Goal: Contribute content: Contribute content

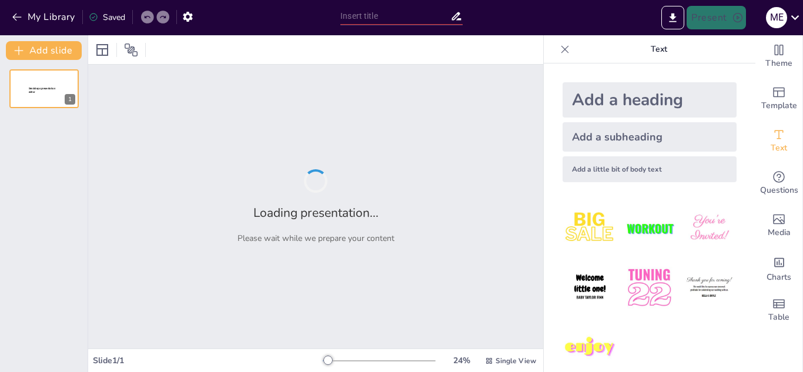
type input "THE ENVIRONMENTAL"
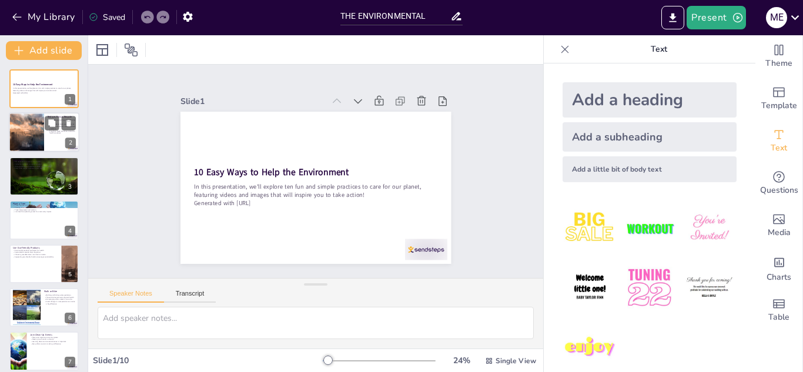
click at [21, 137] on div at bounding box center [26, 133] width 71 height 40
type textarea "Reducing waste starts with being mindful of what we purchase. By only buying wh…"
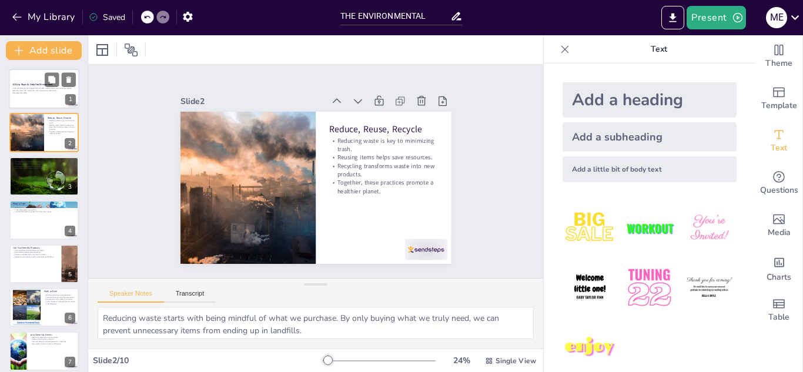
click at [33, 79] on div at bounding box center [44, 89] width 71 height 40
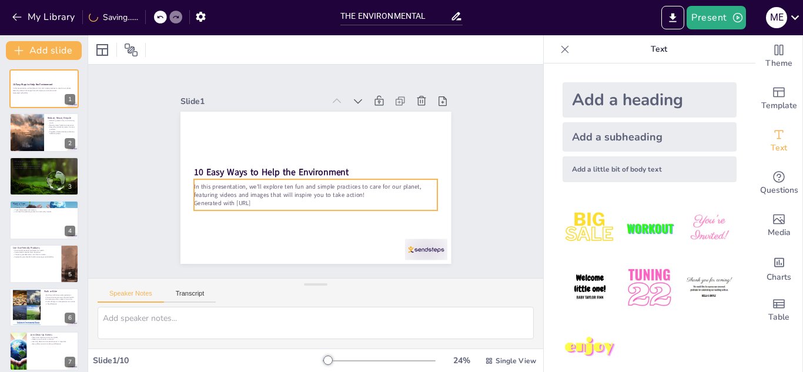
click at [196, 184] on p "In this presentation, we'll explore ten fun and simple practices to care for ou…" at bounding box center [315, 190] width 243 height 17
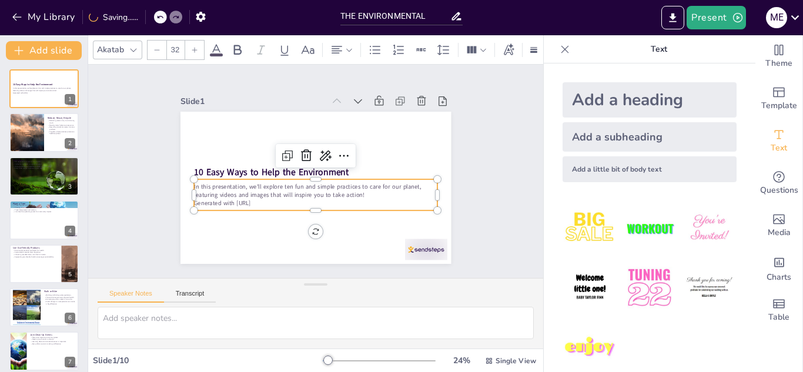
click at [196, 184] on p "In this presentation, we'll explore ten fun and simple practices to care for ou…" at bounding box center [315, 190] width 243 height 17
click at [197, 183] on p "In this presentation, we'll explore ten fun and simple practices to care for ou…" at bounding box center [315, 190] width 243 height 17
click at [197, 183] on p "In this presentation, we'll explore ten fun and simple practices to care for ou…" at bounding box center [314, 190] width 244 height 42
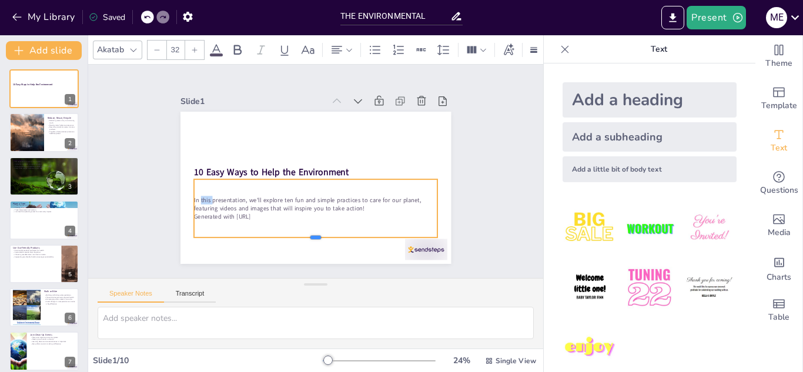
drag, startPoint x: 255, startPoint y: 206, endPoint x: 252, endPoint y: 243, distance: 36.6
click at [252, 243] on div at bounding box center [315, 242] width 243 height 9
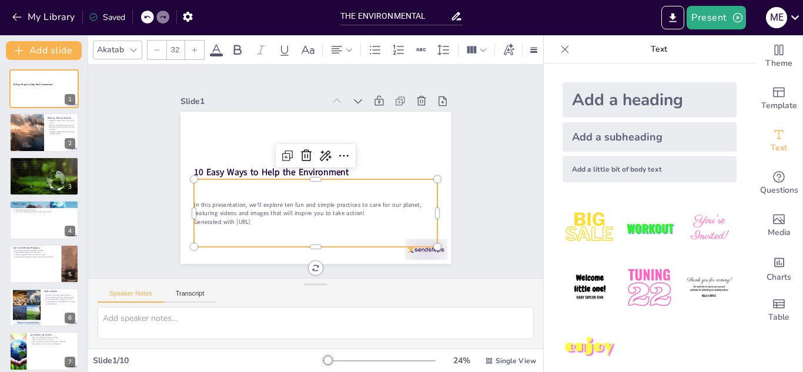
click at [237, 212] on p "In this presentation, we'll explore ten fun and simple practices to care for ou…" at bounding box center [315, 208] width 243 height 17
click at [233, 208] on p "In this presentation, we'll explore ten fun and simple practices to care for ou…" at bounding box center [315, 208] width 243 height 17
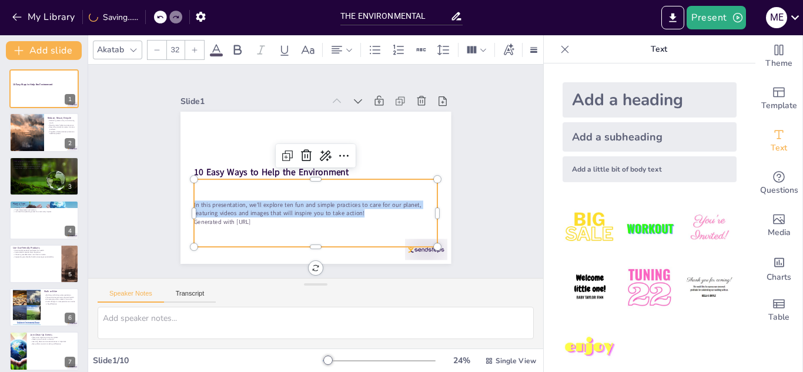
click at [229, 202] on p "In this presentation, we'll explore ten fun and simple practices to care for ou…" at bounding box center [315, 208] width 243 height 17
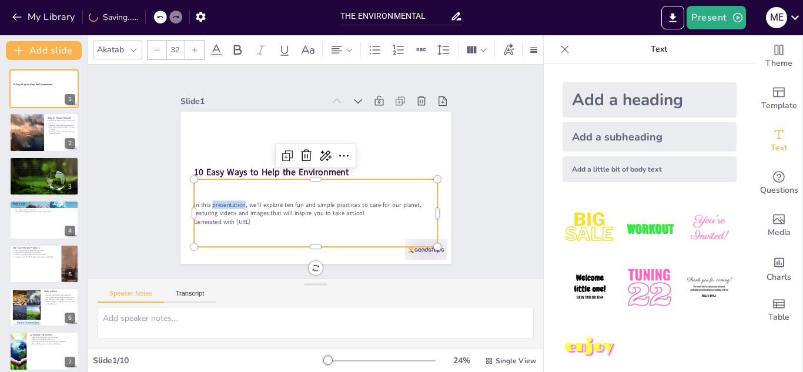
click at [229, 201] on p "In this presentation, we'll explore ten fun and simple practices to care for ou…" at bounding box center [315, 208] width 243 height 17
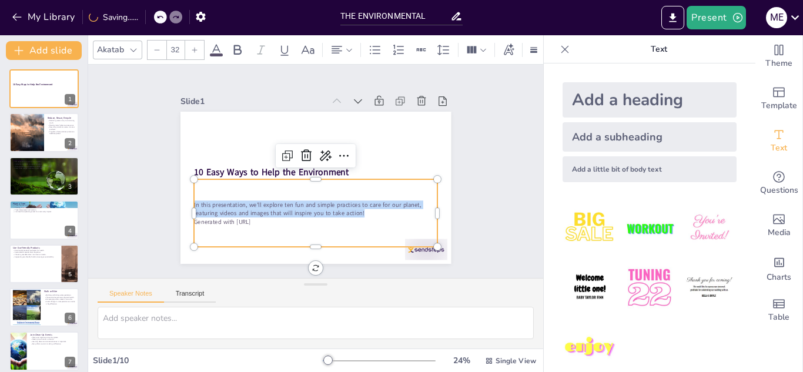
click at [227, 200] on p "In this presentation, we'll explore ten fun and simple practices to care for ou…" at bounding box center [315, 208] width 243 height 17
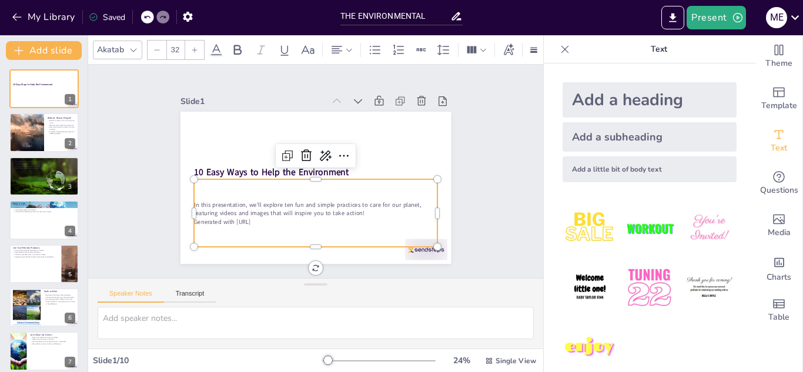
click at [306, 186] on div "In this presentation, we'll explore ten fun and simple practices to care for ou…" at bounding box center [310, 212] width 249 height 93
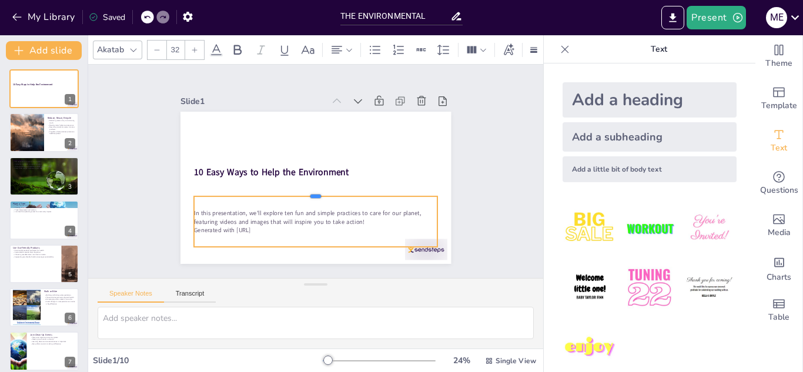
drag, startPoint x: 305, startPoint y: 175, endPoint x: 306, endPoint y: 192, distance: 17.1
click at [306, 192] on div at bounding box center [313, 191] width 243 height 35
click at [306, 209] on p "In this presentation, we'll explore ten fun and simple practices to care for ou…" at bounding box center [315, 217] width 243 height 17
click at [299, 205] on p "In this presentation, we'll explore ten fun and simple practices to care for ou…" at bounding box center [311, 217] width 244 height 42
click at [299, 209] on p "In this presentation, we'll explore ten fun and simple practices to care for ou…" at bounding box center [315, 217] width 243 height 17
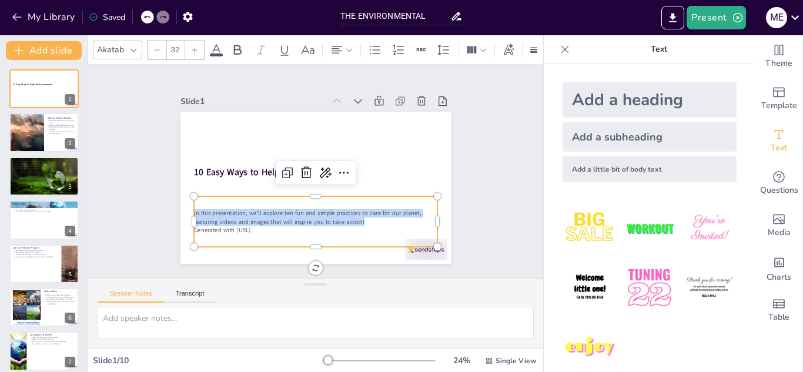
click at [299, 209] on p "In this presentation, we'll explore ten fun and simple practices to care for ou…" at bounding box center [315, 217] width 243 height 17
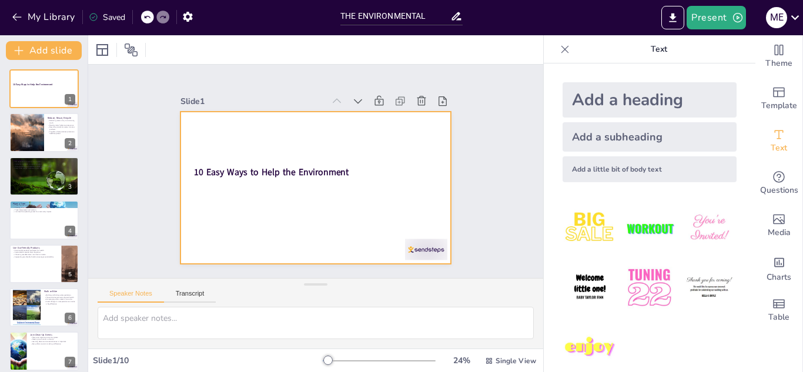
click at [283, 212] on div at bounding box center [315, 188] width 270 height 152
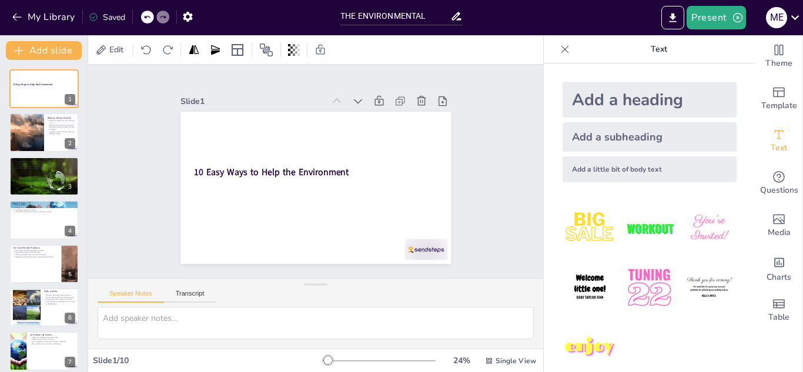
click at [654, 158] on div "Add a little bit of body text" at bounding box center [649, 169] width 174 height 26
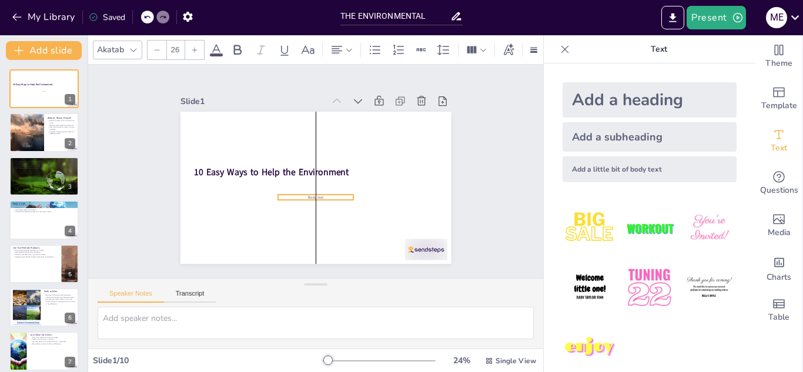
drag, startPoint x: 306, startPoint y: 186, endPoint x: 307, endPoint y: 194, distance: 7.7
click at [307, 194] on span "Body text" at bounding box center [313, 197] width 16 height 6
click at [310, 195] on span "Body text" at bounding box center [315, 197] width 15 height 5
click at [316, 200] on div at bounding box center [316, 204] width 76 height 9
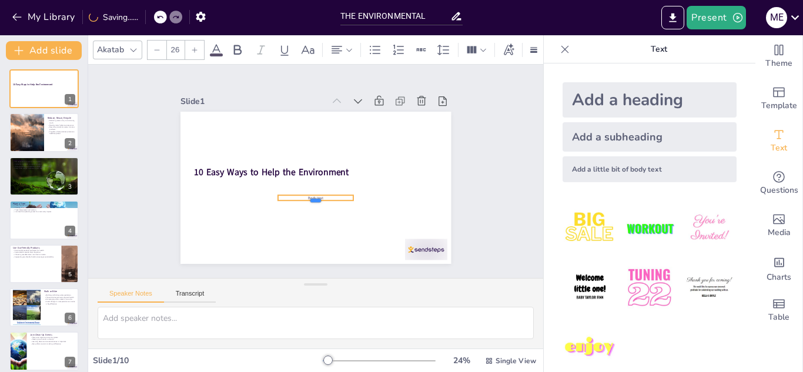
click at [316, 200] on div at bounding box center [316, 204] width 76 height 9
click at [309, 195] on span "Body text" at bounding box center [315, 197] width 15 height 5
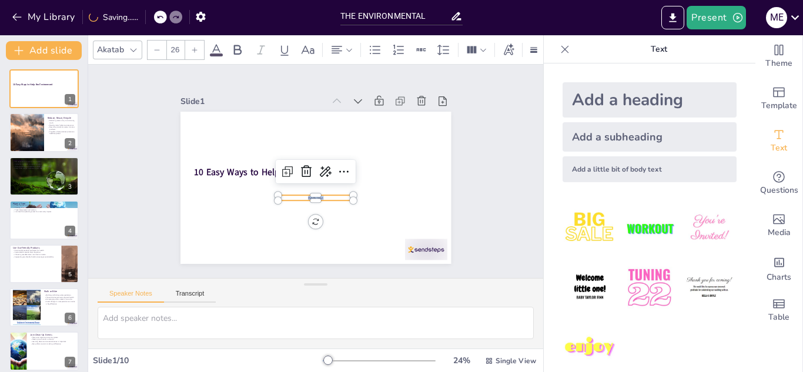
click at [309, 195] on span "Body text" at bounding box center [313, 198] width 16 height 6
click at [309, 195] on span "Body text" at bounding box center [315, 197] width 15 height 5
click at [610, 142] on div "Add a subheading" at bounding box center [649, 136] width 174 height 29
type input "26"
click at [308, 195] on span "Body text" at bounding box center [315, 197] width 15 height 5
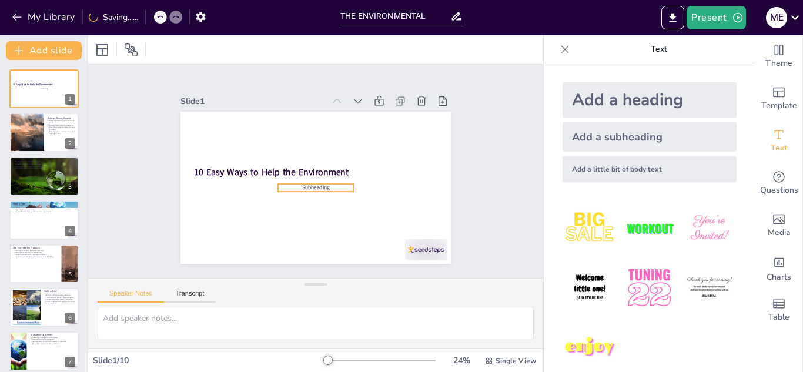
click at [319, 184] on span "Subheading" at bounding box center [315, 187] width 28 height 7
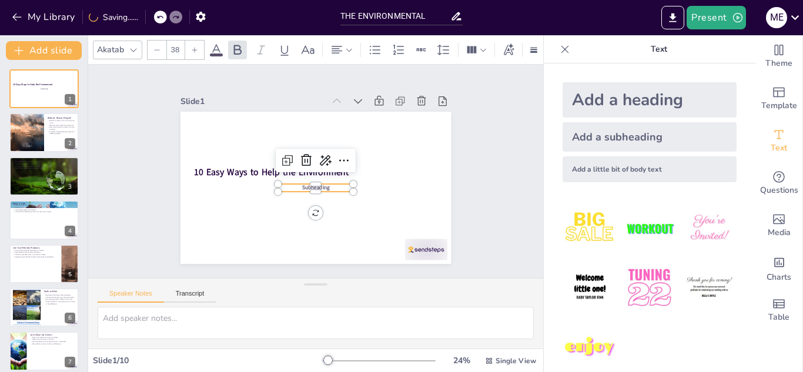
click at [319, 183] on span "Subheading" at bounding box center [314, 188] width 28 height 10
click at [319, 184] on span "Subheading" at bounding box center [315, 187] width 28 height 7
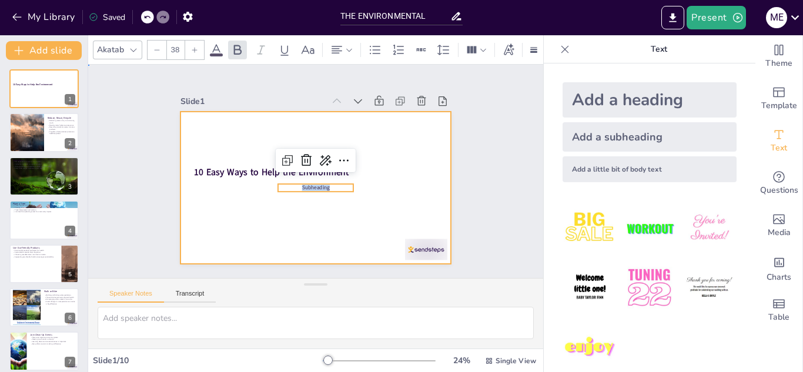
click at [339, 203] on div at bounding box center [315, 188] width 270 height 152
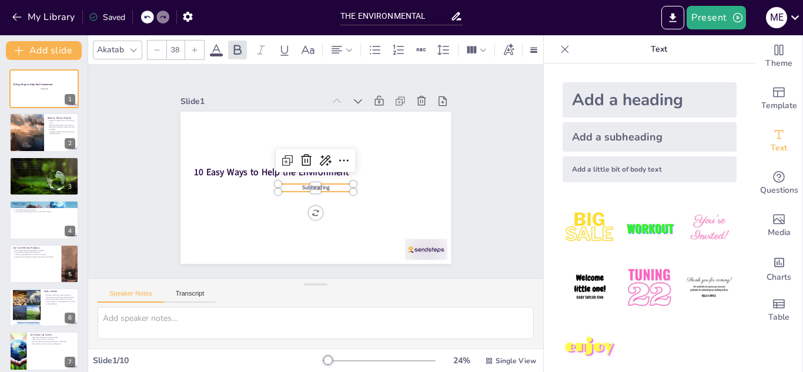
click at [314, 184] on span "Subheading" at bounding box center [315, 187] width 28 height 7
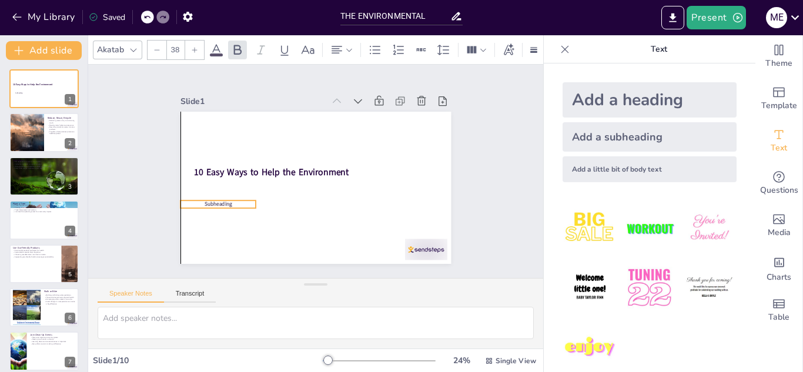
drag, startPoint x: 316, startPoint y: 183, endPoint x: 227, endPoint y: 197, distance: 89.4
click at [227, 200] on span "Subheading" at bounding box center [218, 203] width 28 height 7
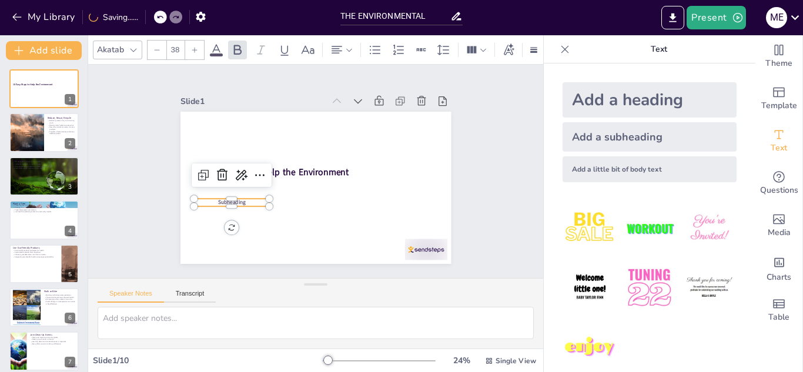
click at [226, 199] on span "Subheading" at bounding box center [228, 194] width 28 height 10
click at [224, 206] on div "10 Easy Ways to Help the Environment Subheading" at bounding box center [314, 188] width 285 height 180
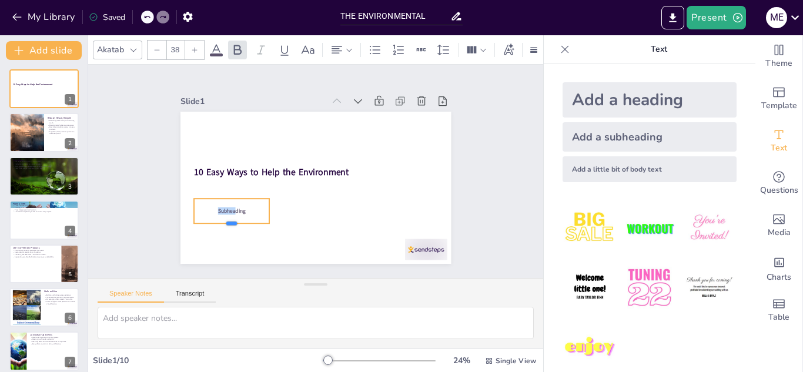
drag, startPoint x: 223, startPoint y: 204, endPoint x: 219, endPoint y: 224, distance: 20.4
click at [219, 224] on div at bounding box center [232, 227] width 76 height 9
click at [226, 208] on span "Subheading" at bounding box center [227, 203] width 28 height 10
click at [226, 209] on span "Subheading" at bounding box center [231, 212] width 28 height 7
click at [234, 209] on span "Subheading" at bounding box center [231, 212] width 28 height 7
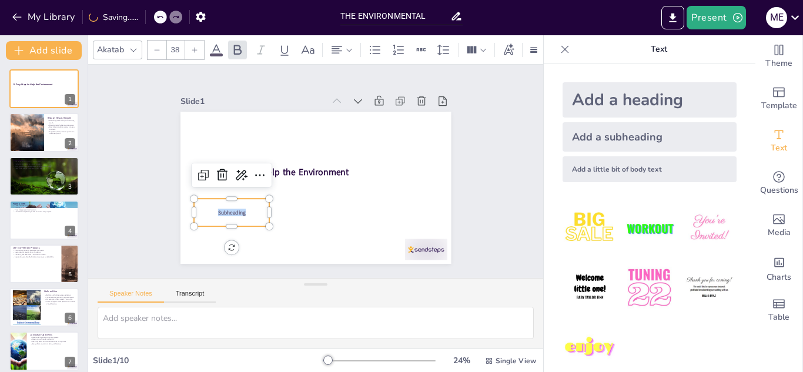
click at [241, 210] on p "Subheading" at bounding box center [232, 213] width 76 height 8
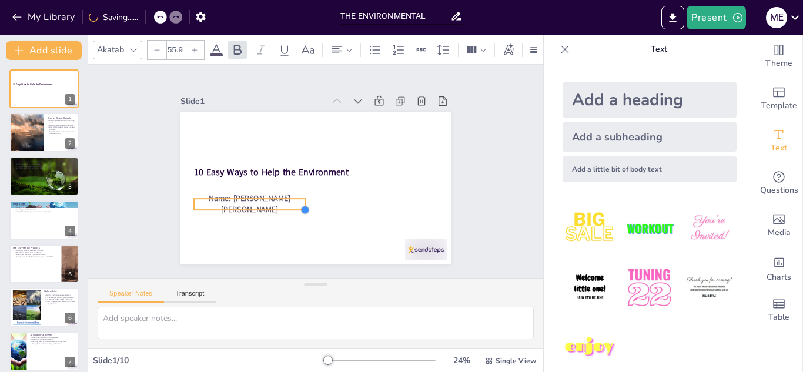
drag, startPoint x: 260, startPoint y: 203, endPoint x: 243, endPoint y: 206, distance: 17.4
click at [243, 206] on div "10 Easy Ways to Help the Environment Name: [PERSON_NAME] [PERSON_NAME]" at bounding box center [315, 188] width 270 height 152
click at [592, 142] on div "Add a subheading" at bounding box center [649, 136] width 174 height 29
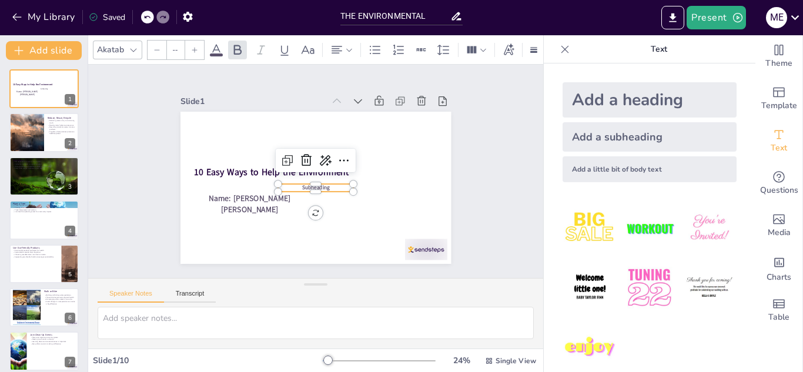
type input "38"
click at [333, 184] on p "Subheading" at bounding box center [316, 188] width 76 height 8
click at [330, 184] on p "Subheading" at bounding box center [316, 188] width 76 height 8
click at [327, 184] on p "Subheading" at bounding box center [316, 188] width 76 height 8
click at [325, 184] on p "Subheading" at bounding box center [316, 188] width 76 height 8
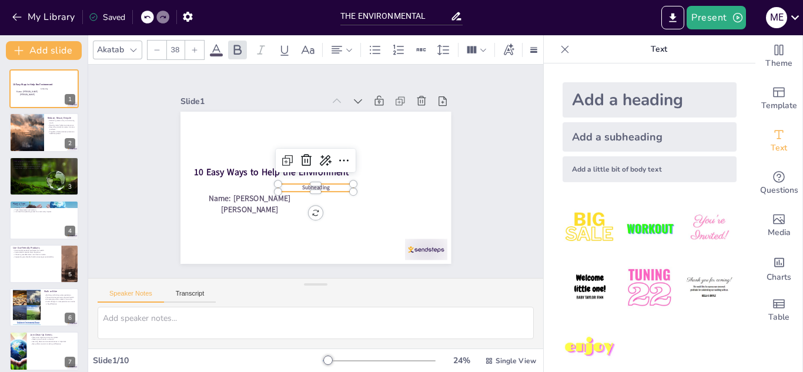
click at [323, 184] on p "Subheading" at bounding box center [316, 188] width 76 height 8
click at [320, 184] on span "Subheading" at bounding box center [315, 187] width 28 height 7
click at [316, 184] on span "Subheading" at bounding box center [315, 187] width 28 height 7
click at [318, 184] on span "Subheading" at bounding box center [315, 187] width 28 height 7
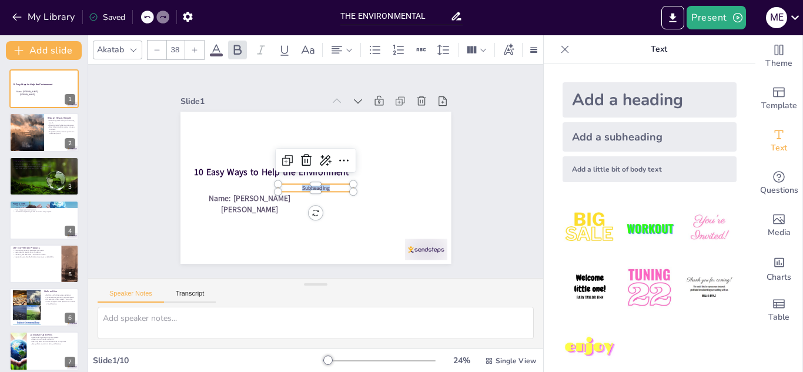
click at [318, 184] on span "Subheading" at bounding box center [315, 187] width 28 height 7
click at [319, 185] on span "Subheading" at bounding box center [315, 187] width 28 height 7
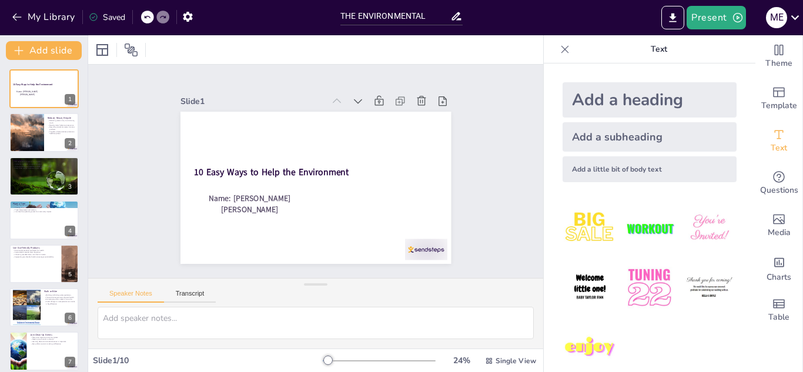
click at [682, 135] on div "Add a subheading" at bounding box center [649, 136] width 174 height 29
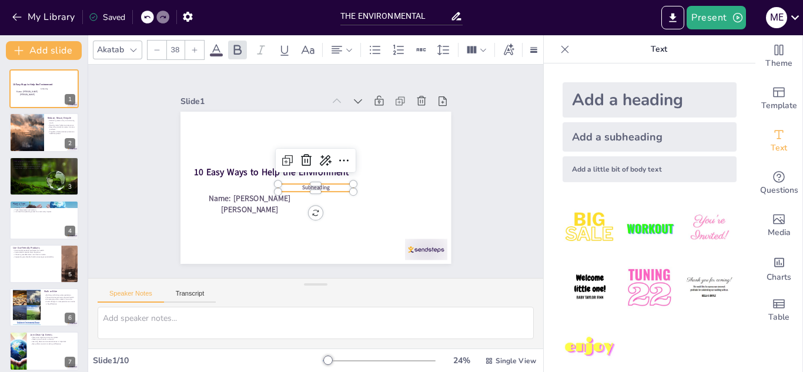
click at [333, 184] on p "Subheading" at bounding box center [316, 188] width 76 height 8
click at [325, 184] on p "Subheading" at bounding box center [316, 188] width 76 height 8
click at [322, 184] on p "Subheading" at bounding box center [316, 188] width 76 height 8
click at [321, 184] on p "Subheading" at bounding box center [316, 188] width 76 height 8
click at [328, 184] on p "Subheading" at bounding box center [316, 188] width 76 height 8
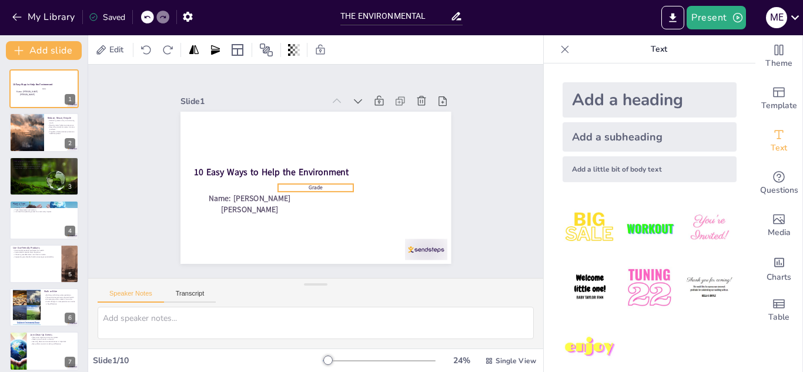
click at [318, 185] on p "Grade" at bounding box center [314, 187] width 76 height 15
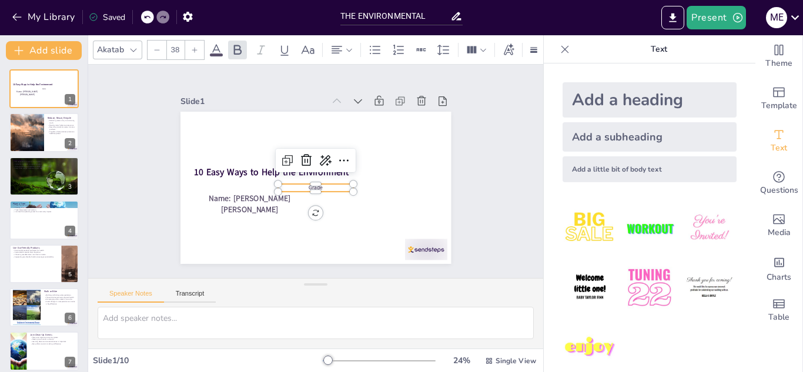
click at [318, 185] on p "Grade" at bounding box center [316, 188] width 76 height 8
click at [315, 184] on p "Grade" at bounding box center [316, 188] width 76 height 8
click at [320, 184] on p "Grade" at bounding box center [316, 188] width 76 height 8
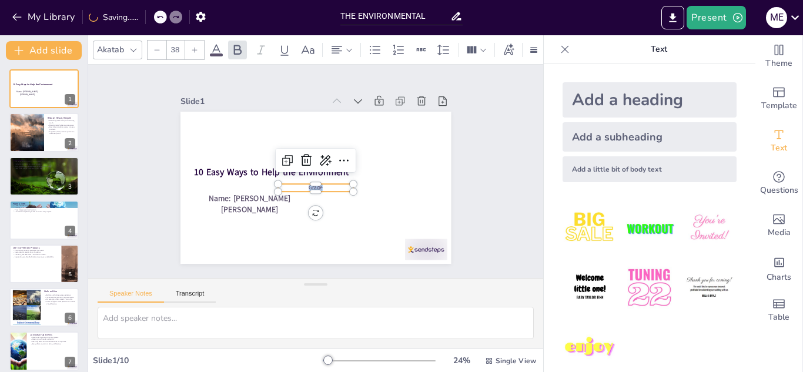
click at [320, 184] on p "Grade" at bounding box center [316, 188] width 76 height 8
click at [313, 184] on span "Grade" at bounding box center [316, 187] width 14 height 7
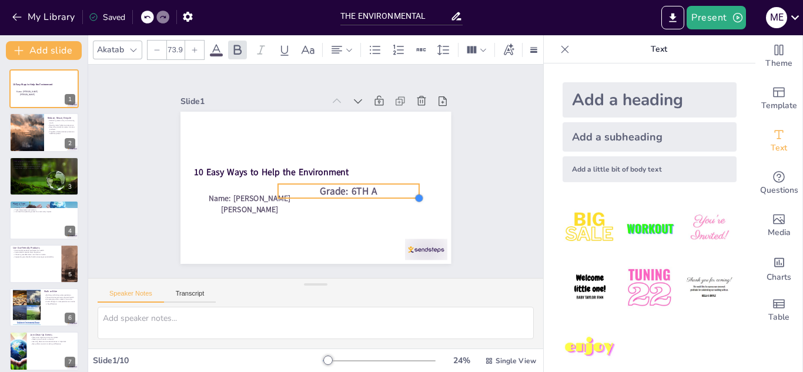
type input "70.9"
drag, startPoint x: 346, startPoint y: 186, endPoint x: 337, endPoint y: 192, distance: 10.6
click at [346, 193] on div "10 Easy Ways to Help the Environment Name: [PERSON_NAME] [PERSON_NAME] Grade: 6…" at bounding box center [315, 188] width 270 height 152
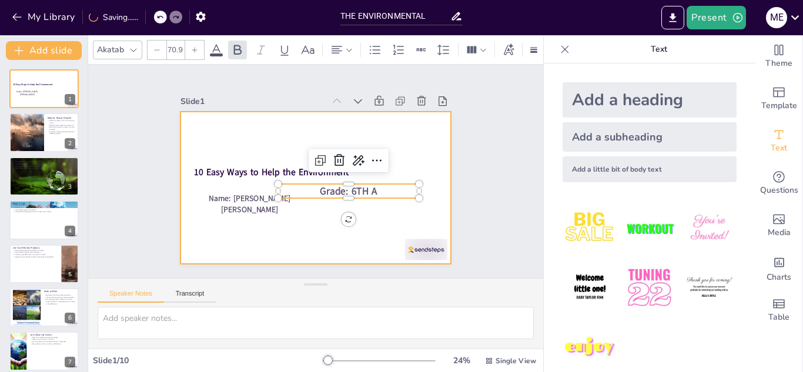
drag, startPoint x: 367, startPoint y: 186, endPoint x: 351, endPoint y: 202, distance: 22.0
click at [350, 202] on div "10 Easy Ways to Help the Environment Name: [PERSON_NAME] [PERSON_NAME] Grade: 6…" at bounding box center [315, 188] width 270 height 152
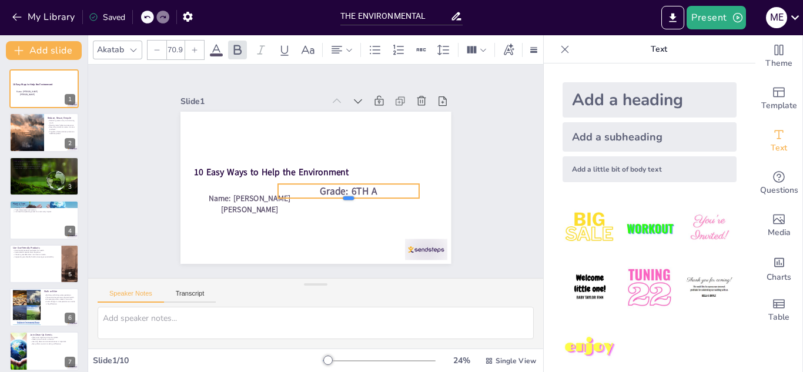
drag, startPoint x: 369, startPoint y: 199, endPoint x: 365, endPoint y: 190, distance: 9.7
click at [362, 187] on div "10 Easy Ways to Help the Environment Name: [PERSON_NAME] [PERSON_NAME] Grade: 6…" at bounding box center [314, 188] width 285 height 180
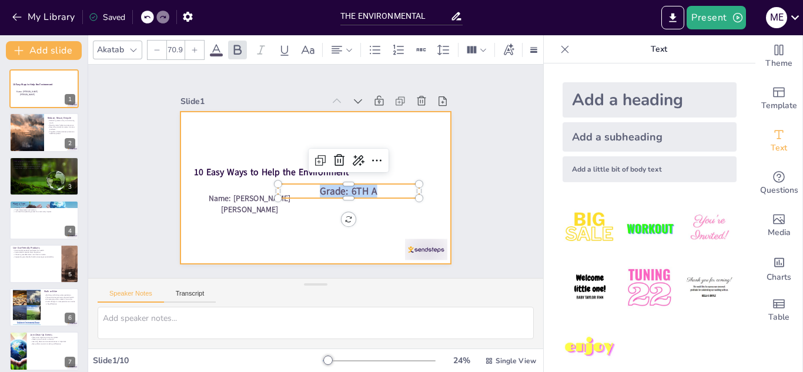
drag, startPoint x: 374, startPoint y: 192, endPoint x: 368, endPoint y: 195, distance: 6.6
click at [368, 195] on div "10 Easy Ways to Help the Environment Name: [PERSON_NAME] [PERSON_NAME] Grade: 6…" at bounding box center [315, 188] width 270 height 152
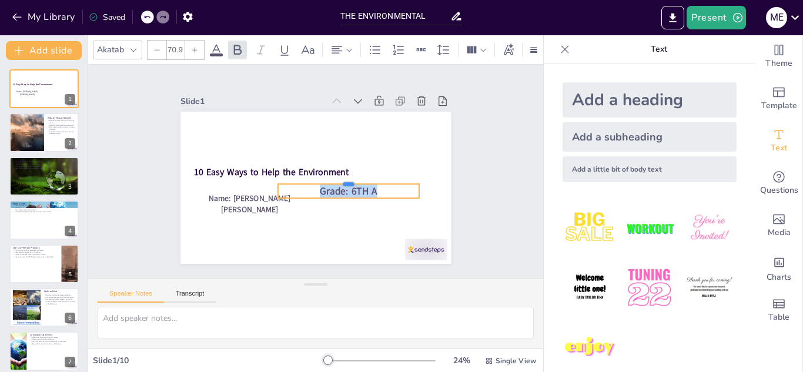
click at [377, 176] on div at bounding box center [348, 179] width 141 height 9
click at [393, 184] on p "Grade: 6TH A" at bounding box center [348, 191] width 141 height 14
drag, startPoint x: 377, startPoint y: 194, endPoint x: 372, endPoint y: 202, distance: 9.3
click at [372, 204] on div at bounding box center [348, 208] width 141 height 9
drag, startPoint x: 372, startPoint y: 202, endPoint x: 378, endPoint y: 195, distance: 9.6
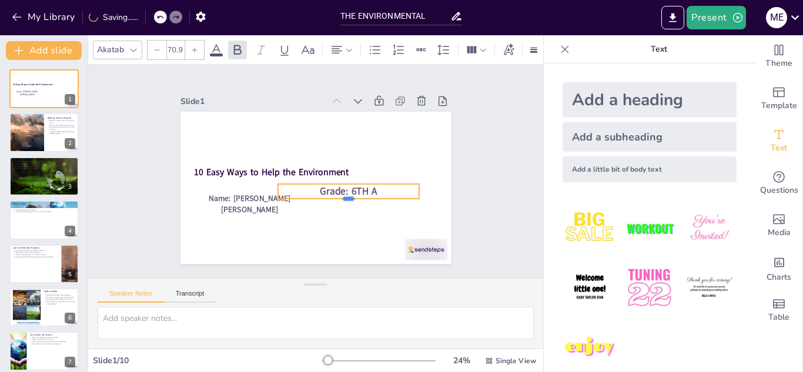
click at [378, 195] on div at bounding box center [344, 207] width 141 height 24
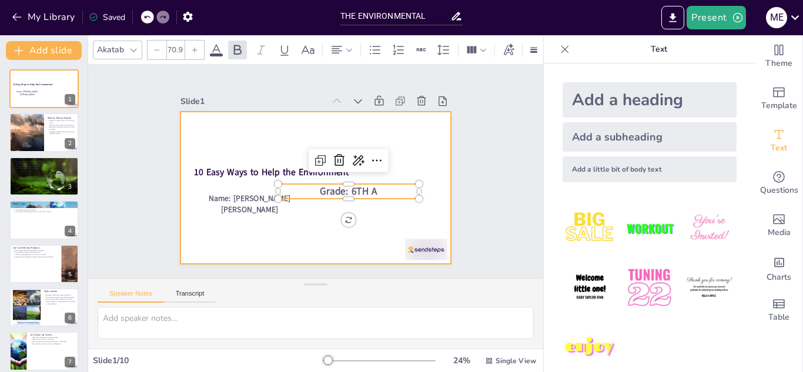
drag, startPoint x: 385, startPoint y: 213, endPoint x: 382, endPoint y: 221, distance: 8.2
click at [385, 216] on div at bounding box center [315, 188] width 270 height 152
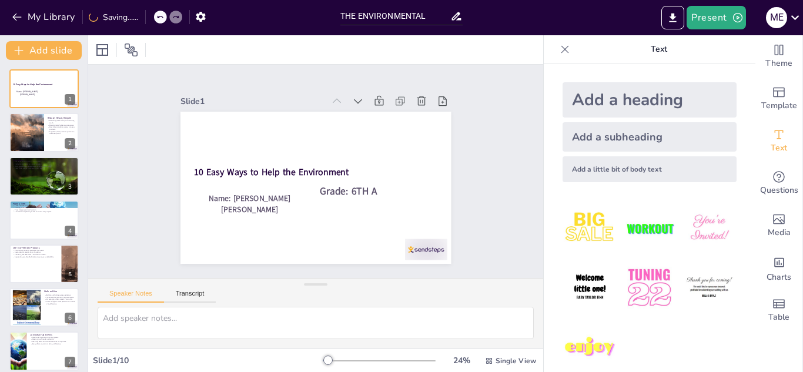
click at [375, 189] on p "Grade: 6TH A" at bounding box center [348, 192] width 141 height 14
click at [363, 190] on span "Grade: 6TH A" at bounding box center [349, 192] width 58 height 14
click at [356, 190] on span "Grade: 6TH A" at bounding box center [349, 192] width 58 height 14
click at [353, 190] on span "Grade: 6TH A" at bounding box center [349, 192] width 58 height 14
click at [382, 186] on p "Grade: 6TH A" at bounding box center [348, 192] width 141 height 14
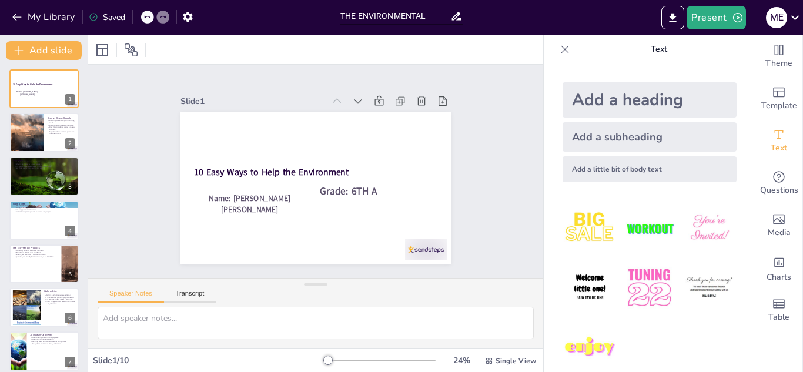
click at [364, 191] on span "Grade: 6TH A" at bounding box center [349, 192] width 58 height 14
click at [364, 190] on span "Grade: 6TH A" at bounding box center [349, 192] width 58 height 14
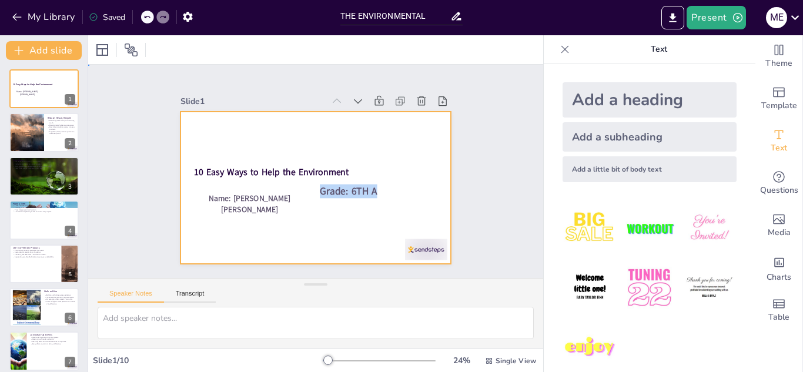
click at [355, 195] on div at bounding box center [315, 188] width 270 height 152
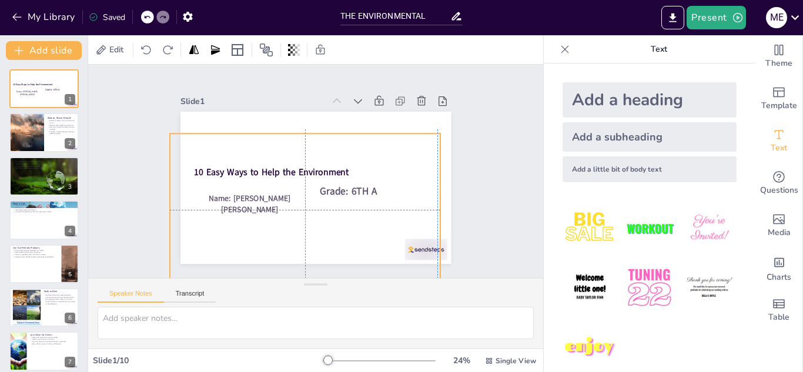
drag, startPoint x: 354, startPoint y: 201, endPoint x: 344, endPoint y: 219, distance: 20.6
click at [344, 219] on div at bounding box center [315, 188] width 270 height 152
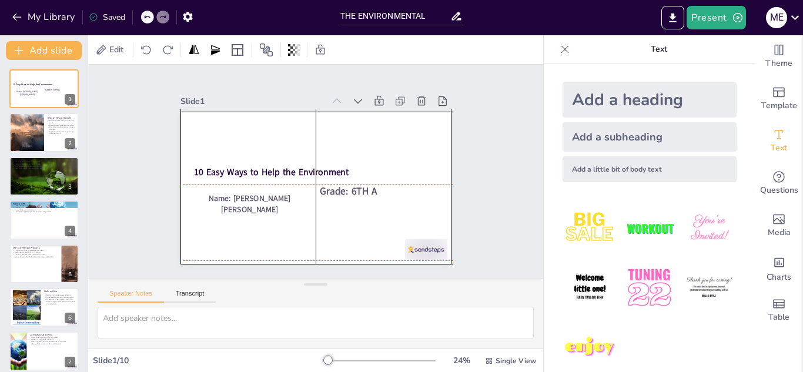
drag, startPoint x: 353, startPoint y: 207, endPoint x: 358, endPoint y: 191, distance: 16.7
click at [358, 112] on div "10 Easy Ways to Help the Environment Name: [PERSON_NAME] [PERSON_NAME] Grade: 6…" at bounding box center [315, 112] width 270 height 0
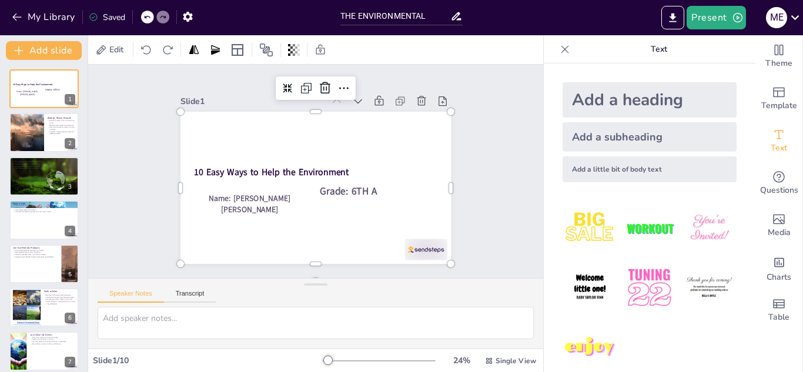
click at [472, 177] on div "Slide 1 10 Easy Ways to Help the Environment Name: [PERSON_NAME] [PERSON_NAME] …" at bounding box center [315, 171] width 336 height 185
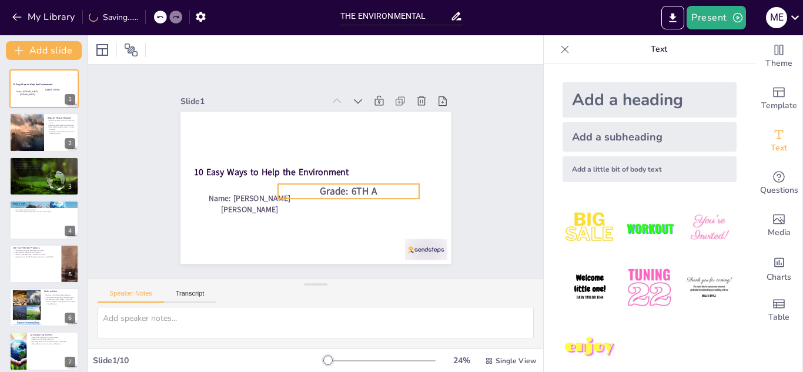
click at [361, 185] on span "Grade: 6TH A" at bounding box center [349, 192] width 58 height 14
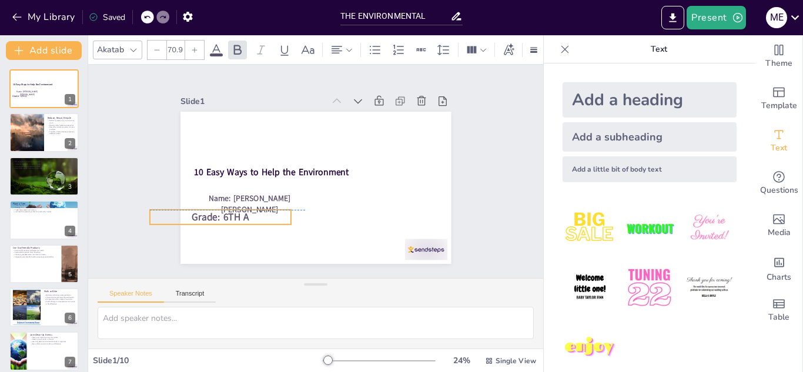
drag, startPoint x: 383, startPoint y: 182, endPoint x: 255, endPoint y: 211, distance: 131.4
click at [255, 211] on p "Grade: 6TH A" at bounding box center [220, 217] width 141 height 14
type input "66.5"
drag, startPoint x: 280, startPoint y: 220, endPoint x: 271, endPoint y: 214, distance: 10.3
click at [277, 219] on div at bounding box center [281, 223] width 9 height 9
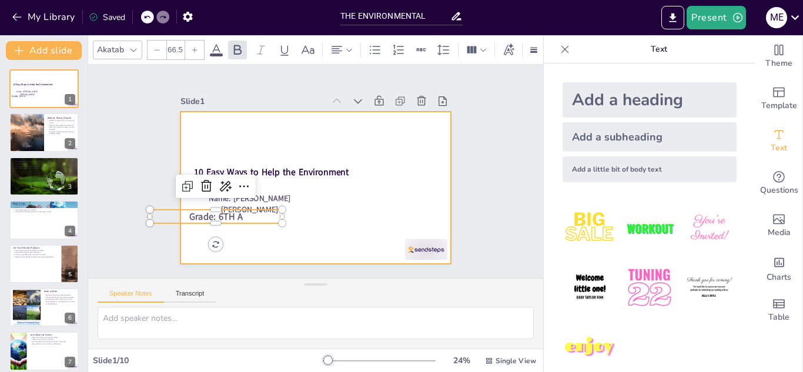
click at [441, 105] on div "Slide 1 10 Easy Ways to Help the Environment Name: [PERSON_NAME] [PERSON_NAME] …" at bounding box center [315, 178] width 270 height 171
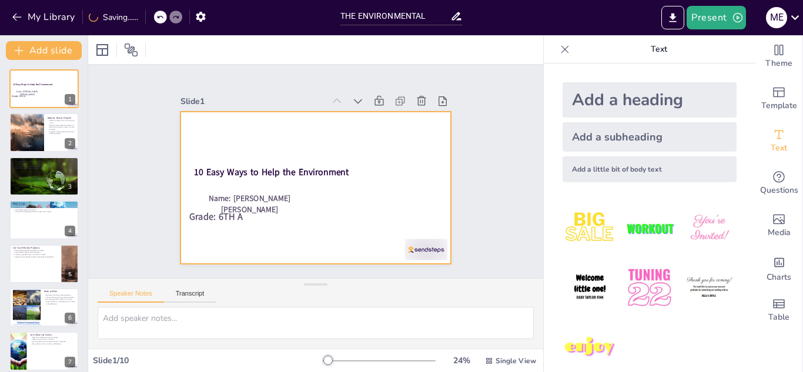
click at [416, 150] on div at bounding box center [314, 188] width 285 height 180
click at [379, 147] on div at bounding box center [314, 188] width 285 height 180
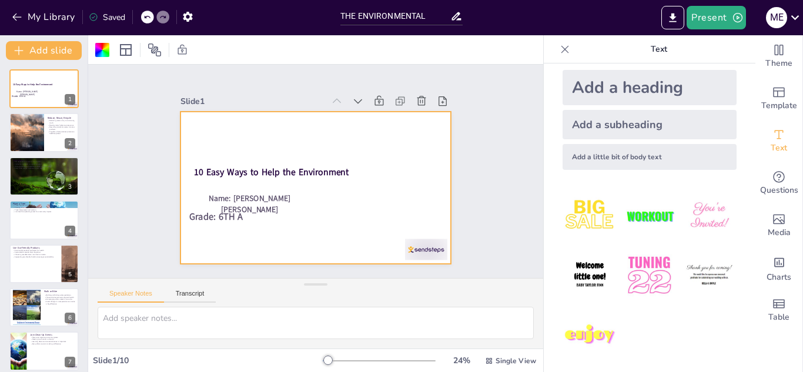
scroll to position [16, 0]
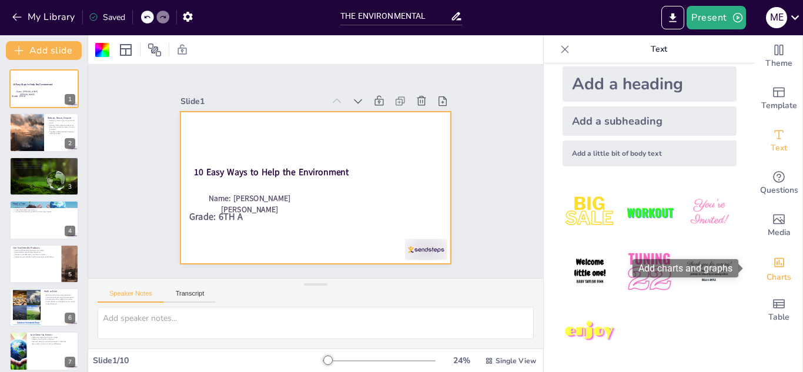
drag, startPoint x: 764, startPoint y: 253, endPoint x: 771, endPoint y: 252, distance: 7.1
click at [773, 252] on div "Add charts and graphs" at bounding box center [779, 261] width 12 height 19
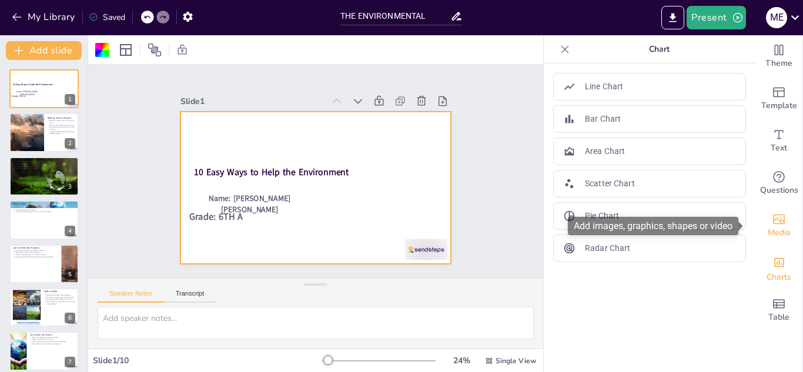
click at [772, 224] on icon "Add images, graphics, shapes or video" at bounding box center [779, 219] width 14 height 14
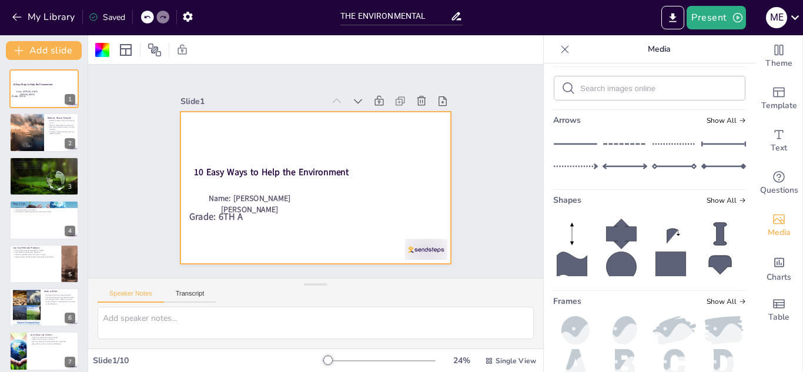
scroll to position [0, 0]
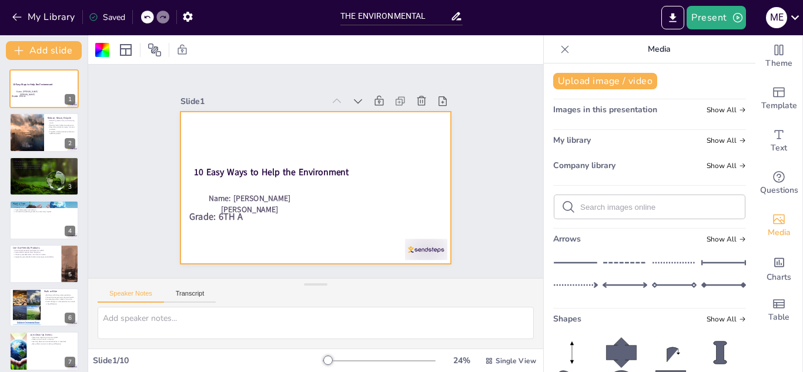
click at [642, 212] on form at bounding box center [658, 207] width 157 height 11
click at [642, 204] on input "text" at bounding box center [658, 207] width 157 height 9
type input "medio ambiente"
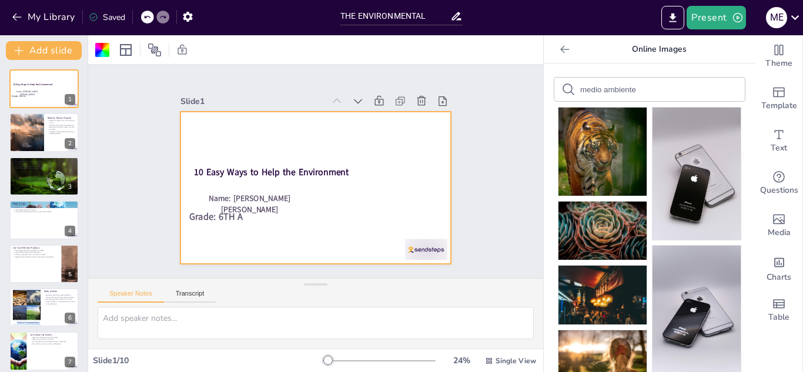
drag, startPoint x: 635, startPoint y: 94, endPoint x: 375, endPoint y: 123, distance: 262.0
click at [375, 123] on div "Document fonts Akatab Recently used Mulish Popular fonts Lato Montserrat Open S…" at bounding box center [401, 203] width 803 height 337
type input "m"
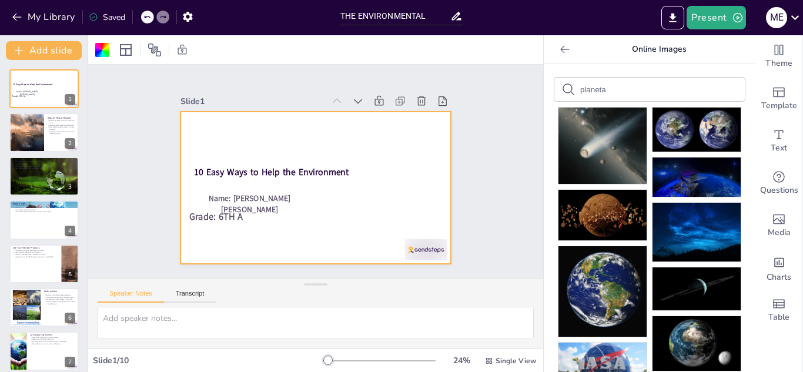
drag, startPoint x: 585, startPoint y: 68, endPoint x: 525, endPoint y: 69, distance: 60.0
click at [449, 79] on div "Document fonts Akatab Recently used Mulish Popular fonts Lato Montserrat Open S…" at bounding box center [401, 203] width 803 height 337
drag, startPoint x: 603, startPoint y: 85, endPoint x: 379, endPoint y: 97, distance: 224.2
click at [379, 97] on div "Document fonts Akatab Recently used Mulish Popular fonts Lato Montserrat Open S…" at bounding box center [401, 203] width 803 height 337
type input "forest"
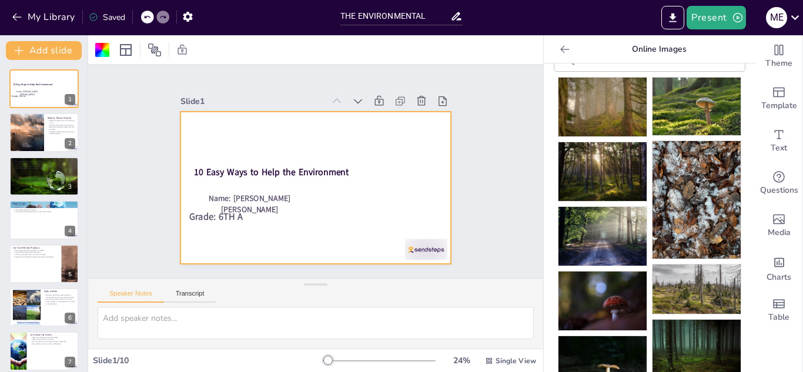
scroll to position [59, 0]
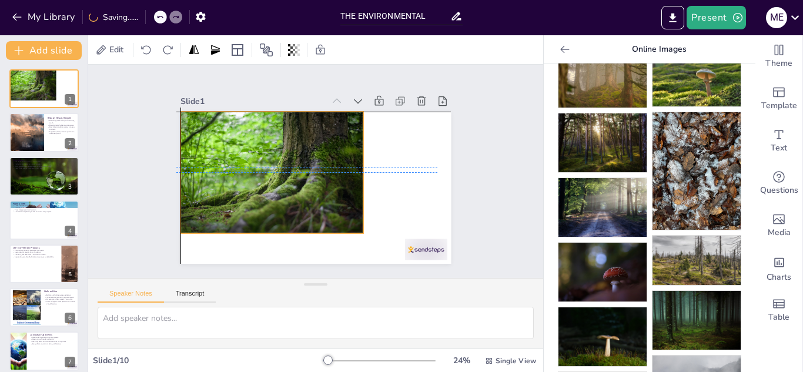
drag, startPoint x: 284, startPoint y: 186, endPoint x: 256, endPoint y: 175, distance: 30.9
click at [256, 175] on div at bounding box center [271, 173] width 183 height 122
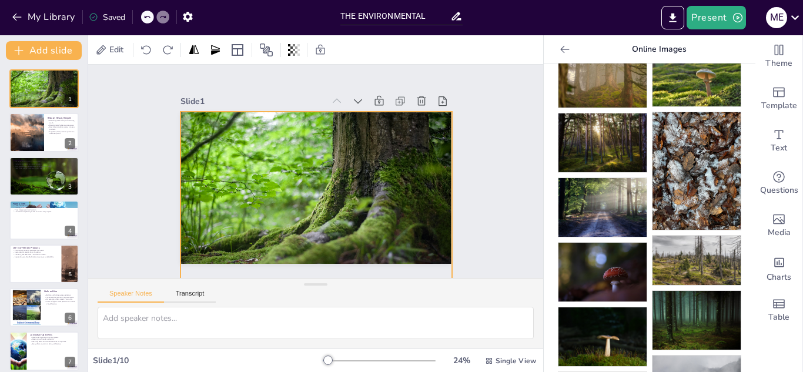
drag, startPoint x: 358, startPoint y: 230, endPoint x: 447, endPoint y: 235, distance: 88.9
click at [447, 235] on div "Slide 1 10 Easy Ways to Help the Environment Name: [PERSON_NAME] [PERSON_NAME] …" at bounding box center [315, 171] width 336 height 185
click at [342, 83] on icon at bounding box center [344, 88] width 14 height 14
click at [256, 148] on div at bounding box center [315, 202] width 271 height 181
click at [297, 55] on icon at bounding box center [294, 50] width 12 height 12
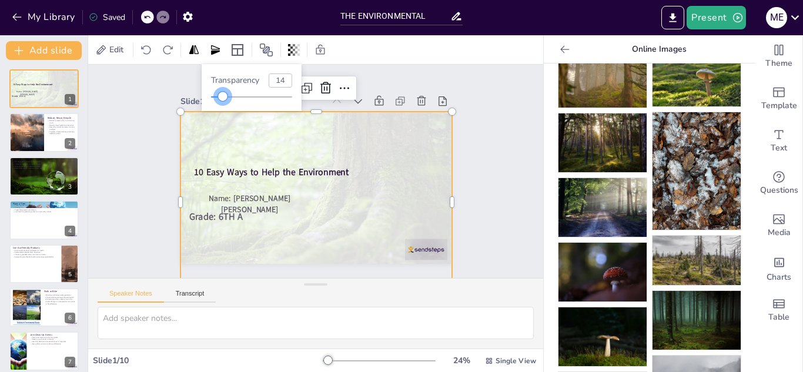
type input "15"
drag, startPoint x: 237, startPoint y: 98, endPoint x: 223, endPoint y: 100, distance: 14.3
click at [223, 100] on div at bounding box center [223, 96] width 9 height 9
click at [461, 123] on div "Slide 1 10 Easy Ways to Help the Environment Name: [PERSON_NAME] [PERSON_NAME] …" at bounding box center [316, 171] width 354 height 219
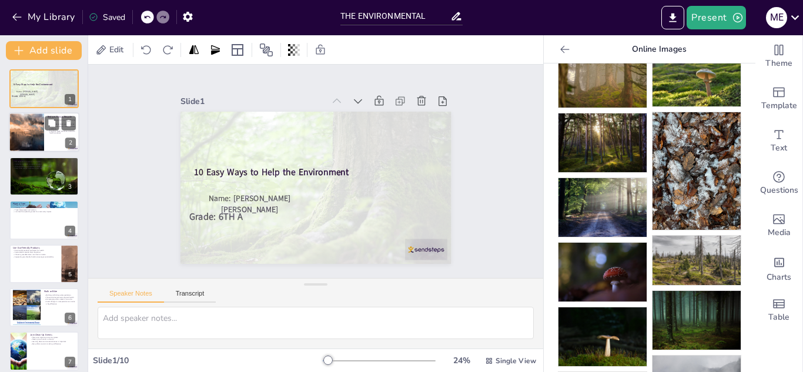
click at [56, 135] on div at bounding box center [44, 133] width 71 height 40
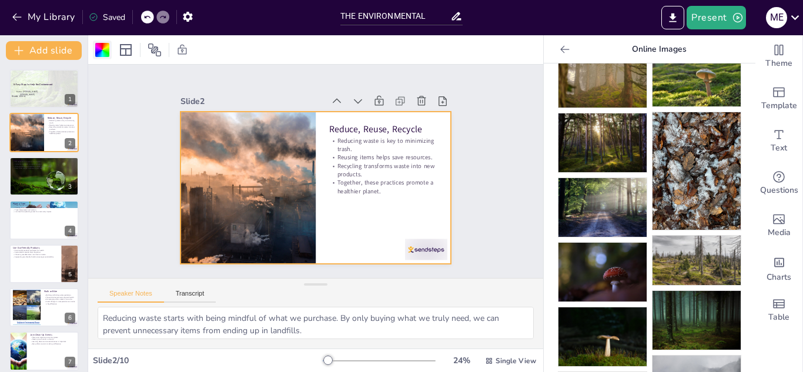
click at [105, 51] on div at bounding box center [102, 50] width 14 height 14
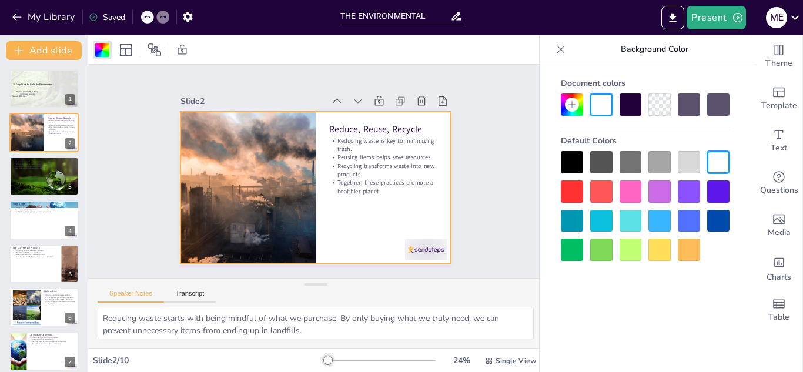
click at [635, 247] on div at bounding box center [630, 250] width 22 height 22
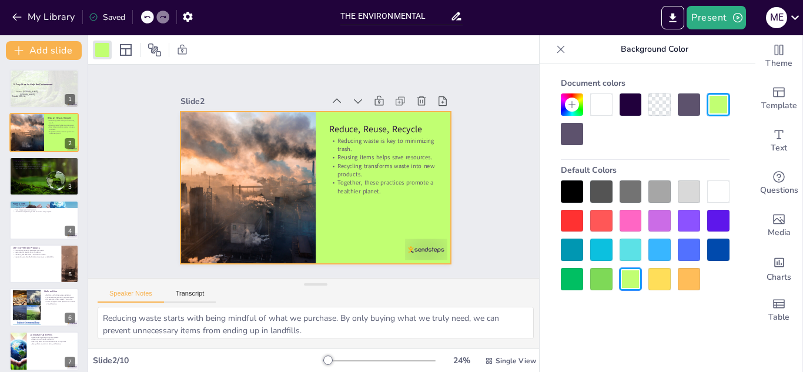
click at [606, 265] on div at bounding box center [645, 235] width 169 height 110
click at [609, 274] on div at bounding box center [601, 279] width 22 height 22
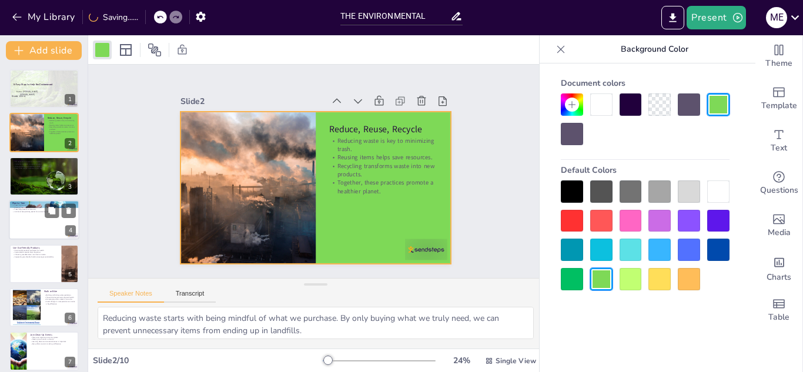
click at [31, 210] on p "Trees help prevent soil erosion." at bounding box center [43, 210] width 63 height 2
type textarea "Trees are essential for maintaining clean air. They absorb harmful pollutants a…"
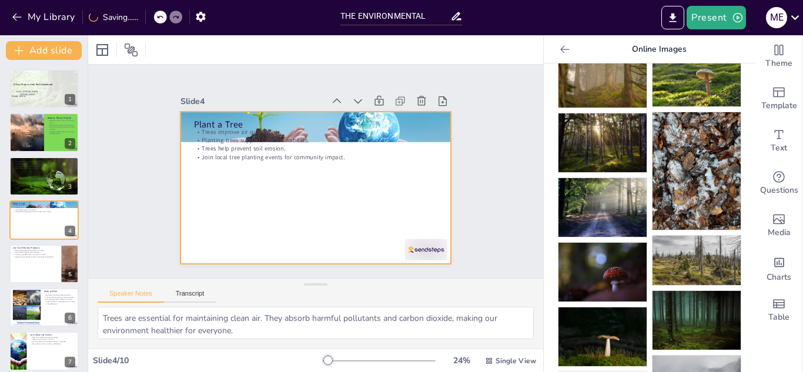
scroll to position [4, 0]
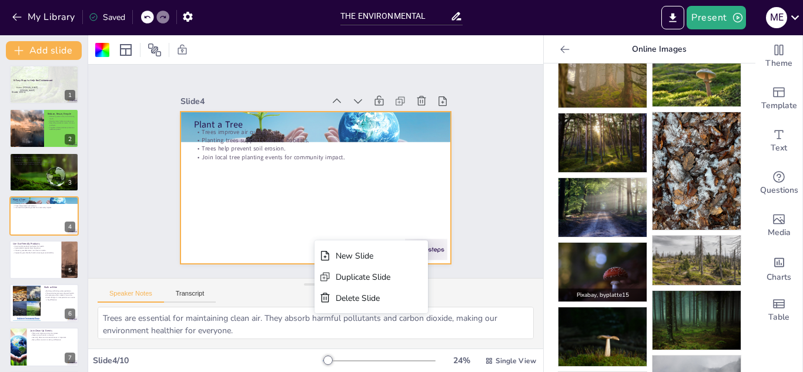
click at [592, 271] on img at bounding box center [602, 272] width 88 height 59
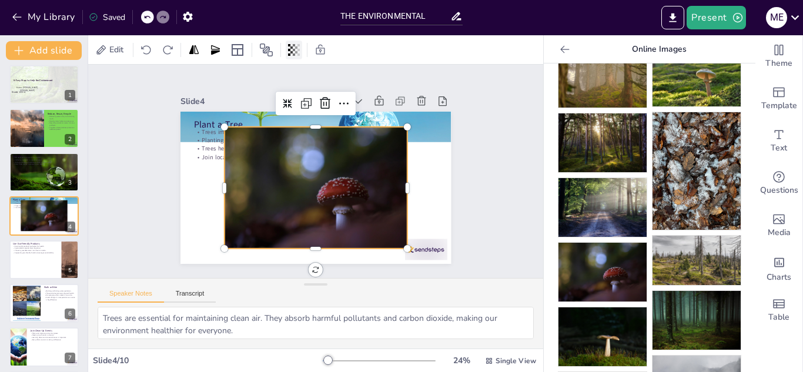
click at [291, 53] on icon at bounding box center [294, 50] width 12 height 12
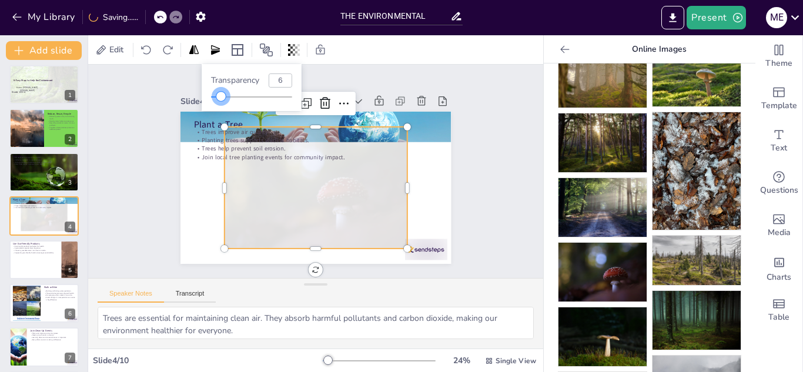
type input "5"
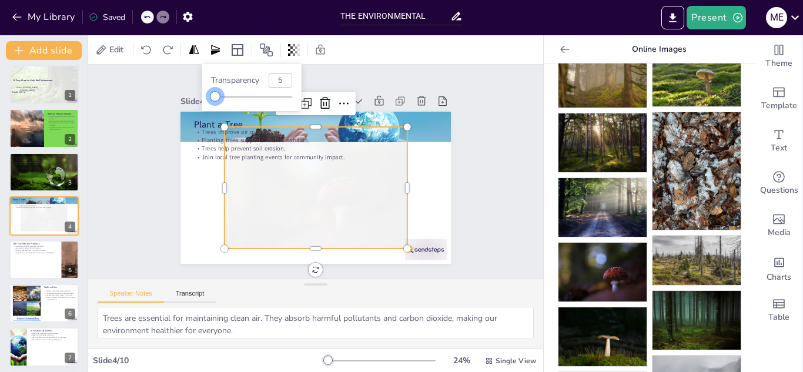
drag, startPoint x: 296, startPoint y: 95, endPoint x: 215, endPoint y: 99, distance: 81.2
click at [215, 99] on div at bounding box center [214, 96] width 9 height 9
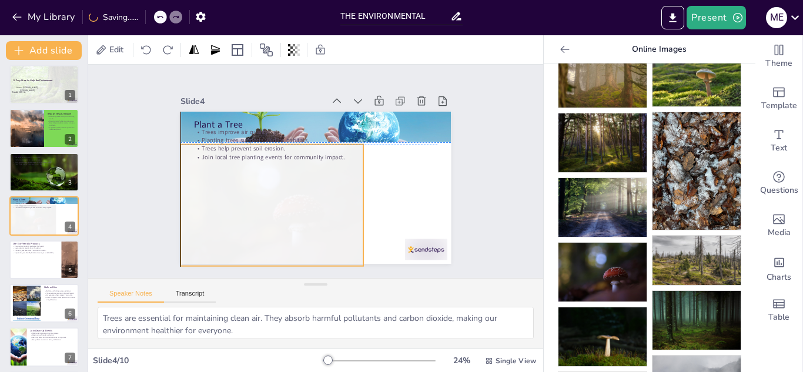
drag, startPoint x: 248, startPoint y: 194, endPoint x: 216, endPoint y: 205, distance: 34.2
click at [203, 204] on div at bounding box center [271, 206] width 183 height 122
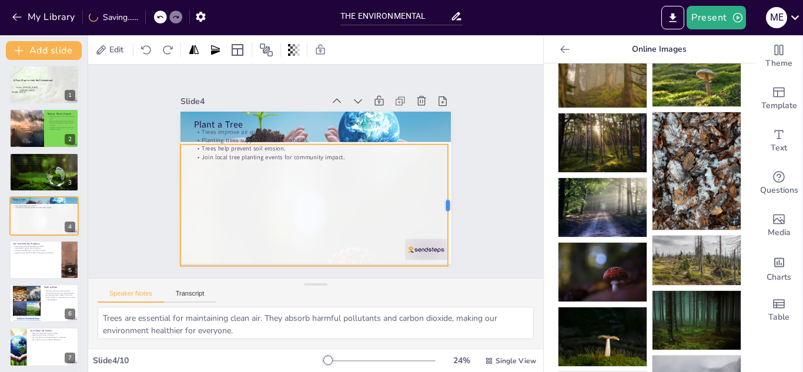
drag, startPoint x: 364, startPoint y: 203, endPoint x: 441, endPoint y: 216, distance: 78.1
click at [448, 216] on div at bounding box center [452, 206] width 9 height 122
click at [481, 209] on div "Slide 1 10 Easy Ways to Help the Environment Name: [PERSON_NAME] [PERSON_NAME] …" at bounding box center [315, 172] width 475 height 260
click at [419, 187] on div at bounding box center [313, 269] width 267 height 249
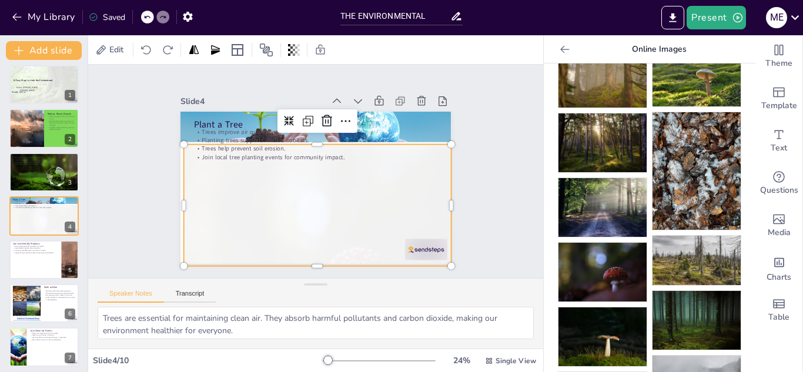
click at [515, 191] on div "Slide 1 10 Easy Ways to Help the Environment Name: [PERSON_NAME] [PERSON_NAME] …" at bounding box center [315, 171] width 455 height 213
click at [358, 189] on div at bounding box center [316, 269] width 267 height 249
click at [38, 254] on div at bounding box center [44, 260] width 71 height 40
type textarea "Using eco-friendly products can reduce exposure to harmful chemicals in our hom…"
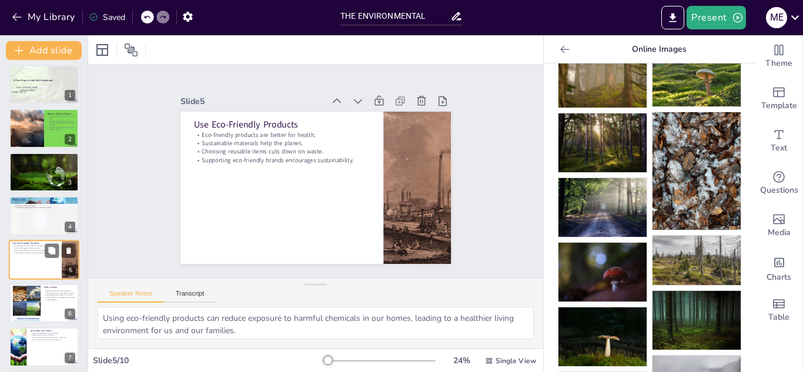
scroll to position [48, 0]
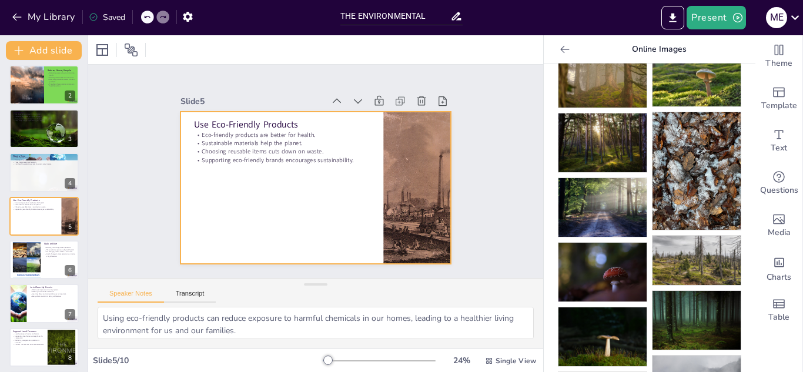
click at [236, 231] on div at bounding box center [315, 188] width 270 height 152
drag, startPoint x: 230, startPoint y: 176, endPoint x: 240, endPoint y: 207, distance: 32.9
click at [95, 46] on div at bounding box center [102, 50] width 19 height 19
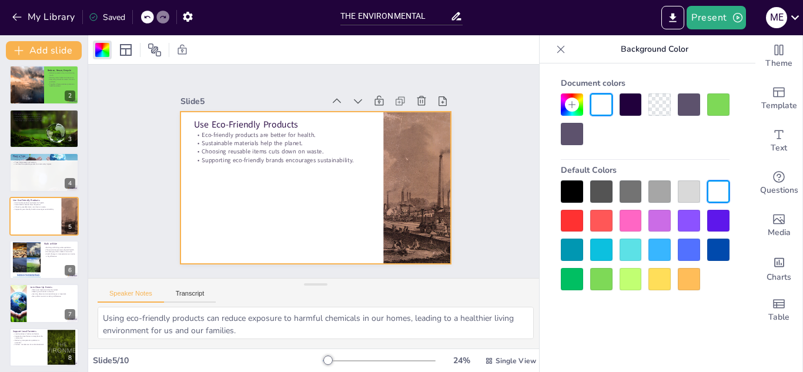
click at [585, 213] on div at bounding box center [645, 235] width 169 height 110
click at [578, 217] on div at bounding box center [572, 221] width 22 height 22
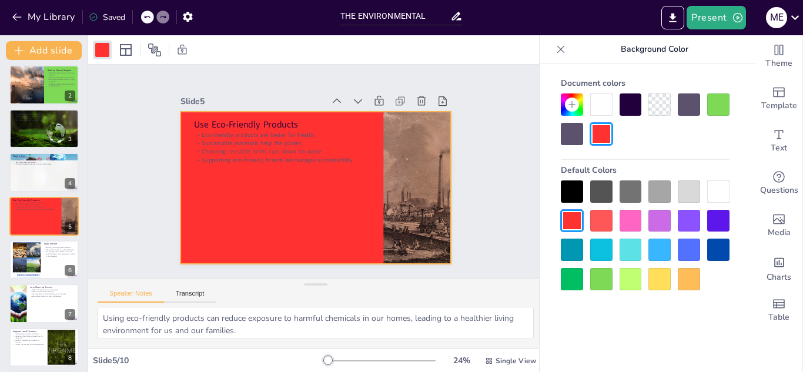
click at [572, 108] on icon at bounding box center [571, 104] width 7 height 7
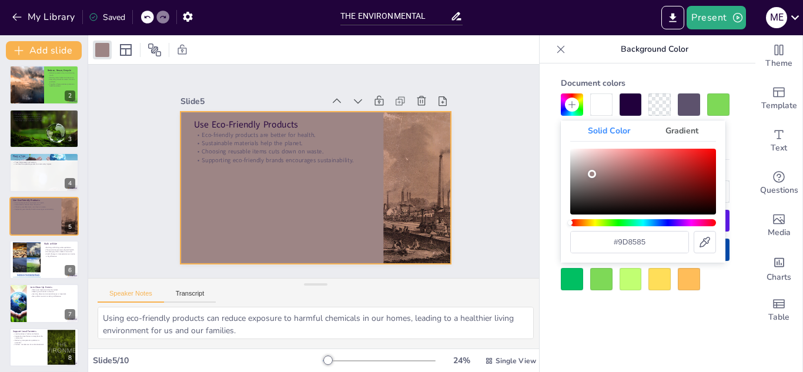
drag, startPoint x: 608, startPoint y: 177, endPoint x: 592, endPoint y: 174, distance: 16.8
click at [592, 174] on div "Color" at bounding box center [643, 182] width 146 height 66
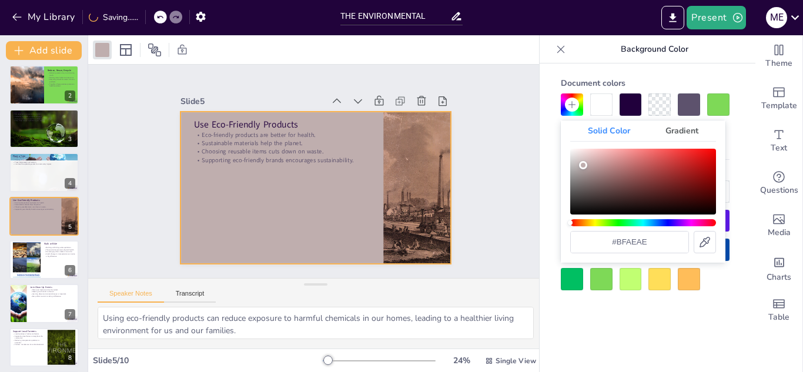
type input "#c1b0b0"
drag, startPoint x: 592, startPoint y: 179, endPoint x: 582, endPoint y: 164, distance: 18.6
click at [583, 165] on div "Color" at bounding box center [643, 182] width 146 height 66
click at [59, 286] on p "Join Clean-Up Events" at bounding box center [53, 287] width 46 height 4
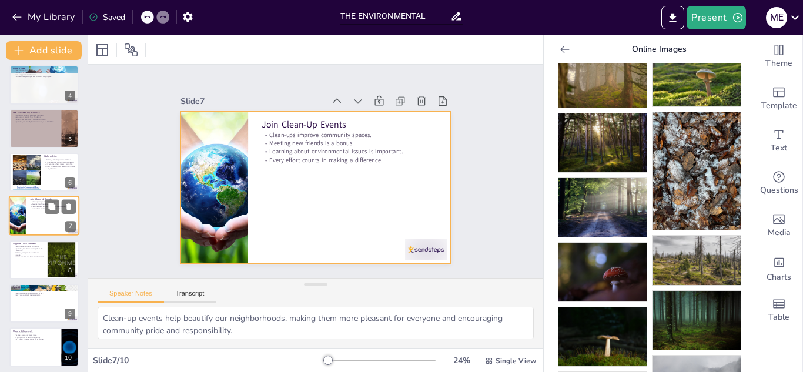
click at [38, 215] on div at bounding box center [44, 216] width 71 height 40
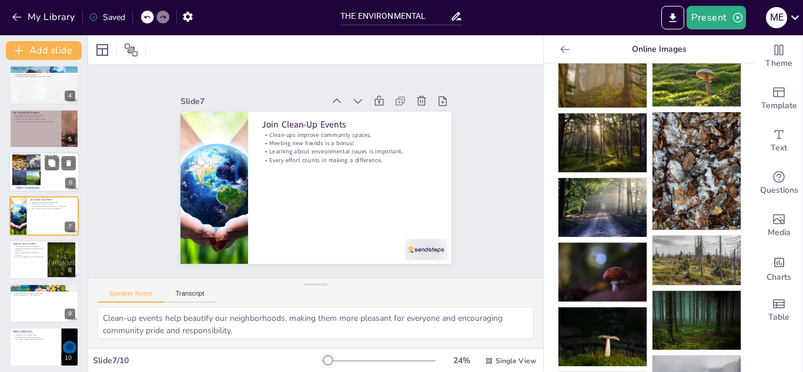
click at [51, 183] on div at bounding box center [44, 172] width 71 height 40
type textarea "Choosing to walk or bike instead of using a car helps decrease air pollution, m…"
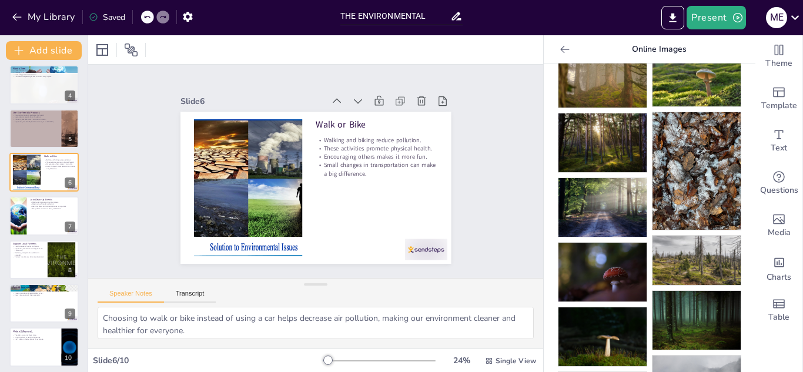
scroll to position [92, 0]
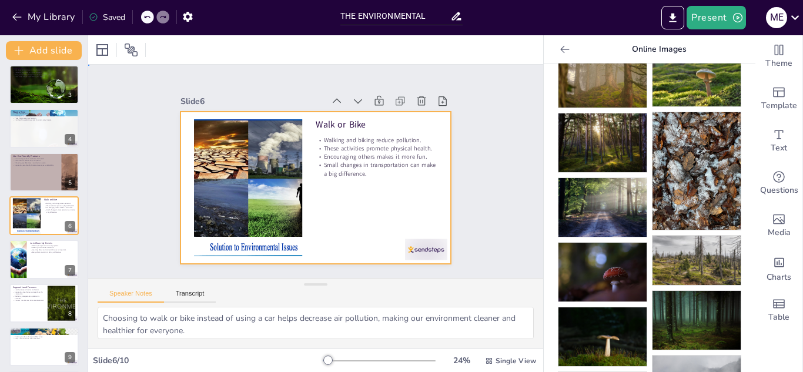
click at [398, 229] on div at bounding box center [315, 188] width 270 height 152
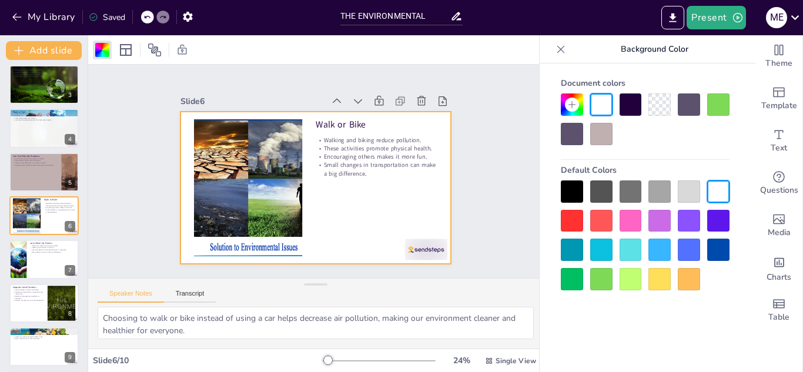
click at [662, 105] on div at bounding box center [659, 104] width 22 height 22
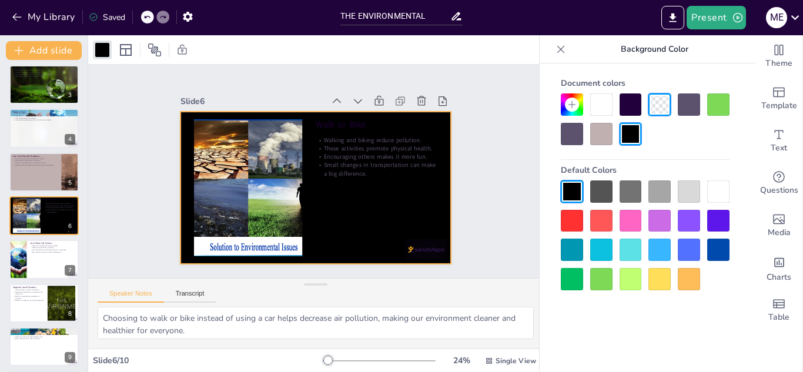
click at [661, 103] on div at bounding box center [659, 104] width 22 height 22
drag, startPoint x: 640, startPoint y: 106, endPoint x: 632, endPoint y: 107, distance: 8.2
click at [637, 107] on div at bounding box center [630, 104] width 22 height 22
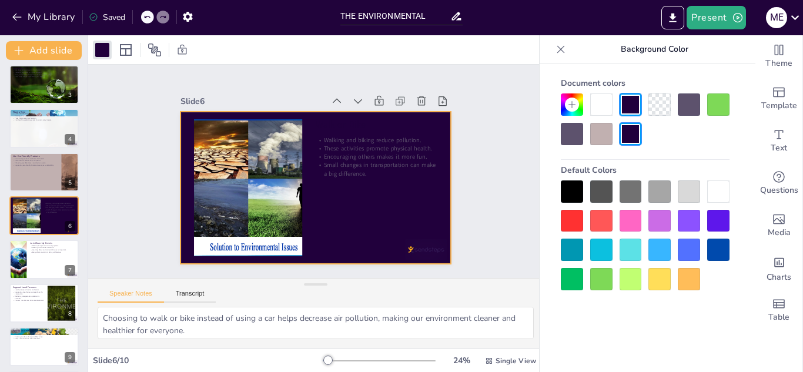
click at [663, 109] on div at bounding box center [659, 104] width 22 height 22
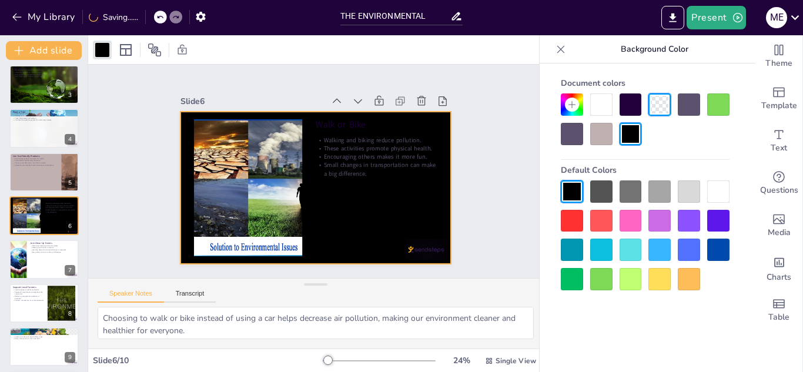
click at [605, 177] on div "Default Colors" at bounding box center [645, 170] width 169 height 21
click at [609, 185] on div at bounding box center [601, 191] width 22 height 22
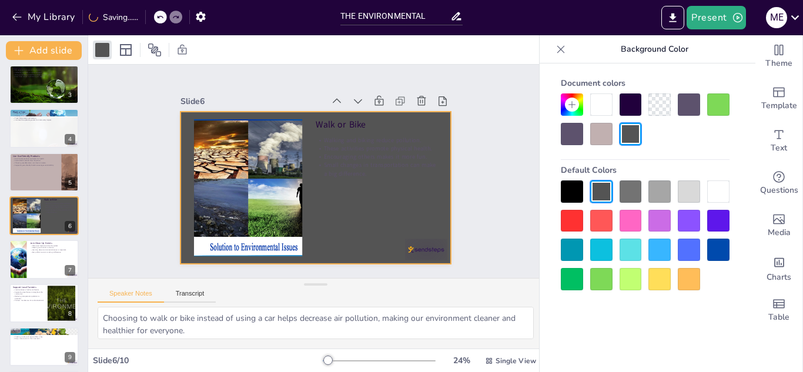
click at [575, 105] on icon at bounding box center [571, 104] width 9 height 9
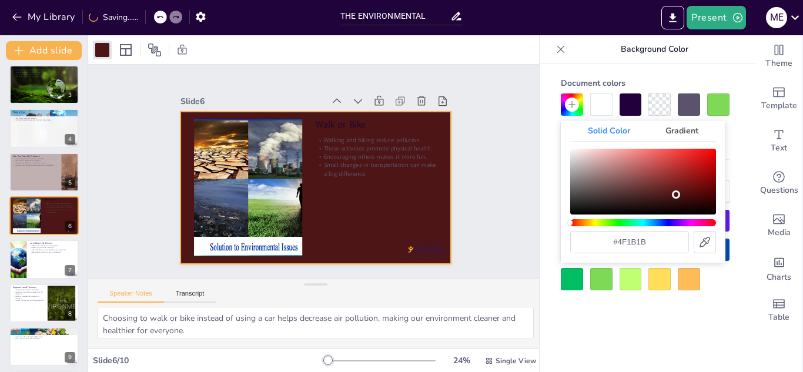
drag, startPoint x: 641, startPoint y: 177, endPoint x: 667, endPoint y: 194, distance: 31.0
click at [667, 194] on div "Color" at bounding box center [643, 182] width 146 height 66
drag, startPoint x: 678, startPoint y: 217, endPoint x: 640, endPoint y: 217, distance: 38.2
click at [640, 217] on div "#4f1b1b" at bounding box center [643, 201] width 146 height 105
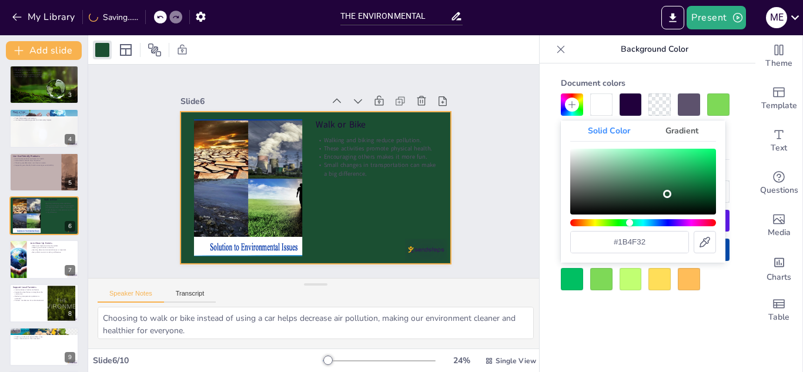
click at [629, 221] on div "Hue" at bounding box center [643, 222] width 146 height 7
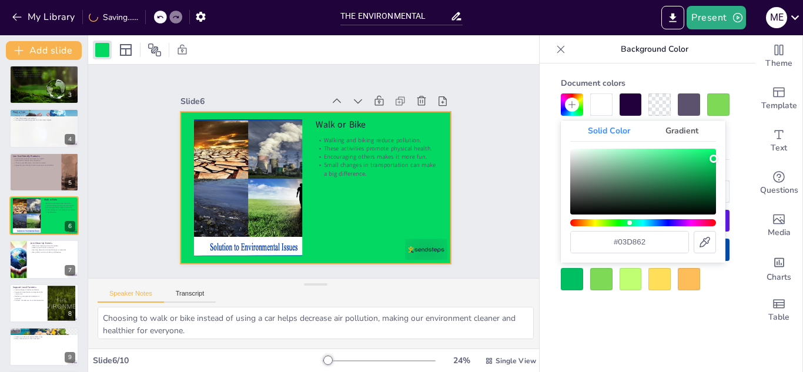
drag, startPoint x: 702, startPoint y: 183, endPoint x: 713, endPoint y: 159, distance: 26.6
click at [713, 159] on div "Color" at bounding box center [643, 182] width 146 height 66
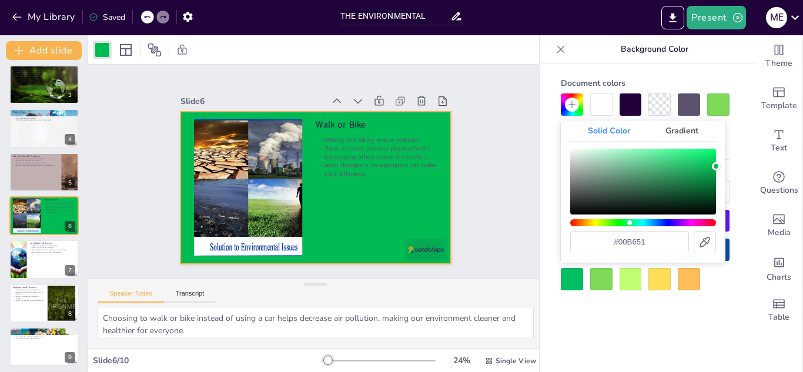
drag, startPoint x: 679, startPoint y: 198, endPoint x: 729, endPoint y: 200, distance: 50.6
click at [733, 170] on body "My Library Saved THE ENVIRONMENTAL Present M E Document fonts Akatab Recently u…" at bounding box center [401, 186] width 803 height 372
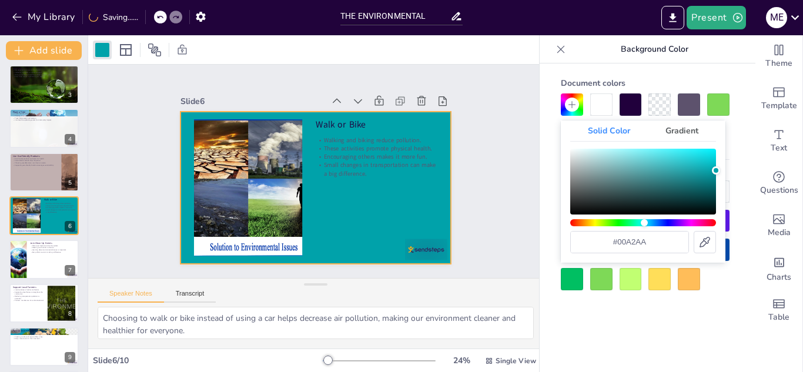
click at [644, 226] on div "Hue" at bounding box center [643, 222] width 146 height 7
drag, startPoint x: 716, startPoint y: 176, endPoint x: 608, endPoint y: 159, distance: 109.5
click at [561, 133] on div "Solid Color Gradient #00a2aa" at bounding box center [643, 191] width 165 height 142
type input "#ffffff"
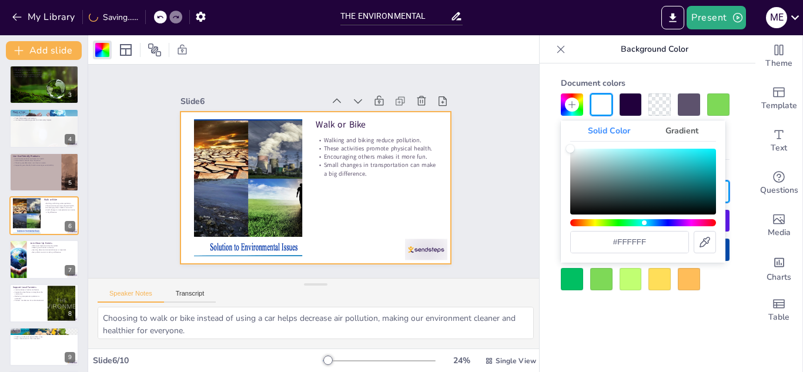
drag, startPoint x: 599, startPoint y: 166, endPoint x: 528, endPoint y: 140, distance: 76.2
click at [528, 140] on body "My Library Saving...... THE ENVIRONMENTAL Present M E Document fonts Akatab Rec…" at bounding box center [401, 186] width 803 height 372
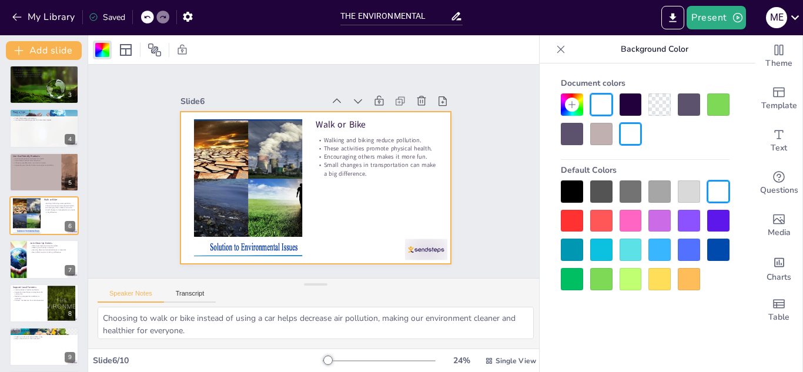
click at [281, 190] on div at bounding box center [248, 187] width 225 height 137
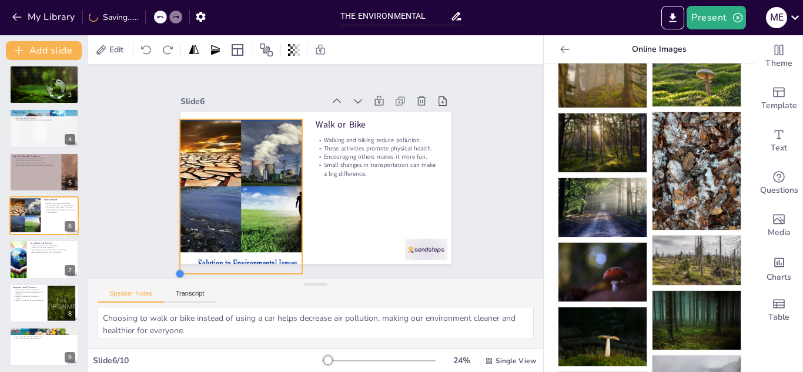
drag, startPoint x: 186, startPoint y: 251, endPoint x: 172, endPoint y: 252, distance: 14.1
click at [180, 252] on div "Walk or Bike Walking and biking reduce pollution. These activities promote phys…" at bounding box center [315, 188] width 270 height 152
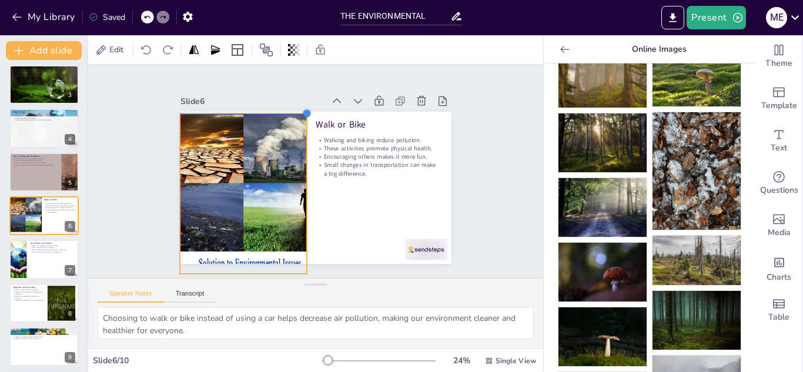
drag, startPoint x: 293, startPoint y: 116, endPoint x: 289, endPoint y: 110, distance: 7.5
click at [289, 112] on div "Walk or Bike Walking and biking reduce pollution. These activities promote phys…" at bounding box center [315, 188] width 270 height 152
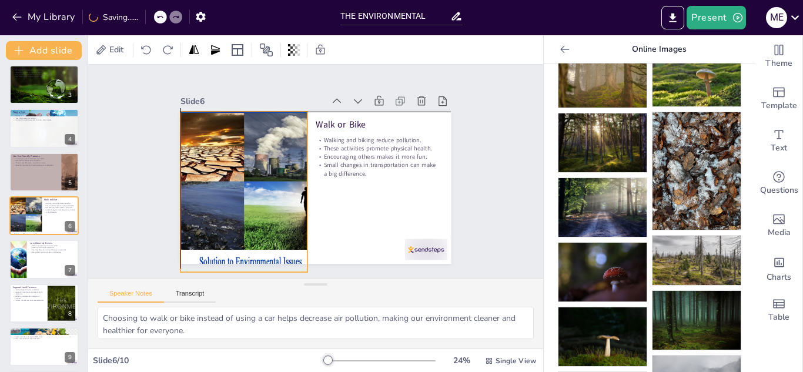
click at [287, 146] on div at bounding box center [241, 183] width 279 height 187
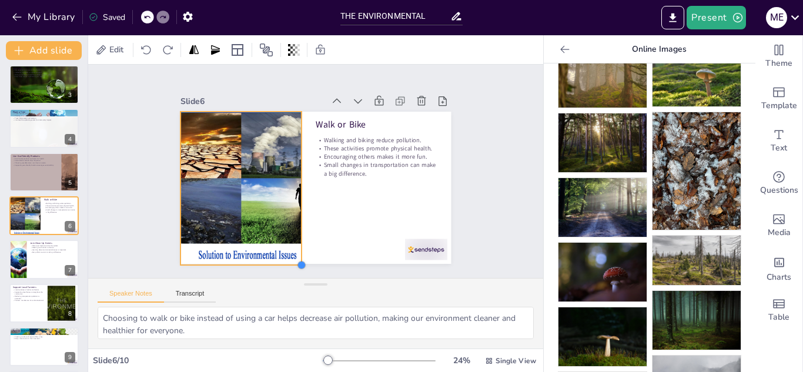
drag, startPoint x: 299, startPoint y: 269, endPoint x: 292, endPoint y: 261, distance: 10.0
click at [297, 261] on div at bounding box center [301, 264] width 9 height 9
click at [156, 236] on div "Slide 1 10 Easy Ways to Help the Environment Name: [PERSON_NAME] [PERSON_NAME] …" at bounding box center [315, 171] width 336 height 185
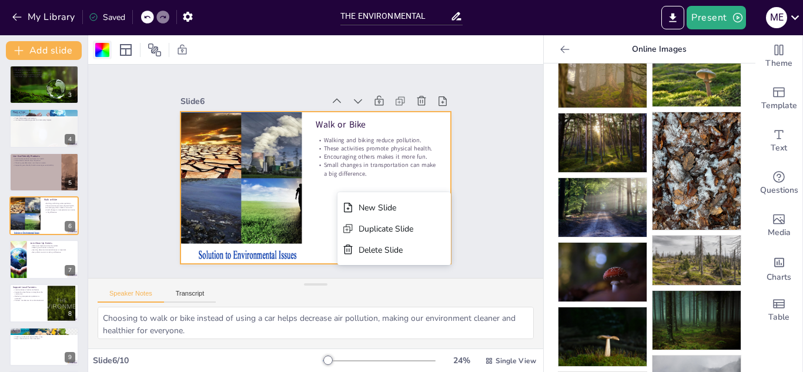
click at [110, 45] on div at bounding box center [102, 50] width 19 height 19
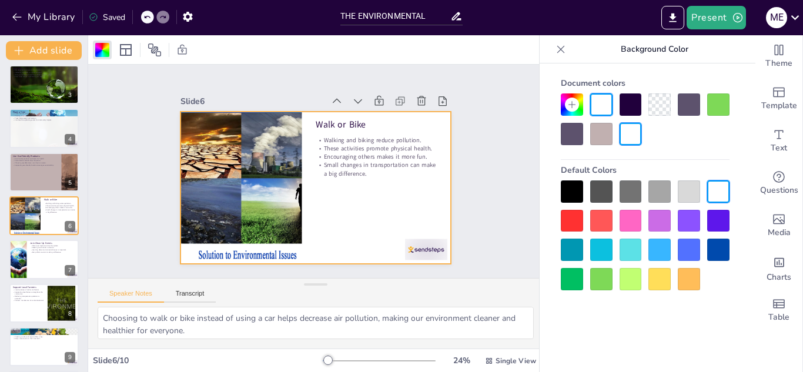
click at [720, 239] on div at bounding box center [718, 250] width 22 height 22
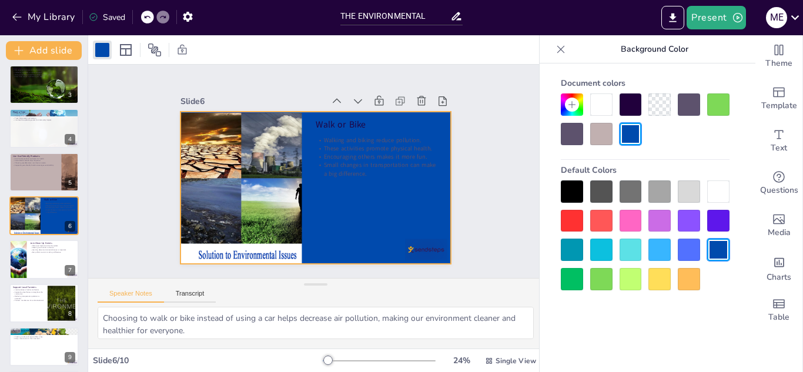
click at [558, 102] on div "Document colors Default Colors" at bounding box center [645, 181] width 192 height 217
click at [577, 108] on div at bounding box center [572, 105] width 14 height 14
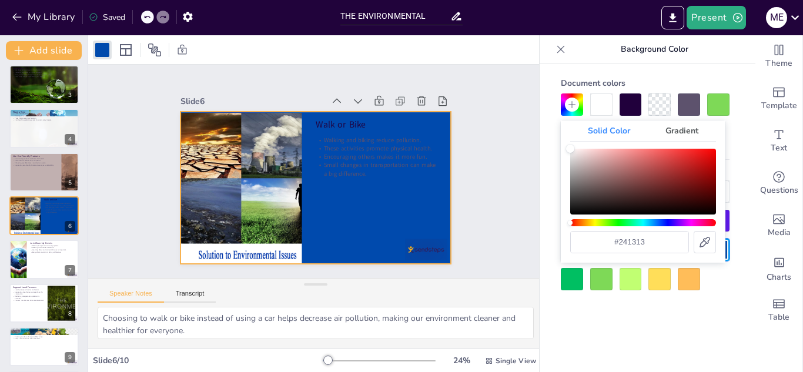
drag, startPoint x: 638, startPoint y: 205, endPoint x: 663, endPoint y: 214, distance: 26.4
click at [639, 206] on div "Color" at bounding box center [643, 182] width 146 height 66
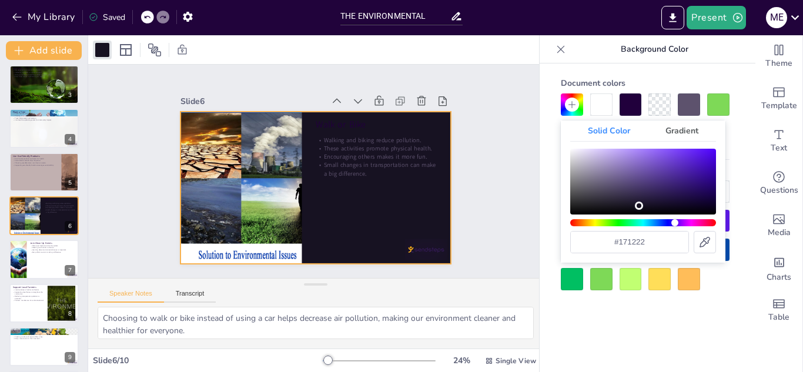
click at [675, 222] on div "Hue" at bounding box center [643, 222] width 146 height 7
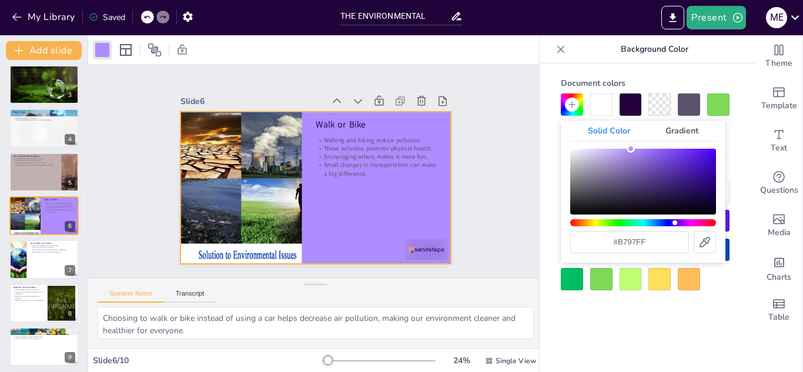
type input "#b899ff"
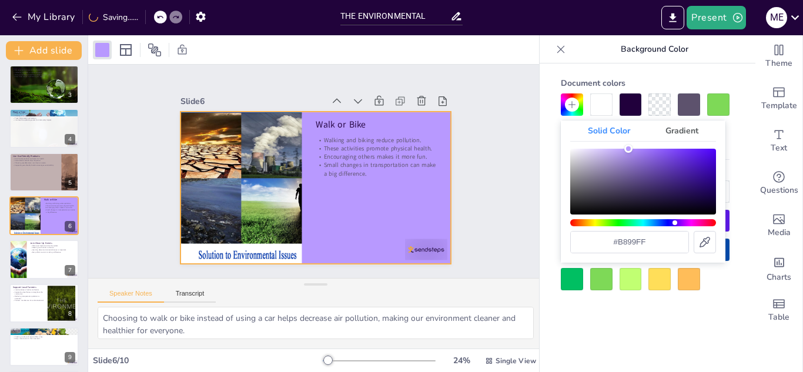
drag, startPoint x: 643, startPoint y: 167, endPoint x: 628, endPoint y: 139, distance: 32.3
click at [628, 139] on div "Solid Color Gradient #b899ff" at bounding box center [643, 191] width 165 height 142
click at [39, 258] on div at bounding box center [44, 260] width 71 height 40
type textarea "Clean-up events help beautify our neighborhoods, making them more pleasant for …"
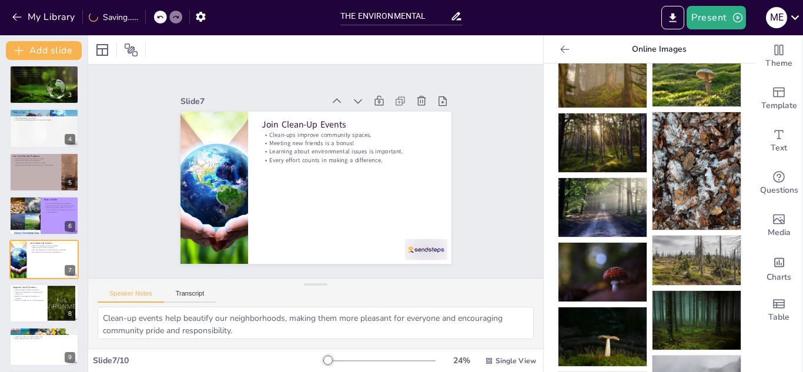
scroll to position [135, 0]
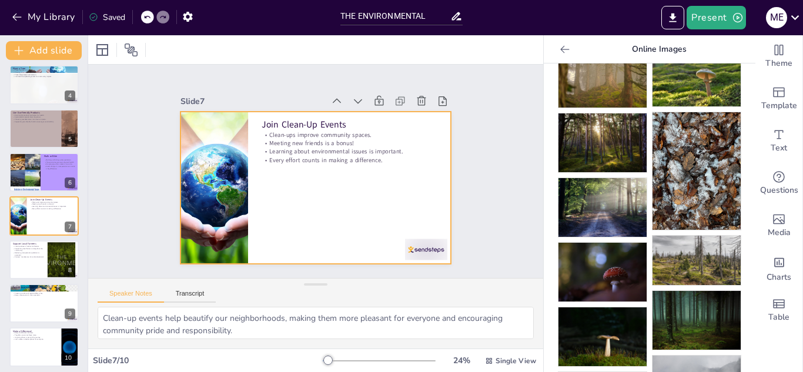
click at [348, 233] on div at bounding box center [315, 188] width 270 height 152
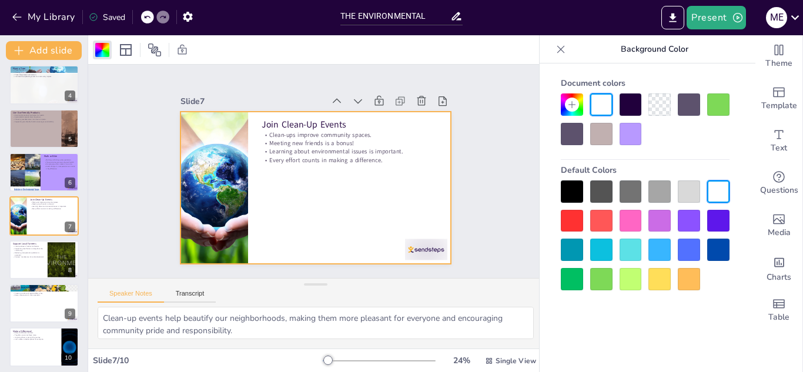
click at [387, 184] on div at bounding box center [315, 188] width 270 height 152
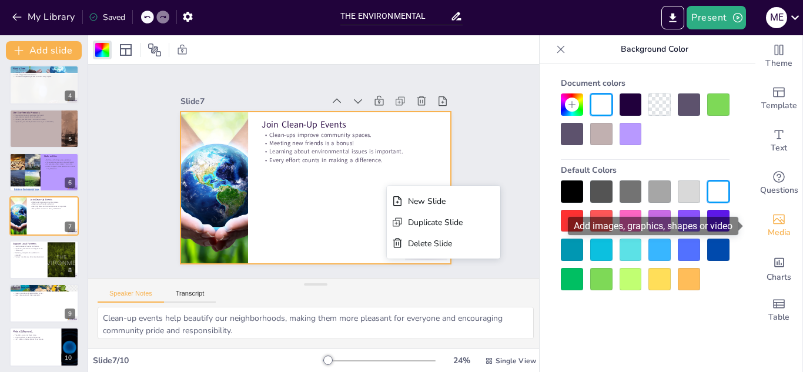
click at [772, 219] on icon "Add images, graphics, shapes or video" at bounding box center [779, 219] width 14 height 14
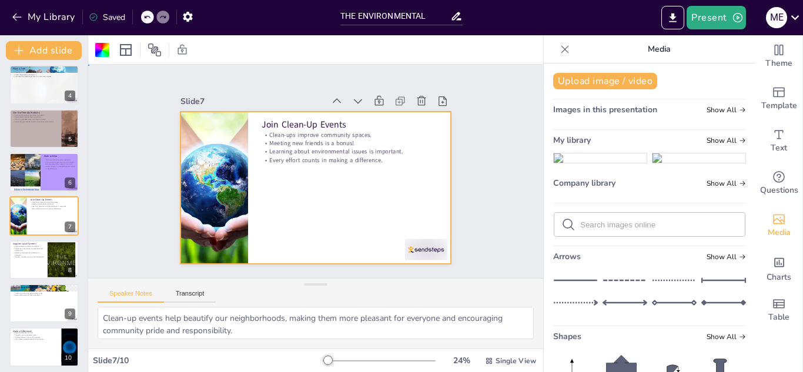
click at [346, 193] on div at bounding box center [315, 188] width 270 height 152
click at [657, 236] on div at bounding box center [649, 225] width 190 height 24
click at [658, 229] on input "text" at bounding box center [658, 224] width 157 height 9
type input "f"
type input "t"
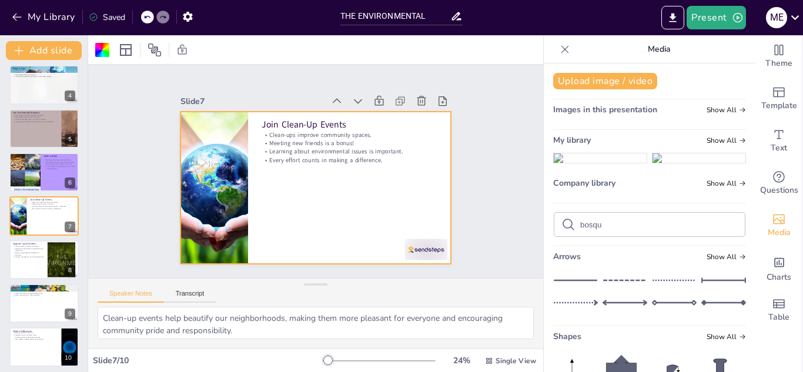
type input "bosque"
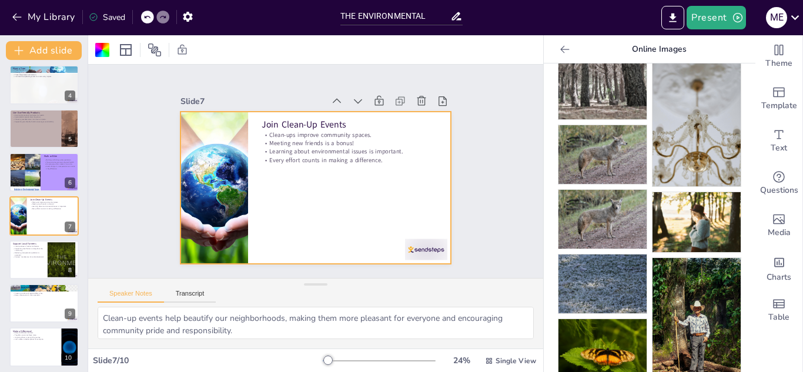
scroll to position [353, 0]
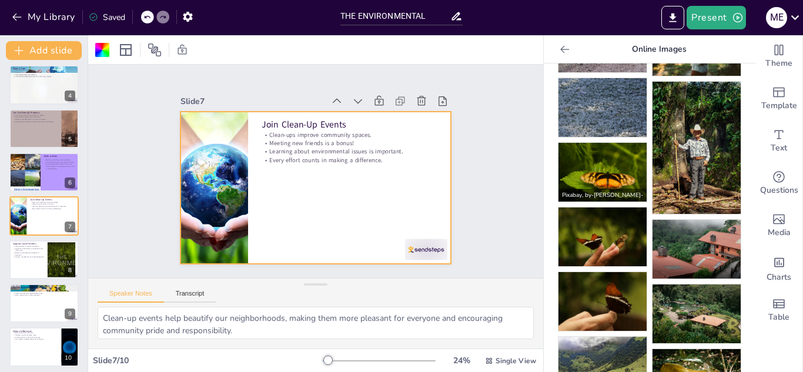
click at [596, 156] on img at bounding box center [602, 172] width 88 height 59
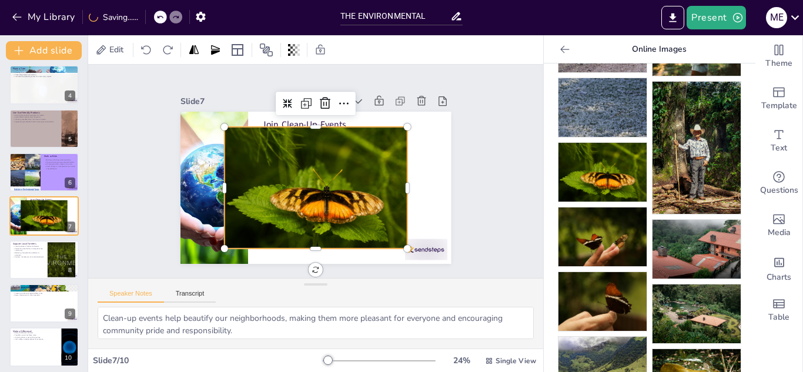
click at [290, 38] on div "Edit" at bounding box center [315, 49] width 455 height 29
click at [297, 46] on icon at bounding box center [294, 50] width 12 height 12
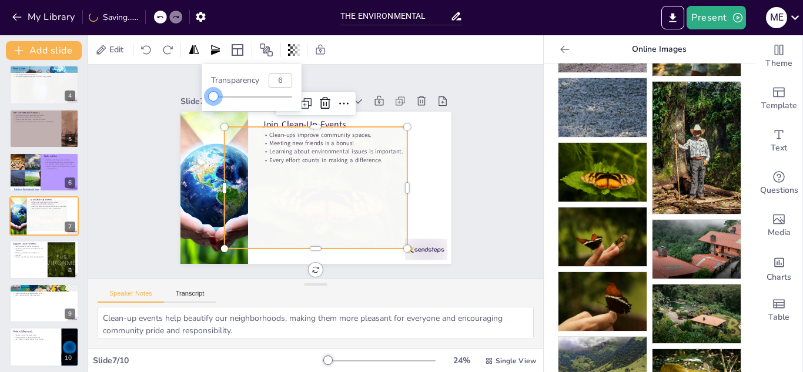
drag, startPoint x: 266, startPoint y: 96, endPoint x: 253, endPoint y: 104, distance: 15.0
click at [223, 102] on div "Transparency 6" at bounding box center [252, 87] width 100 height 47
type input "15"
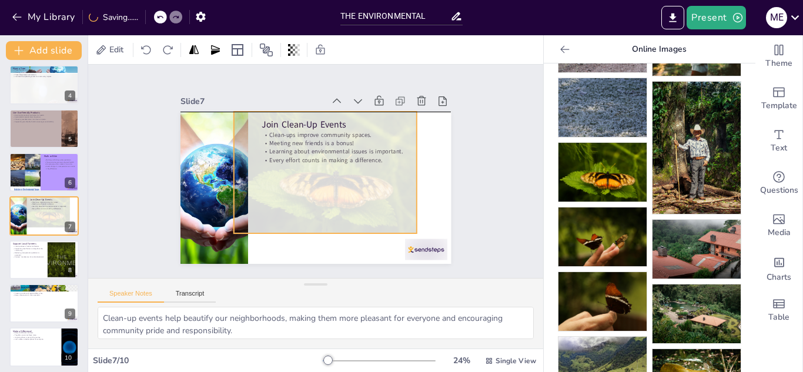
click at [301, 132] on div at bounding box center [324, 173] width 195 height 140
click at [289, 51] on icon at bounding box center [294, 50] width 12 height 12
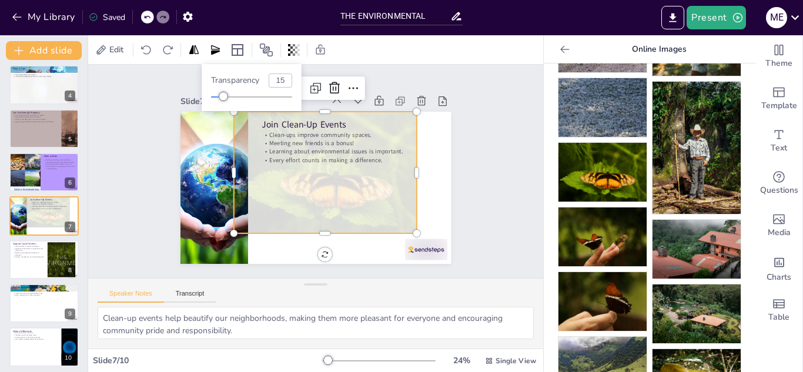
click at [276, 74] on input "15" at bounding box center [280, 80] width 22 height 13
click at [284, 81] on input "15" at bounding box center [280, 80] width 22 height 13
type input "1"
type input "5"
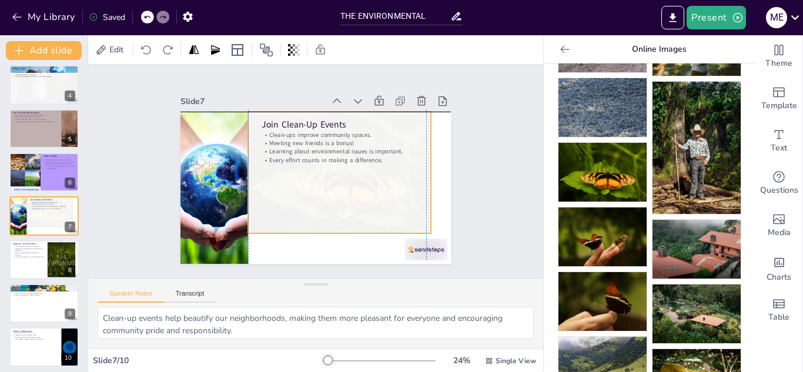
drag, startPoint x: 314, startPoint y: 192, endPoint x: 328, endPoint y: 191, distance: 13.6
click at [328, 191] on div at bounding box center [339, 173] width 183 height 122
click at [326, 225] on div at bounding box center [339, 173] width 183 height 122
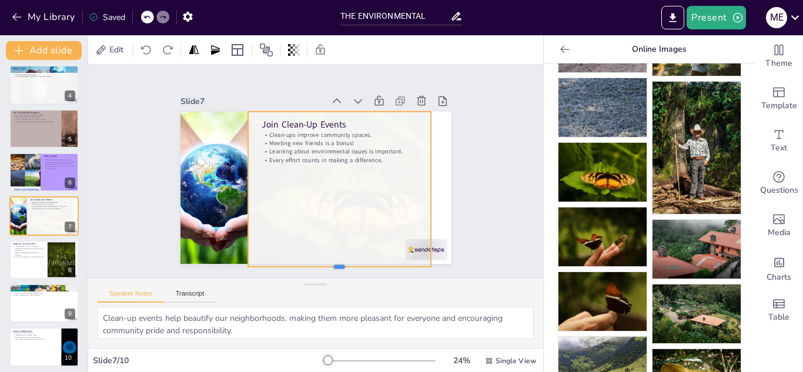
drag, startPoint x: 328, startPoint y: 230, endPoint x: 327, endPoint y: 263, distance: 32.3
click at [327, 263] on div at bounding box center [328, 273] width 183 height 28
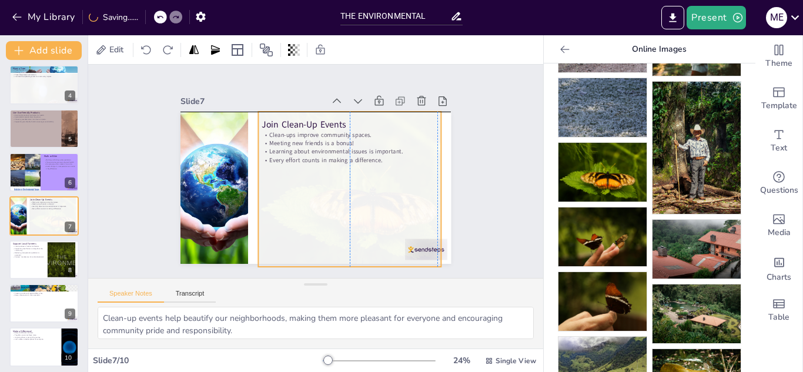
drag, startPoint x: 419, startPoint y: 189, endPoint x: 425, endPoint y: 189, distance: 6.5
click at [425, 189] on div at bounding box center [359, 194] width 220 height 176
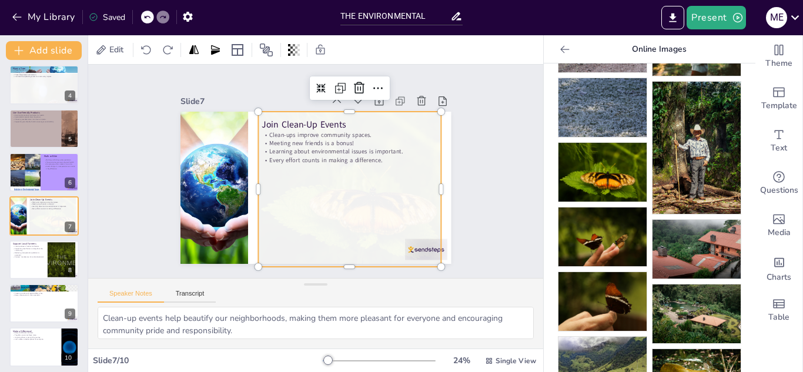
click at [426, 190] on div at bounding box center [360, 189] width 205 height 155
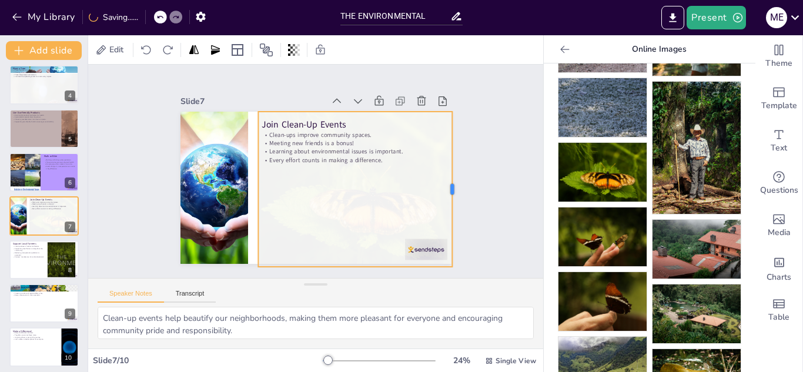
drag, startPoint x: 435, startPoint y: 188, endPoint x: 447, endPoint y: 192, distance: 11.7
click at [447, 192] on div at bounding box center [453, 203] width 25 height 155
click at [248, 185] on div at bounding box center [357, 194] width 220 height 176
click at [238, 183] on div at bounding box center [242, 189] width 9 height 155
click at [414, 237] on div at bounding box center [354, 195] width 214 height 167
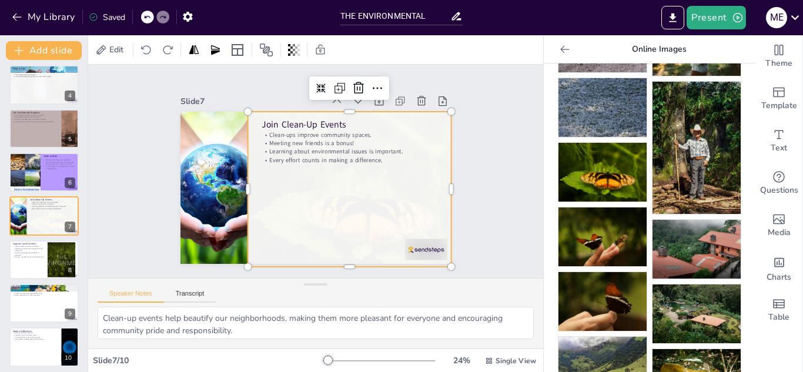
click at [413, 244] on div at bounding box center [354, 195] width 214 height 167
drag, startPoint x: 413, startPoint y: 244, endPoint x: 491, endPoint y: 226, distance: 79.8
click at [414, 244] on div at bounding box center [354, 195] width 214 height 167
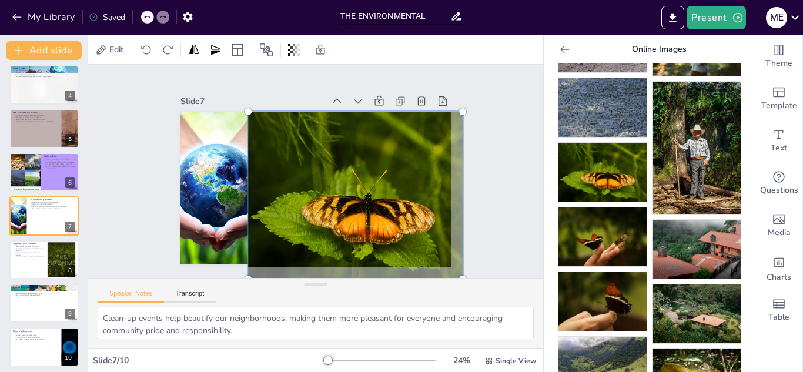
click at [491, 225] on div "Slide 1 10 Easy Ways to Help the Environment Name: [PERSON_NAME] [PERSON_NAME] …" at bounding box center [315, 171] width 455 height 213
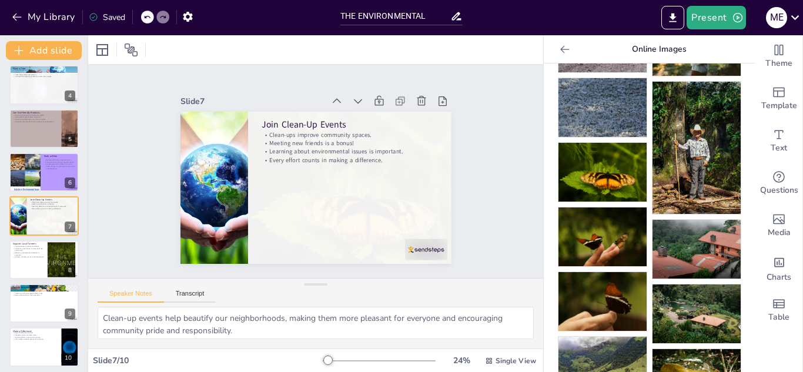
click at [491, 196] on div "Slide 1 10 Easy Ways to Help the Environment Name: [PERSON_NAME] [PERSON_NAME] …" at bounding box center [315, 172] width 475 height 260
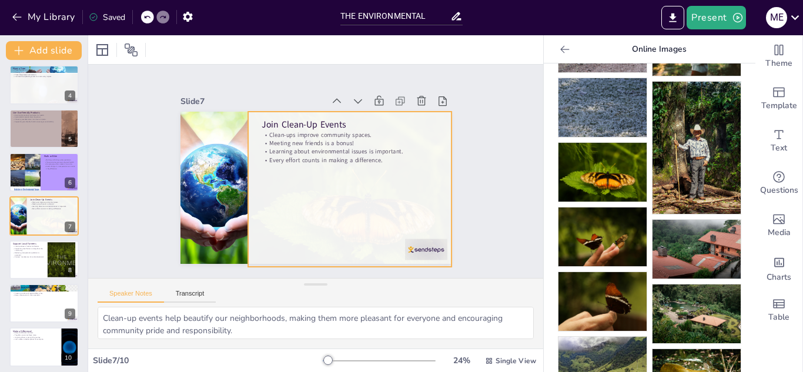
click at [347, 135] on div at bounding box center [352, 199] width 231 height 189
click at [346, 145] on div at bounding box center [355, 195] width 214 height 167
click at [335, 144] on div at bounding box center [355, 195] width 214 height 167
click at [333, 145] on div at bounding box center [352, 199] width 231 height 189
click at [330, 147] on div at bounding box center [355, 195] width 214 height 167
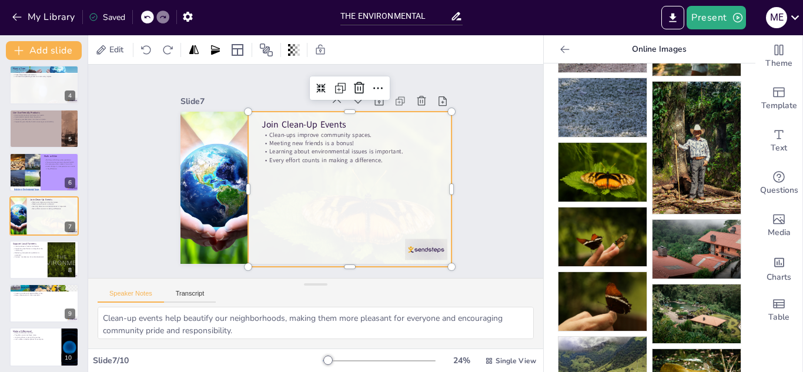
click at [303, 122] on div at bounding box center [352, 199] width 231 height 189
click at [307, 123] on div at bounding box center [352, 199] width 231 height 189
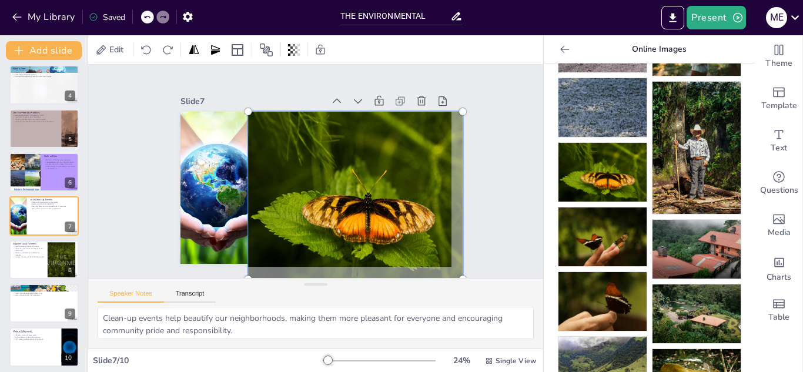
click at [301, 163] on div at bounding box center [352, 199] width 246 height 204
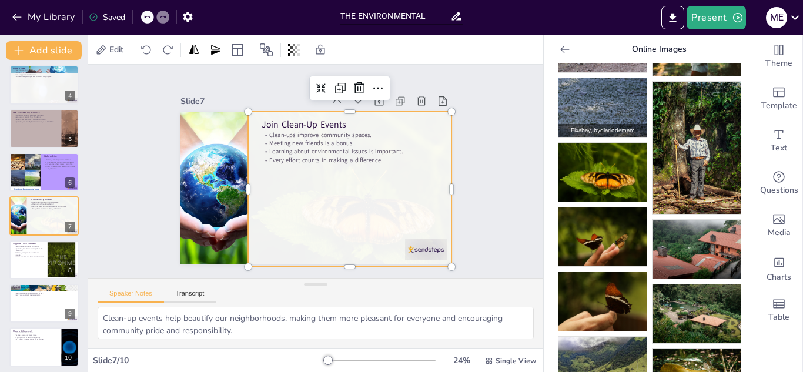
click at [567, 124] on p "Pixabay , by diariodemam" at bounding box center [602, 130] width 88 height 13
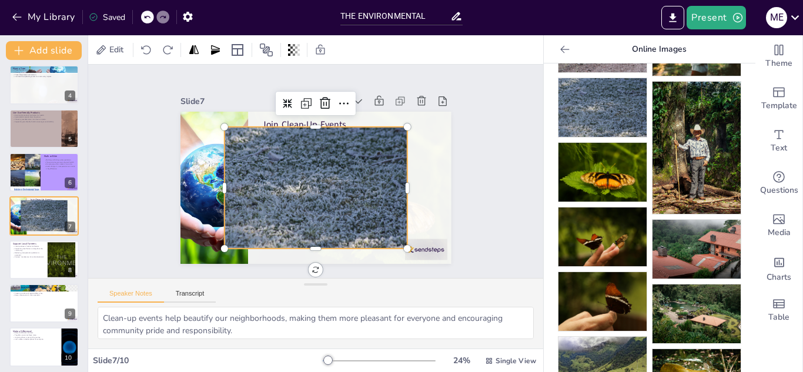
click at [342, 193] on div at bounding box center [314, 188] width 195 height 140
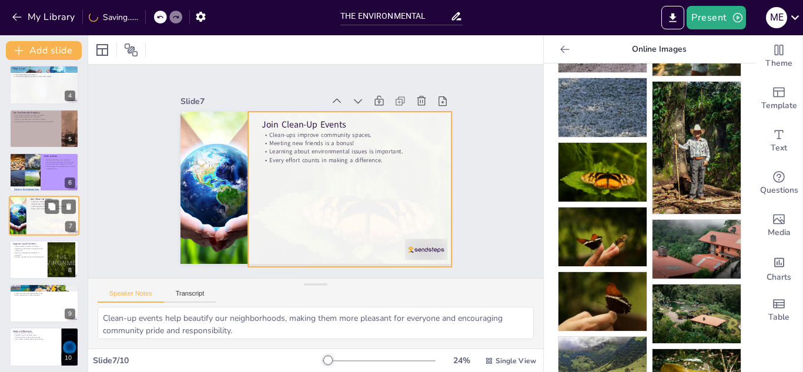
drag, startPoint x: 31, startPoint y: 227, endPoint x: 41, endPoint y: 247, distance: 22.3
click at [31, 228] on div at bounding box center [54, 217] width 55 height 43
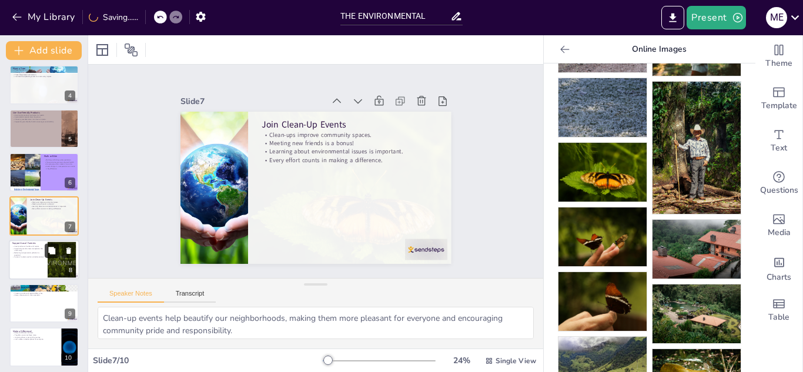
click at [47, 250] on button at bounding box center [52, 250] width 14 height 14
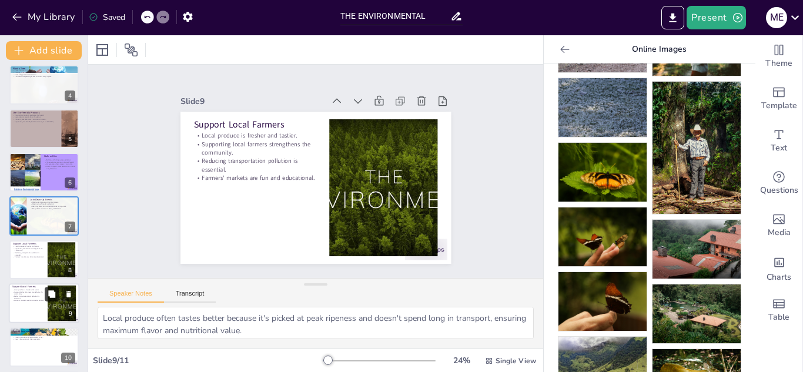
scroll to position [183, 0]
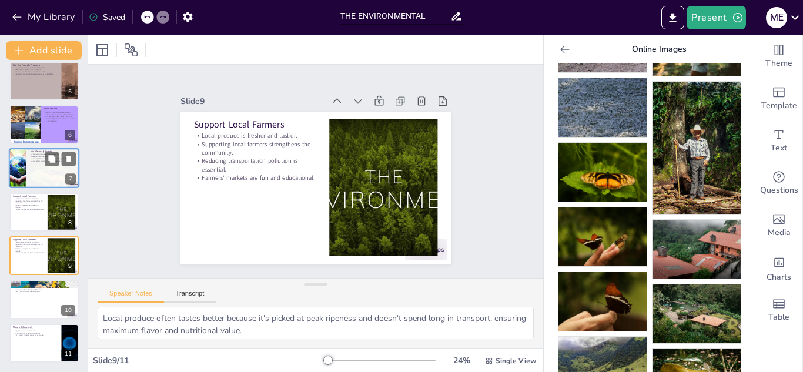
click at [52, 185] on div at bounding box center [54, 171] width 56 height 44
type textarea "Clean-up events help beautify our neighborhoods, making them more pleasant for …"
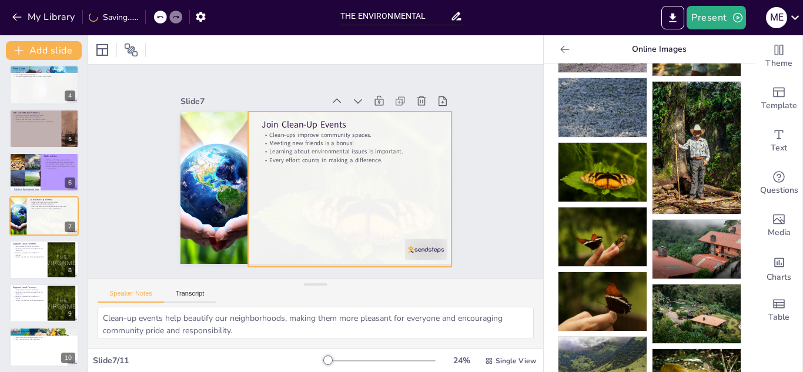
click at [290, 132] on div at bounding box center [355, 195] width 214 height 167
click at [297, 133] on div at bounding box center [355, 195] width 214 height 167
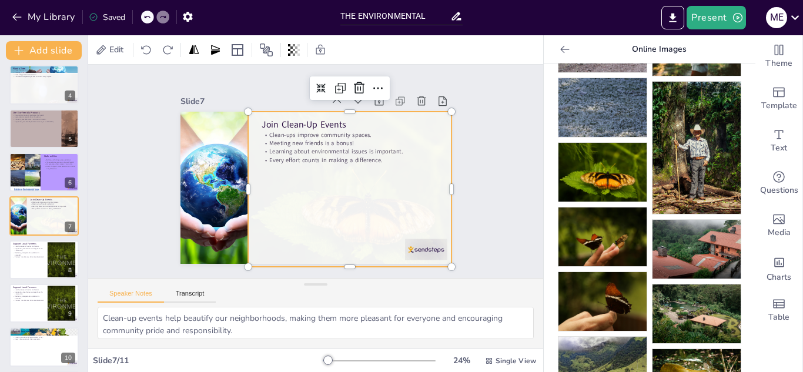
click at [297, 133] on div at bounding box center [352, 199] width 231 height 189
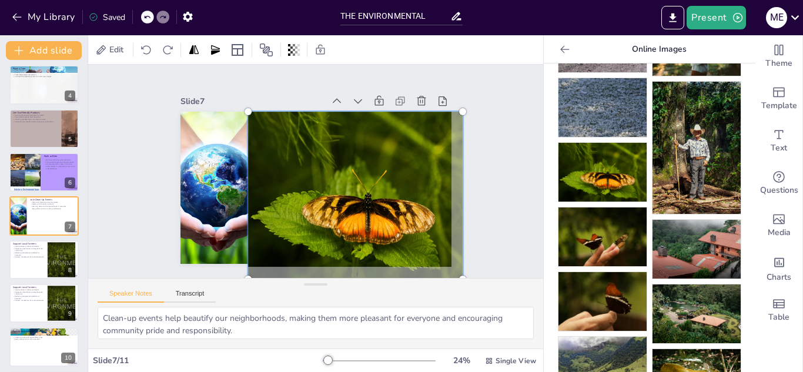
click at [312, 129] on div at bounding box center [352, 199] width 246 height 204
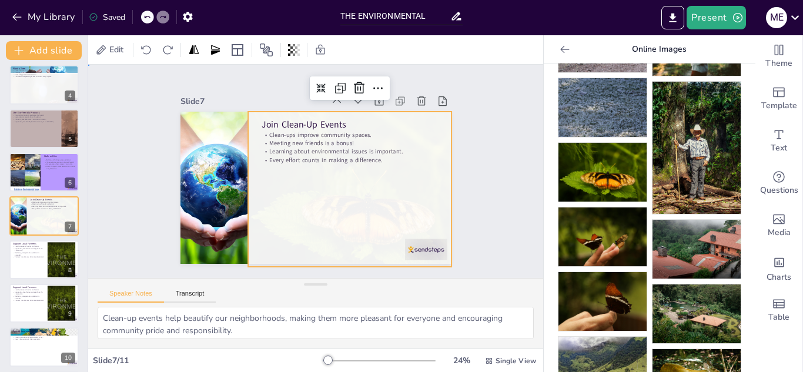
click at [464, 88] on div "Slide 1 10 Easy Ways to Help the Environment Name: [PERSON_NAME] [PERSON_NAME] …" at bounding box center [315, 171] width 367 height 251
click at [312, 119] on div at bounding box center [355, 195] width 214 height 167
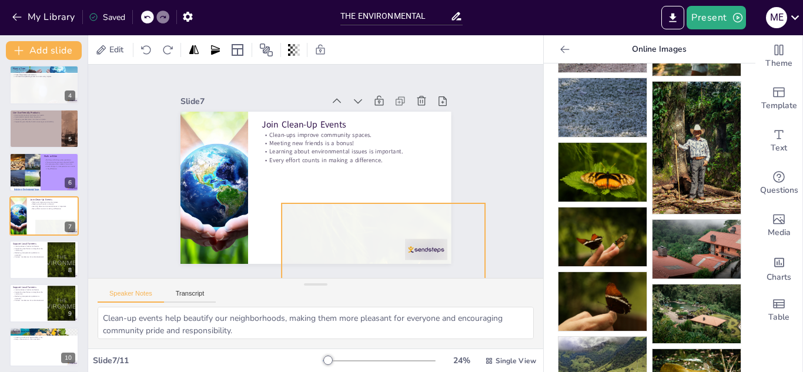
drag, startPoint x: 282, startPoint y: 123, endPoint x: 290, endPoint y: 164, distance: 41.4
click at [315, 216] on div at bounding box center [388, 286] width 214 height 167
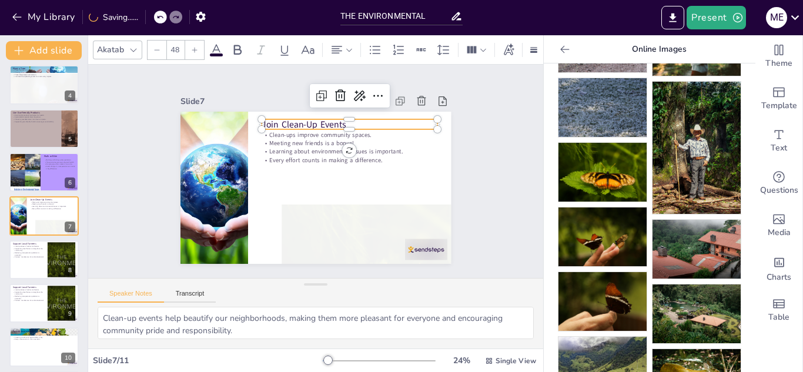
click at [275, 120] on p "Join Clean-Up Events" at bounding box center [349, 124] width 176 height 12
click at [289, 145] on p "Learning about environmental issues is important." at bounding box center [351, 155] width 176 height 26
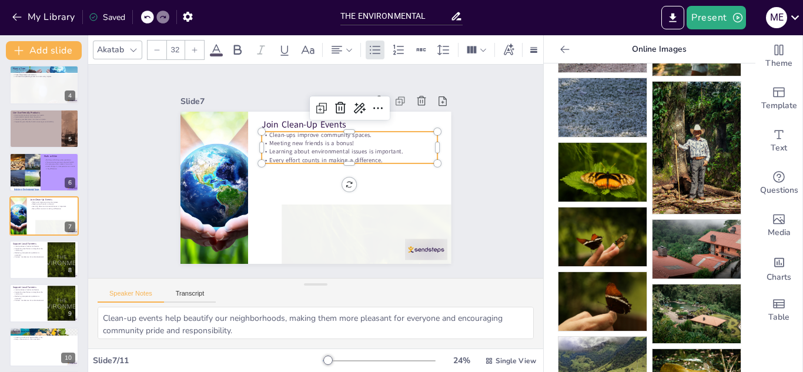
click at [289, 147] on p "Learning about environmental issues is important." at bounding box center [349, 151] width 176 height 8
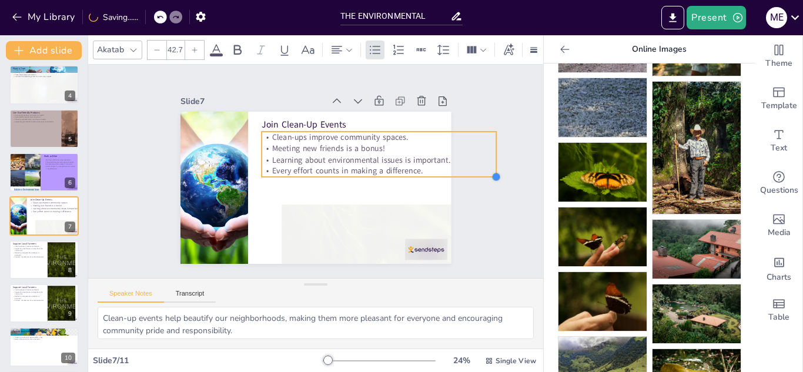
type input "40.3"
drag, startPoint x: 431, startPoint y: 161, endPoint x: 412, endPoint y: 169, distance: 20.5
click at [412, 169] on div "Join Clean-Up Events Clean-ups improve community spaces. Meeting new friends is…" at bounding box center [314, 188] width 285 height 180
click at [360, 153] on p "Learning about environmental issues is important." at bounding box center [372, 158] width 222 height 11
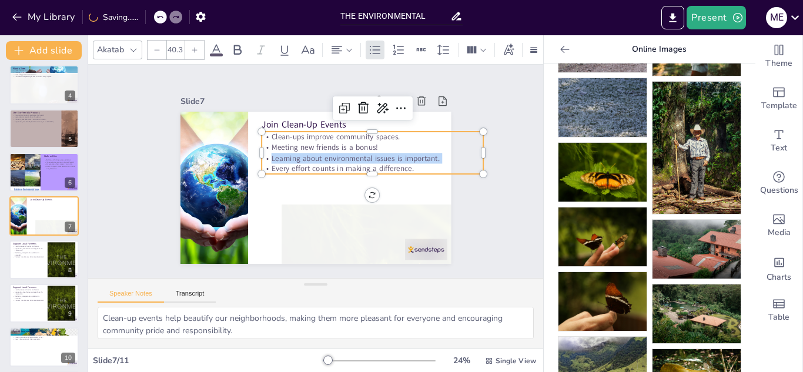
click at [360, 153] on p "Learning about environmental issues is important." at bounding box center [372, 158] width 222 height 11
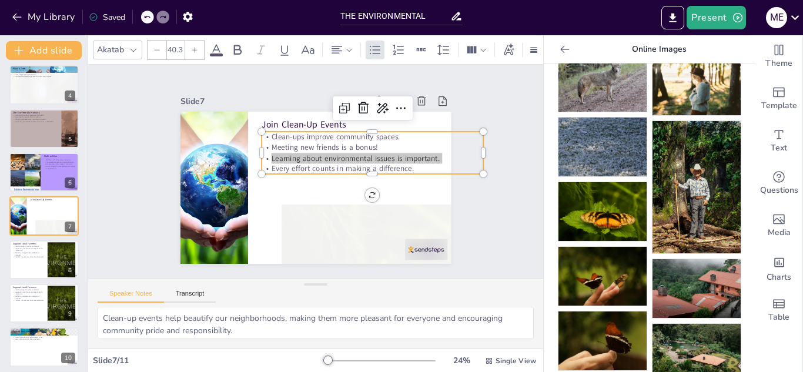
scroll to position [294, 0]
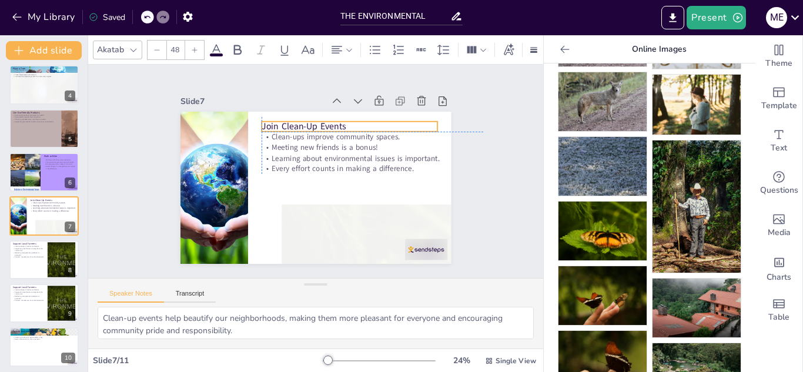
click at [296, 115] on div "Join Clean-Up Events Clean-ups improve community spaces. Meeting new friends is…" at bounding box center [328, 113] width 264 height 56
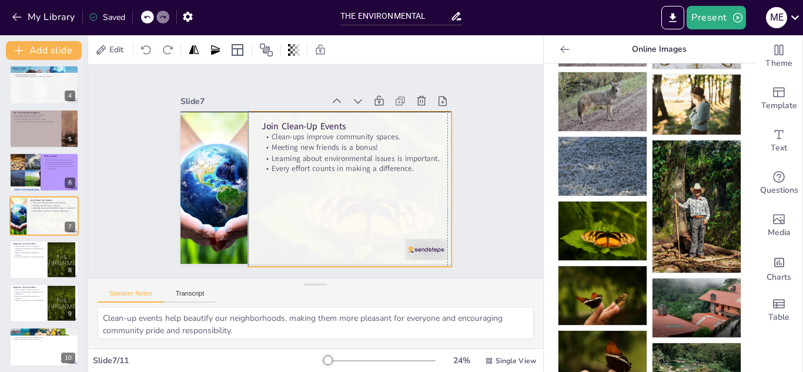
drag, startPoint x: 321, startPoint y: 205, endPoint x: 293, endPoint y: 128, distance: 82.0
click at [293, 128] on div at bounding box center [355, 195] width 214 height 167
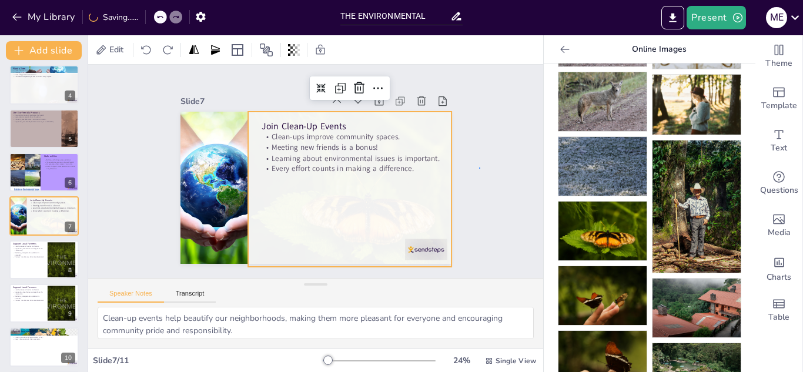
click at [480, 167] on div "Slide 1 10 Easy Ways to Help the Environment Name: [PERSON_NAME] [PERSON_NAME] …" at bounding box center [315, 171] width 455 height 213
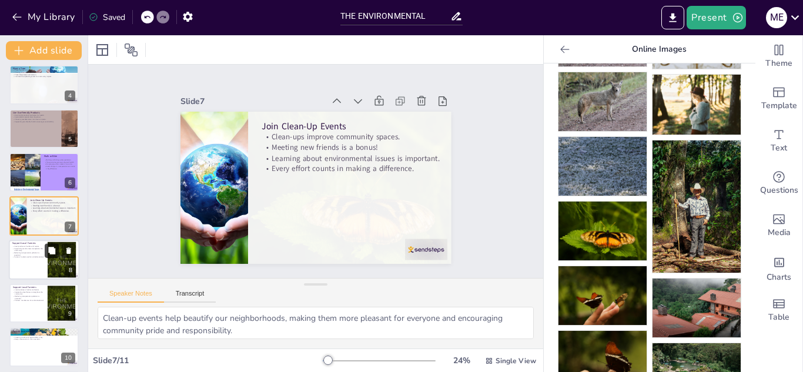
click at [46, 256] on button at bounding box center [52, 250] width 14 height 14
type textarea "Local produce often tastes better because it's picked at peak ripeness and does…"
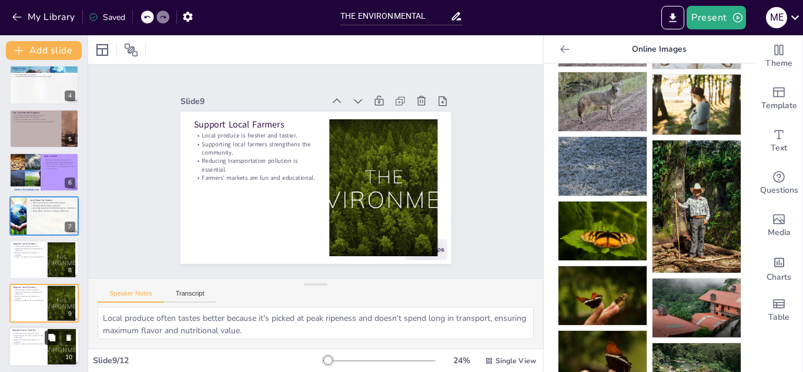
scroll to position [223, 0]
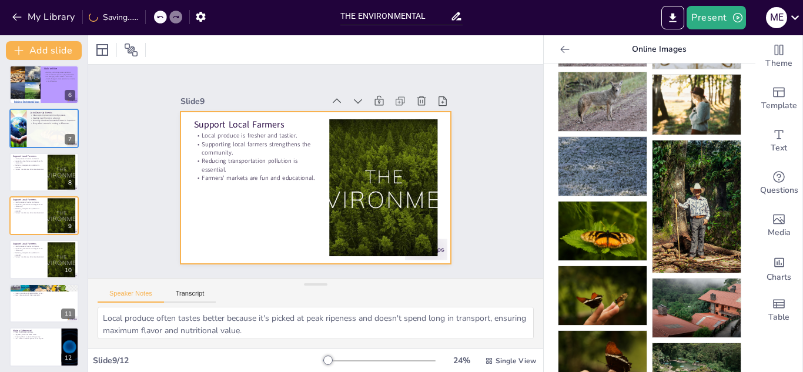
click at [254, 226] on div at bounding box center [315, 188] width 270 height 152
click at [99, 42] on div at bounding box center [102, 50] width 19 height 19
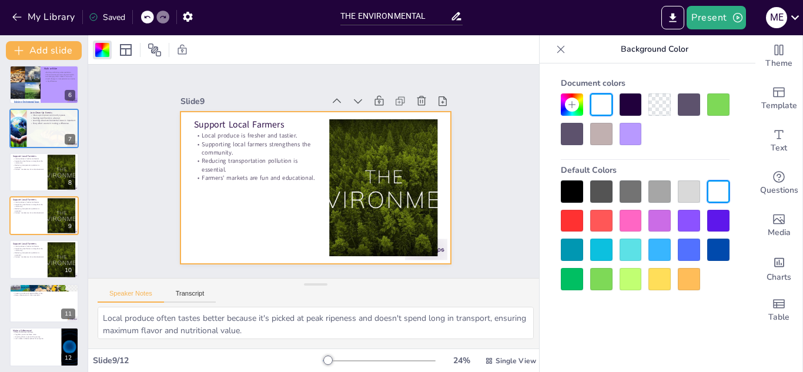
click at [665, 277] on div at bounding box center [659, 279] width 22 height 22
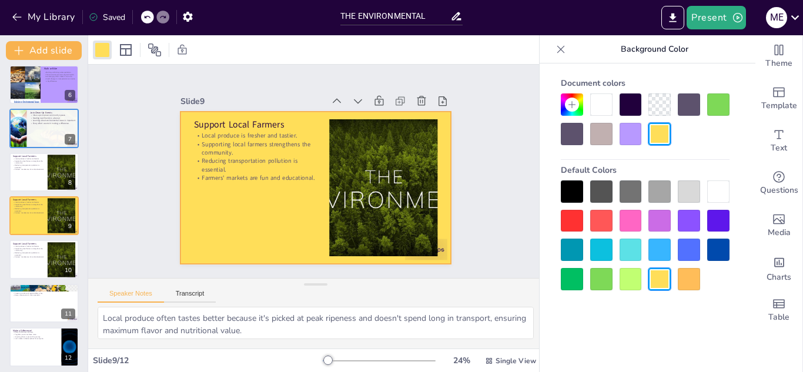
click at [577, 96] on div at bounding box center [572, 104] width 22 height 22
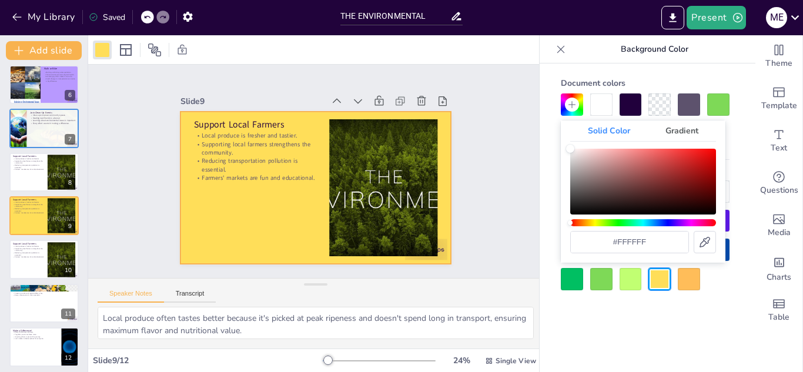
click at [595, 224] on div "Hue" at bounding box center [643, 222] width 146 height 7
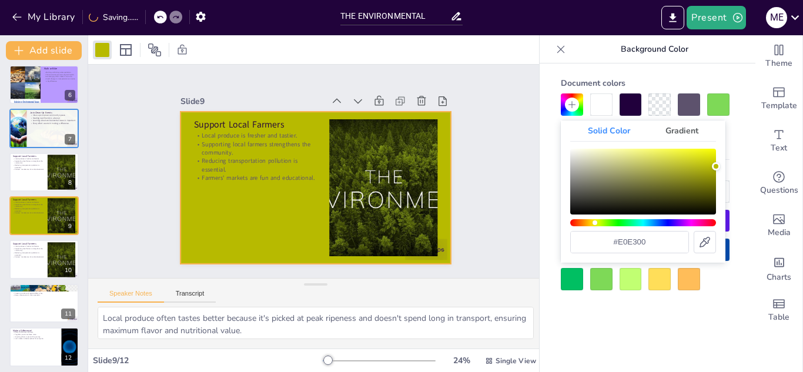
type input "#eff300"
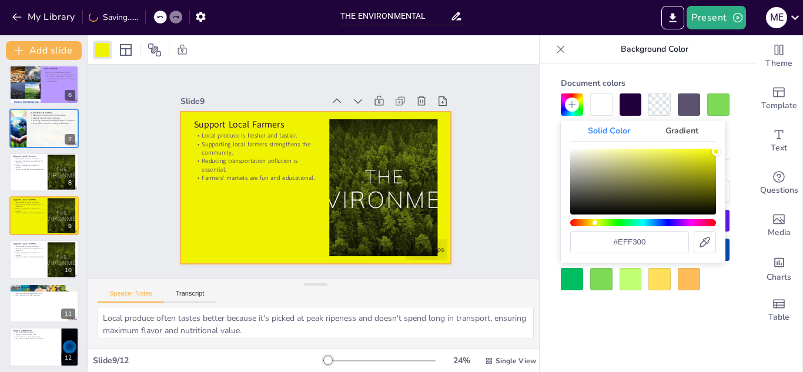
drag, startPoint x: 632, startPoint y: 159, endPoint x: 720, endPoint y: 152, distance: 88.5
click at [720, 152] on div "Solid Color Gradient #eff300" at bounding box center [643, 191] width 165 height 142
drag, startPoint x: 253, startPoint y: 141, endPoint x: 277, endPoint y: 203, distance: 66.6
click at [253, 147] on p "Supporting local farmers strengthens the community." at bounding box center [255, 148] width 122 height 17
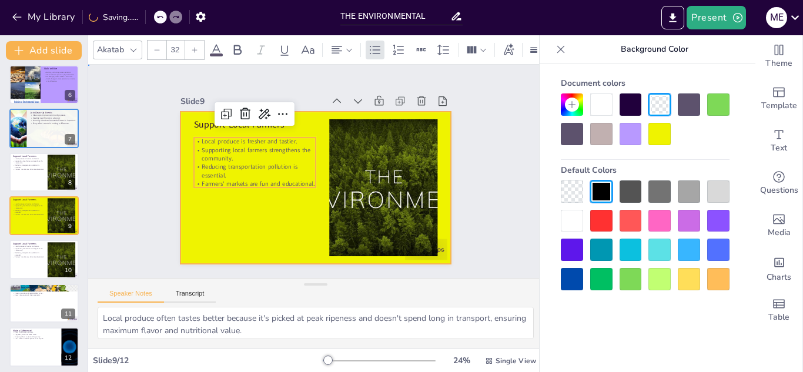
click at [277, 208] on div at bounding box center [315, 188] width 270 height 152
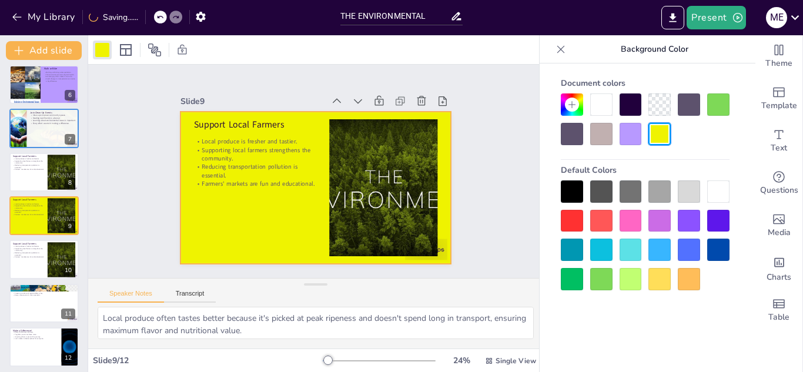
click at [269, 217] on div at bounding box center [315, 188] width 270 height 152
click at [575, 100] on icon at bounding box center [571, 104] width 9 height 9
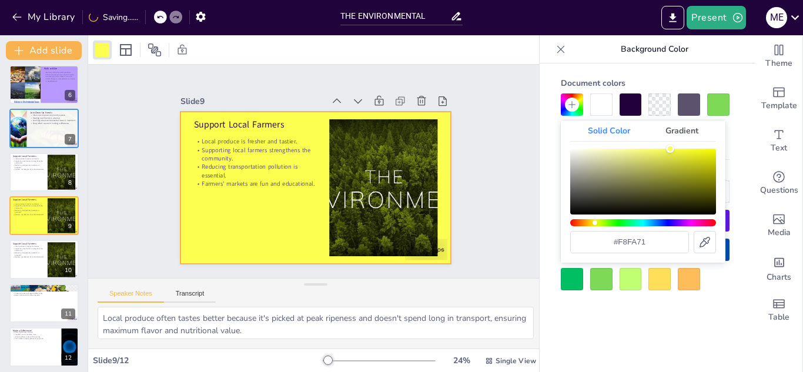
type input "#fdff75"
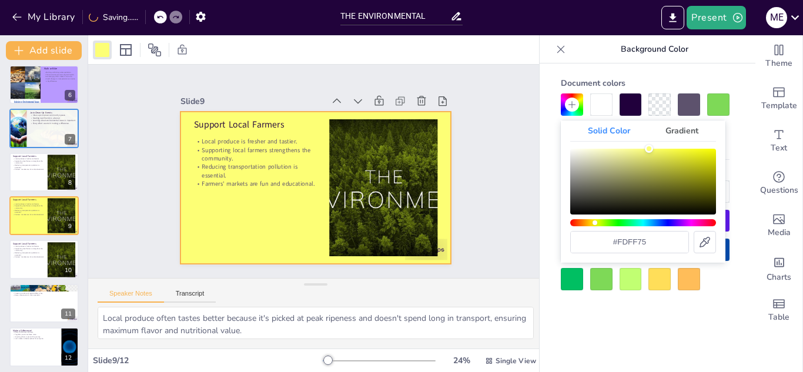
drag, startPoint x: 691, startPoint y: 182, endPoint x: 649, endPoint y: 145, distance: 56.2
click at [649, 149] on div "Color" at bounding box center [643, 182] width 146 height 66
click at [474, 186] on div "Slide 1 10 Easy Ways to Help the Environment Name: [PERSON_NAME] [PERSON_NAME] …" at bounding box center [315, 171] width 336 height 185
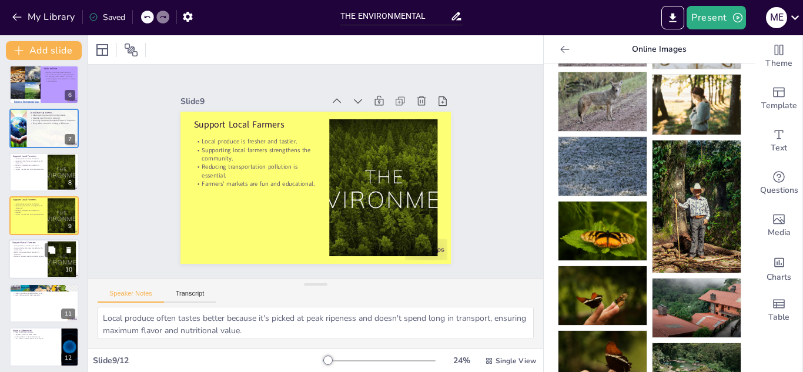
click at [41, 254] on p "Reducing transportation pollution is essential." at bounding box center [28, 254] width 32 height 4
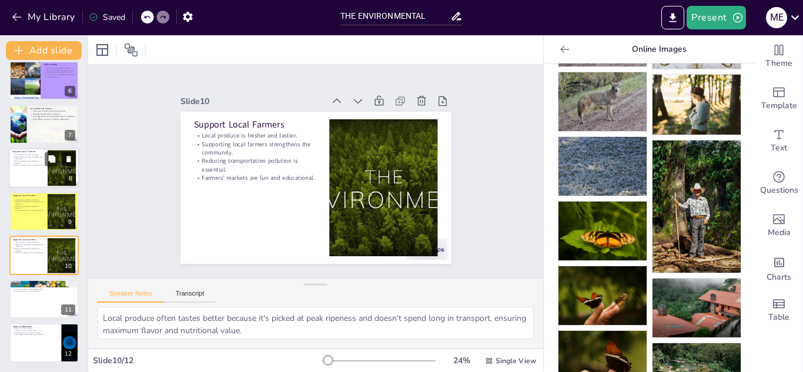
click at [65, 162] on icon at bounding box center [69, 159] width 8 height 8
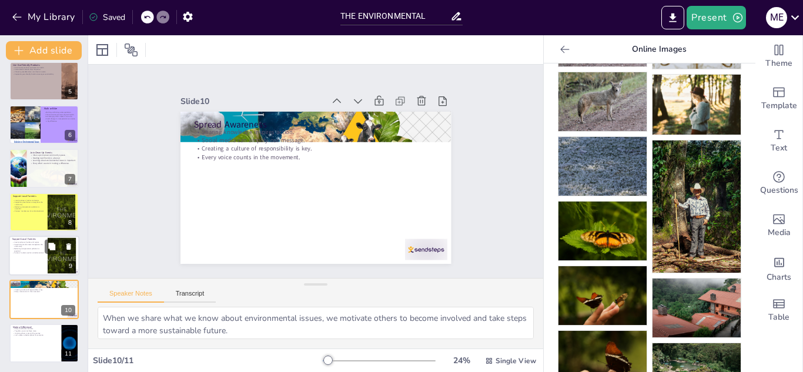
click at [30, 267] on div at bounding box center [44, 256] width 71 height 40
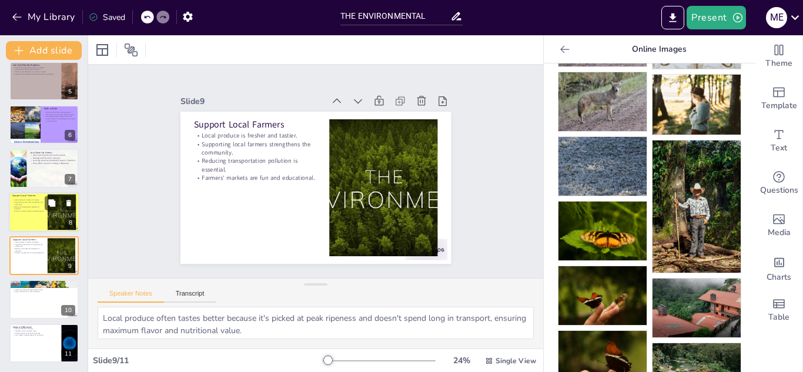
click at [34, 206] on p "Reducing transportation pollution is essential." at bounding box center [28, 208] width 32 height 4
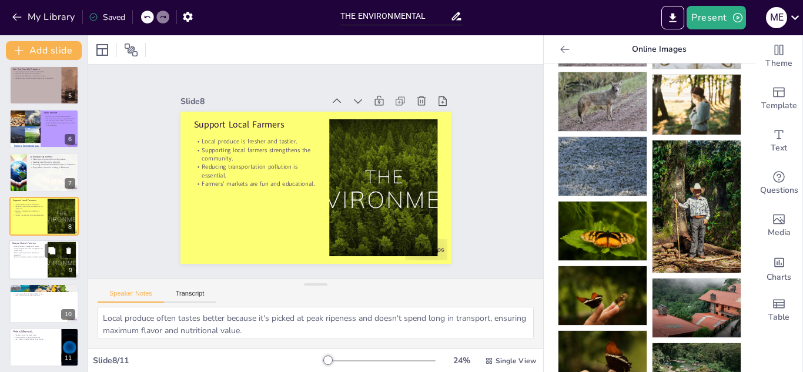
click at [62, 255] on button at bounding box center [69, 250] width 14 height 14
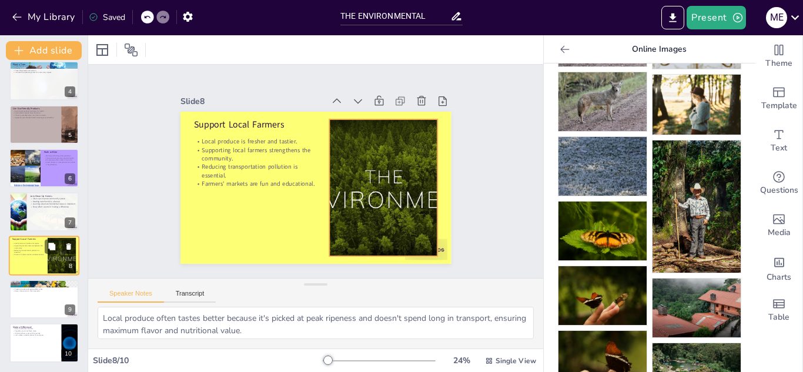
scroll to position [139, 0]
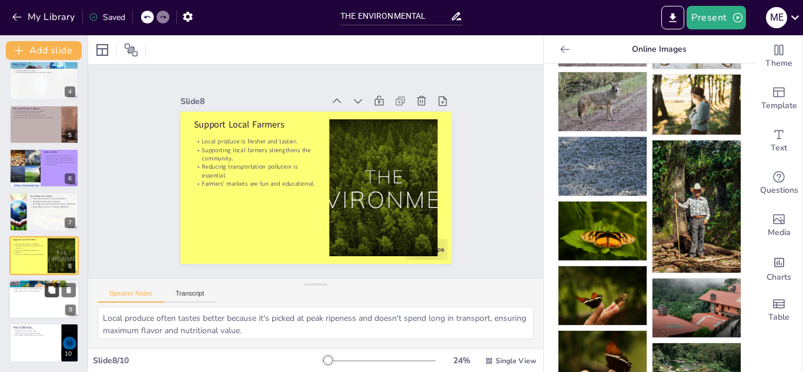
click at [51, 290] on icon at bounding box center [51, 289] width 7 height 7
type textarea "When we share what we know about environmental issues, we motivate others to be…"
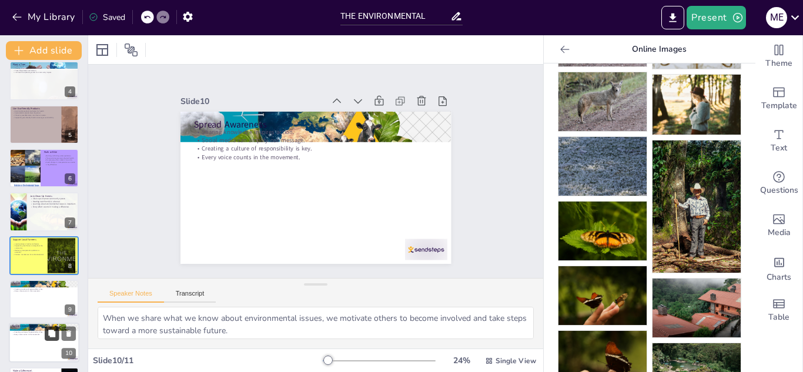
scroll to position [183, 0]
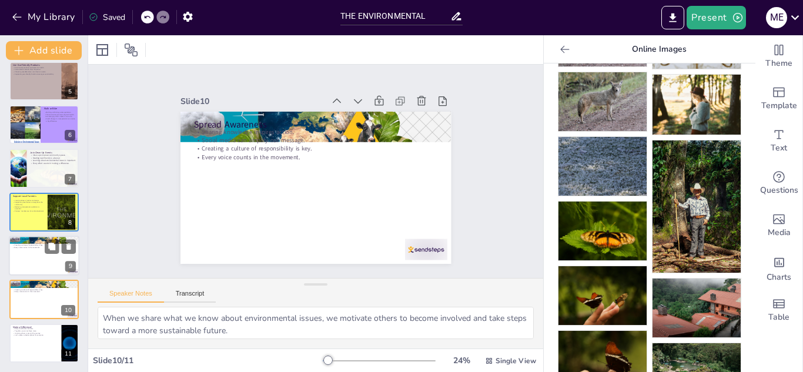
click at [43, 261] on div at bounding box center [44, 256] width 71 height 40
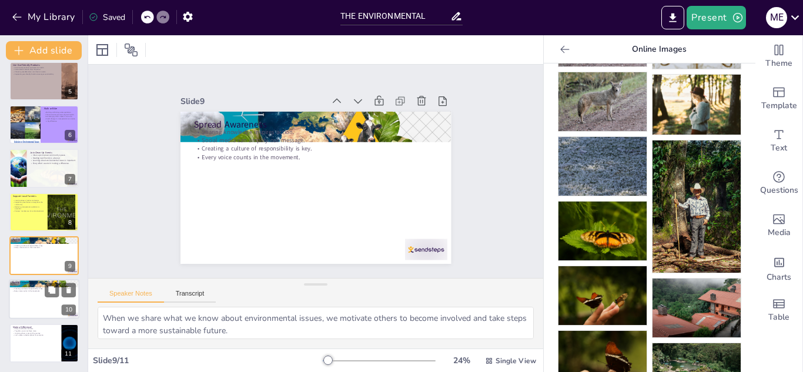
click at [38, 288] on p "Creating a culture of responsibility is key." at bounding box center [43, 289] width 63 height 2
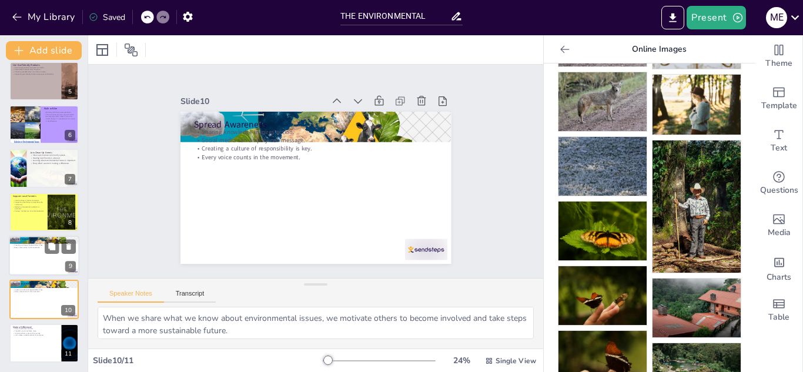
click at [22, 254] on div at bounding box center [44, 256] width 71 height 40
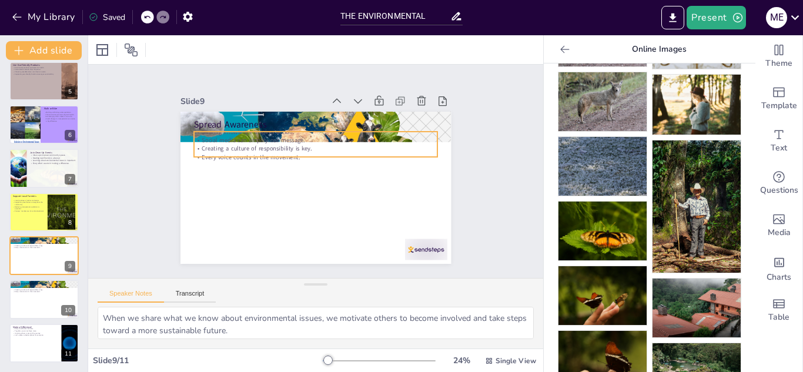
click at [200, 136] on p "Social media can amplify our message." at bounding box center [318, 140] width 243 height 34
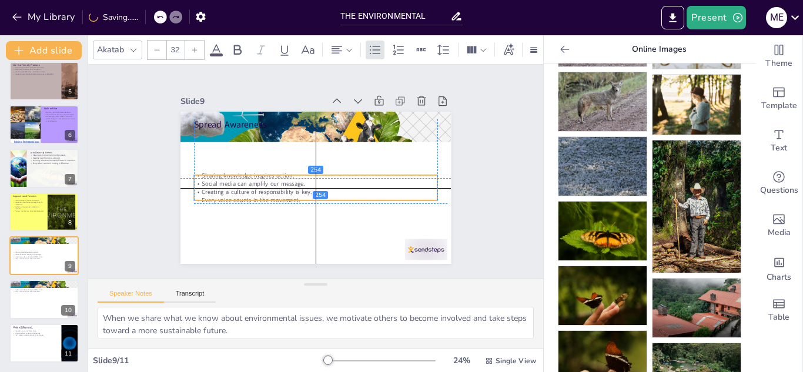
drag, startPoint x: 208, startPoint y: 147, endPoint x: 205, endPoint y: 187, distance: 40.1
click at [205, 190] on p "Creating a culture of responsibility is key." at bounding box center [313, 191] width 243 height 33
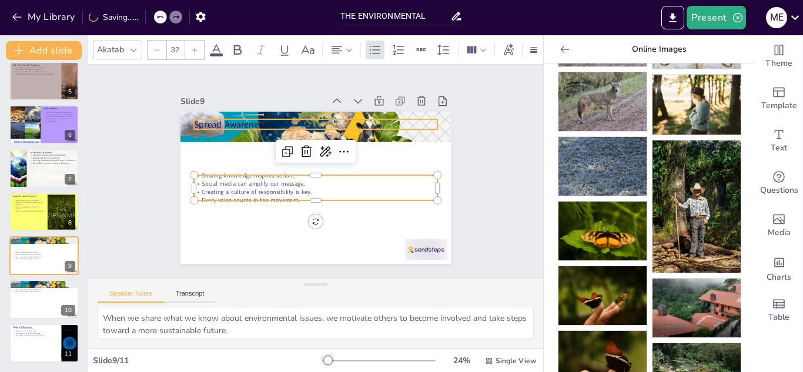
click at [217, 118] on p "Spread Awareness" at bounding box center [315, 124] width 243 height 12
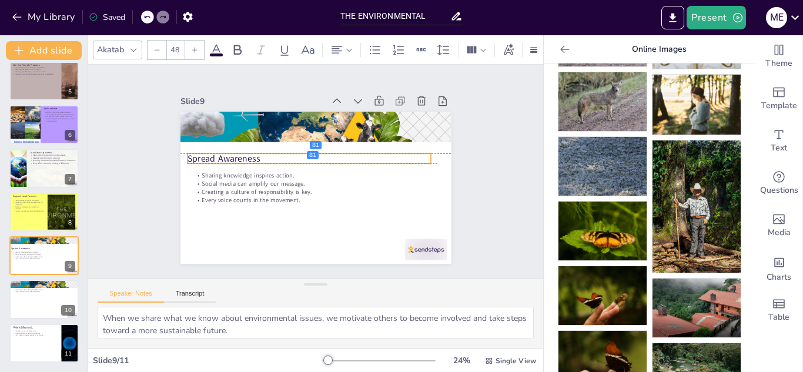
drag, startPoint x: 220, startPoint y: 116, endPoint x: 213, endPoint y: 148, distance: 32.5
click at [213, 148] on p "Spread Awareness" at bounding box center [310, 158] width 243 height 38
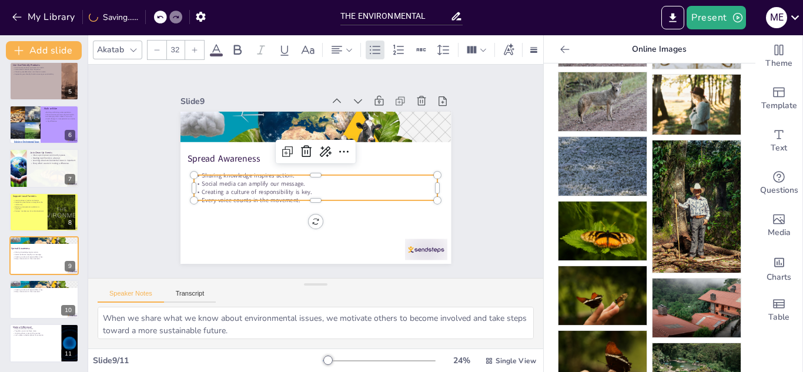
click at [207, 189] on p "Creating a culture of responsibility is key." at bounding box center [313, 192] width 243 height 34
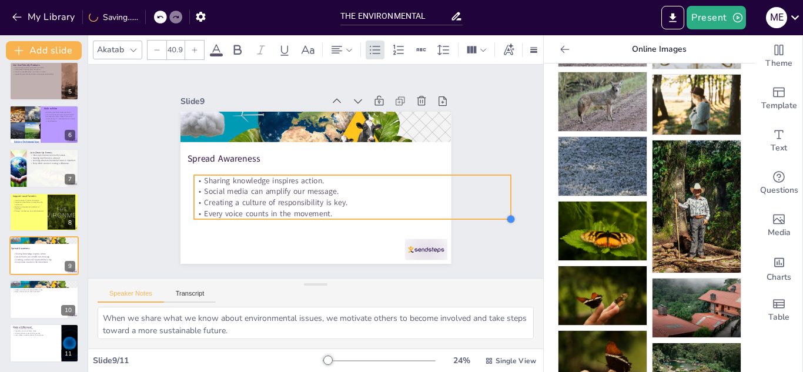
type input "41.6"
drag, startPoint x: 426, startPoint y: 197, endPoint x: 428, endPoint y: 204, distance: 7.8
click at [428, 204] on div "Spread Awareness Sharing knowledge inspires action. Social media can amplify ou…" at bounding box center [315, 188] width 270 height 152
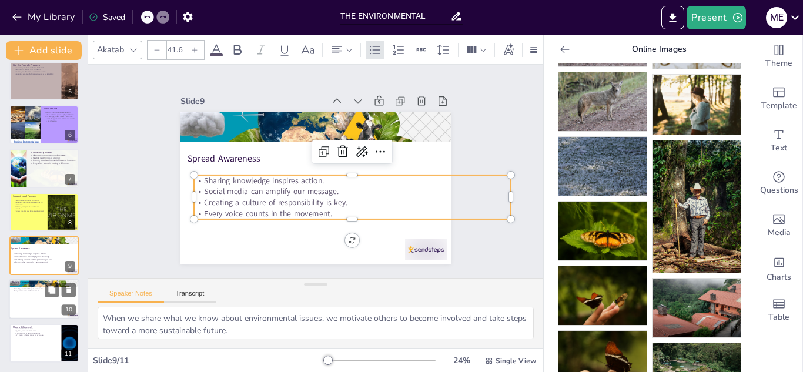
click at [46, 283] on button at bounding box center [52, 290] width 14 height 14
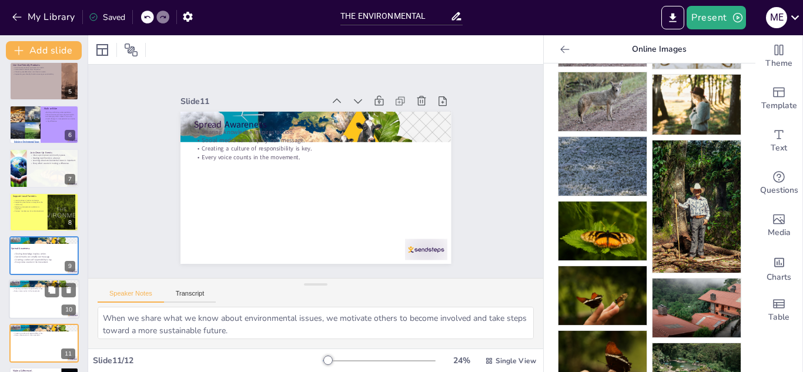
scroll to position [227, 0]
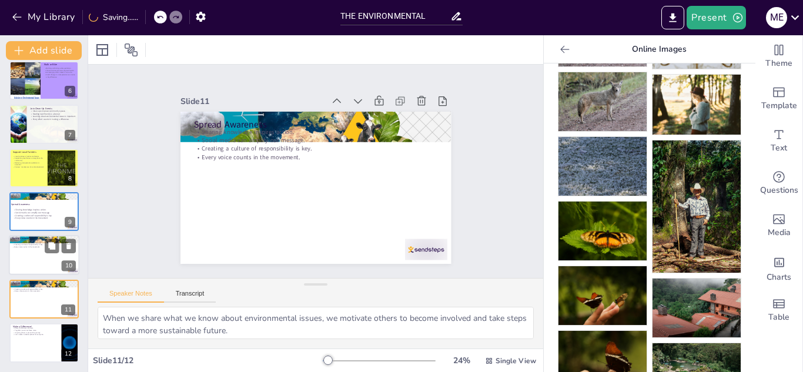
click at [43, 261] on div at bounding box center [44, 256] width 71 height 40
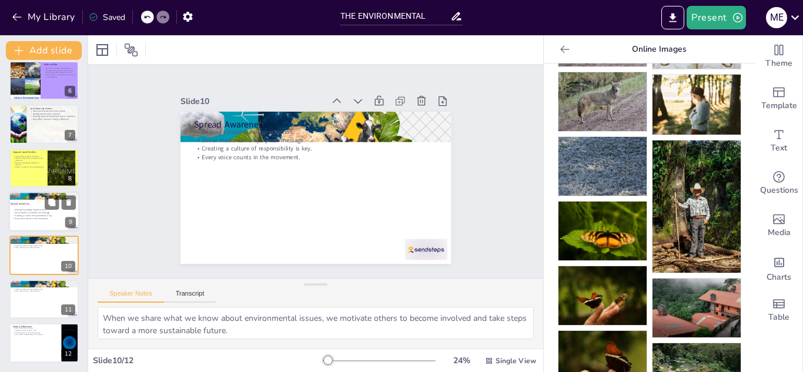
click at [23, 218] on p "Every voice counts in the movement." at bounding box center [53, 218] width 83 height 3
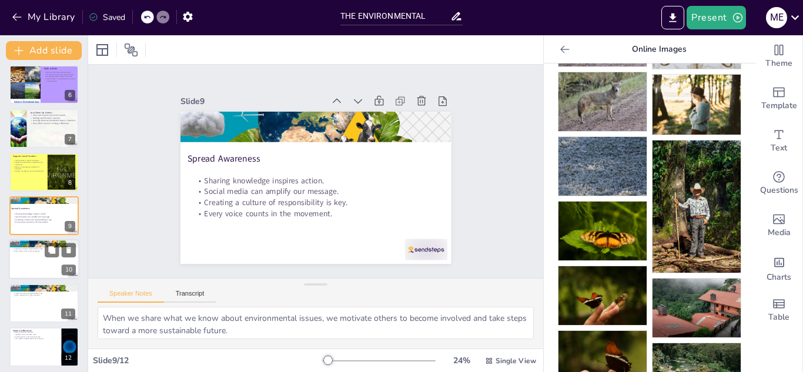
click at [38, 255] on div at bounding box center [44, 260] width 71 height 40
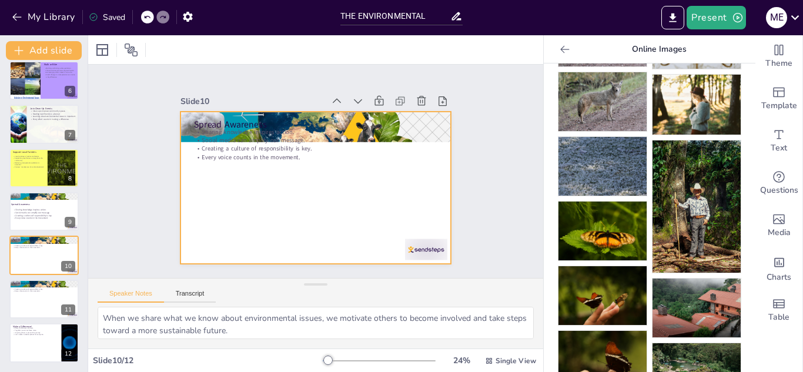
click at [257, 179] on div at bounding box center [314, 188] width 285 height 180
click at [26, 270] on div at bounding box center [44, 256] width 71 height 40
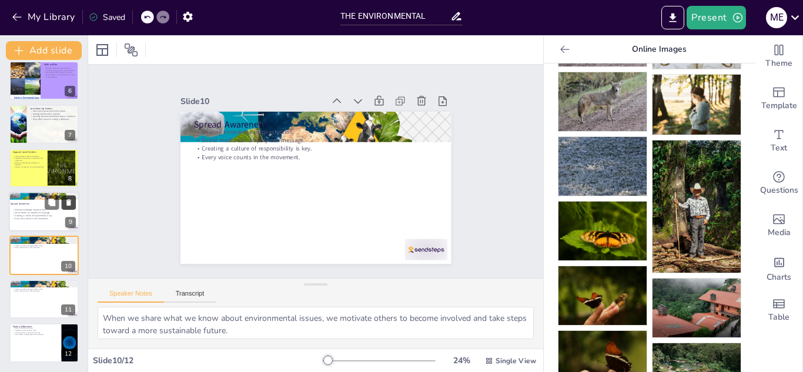
click at [72, 244] on icon at bounding box center [68, 246] width 8 height 8
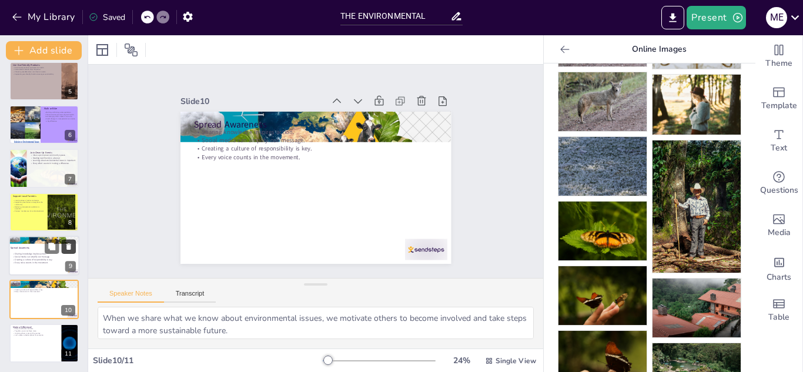
scroll to position [183, 0]
click at [76, 243] on div at bounding box center [44, 240] width 71 height 40
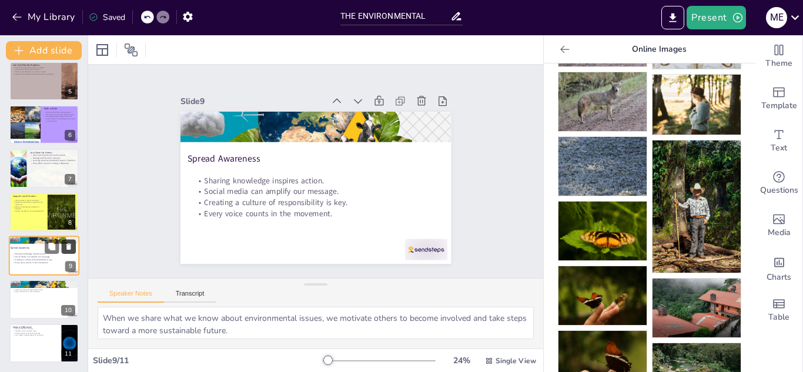
click at [71, 247] on icon at bounding box center [68, 246] width 5 height 6
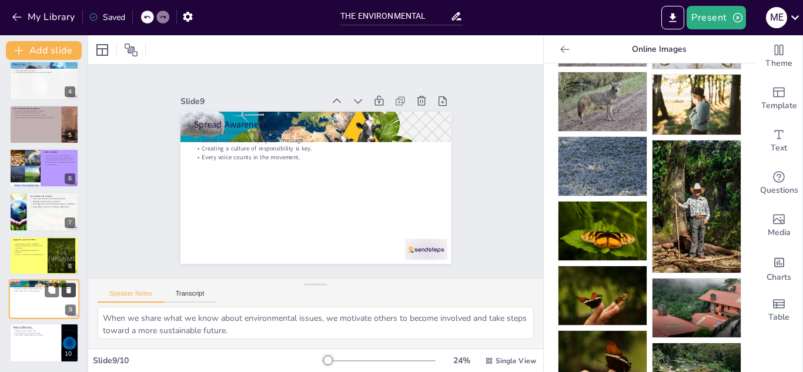
click at [72, 288] on icon at bounding box center [69, 290] width 8 height 8
type textarea "Each of us has the power to make a difference through our daily actions. By bei…"
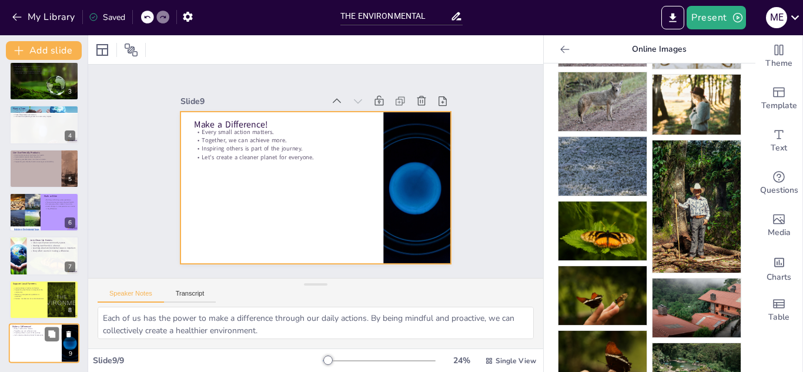
click at [53, 345] on div at bounding box center [44, 343] width 71 height 40
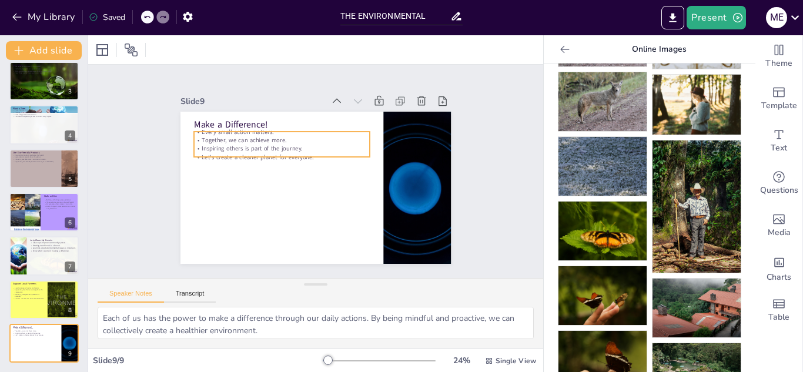
click at [287, 153] on p "Let's create a cleaner planet for everyone." at bounding box center [282, 157] width 176 height 8
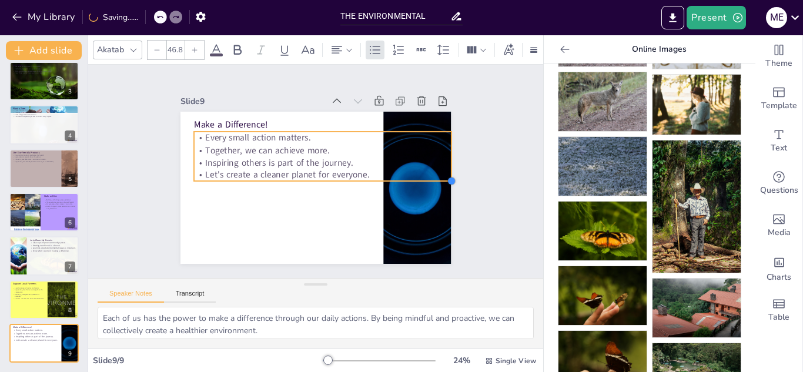
drag, startPoint x: 361, startPoint y: 155, endPoint x: 370, endPoint y: 167, distance: 14.3
click at [370, 167] on div "Make a Difference! Every small action matters. Together, we can achieve more. I…" at bounding box center [315, 188] width 270 height 152
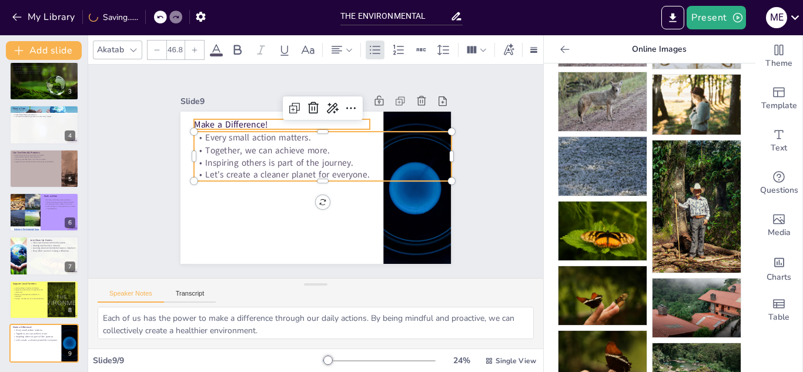
click at [230, 118] on p "Make a Difference!" at bounding box center [309, 113] width 159 height 99
type input "48"
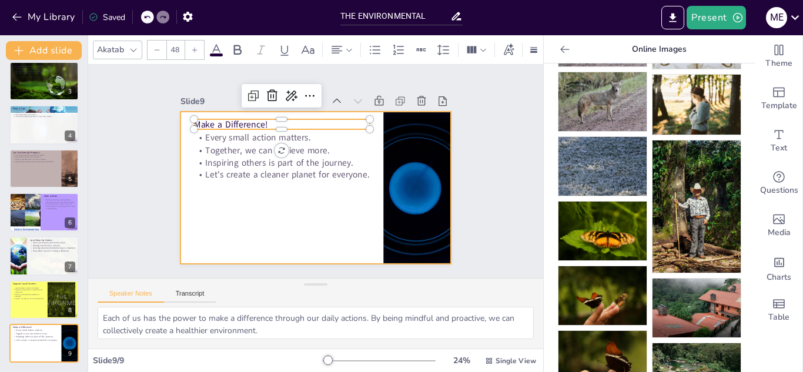
click at [216, 192] on div at bounding box center [315, 188] width 270 height 152
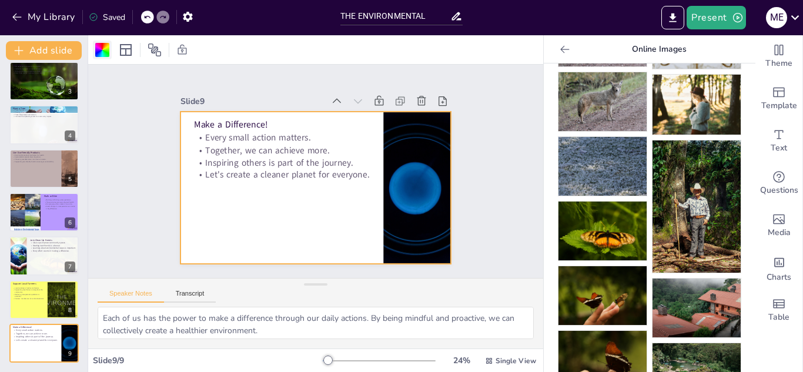
click at [102, 47] on div at bounding box center [102, 50] width 14 height 14
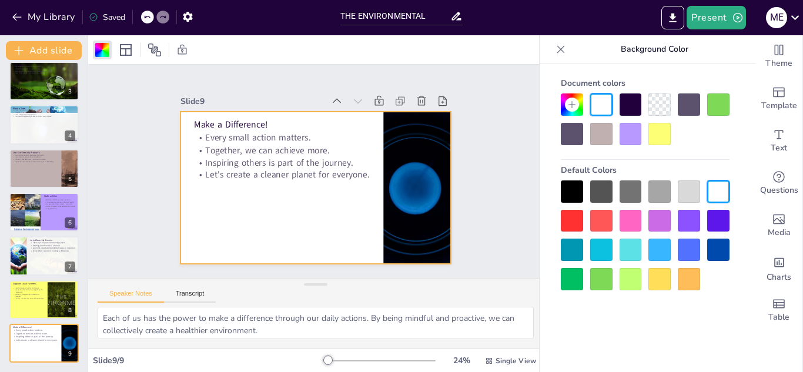
drag, startPoint x: 717, startPoint y: 186, endPoint x: 702, endPoint y: 179, distance: 17.6
click at [717, 185] on div at bounding box center [718, 191] width 22 height 22
click at [574, 110] on div at bounding box center [572, 105] width 14 height 14
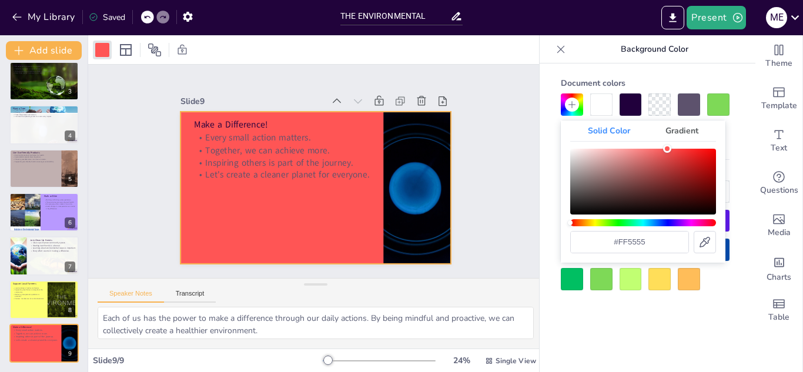
drag, startPoint x: 607, startPoint y: 188, endPoint x: 667, endPoint y: 149, distance: 71.7
click at [667, 149] on div "Color" at bounding box center [643, 182] width 146 height 66
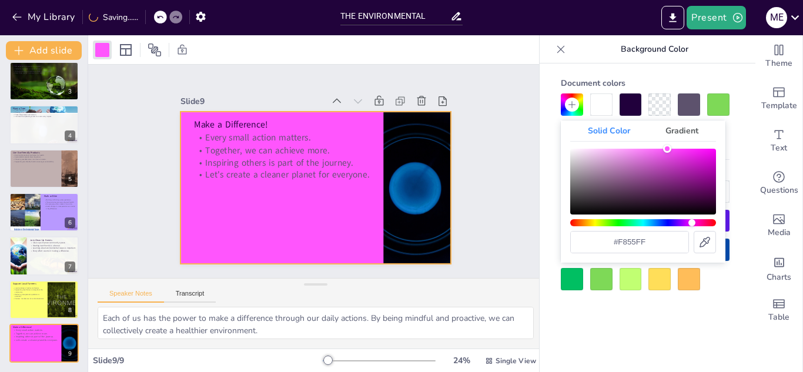
click at [690, 226] on div "Hue" at bounding box center [643, 222] width 146 height 7
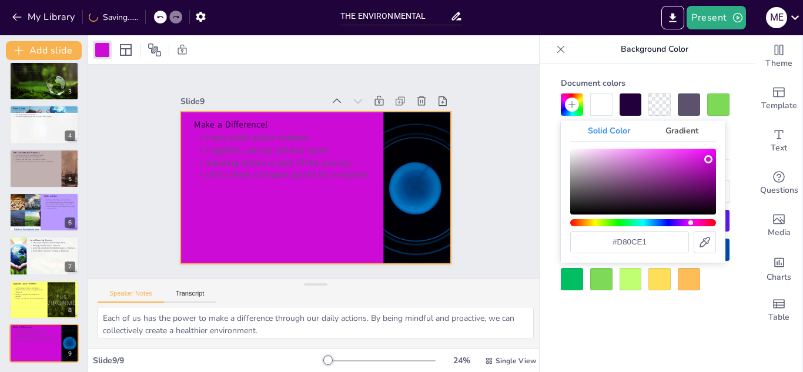
type input "#f511ff"
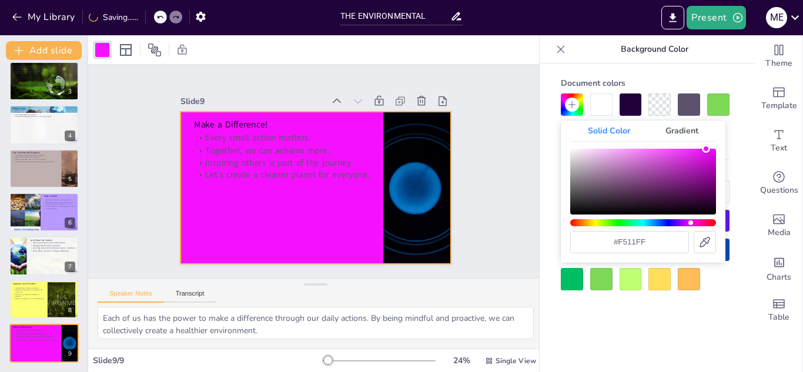
drag, startPoint x: 708, startPoint y: 159, endPoint x: 706, endPoint y: 135, distance: 24.2
click at [706, 135] on div "Solid Color Gradient #f511ff" at bounding box center [643, 191] width 165 height 142
click at [106, 159] on div "Slide 1 10 Easy Ways to Help the Environment Name: [PERSON_NAME] [PERSON_NAME] …" at bounding box center [315, 171] width 455 height 213
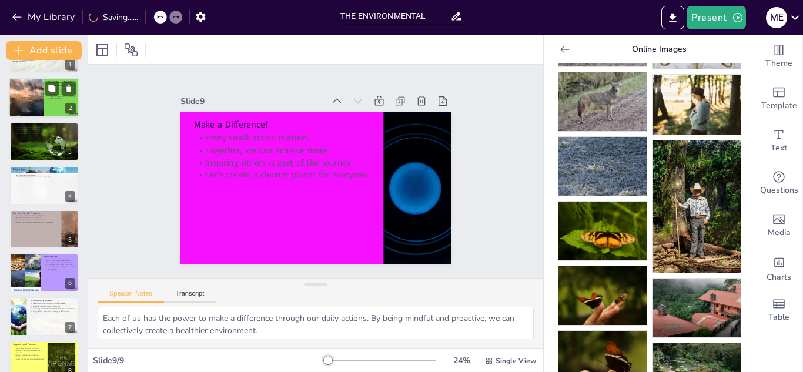
scroll to position [0, 0]
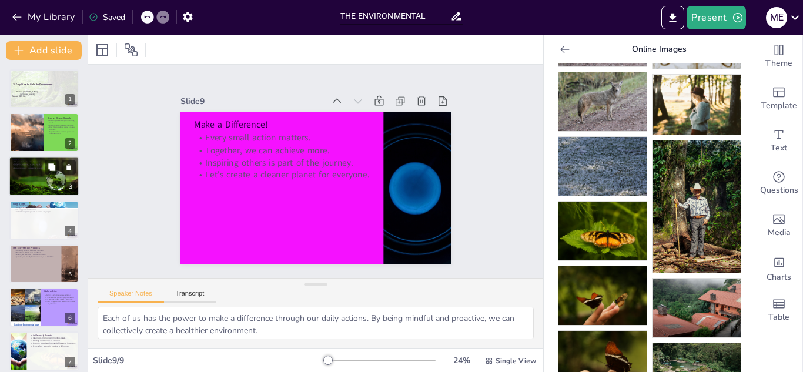
click at [36, 175] on div at bounding box center [44, 176] width 71 height 47
type textarea "Even small changes in our daily routines can lead to substantial water savings.…"
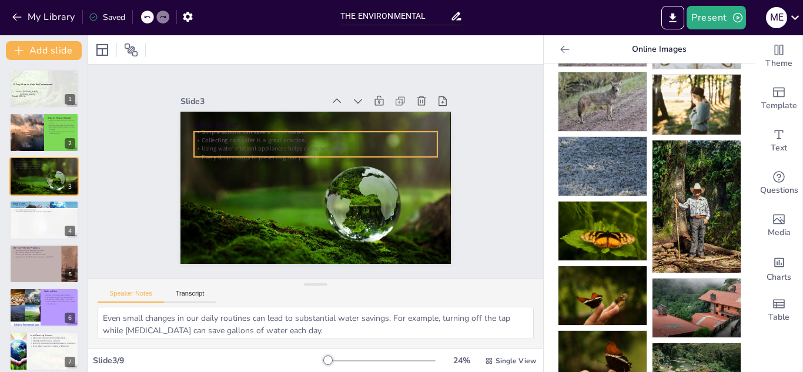
click at [284, 138] on p "Collecting rainwater is a great practice." at bounding box center [318, 139] width 243 height 33
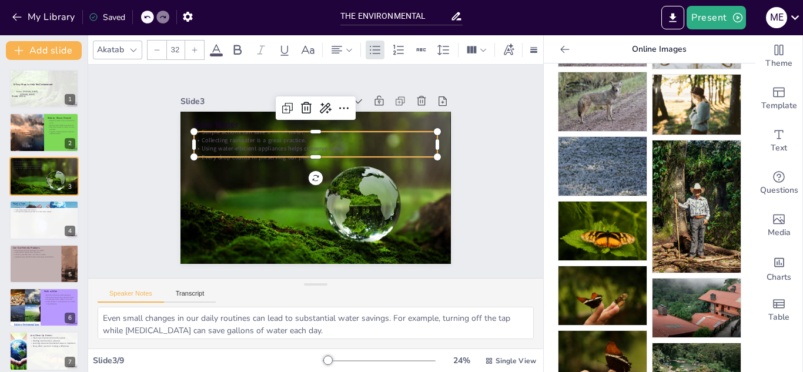
click at [259, 140] on p "Using water-efficient appliances helps conserve water." at bounding box center [317, 149] width 243 height 34
click at [259, 140] on p "Using water-efficient appliances helps conserve water." at bounding box center [317, 148] width 243 height 33
click at [260, 137] on p "Collecting rainwater is a great practice." at bounding box center [315, 140] width 243 height 8
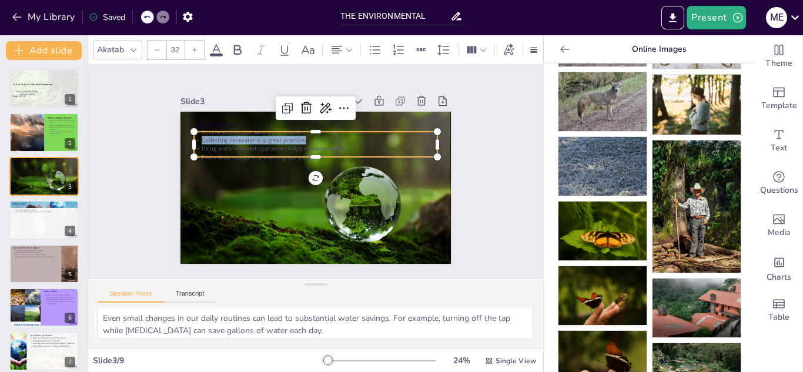
click at [236, 136] on p "Collecting rainwater is a great practice." at bounding box center [315, 140] width 243 height 8
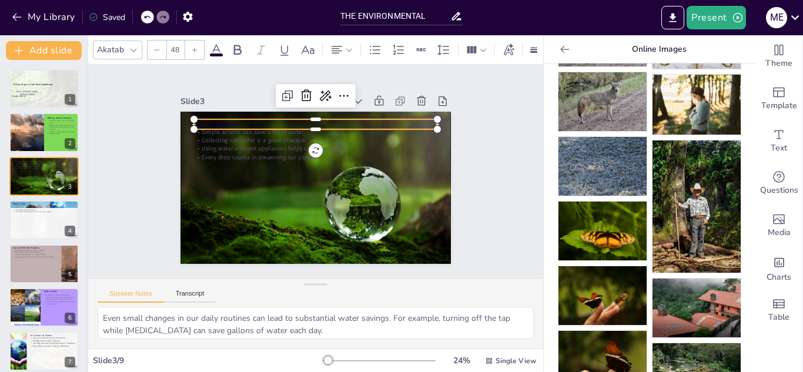
click at [194, 118] on p "Save Water" at bounding box center [315, 124] width 243 height 12
click at [199, 116] on p "Save Water" at bounding box center [320, 125] width 243 height 38
click at [220, 48] on icon at bounding box center [216, 50] width 14 height 14
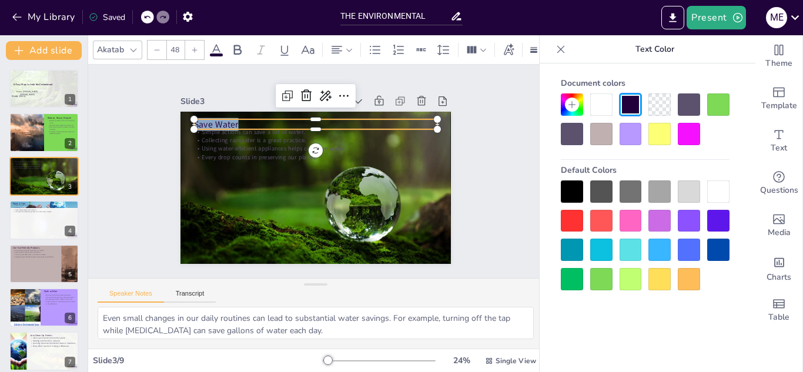
drag, startPoint x: 214, startPoint y: 42, endPoint x: 206, endPoint y: 39, distance: 8.7
click at [213, 43] on icon at bounding box center [216, 50] width 14 height 14
click at [716, 195] on div at bounding box center [718, 191] width 22 height 22
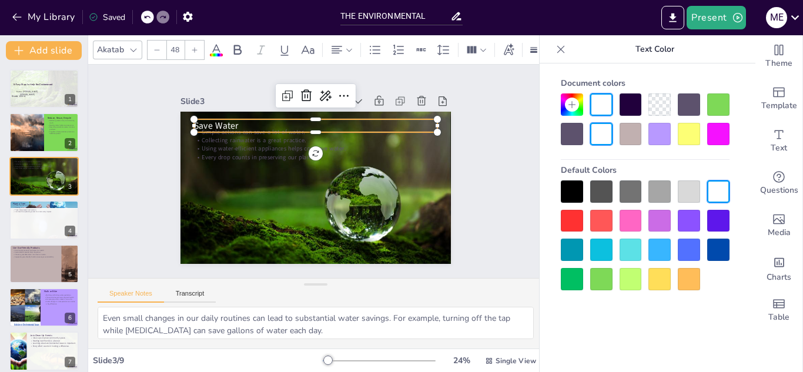
click at [716, 195] on div at bounding box center [718, 191] width 22 height 22
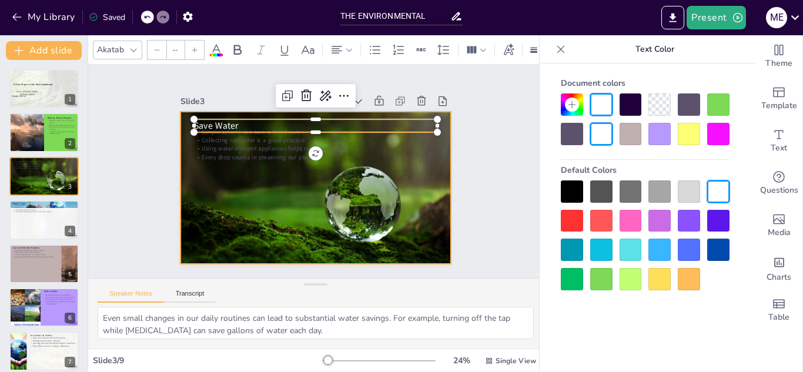
type input "32"
click at [250, 134] on p "Collecting rainwater is a great practice." at bounding box center [318, 140] width 243 height 34
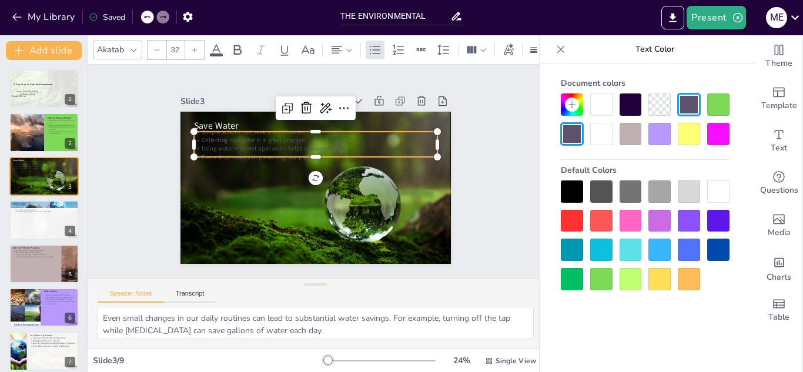
click at [250, 133] on p "Collecting rainwater is a great practice." at bounding box center [322, 141] width 240 height 59
click at [250, 133] on p "Collecting rainwater is a great practice." at bounding box center [318, 140] width 243 height 34
click at [250, 136] on p "Collecting rainwater is a great practice." at bounding box center [315, 140] width 243 height 8
click at [337, 140] on p "Using water-efficient appliances helps conserve water." at bounding box center [317, 149] width 243 height 34
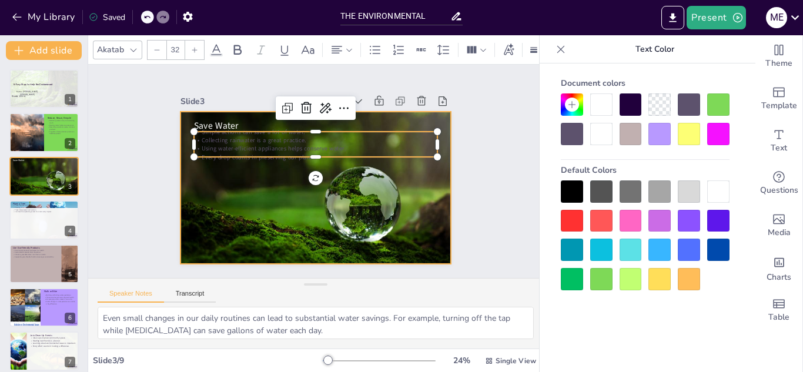
click at [273, 196] on div at bounding box center [315, 188] width 270 height 180
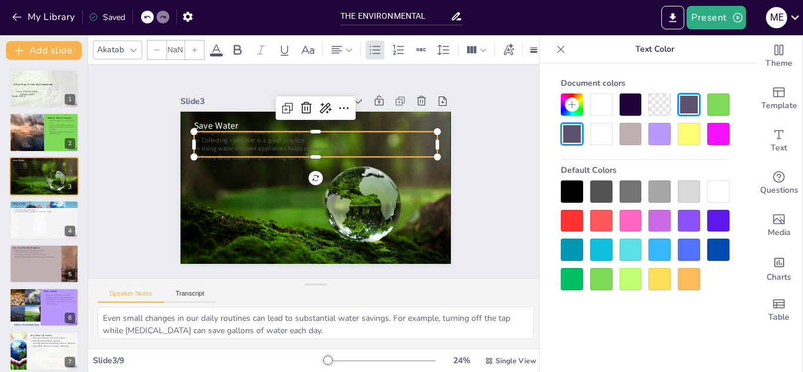
click at [308, 152] on div "Save Water Simple actions can save a lot of water. Collecting rainwater is a gr…" at bounding box center [314, 188] width 285 height 180
type input "32"
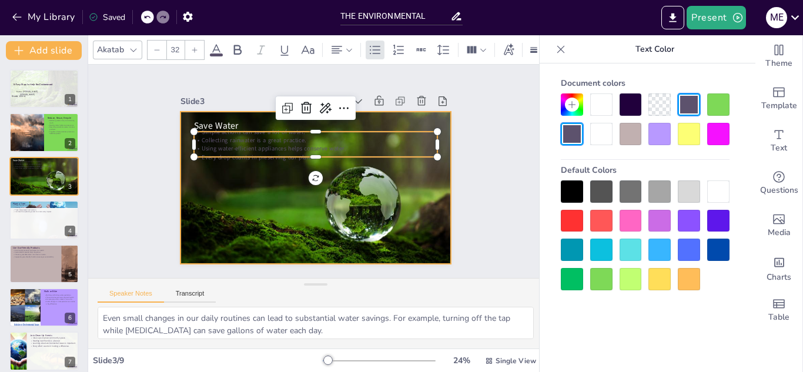
click at [314, 159] on div at bounding box center [315, 188] width 270 height 180
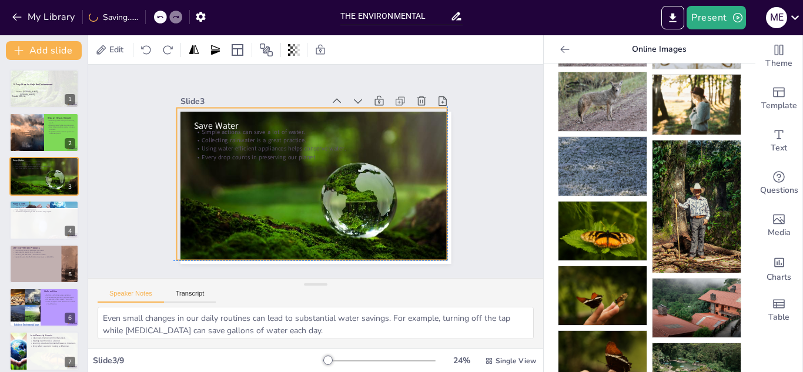
drag, startPoint x: 314, startPoint y: 159, endPoint x: 307, endPoint y: 153, distance: 8.8
click at [307, 112] on div "Save Water Simple actions can save a lot of water. Collecting rainwater is a gr…" at bounding box center [315, 112] width 270 height 0
click at [304, 150] on p "Every drop counts in preserving our planet." at bounding box center [317, 157] width 243 height 34
click at [304, 153] on p "Every drop counts in preserving our planet." at bounding box center [315, 157] width 243 height 8
click at [304, 150] on p "Every drop counts in preserving our planet." at bounding box center [317, 157] width 243 height 34
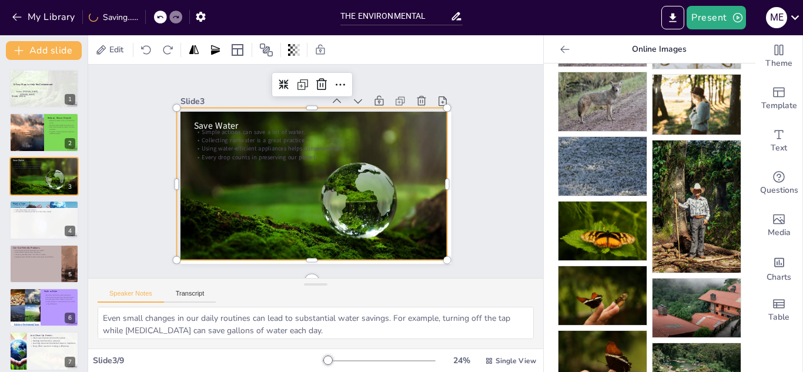
click at [304, 150] on p "Every drop counts in preserving our planet." at bounding box center [317, 157] width 243 height 34
click at [304, 150] on p "Every drop counts in preserving our planet." at bounding box center [317, 156] width 243 height 33
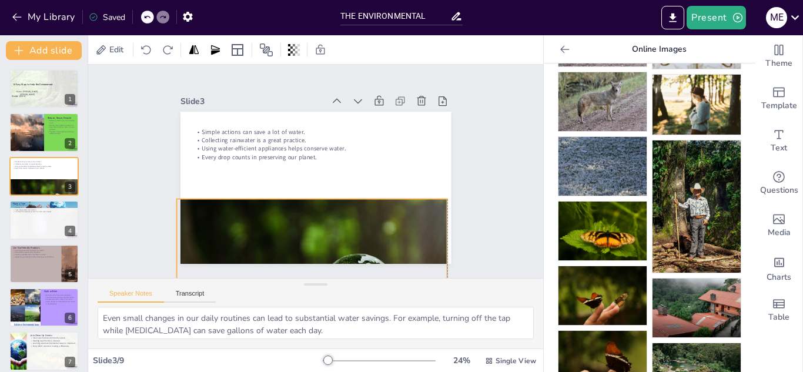
drag, startPoint x: 256, startPoint y: 218, endPoint x: 254, endPoint y: 309, distance: 91.1
click at [254, 309] on div "Slide 1 10 Easy Ways to Help the Environment Name: [PERSON_NAME] [PERSON_NAME] …" at bounding box center [315, 207] width 455 height 284
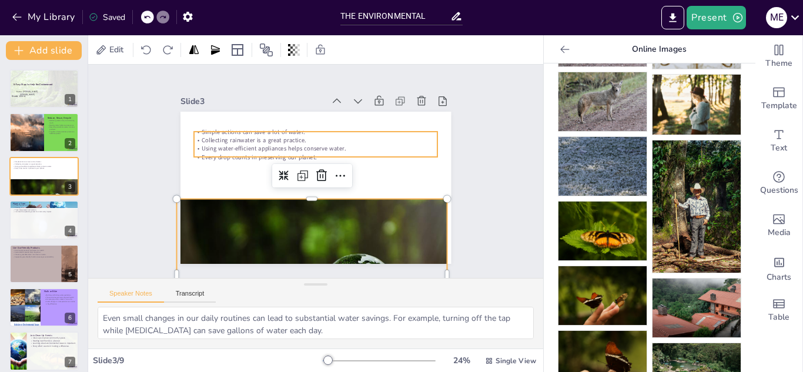
click at [206, 136] on p "Collecting rainwater is a great practice." at bounding box center [315, 140] width 243 height 8
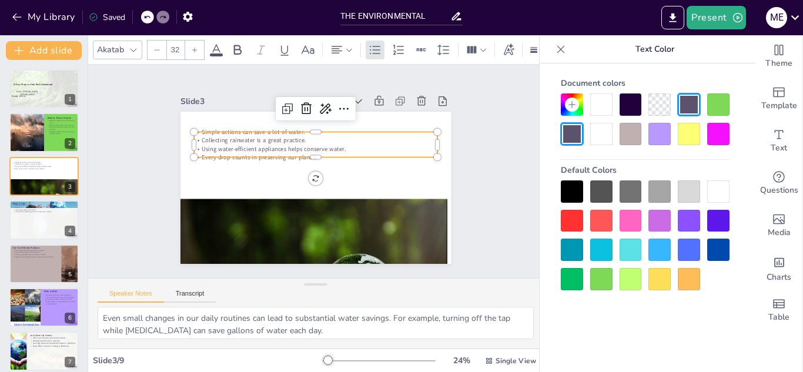
click at [206, 136] on p "Collecting rainwater is a great practice." at bounding box center [315, 140] width 243 height 8
click at [209, 136] on p "Collecting rainwater is a great practice." at bounding box center [315, 140] width 243 height 8
click at [203, 145] on p "Using water-efficient appliances helps conserve water." at bounding box center [315, 149] width 243 height 8
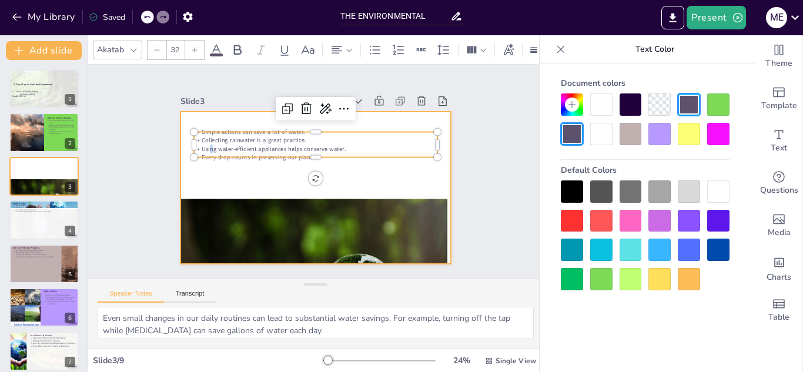
click at [239, 170] on div at bounding box center [315, 188] width 270 height 152
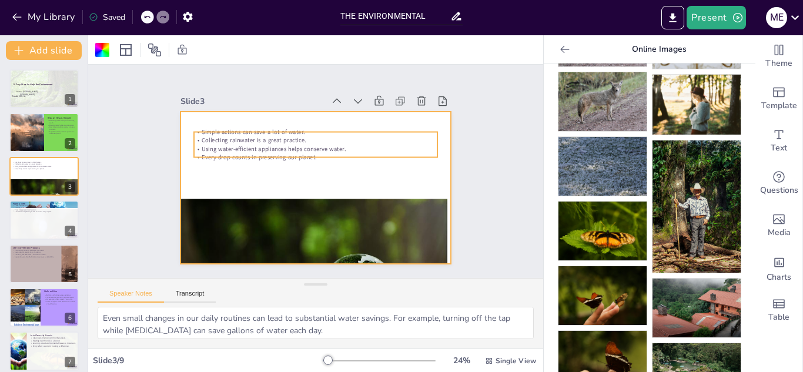
click at [303, 157] on div "Save Water Simple actions can save a lot of water. Collecting rainwater is a gr…" at bounding box center [315, 188] width 270 height 152
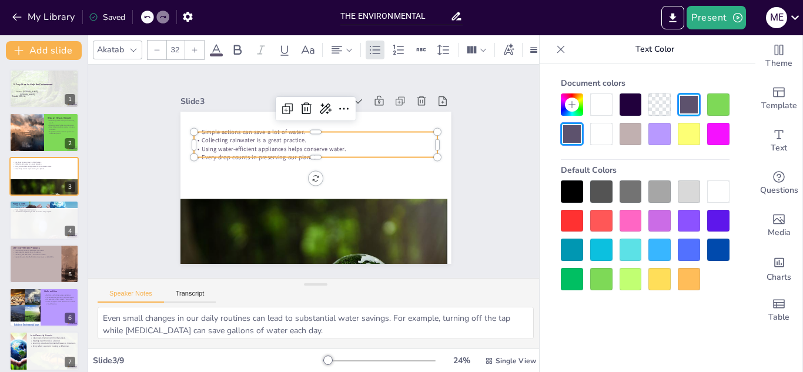
click at [301, 157] on div at bounding box center [315, 161] width 243 height 9
click at [301, 157] on p "Every drop counts in preserving our planet." at bounding box center [315, 161] width 243 height 8
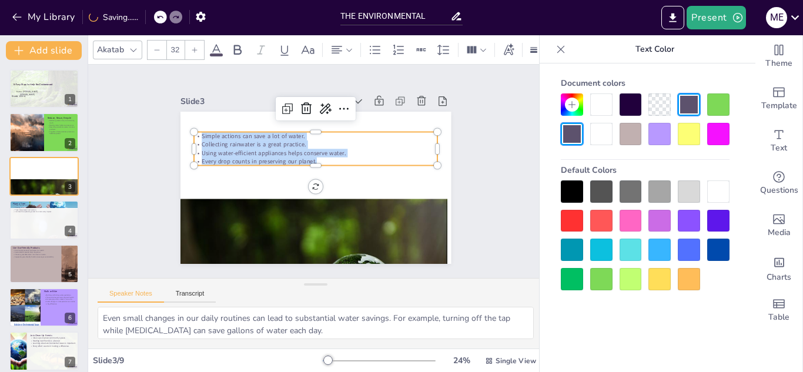
drag, startPoint x: 310, startPoint y: 157, endPoint x: 191, endPoint y: 135, distance: 120.7
click at [194, 135] on div "Simple actions can save a lot of water. Collecting rainwater is a great practic…" at bounding box center [315, 148] width 243 height 33
click at [216, 46] on icon at bounding box center [216, 50] width 14 height 14
click at [722, 190] on div at bounding box center [718, 191] width 22 height 22
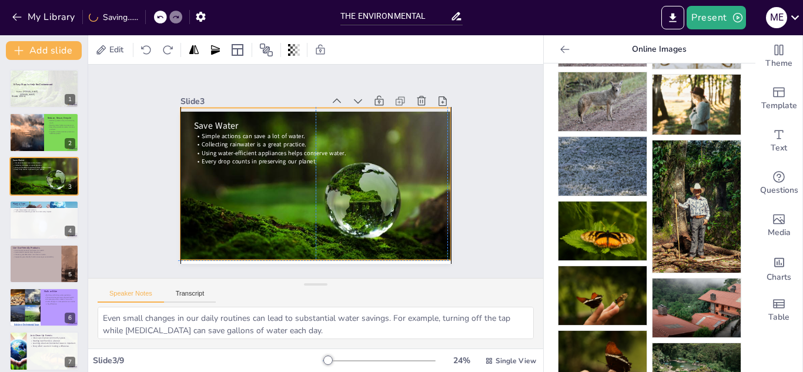
drag, startPoint x: 311, startPoint y: 171, endPoint x: 337, endPoint y: 136, distance: 43.4
click at [337, 112] on div "Save Water Simple actions can save a lot of water. Collecting rainwater is a gr…" at bounding box center [315, 112] width 270 height 0
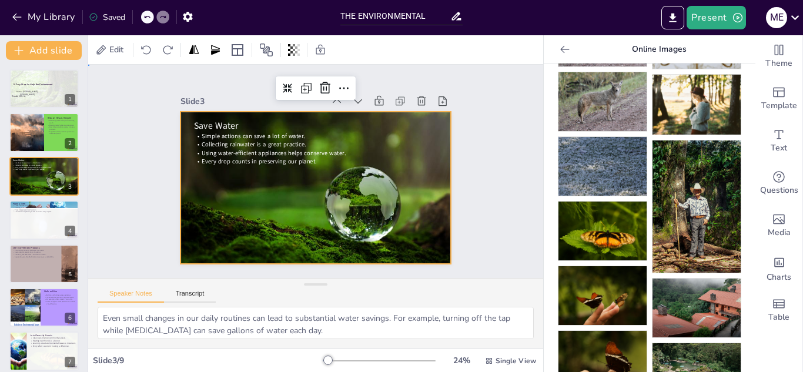
click at [502, 180] on div "Slide 1 10 Easy Ways to Help the Environment Name: [PERSON_NAME] [PERSON_NAME] …" at bounding box center [315, 172] width 475 height 260
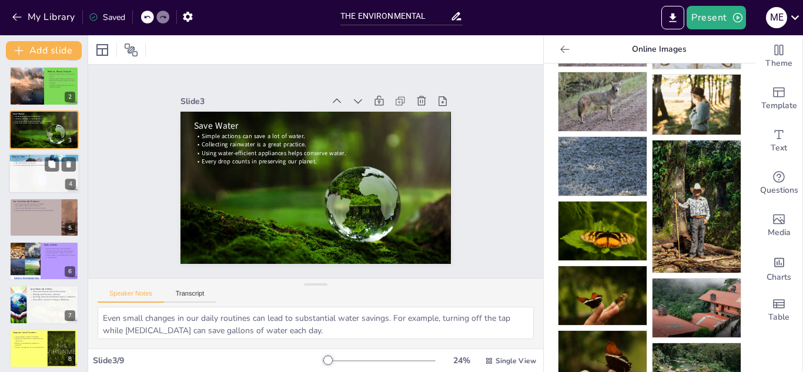
scroll to position [95, 0]
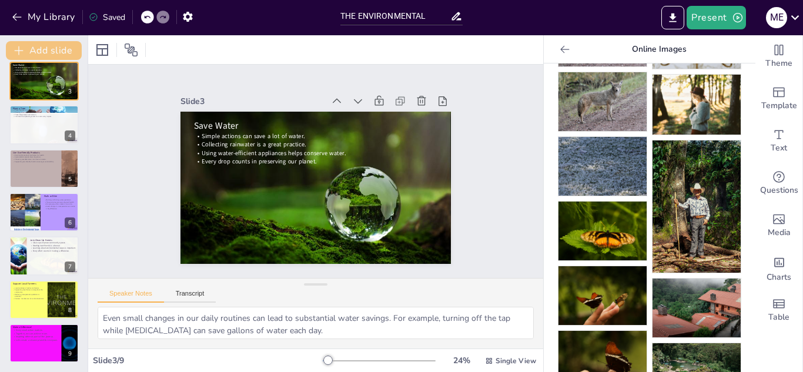
click at [45, 50] on button "Add slide" at bounding box center [44, 50] width 76 height 19
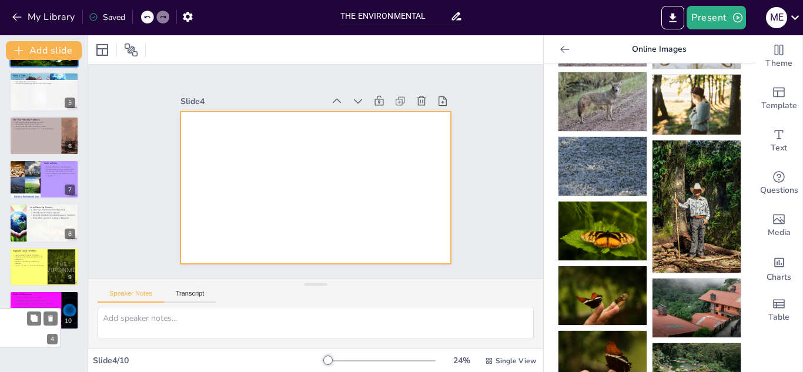
scroll to position [140, 0]
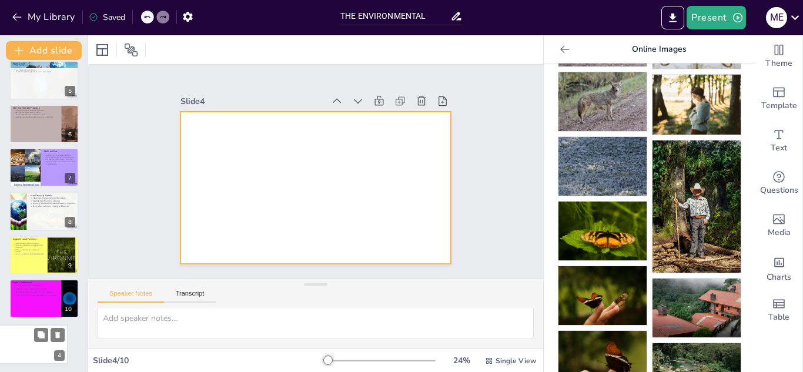
drag, startPoint x: 39, startPoint y: 77, endPoint x: 36, endPoint y: 346, distance: 269.1
click at [36, 346] on div at bounding box center [32, 344] width 69 height 39
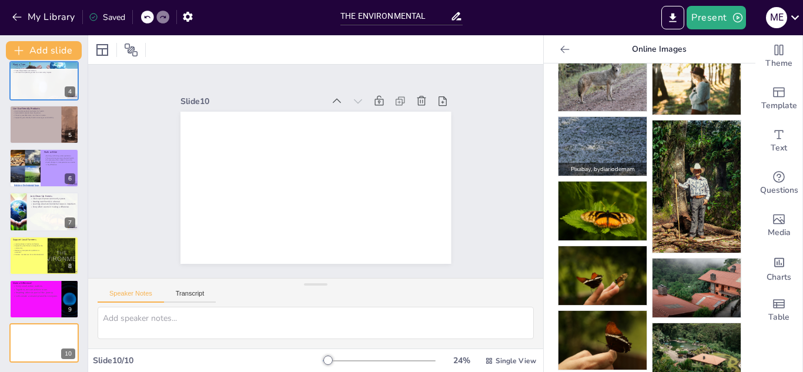
scroll to position [294, 0]
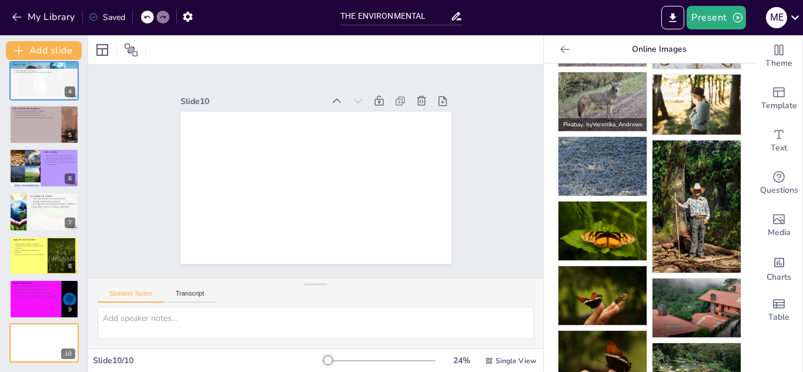
click at [601, 100] on img at bounding box center [602, 101] width 88 height 59
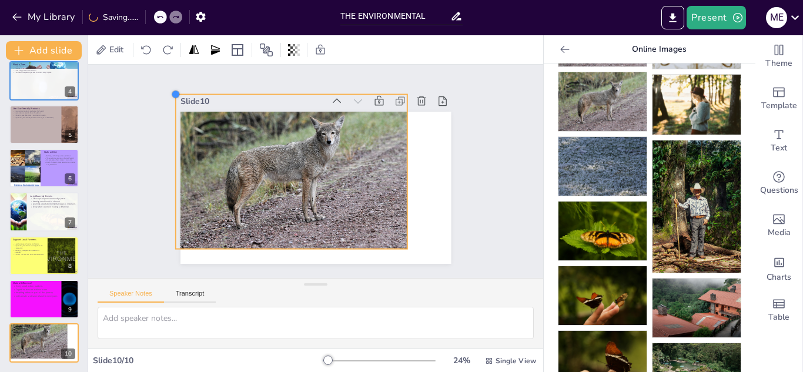
drag, startPoint x: 218, startPoint y: 122, endPoint x: 169, endPoint y: 146, distance: 54.4
click at [169, 146] on div "Slide 1 10 Easy Ways to Help the Environment Name: [PERSON_NAME] [PERSON_NAME] …" at bounding box center [315, 171] width 336 height 185
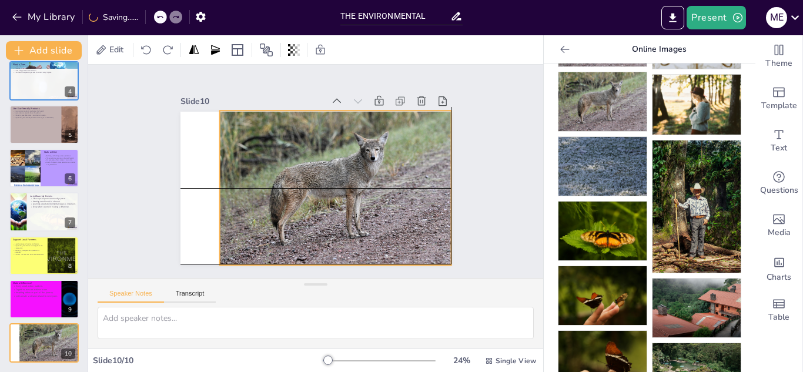
drag, startPoint x: 280, startPoint y: 202, endPoint x: 326, endPoint y: 198, distance: 46.0
click at [326, 198] on div at bounding box center [335, 187] width 232 height 155
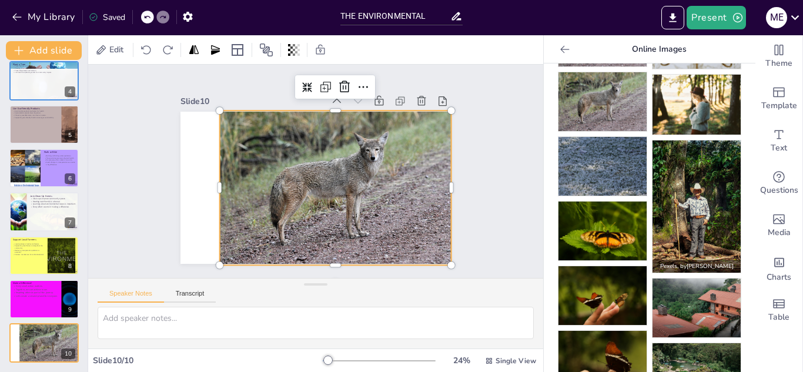
click at [669, 209] on img at bounding box center [696, 206] width 88 height 132
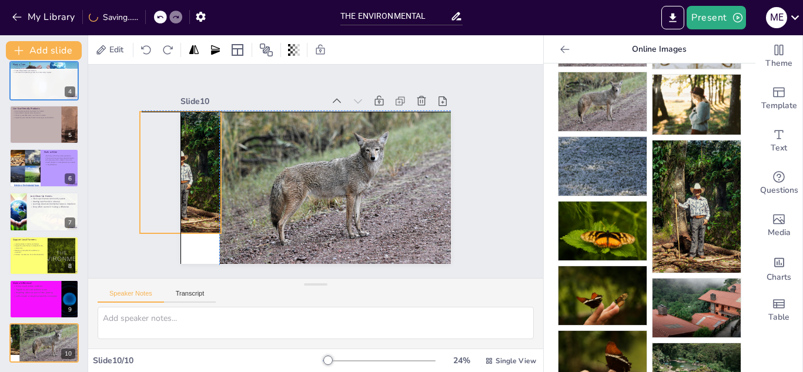
drag, startPoint x: 290, startPoint y: 163, endPoint x: 156, endPoint y: 151, distance: 134.5
click at [156, 151] on div "Slide 1 10 Easy Ways to Help the Environment Name: [PERSON_NAME] [PERSON_NAME] …" at bounding box center [316, 171] width 354 height 219
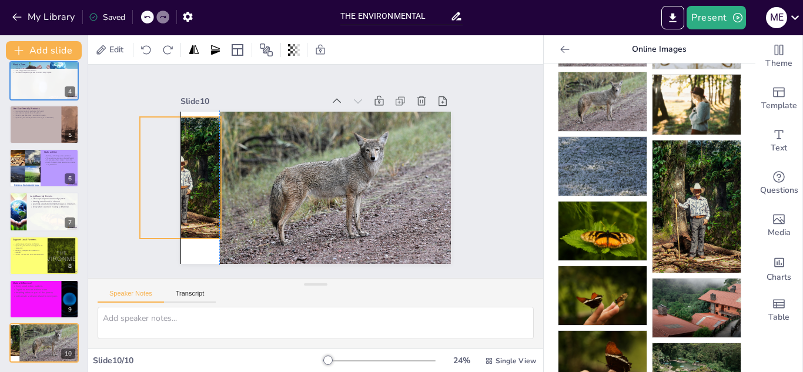
click at [170, 232] on div "Slide 1 10 Easy Ways to Help the Environment Name: [PERSON_NAME] [PERSON_NAME] …" at bounding box center [316, 171] width 354 height 219
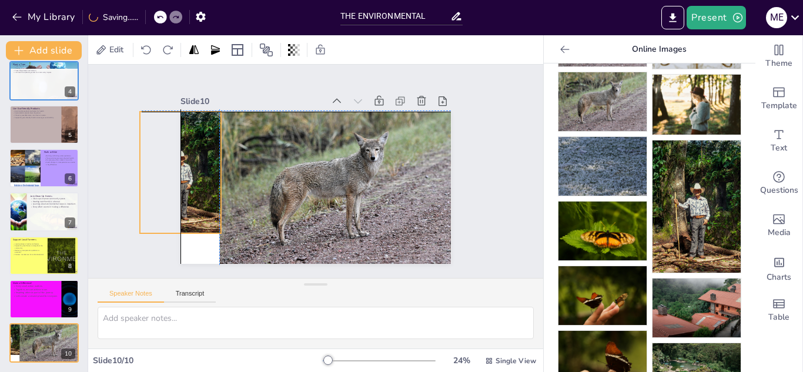
drag, startPoint x: 169, startPoint y: 233, endPoint x: 171, endPoint y: 225, distance: 7.8
click at [171, 225] on div "Slide 1 10 Easy Ways to Help the Environment Name: [PERSON_NAME] [PERSON_NAME] …" at bounding box center [316, 171] width 354 height 219
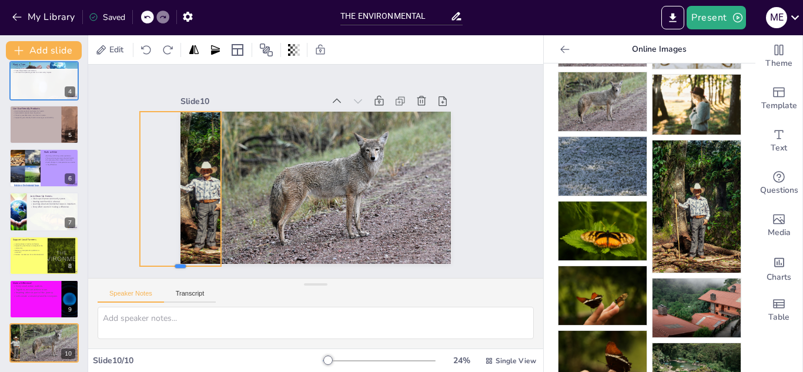
drag, startPoint x: 169, startPoint y: 231, endPoint x: 165, endPoint y: 264, distance: 33.1
click at [165, 264] on div at bounding box center [171, 256] width 82 height 18
click at [299, 51] on icon at bounding box center [298, 50] width 2 height 12
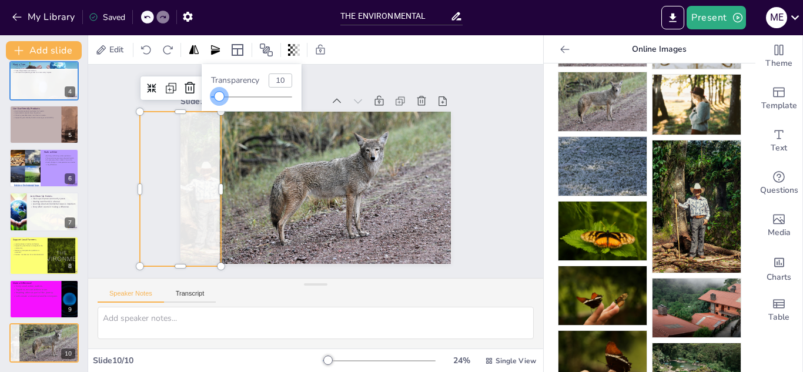
type input "11"
drag, startPoint x: 173, startPoint y: 100, endPoint x: 270, endPoint y: 156, distance: 111.9
click at [220, 106] on div "Transparency 11" at bounding box center [252, 87] width 100 height 47
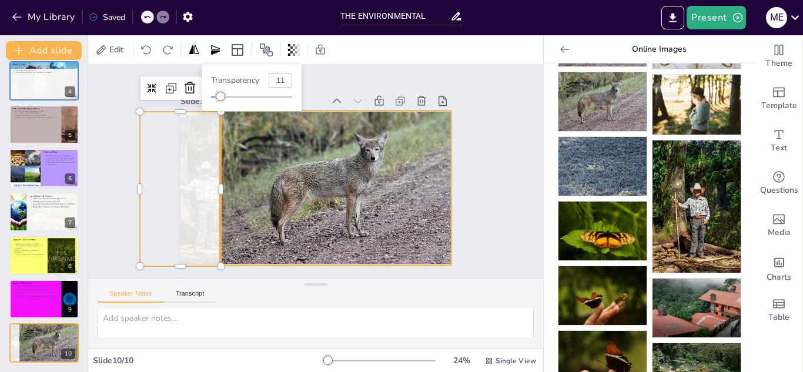
click at [270, 162] on div at bounding box center [335, 187] width 232 height 155
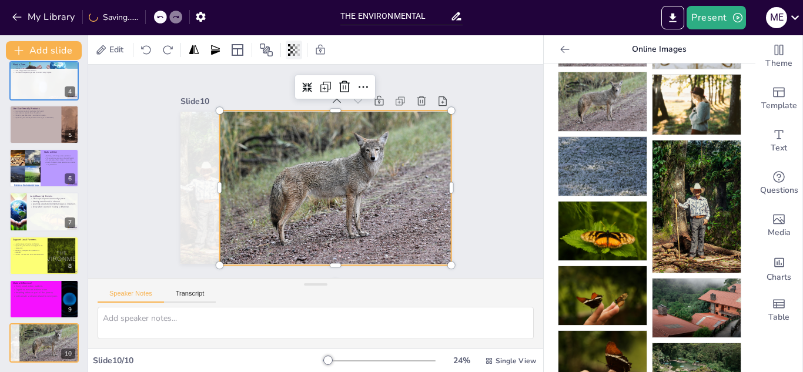
click at [299, 51] on icon at bounding box center [298, 50] width 2 height 12
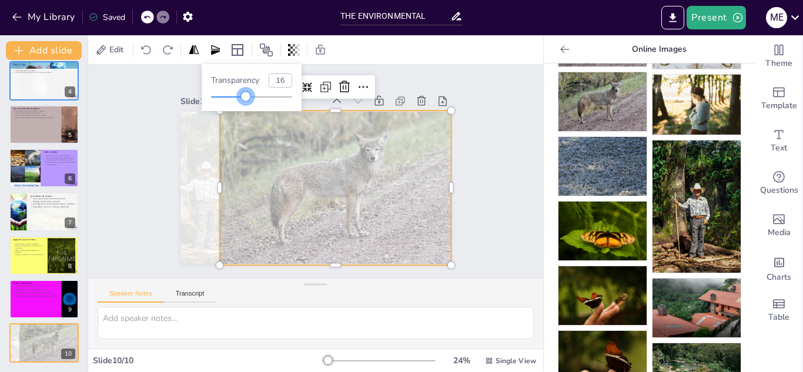
type input "11"
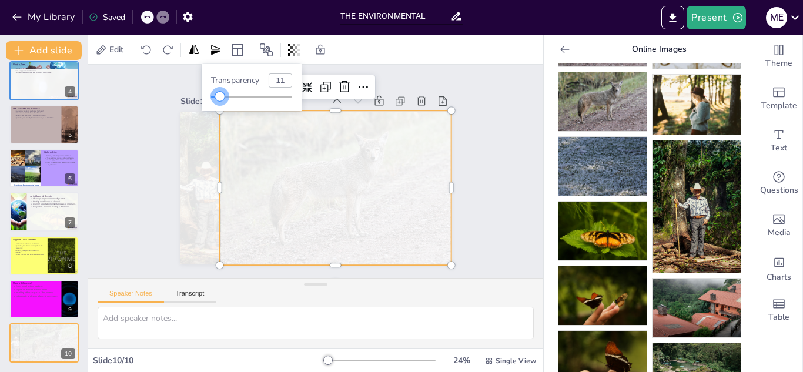
drag, startPoint x: 269, startPoint y: 101, endPoint x: 220, endPoint y: 103, distance: 49.4
click at [220, 103] on div "Transparency 11" at bounding box center [252, 87] width 100 height 47
click at [106, 208] on div "Slide 1 10 Easy Ways to Help the Environment Name: [PERSON_NAME] [PERSON_NAME] …" at bounding box center [315, 171] width 455 height 213
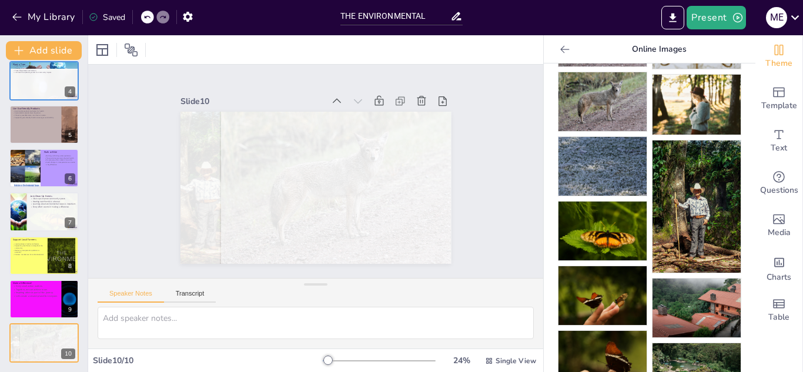
click at [781, 54] on div "Theme" at bounding box center [778, 56] width 47 height 42
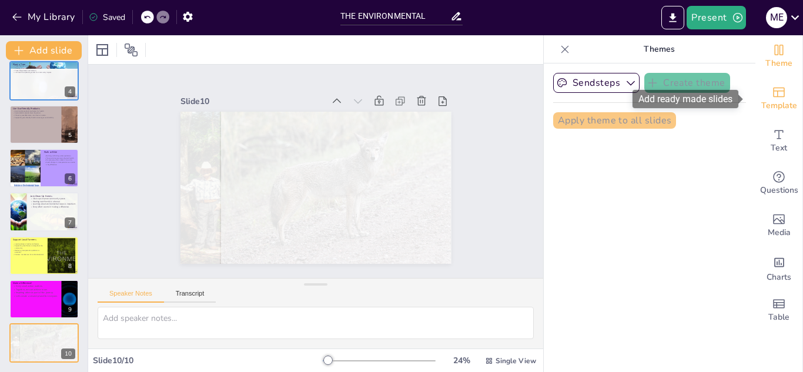
click at [772, 95] on icon "Add ready made slides" at bounding box center [779, 92] width 14 height 14
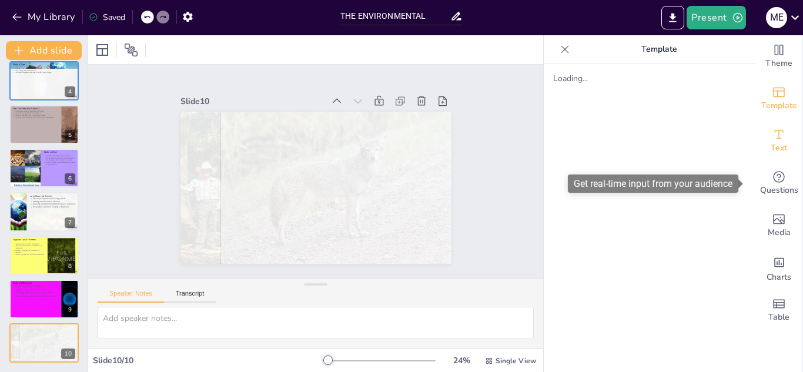
click at [774, 149] on span "Text" at bounding box center [778, 148] width 16 height 13
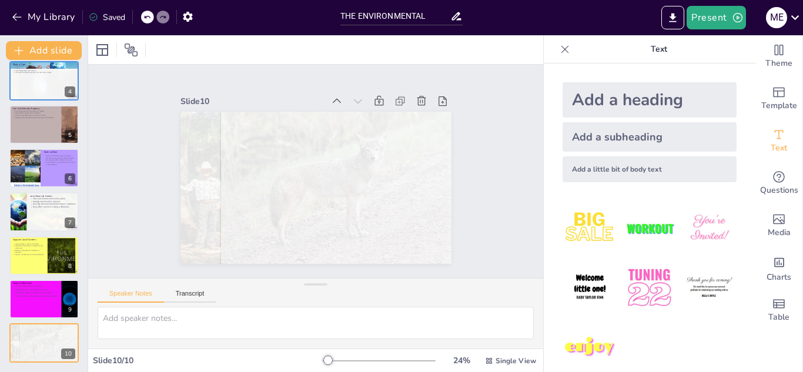
click at [582, 229] on img at bounding box center [589, 228] width 55 height 55
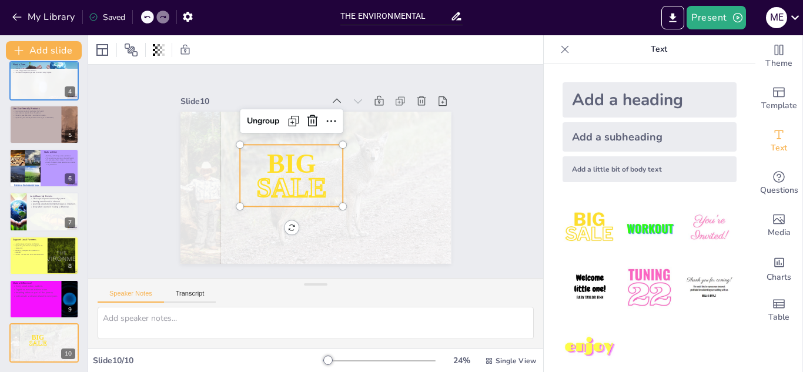
click at [284, 152] on span "BIG" at bounding box center [291, 163] width 49 height 29
click at [284, 152] on span "BIG" at bounding box center [292, 161] width 52 height 35
drag, startPoint x: 284, startPoint y: 152, endPoint x: 289, endPoint y: 167, distance: 16.2
click at [286, 163] on span "BIG" at bounding box center [292, 161] width 52 height 35
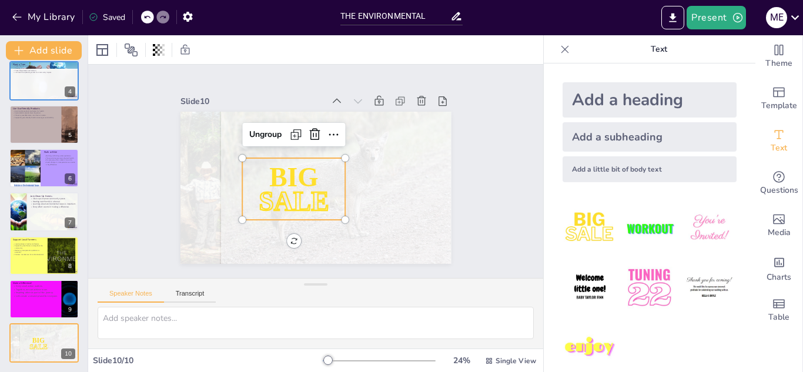
click at [289, 167] on span "BIG" at bounding box center [293, 176] width 49 height 29
click at [286, 167] on span "BIG" at bounding box center [293, 176] width 49 height 29
click at [307, 199] on span "SALE" at bounding box center [294, 200] width 70 height 29
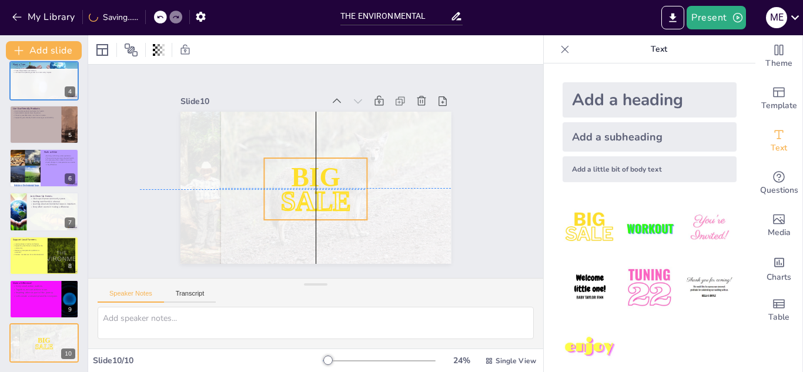
drag, startPoint x: 323, startPoint y: 199, endPoint x: 340, endPoint y: 201, distance: 17.8
click at [340, 201] on p "SALE" at bounding box center [309, 201] width 109 height 58
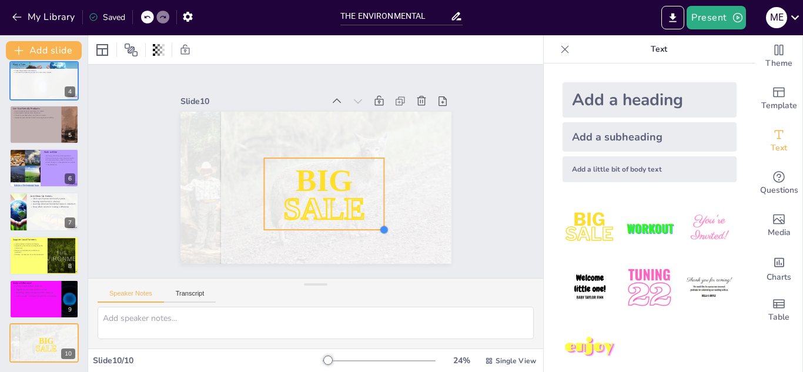
drag, startPoint x: 358, startPoint y: 213, endPoint x: 375, endPoint y: 219, distance: 18.0
click at [375, 219] on div "BIG SALE" at bounding box center [315, 188] width 270 height 152
click at [337, 215] on span "SALE" at bounding box center [324, 208] width 82 height 34
click at [503, 156] on div "Slide 1 10 Easy Ways to Help the Environment Name: [PERSON_NAME] [PERSON_NAME] …" at bounding box center [315, 171] width 475 height 260
click at [331, 176] on span "BIG" at bounding box center [324, 180] width 57 height 34
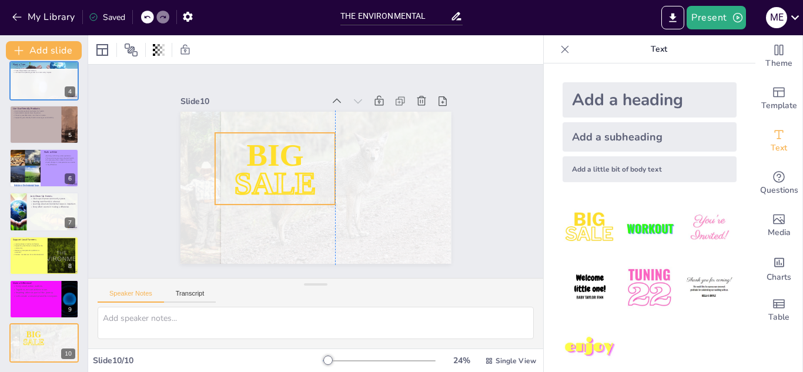
drag, startPoint x: 354, startPoint y: 205, endPoint x: 303, endPoint y: 180, distance: 56.5
click at [303, 180] on span "SALE" at bounding box center [275, 183] width 82 height 34
click at [304, 182] on span "SALE" at bounding box center [275, 183] width 82 height 34
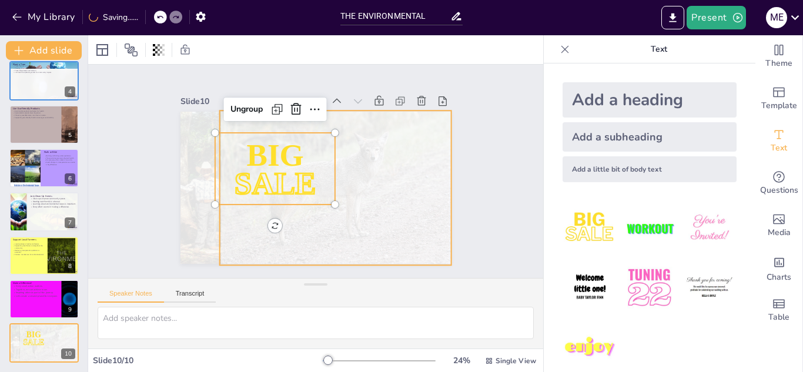
click at [356, 196] on div at bounding box center [335, 187] width 232 height 155
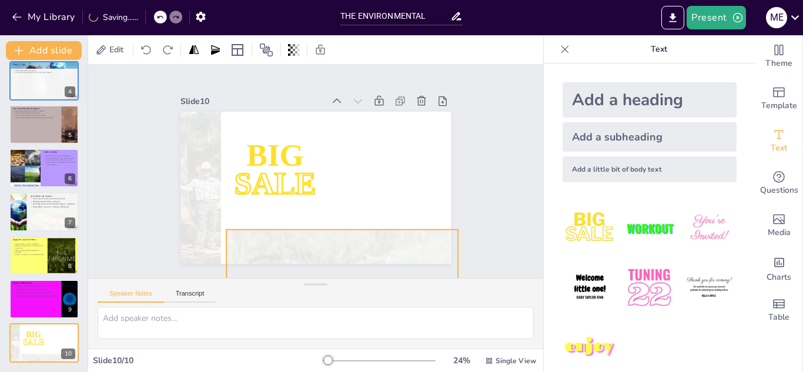
drag, startPoint x: 390, startPoint y: 202, endPoint x: 335, endPoint y: 266, distance: 85.0
click at [395, 321] on div "Slide 1 10 Easy Ways to Help the Environment Name: [PERSON_NAME] [PERSON_NAME] …" at bounding box center [315, 207] width 455 height 284
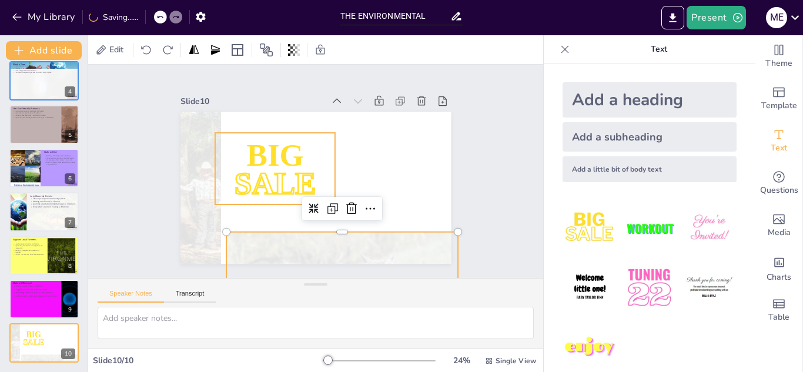
click at [246, 148] on span "BIG" at bounding box center [274, 155] width 57 height 34
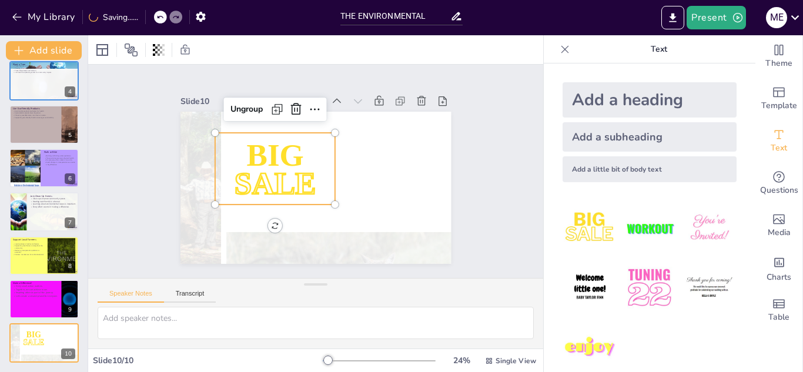
click at [246, 148] on span "BIG" at bounding box center [274, 155] width 57 height 34
click at [246, 146] on span "BIG" at bounding box center [274, 155] width 57 height 34
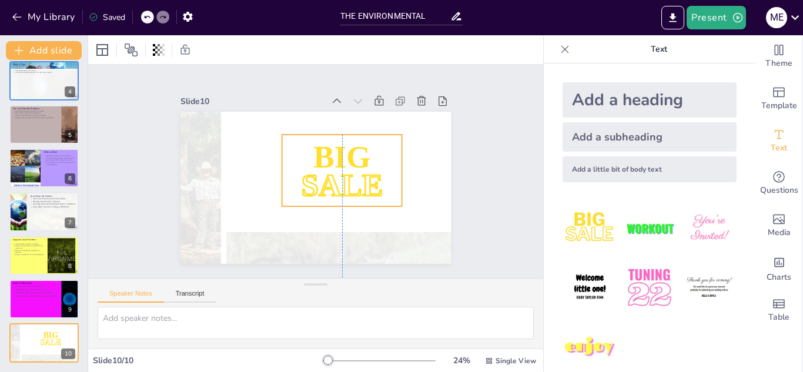
drag, startPoint x: 328, startPoint y: 194, endPoint x: 341, endPoint y: 247, distance: 54.9
click at [324, 154] on span "BIG" at bounding box center [341, 156] width 57 height 34
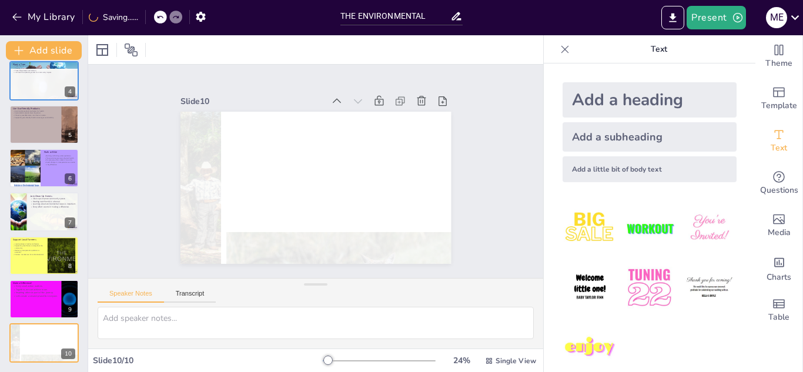
click at [569, 348] on img at bounding box center [589, 347] width 55 height 55
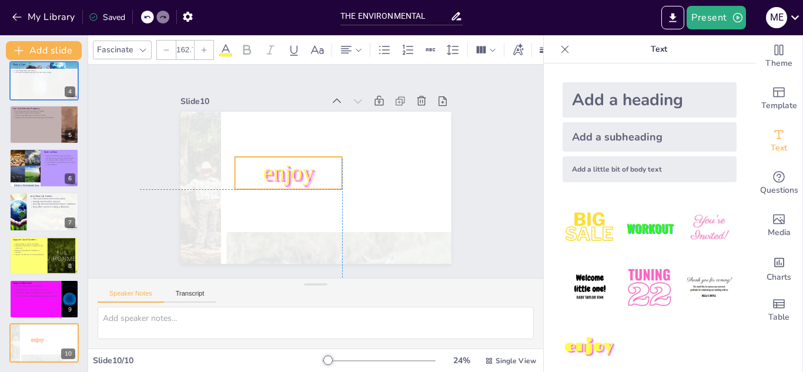
click at [276, 164] on span "enjoy" at bounding box center [288, 172] width 51 height 25
click at [279, 163] on span "enjoy" at bounding box center [287, 170] width 53 height 31
click at [284, 164] on span "enjoy" at bounding box center [288, 172] width 51 height 25
click at [286, 169] on span "enjoy" at bounding box center [288, 172] width 51 height 25
click at [286, 173] on span "enjoy" at bounding box center [288, 172] width 51 height 25
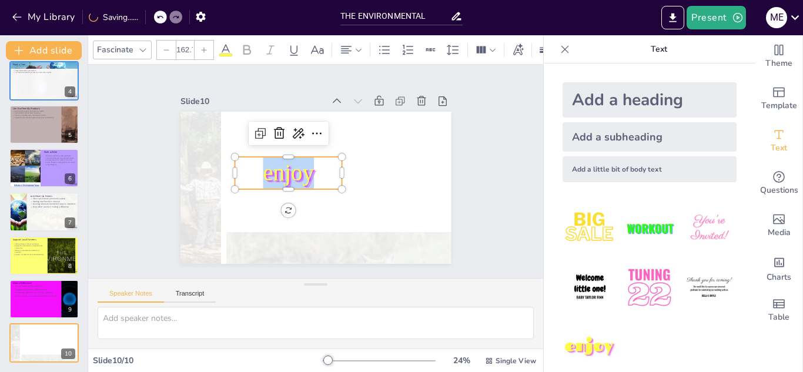
click at [286, 173] on span "enjoy" at bounding box center [288, 172] width 51 height 25
click at [303, 171] on span "enjoy" at bounding box center [288, 172] width 51 height 25
click at [306, 170] on p "enjoy" at bounding box center [287, 173] width 107 height 32
click at [309, 172] on p "enjoy" at bounding box center [287, 173] width 107 height 32
click at [303, 179] on span "enjoy" at bounding box center [287, 170] width 53 height 31
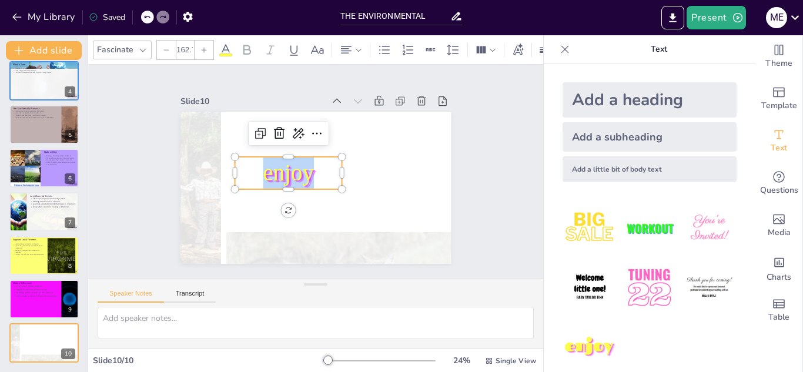
drag, startPoint x: 281, startPoint y: 158, endPoint x: 294, endPoint y: 175, distance: 20.9
click at [281, 160] on span "enjoy" at bounding box center [288, 172] width 51 height 25
click at [294, 175] on span "enjoy" at bounding box center [288, 172] width 51 height 25
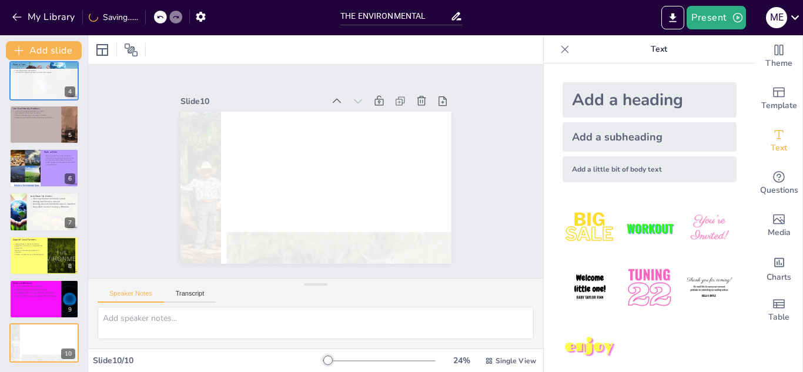
click at [643, 290] on img at bounding box center [649, 287] width 55 height 55
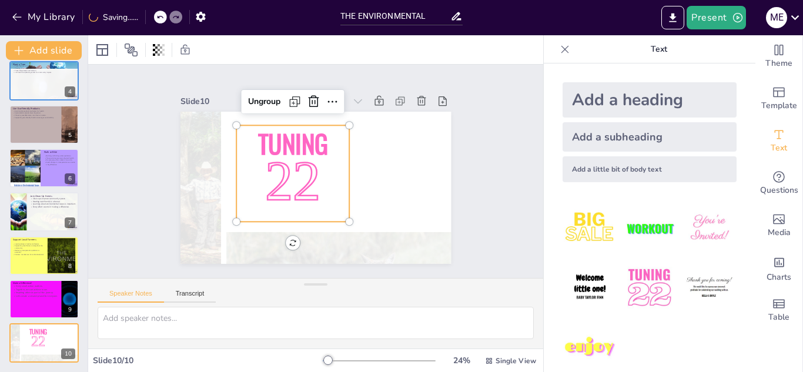
click at [300, 170] on span "22" at bounding box center [292, 181] width 55 height 62
click at [308, 175] on span "22" at bounding box center [292, 181] width 55 height 62
click at [309, 173] on span "22" at bounding box center [292, 181] width 55 height 62
click at [309, 173] on span "22" at bounding box center [293, 181] width 55 height 62
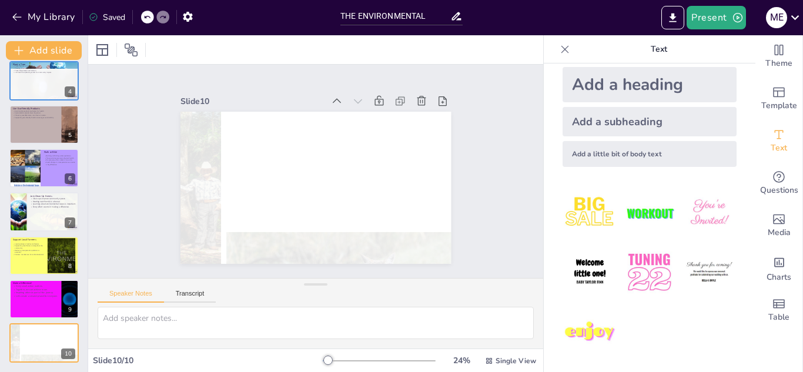
scroll to position [16, 0]
click at [697, 213] on img at bounding box center [709, 212] width 55 height 55
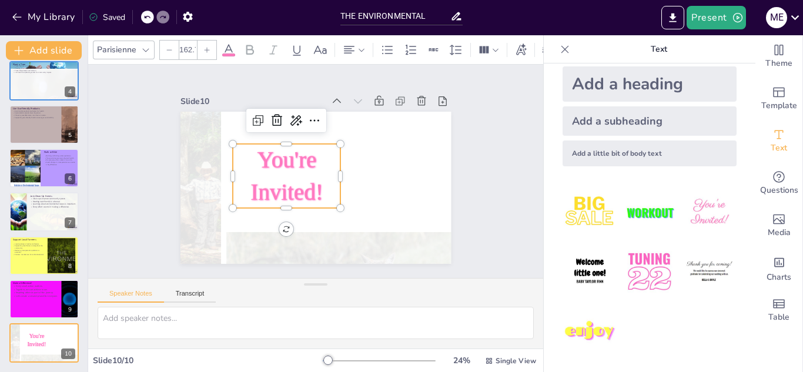
click at [296, 180] on span "You're Invited!" at bounding box center [286, 176] width 72 height 58
click at [328, 196] on p "You're Invited!" at bounding box center [287, 176] width 108 height 64
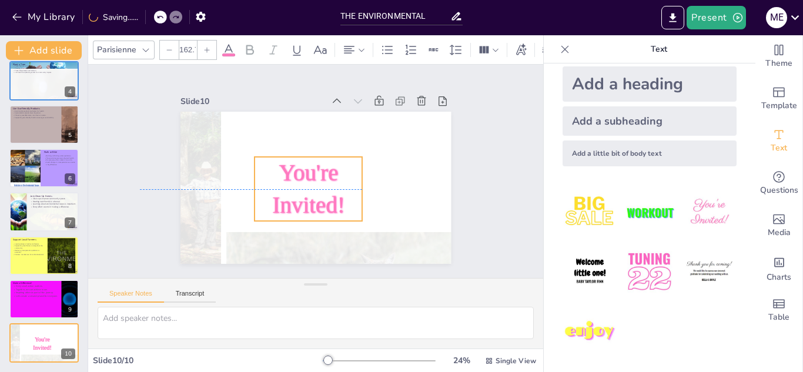
drag, startPoint x: 316, startPoint y: 196, endPoint x: 337, endPoint y: 207, distance: 24.4
click at [337, 207] on p "You're Invited!" at bounding box center [308, 189] width 108 height 64
click at [321, 199] on span "You're Invited!" at bounding box center [308, 189] width 72 height 58
click at [323, 199] on span "You're Invited!" at bounding box center [308, 189] width 72 height 58
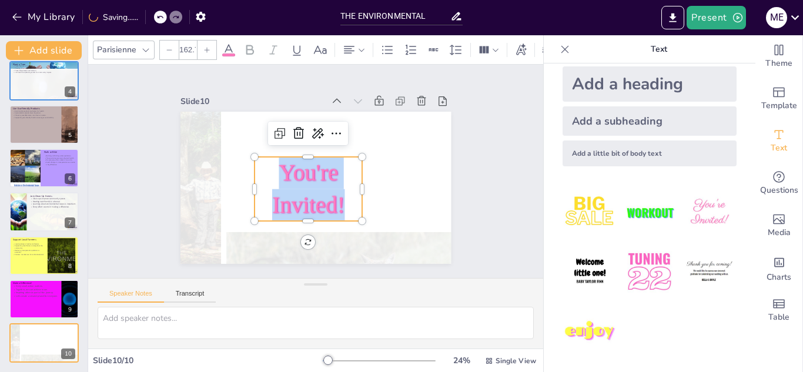
click at [323, 199] on span "You're Invited!" at bounding box center [308, 189] width 72 height 58
click at [281, 183] on p "You're Invited!" at bounding box center [308, 189] width 108 height 64
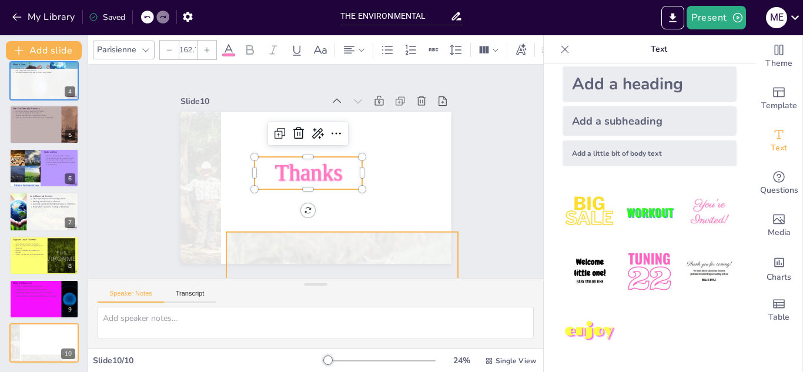
click at [343, 256] on div at bounding box center [342, 309] width 232 height 155
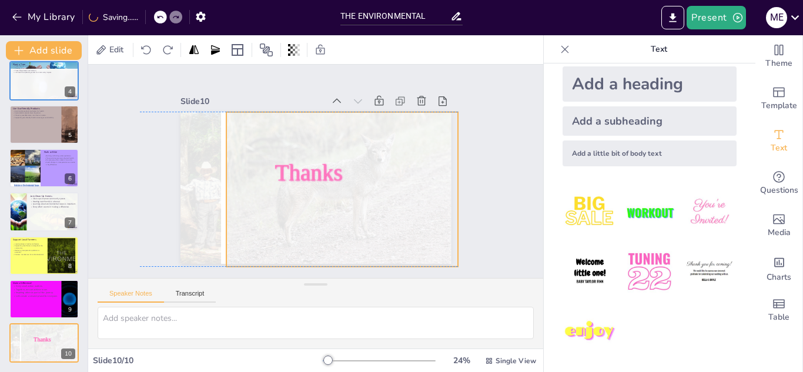
drag, startPoint x: 344, startPoint y: 247, endPoint x: 344, endPoint y: 129, distance: 118.1
click at [344, 129] on div at bounding box center [342, 189] width 232 height 155
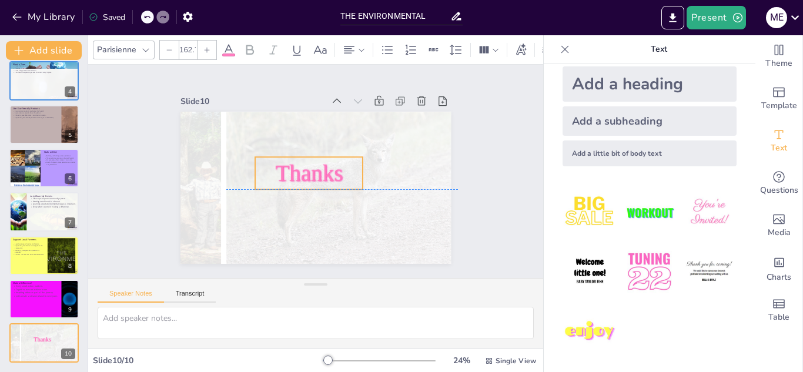
click at [324, 157] on p "Thanks" at bounding box center [309, 173] width 108 height 32
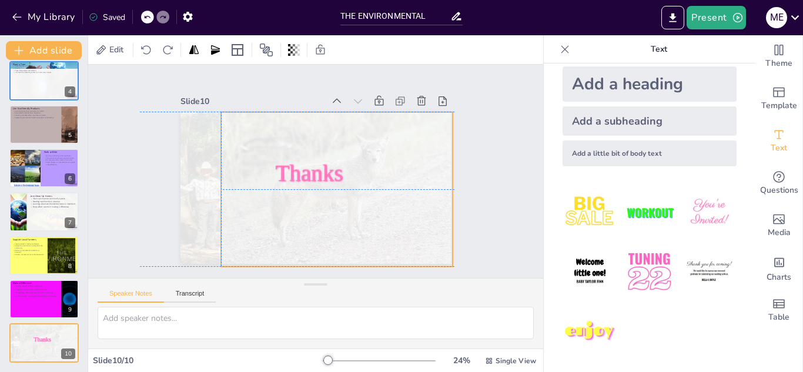
click at [316, 141] on div at bounding box center [337, 189] width 232 height 155
click at [295, 160] on span "Thanks" at bounding box center [309, 172] width 68 height 25
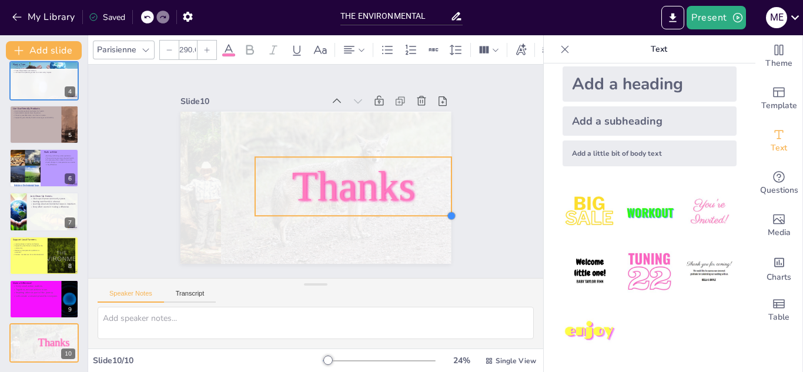
type input "296.5"
drag, startPoint x: 354, startPoint y: 185, endPoint x: 381, endPoint y: 212, distance: 37.4
click at [381, 212] on div "Thanks" at bounding box center [315, 188] width 270 height 152
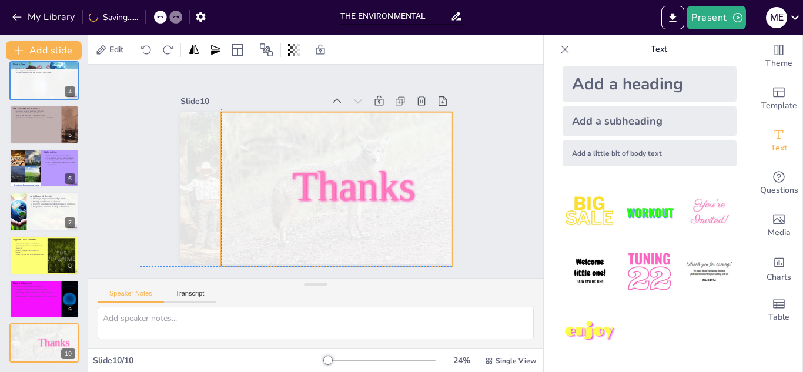
click at [293, 130] on div at bounding box center [337, 189] width 232 height 155
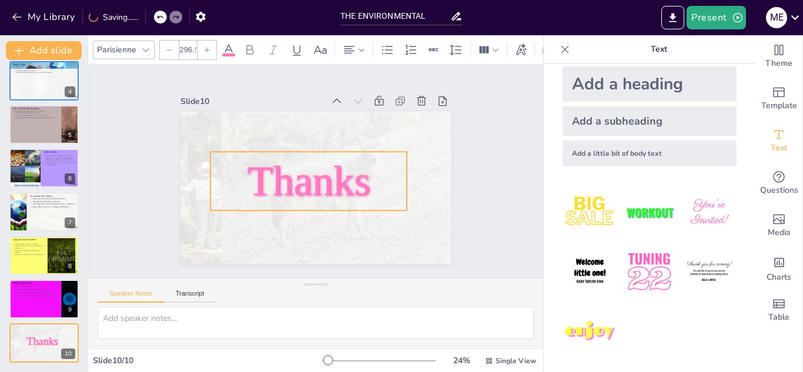
drag, startPoint x: 323, startPoint y: 182, endPoint x: 278, endPoint y: 177, distance: 45.0
click at [278, 177] on span "Thanks" at bounding box center [308, 180] width 123 height 46
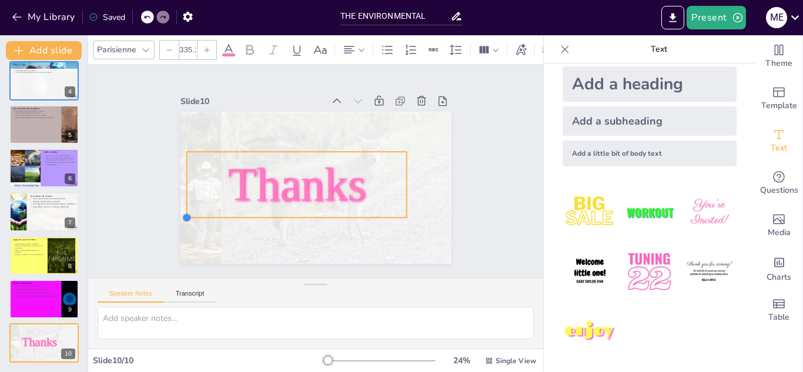
drag, startPoint x: 203, startPoint y: 204, endPoint x: 193, endPoint y: 212, distance: 12.1
click at [193, 212] on div "Thanks" at bounding box center [314, 188] width 285 height 180
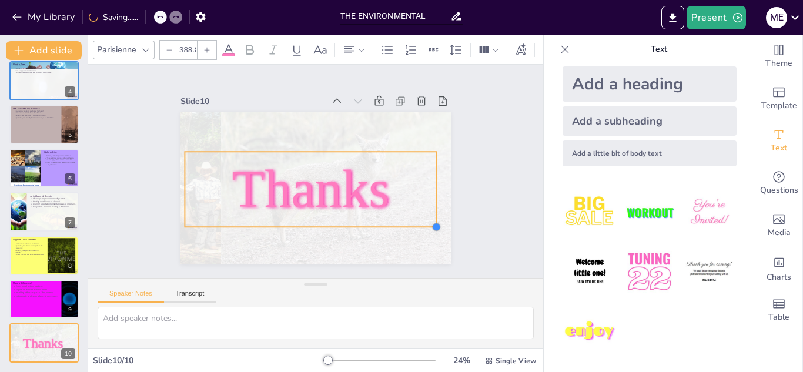
type input "394.7"
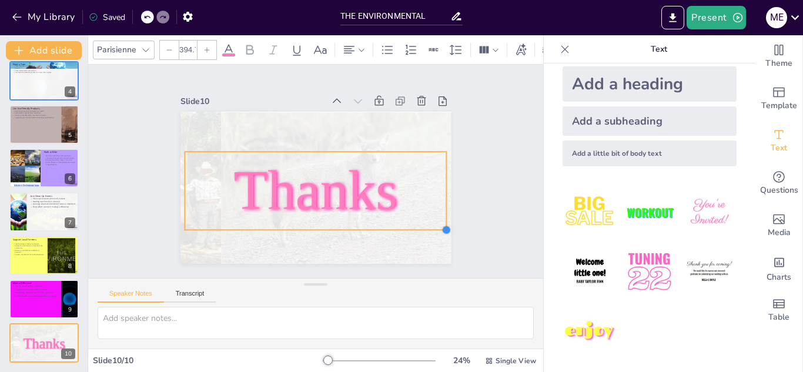
drag, startPoint x: 399, startPoint y: 215, endPoint x: 410, endPoint y: 226, distance: 15.4
click at [410, 226] on div "Thanks" at bounding box center [314, 188] width 285 height 180
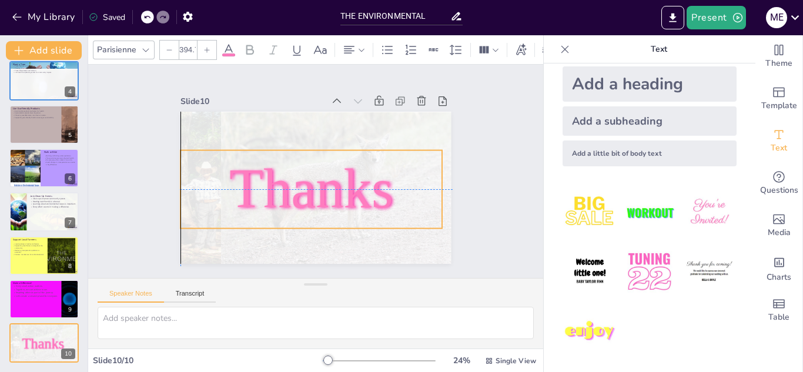
drag, startPoint x: 371, startPoint y: 212, endPoint x: 365, endPoint y: 208, distance: 6.9
click at [365, 208] on span "Thanks" at bounding box center [308, 188] width 169 height 78
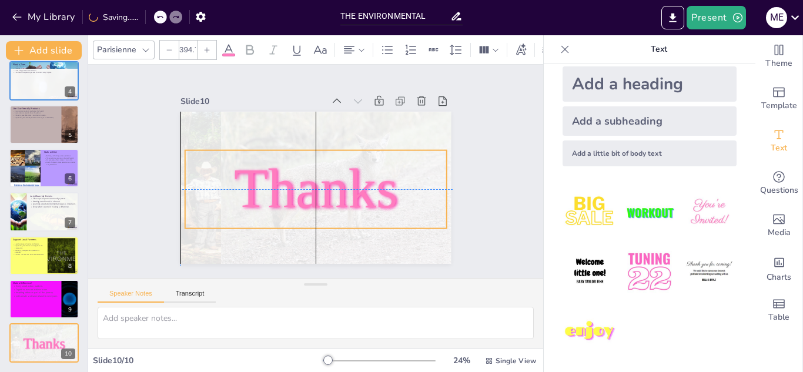
click at [394, 206] on p "Thanks" at bounding box center [315, 189] width 261 height 78
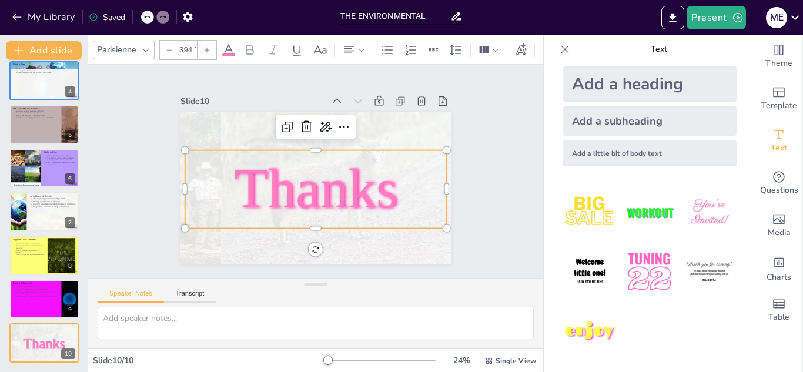
click at [477, 186] on div "Slide 1 10 Easy Ways to Help the Environment Name: [PERSON_NAME] [PERSON_NAME] …" at bounding box center [315, 171] width 455 height 213
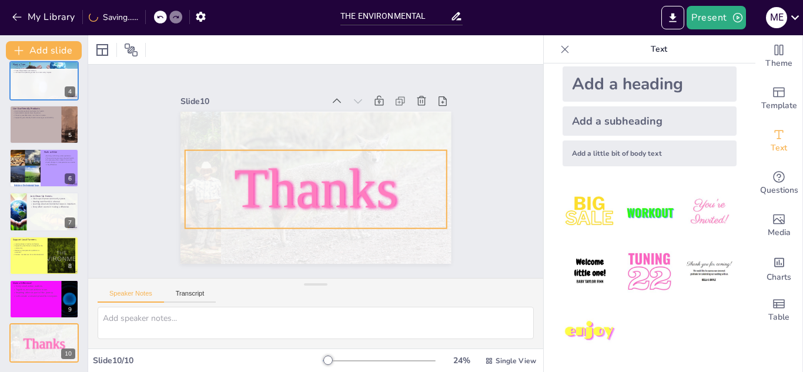
click at [335, 197] on span "Thanks" at bounding box center [313, 189] width 169 height 78
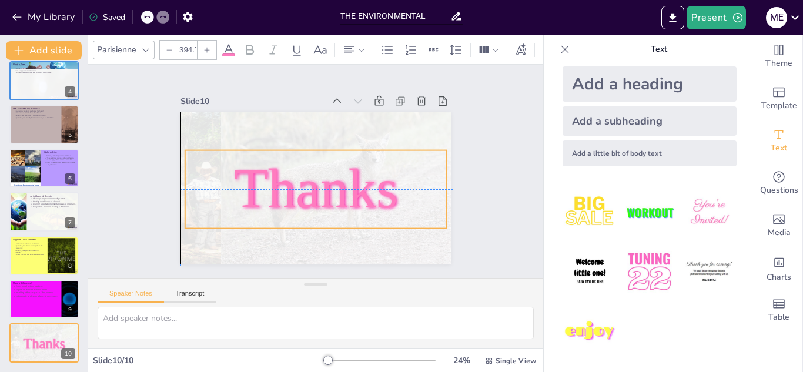
click at [330, 196] on span "Thanks" at bounding box center [316, 189] width 164 height 62
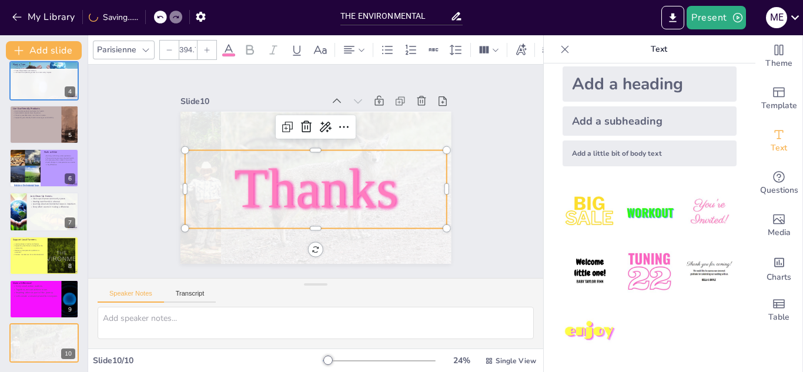
click at [326, 191] on span "Thanks" at bounding box center [316, 189] width 164 height 62
click at [326, 190] on span "Thanks" at bounding box center [316, 189] width 164 height 62
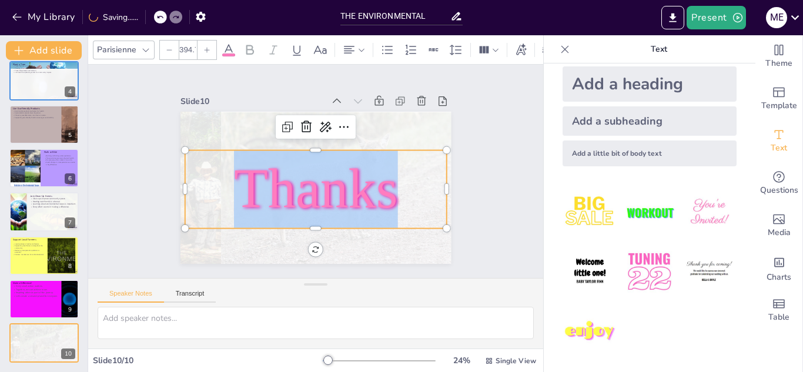
click at [326, 190] on span "Thanks" at bounding box center [313, 189] width 169 height 78
click at [230, 47] on icon at bounding box center [229, 50] width 14 height 14
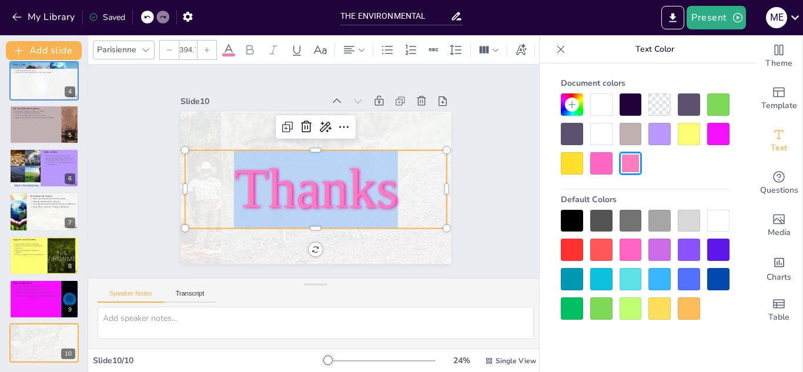
click at [289, 179] on span "Thanks" at bounding box center [313, 189] width 169 height 78
click at [346, 196] on span "Thanks" at bounding box center [316, 189] width 164 height 62
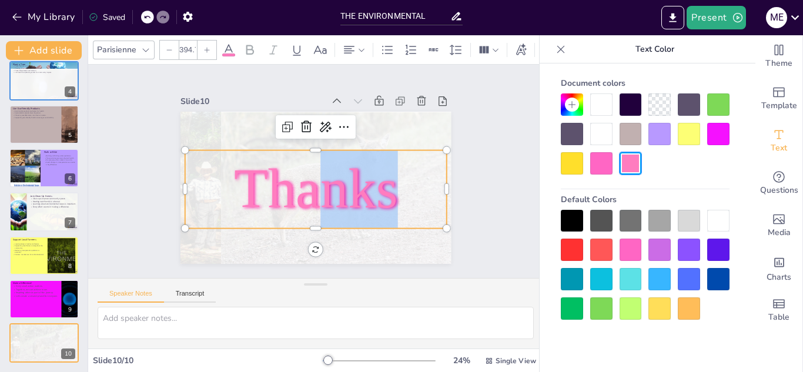
drag, startPoint x: 403, startPoint y: 197, endPoint x: 311, endPoint y: 204, distance: 91.9
click at [311, 204] on p "Thanks" at bounding box center [315, 189] width 261 height 78
click at [580, 230] on div at bounding box center [572, 221] width 22 height 22
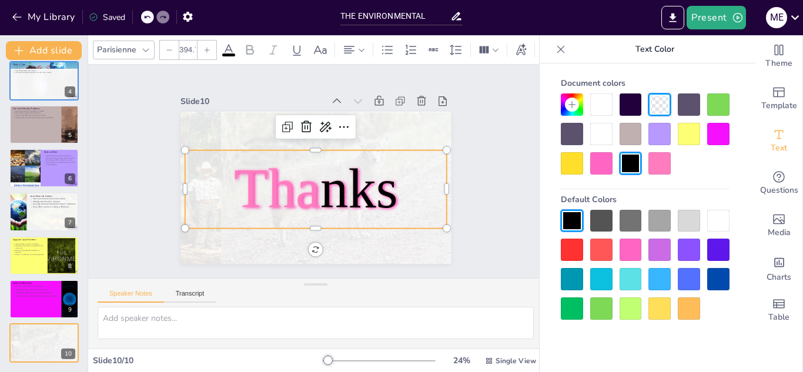
click at [466, 182] on div "Slide 1 10 Easy Ways to Help the Environment Name: [PERSON_NAME] [PERSON_NAME] …" at bounding box center [315, 171] width 336 height 185
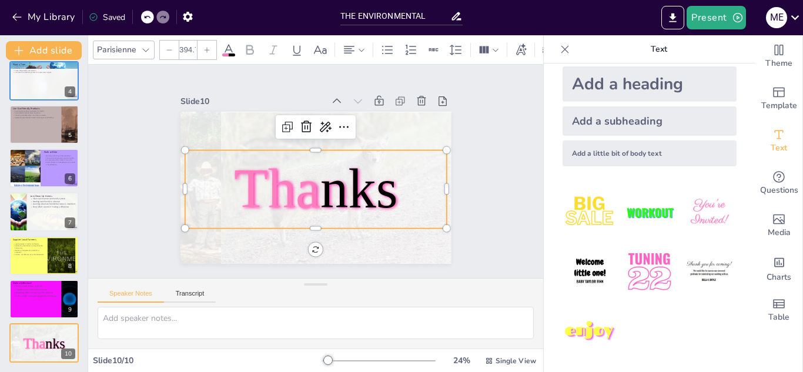
click at [300, 192] on span "Tha" at bounding box center [277, 189] width 86 height 62
click at [487, 204] on div "Slide 1 10 Easy Ways to Help the Environment Name: [PERSON_NAME] [PERSON_NAME] …" at bounding box center [315, 172] width 475 height 260
click at [249, 180] on span "Tha" at bounding box center [275, 185] width 92 height 71
click at [266, 181] on span "Tha" at bounding box center [277, 189] width 86 height 62
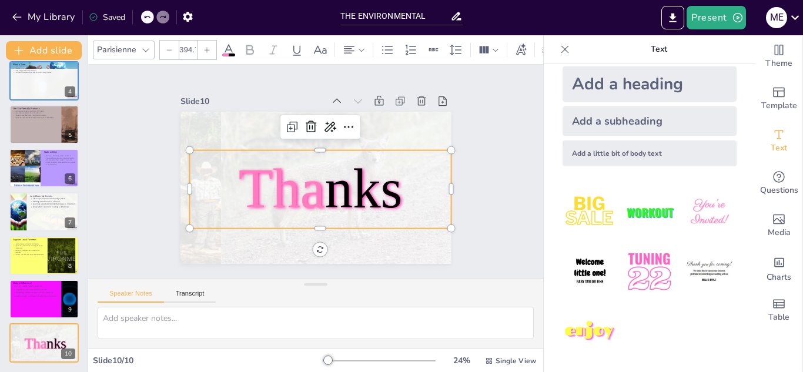
click at [266, 181] on span "Tha" at bounding box center [280, 185] width 92 height 71
click at [234, 43] on icon at bounding box center [229, 50] width 14 height 14
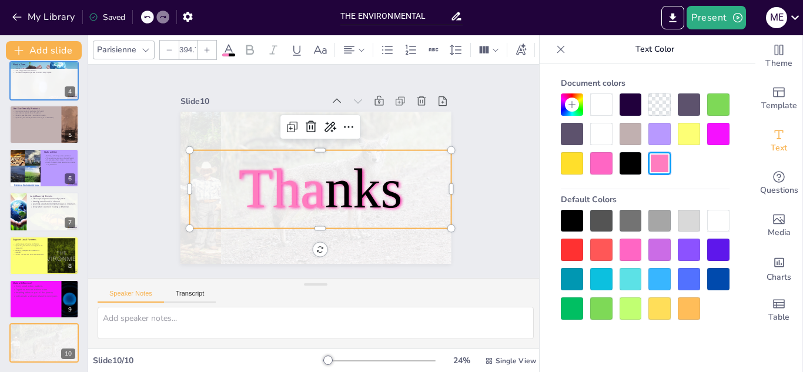
drag, startPoint x: 569, startPoint y: 223, endPoint x: 558, endPoint y: 219, distance: 11.7
click at [570, 222] on div at bounding box center [572, 221] width 22 height 22
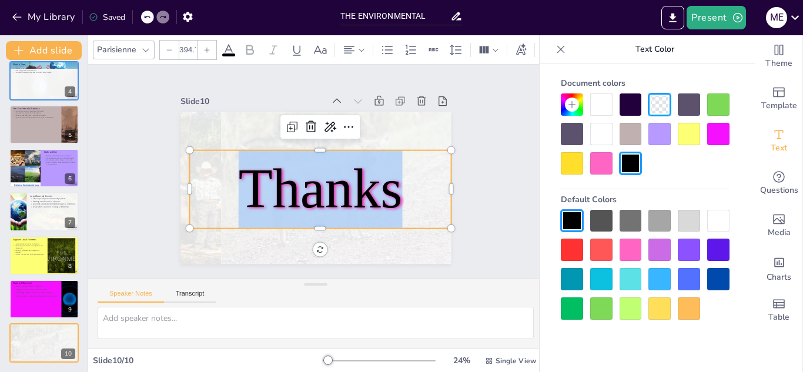
click at [370, 176] on span "Thanks" at bounding box center [320, 189] width 164 height 62
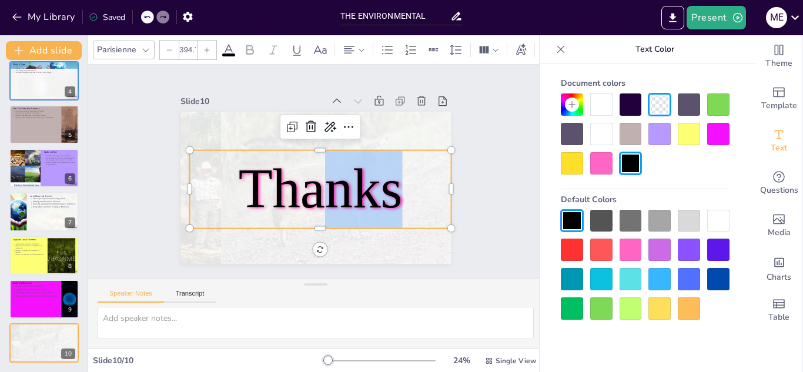
drag, startPoint x: 322, startPoint y: 188, endPoint x: 391, endPoint y: 193, distance: 69.5
click at [391, 193] on span "Thanks" at bounding box center [320, 189] width 164 height 62
click at [635, 248] on div at bounding box center [630, 250] width 22 height 22
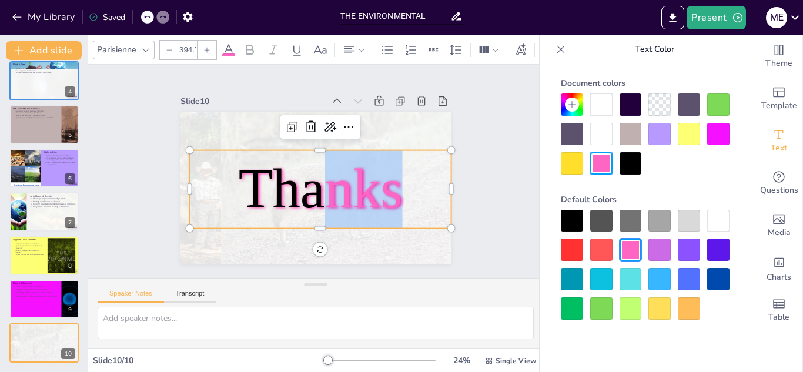
click at [542, 208] on div "Document colors Default Colors" at bounding box center [644, 235] width 211 height 344
click at [510, 202] on div "Slide 1 10 Easy Ways to Help the Environment Name: [PERSON_NAME] [PERSON_NAME] …" at bounding box center [315, 171] width 455 height 213
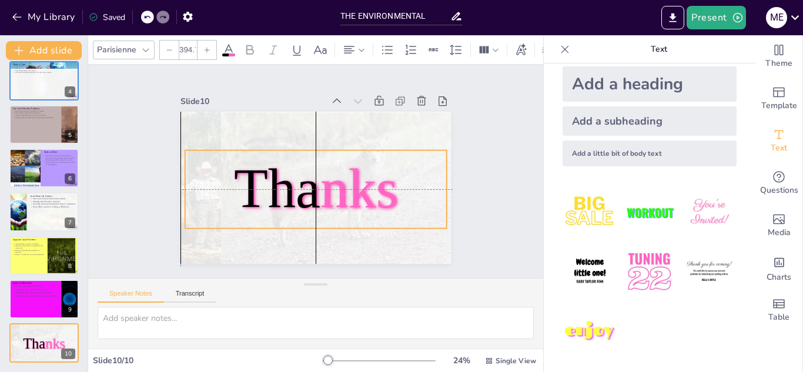
drag, startPoint x: 340, startPoint y: 181, endPoint x: 333, endPoint y: 182, distance: 7.1
click at [333, 182] on span "nks" at bounding box center [356, 193] width 83 height 69
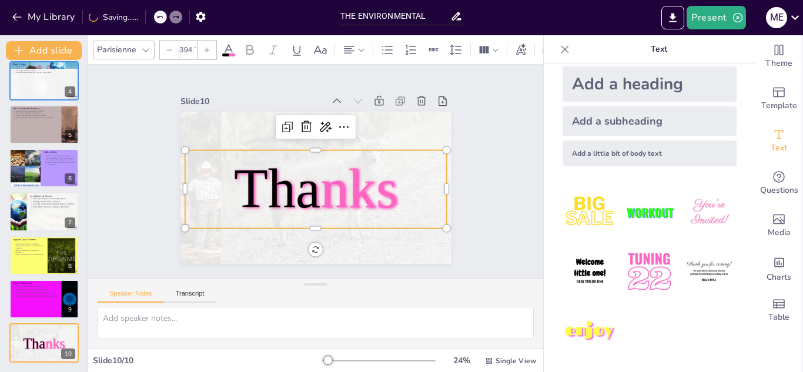
click at [465, 150] on div "Slide 1 10 Easy Ways to Help the Environment Name: [PERSON_NAME] [PERSON_NAME] …" at bounding box center [315, 171] width 336 height 185
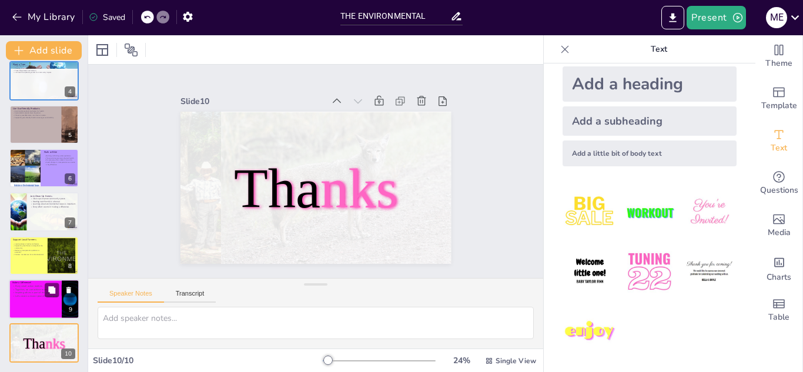
scroll to position [0, 0]
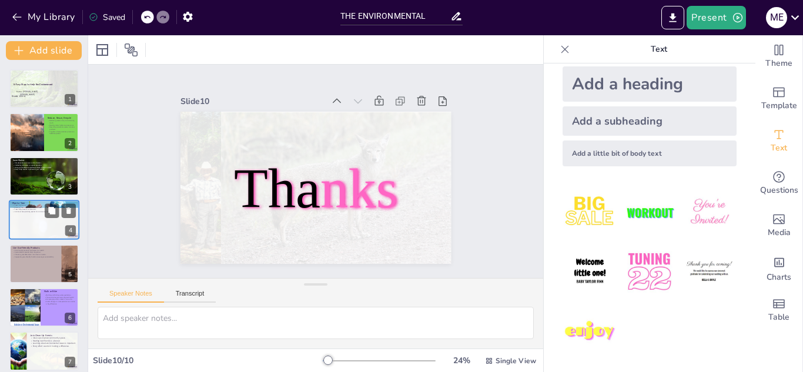
click at [30, 219] on div at bounding box center [44, 241] width 70 height 65
type textarea "Trees are essential for maintaining clean air. They absorb harmful pollutants a…"
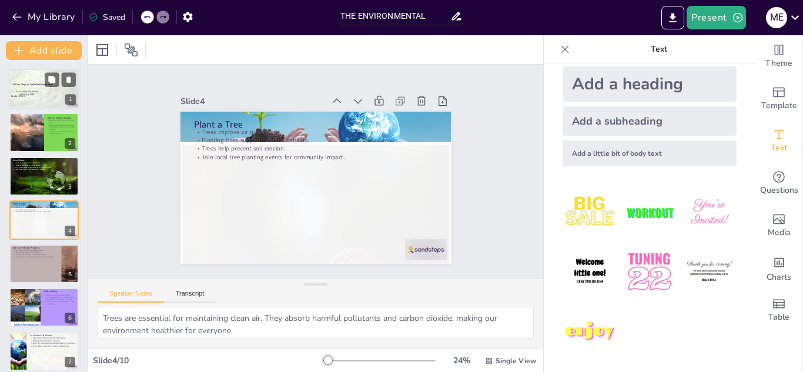
click at [48, 94] on div at bounding box center [44, 92] width 71 height 47
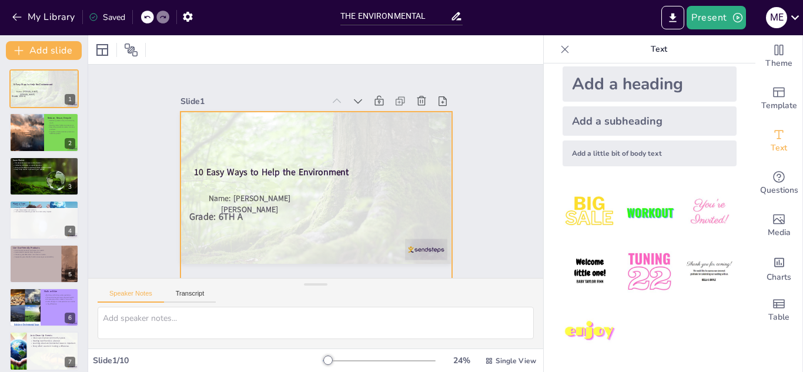
click at [235, 195] on div at bounding box center [315, 202] width 271 height 181
click at [246, 200] on div at bounding box center [312, 202] width 289 height 208
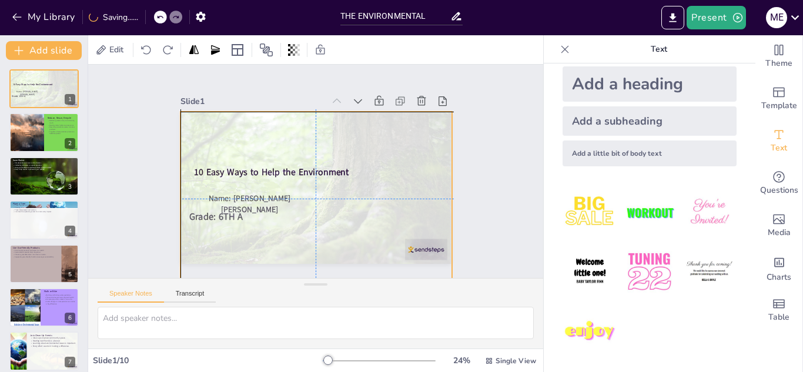
click at [276, 212] on div at bounding box center [315, 202] width 271 height 181
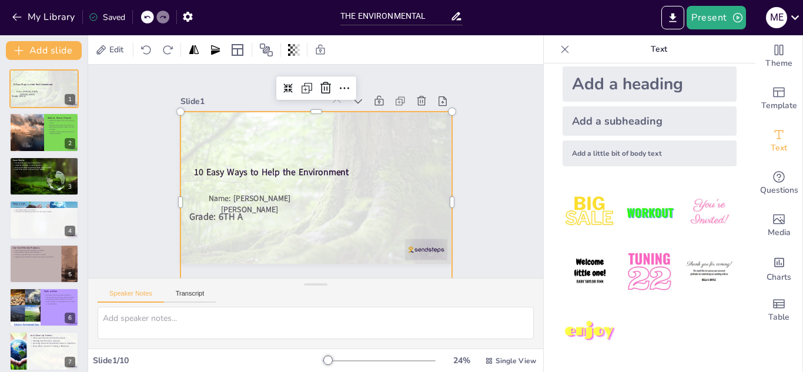
click at [266, 163] on div at bounding box center [313, 202] width 289 height 208
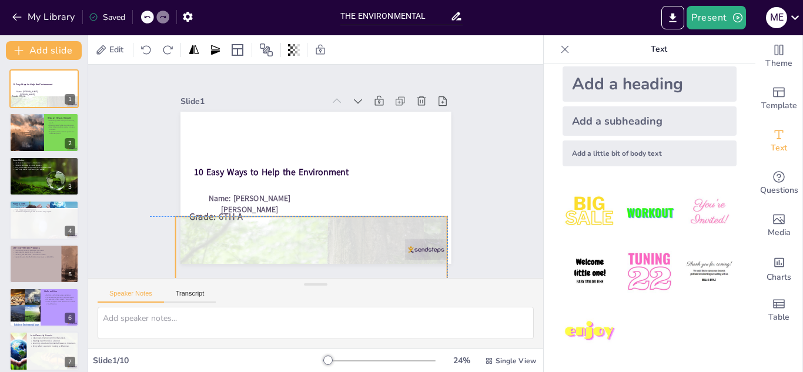
drag, startPoint x: 357, startPoint y: 286, endPoint x: 357, endPoint y: 341, distance: 54.6
click at [357, 341] on div "Slide 1 10 Easy Ways to Help the Environment Name: [PERSON_NAME] [PERSON_NAME] …" at bounding box center [315, 207] width 455 height 284
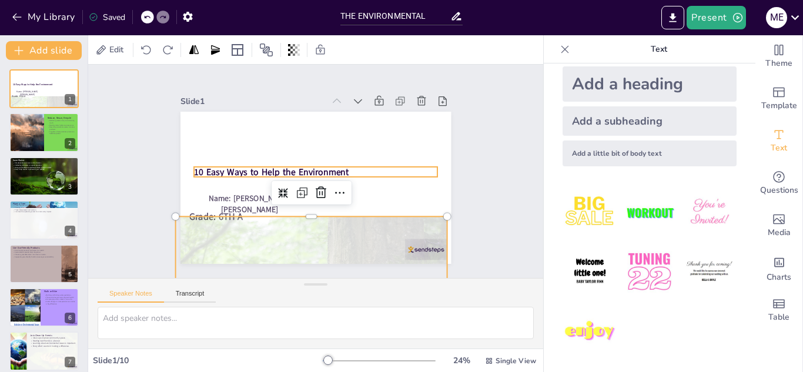
click at [297, 167] on strong "10 Easy Ways to Help the Environment" at bounding box center [271, 167] width 155 height 28
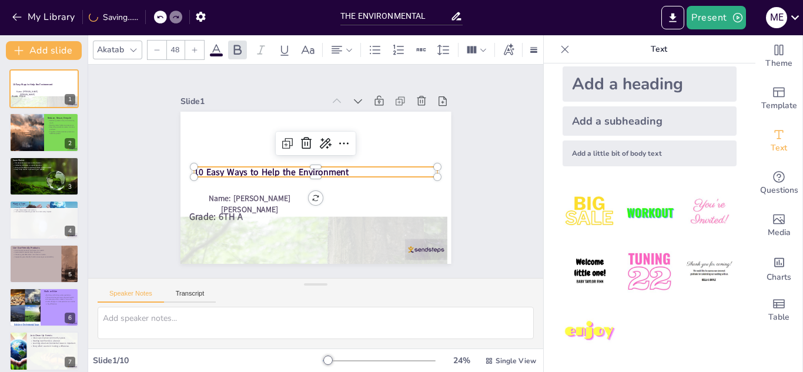
click at [297, 167] on strong "10 Easy Ways to Help the Environment" at bounding box center [271, 172] width 155 height 12
click at [297, 167] on strong "10 Easy Ways to Help the Environment" at bounding box center [271, 167] width 155 height 28
click at [195, 49] on div at bounding box center [194, 50] width 19 height 19
click at [195, 52] on div at bounding box center [194, 50] width 19 height 19
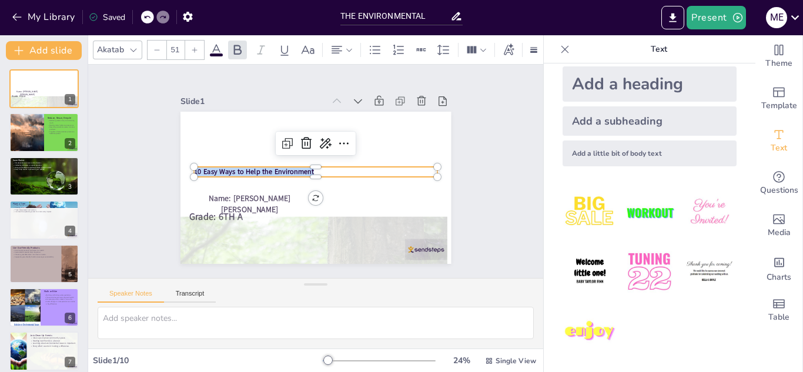
click at [195, 52] on div at bounding box center [194, 50] width 19 height 19
click at [196, 52] on div at bounding box center [194, 50] width 19 height 19
click at [196, 50] on div at bounding box center [194, 50] width 19 height 19
click at [192, 46] on icon at bounding box center [194, 49] width 7 height 7
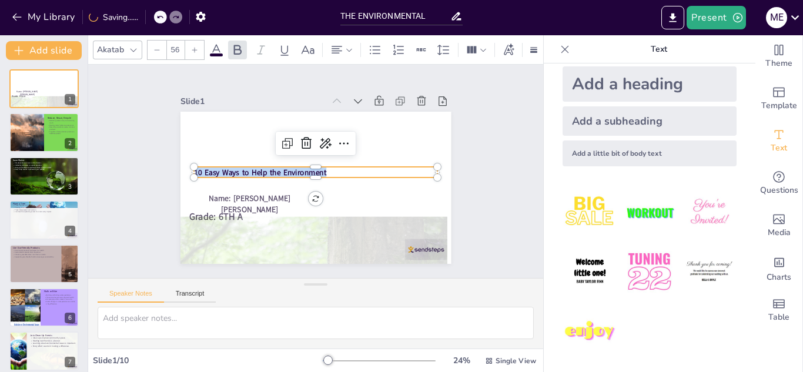
click at [192, 46] on icon at bounding box center [194, 49] width 7 height 7
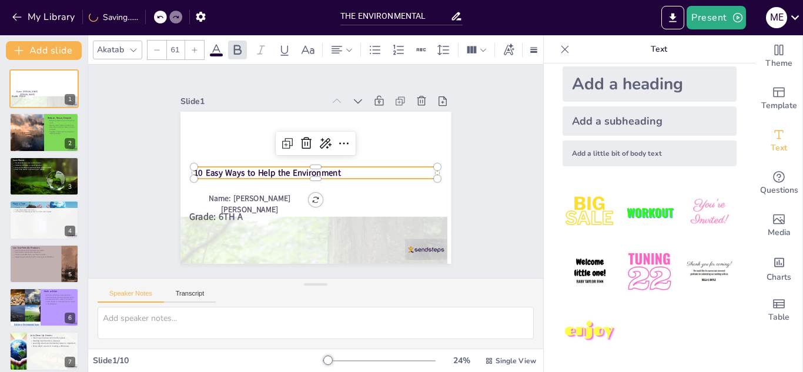
click at [193, 46] on icon at bounding box center [194, 49] width 7 height 7
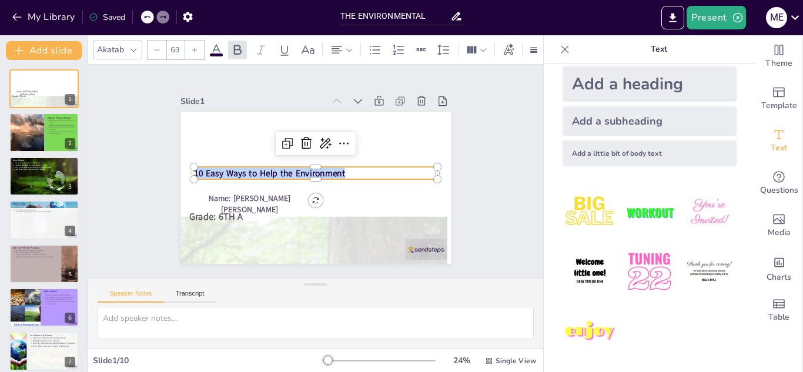
click at [199, 43] on div at bounding box center [194, 50] width 19 height 19
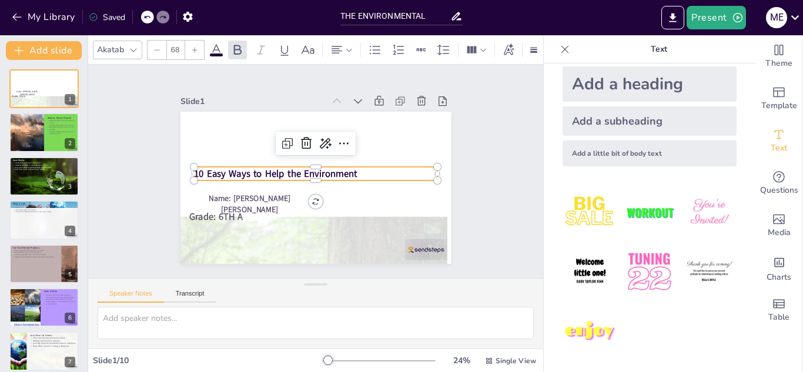
click at [199, 44] on div at bounding box center [194, 50] width 19 height 19
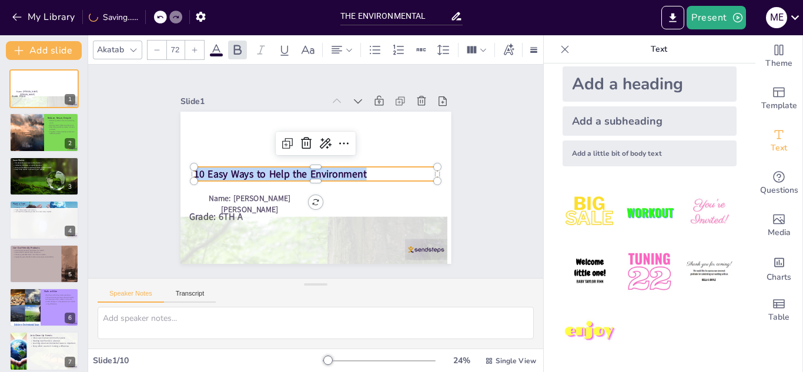
click at [199, 44] on div at bounding box center [194, 50] width 19 height 19
type input "74"
drag, startPoint x: 373, startPoint y: 176, endPoint x: 346, endPoint y: 197, distance: 35.1
click at [373, 176] on p "10 Easy Ways to Help the Environment" at bounding box center [315, 174] width 243 height 15
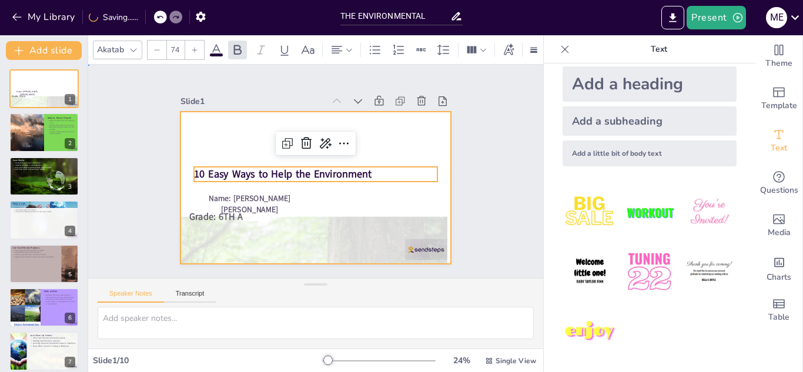
click at [358, 194] on div at bounding box center [315, 188] width 270 height 152
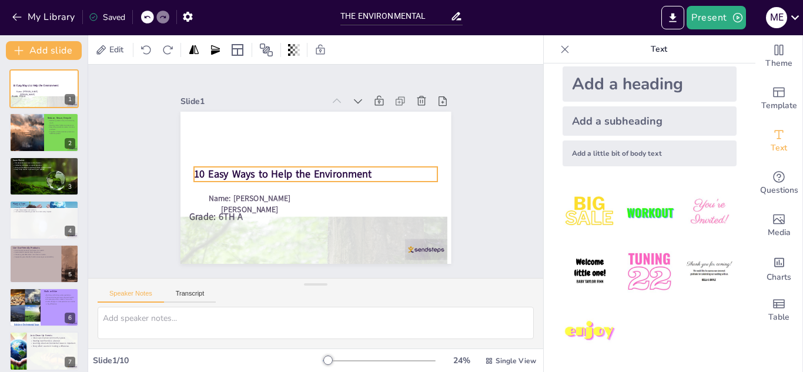
click at [273, 167] on strong "10 Easy Ways to Help the Environment" at bounding box center [282, 174] width 177 height 14
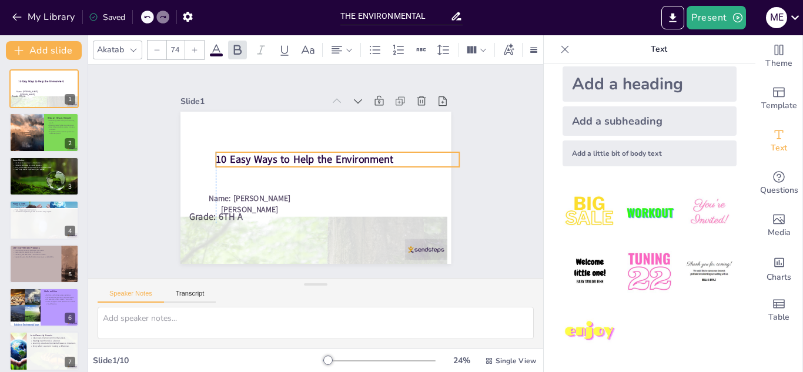
drag, startPoint x: 273, startPoint y: 167, endPoint x: 299, endPoint y: 154, distance: 29.2
click at [299, 154] on strong "10 Easy Ways to Help the Environment" at bounding box center [304, 159] width 177 height 14
click at [299, 154] on strong "10 Easy Ways to Help the Environment" at bounding box center [304, 160] width 177 height 14
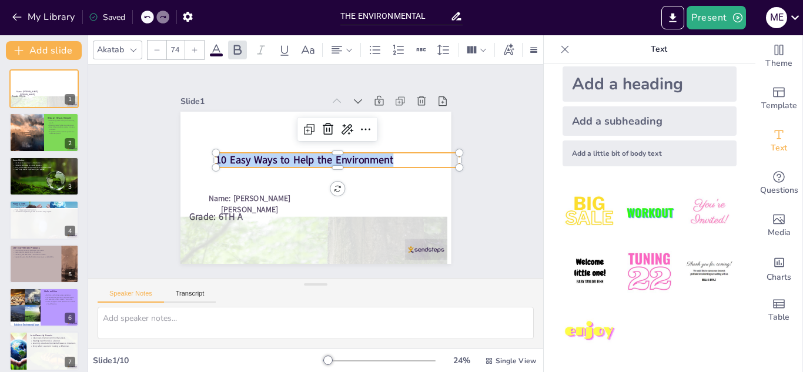
click at [299, 154] on strong "10 Easy Ways to Help the Environment" at bounding box center [304, 160] width 177 height 14
click at [284, 230] on div at bounding box center [310, 306] width 271 height 181
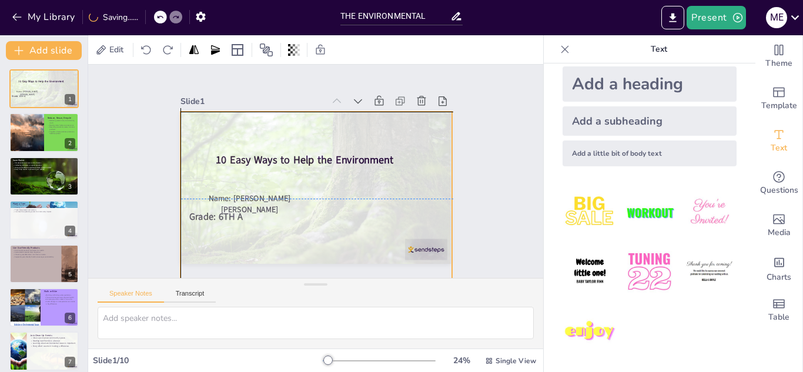
drag, startPoint x: 284, startPoint y: 230, endPoint x: 290, endPoint y: 122, distance: 108.3
click at [290, 122] on div at bounding box center [315, 202] width 271 height 181
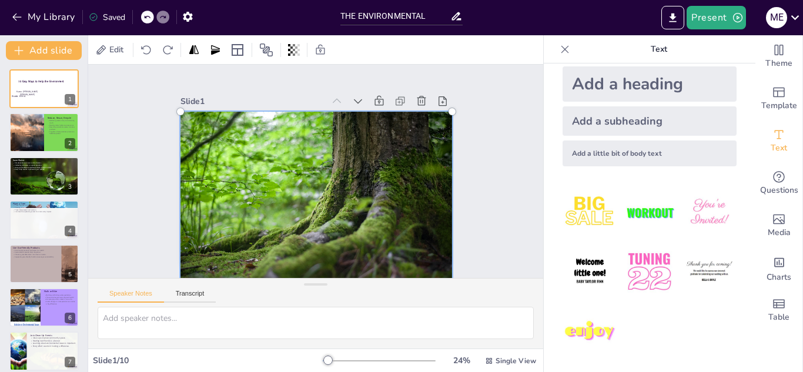
click at [317, 177] on div at bounding box center [312, 202] width 304 height 224
click at [323, 170] on div at bounding box center [316, 202] width 286 height 195
click at [300, 50] on div at bounding box center [294, 50] width 16 height 19
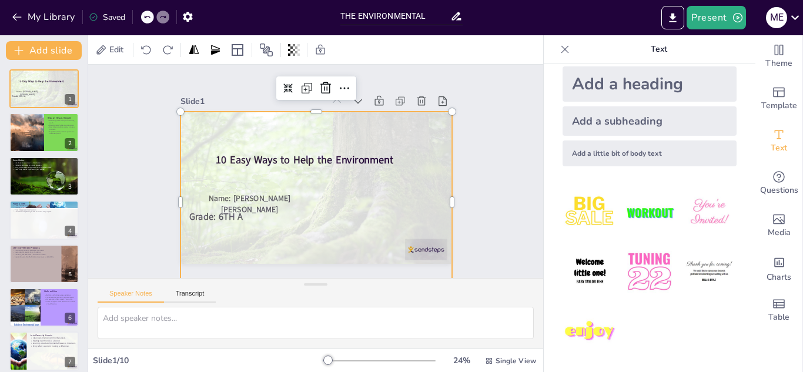
click at [438, 164] on div at bounding box center [315, 202] width 271 height 181
click at [474, 166] on div "Slide 1 10 Easy Ways to Help the Environment Name: [PERSON_NAME] [PERSON_NAME] …" at bounding box center [315, 171] width 336 height 185
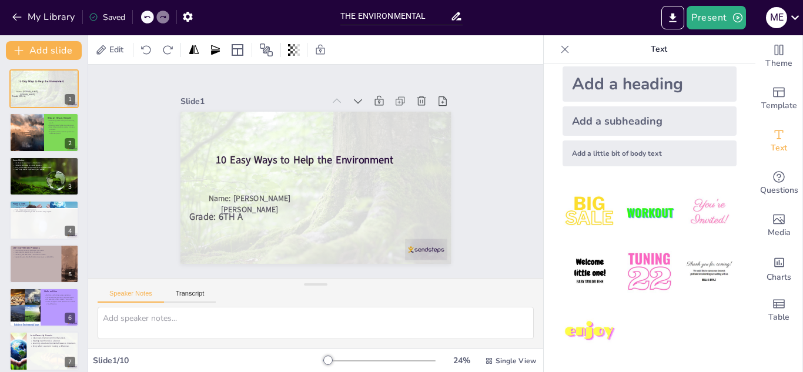
click at [147, 135] on div "Slide 1 10 Easy Ways to Help the Environment Name: [PERSON_NAME] [PERSON_NAME] …" at bounding box center [315, 171] width 336 height 185
click at [670, 21] on icon "Export to PowerPoint" at bounding box center [672, 18] width 12 height 12
click at [671, 16] on div "My Library Saved THE ENVIRONMENTAL Present M E Document fonts Akatab Parisienne…" at bounding box center [401, 186] width 803 height 372
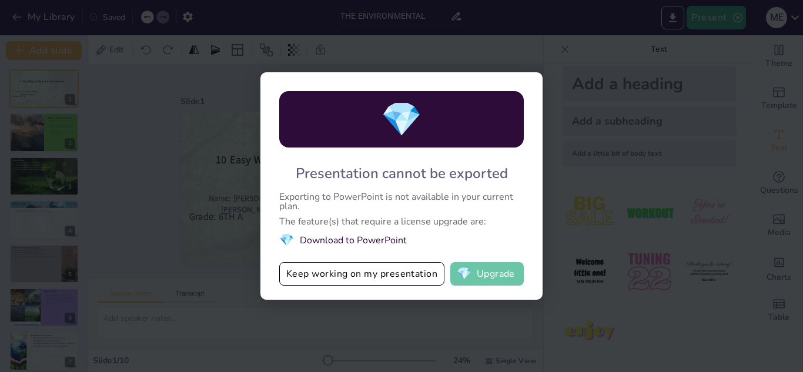
click at [475, 280] on button "💎 Upgrade" at bounding box center [486, 274] width 73 height 24
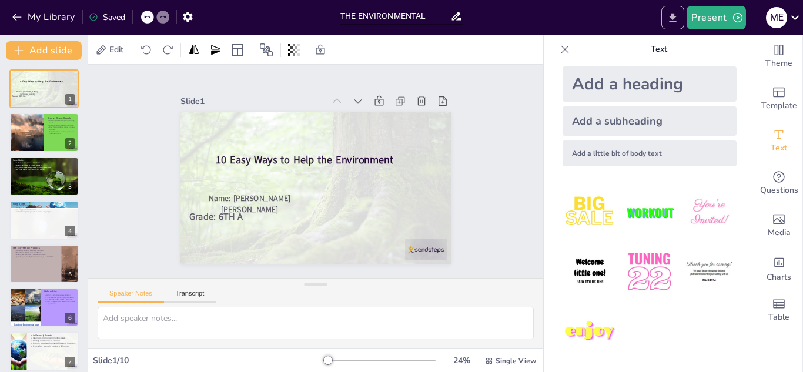
click at [668, 14] on icon "Export to PowerPoint" at bounding box center [672, 18] width 12 height 12
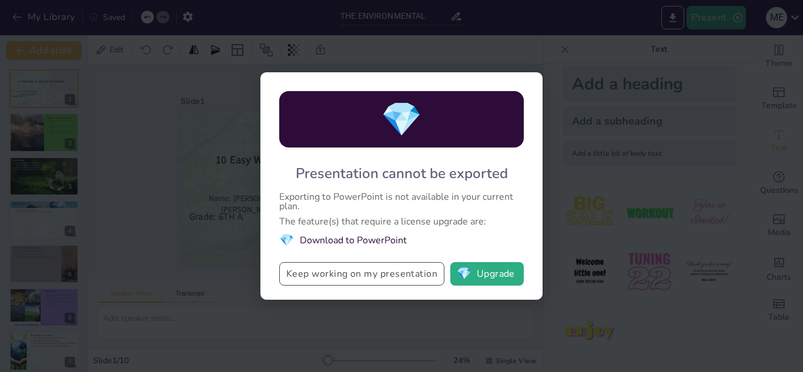
click at [310, 274] on button "Keep working on my presentation" at bounding box center [361, 274] width 165 height 24
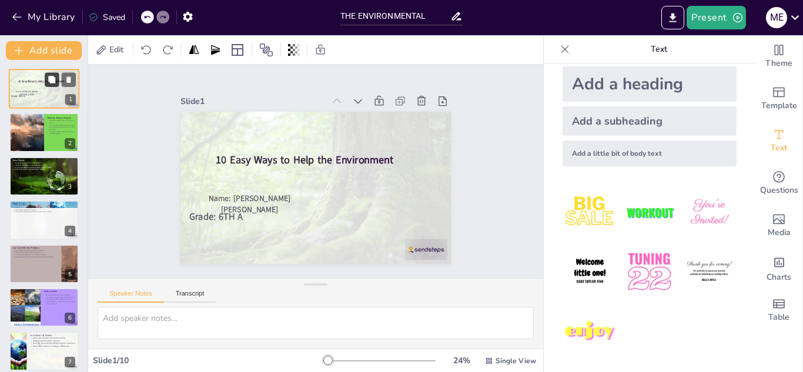
click at [51, 85] on button at bounding box center [52, 79] width 14 height 14
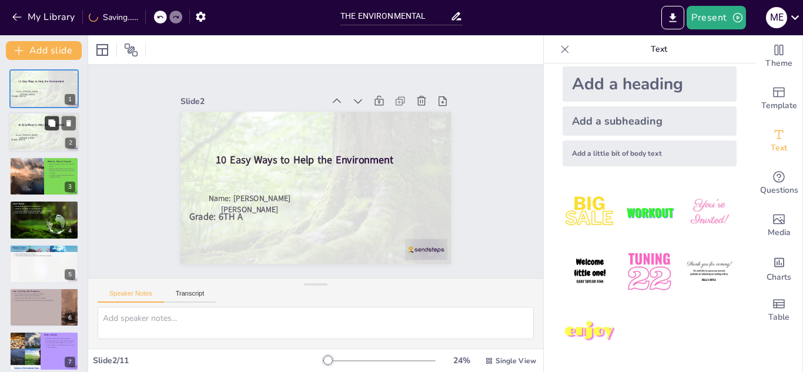
click at [58, 123] on button at bounding box center [52, 123] width 14 height 14
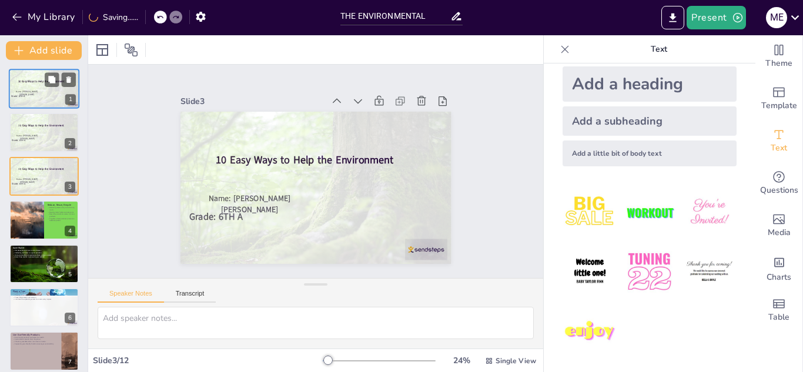
click at [33, 85] on div at bounding box center [44, 92] width 71 height 47
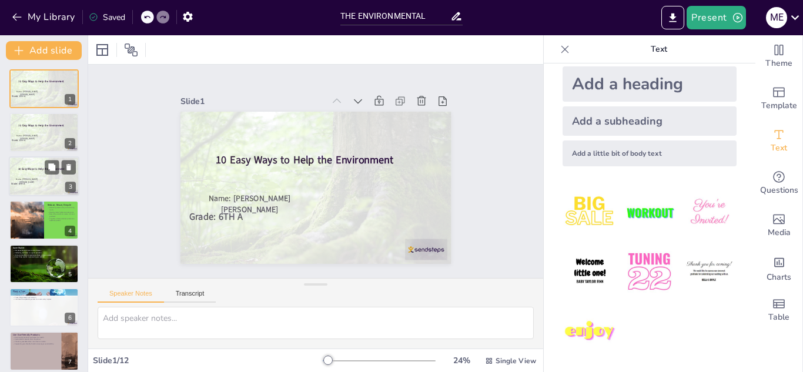
click at [69, 177] on div at bounding box center [44, 179] width 71 height 47
click at [74, 170] on button at bounding box center [69, 167] width 14 height 14
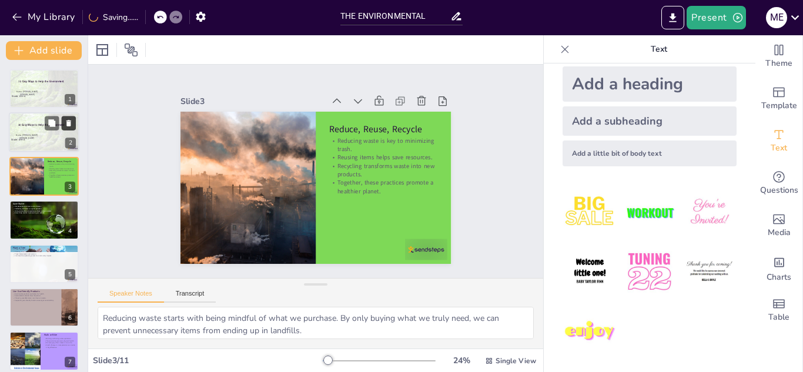
click at [75, 117] on button at bounding box center [69, 123] width 14 height 14
type textarea "Even small changes in our daily routines can lead to substantial water savings.…"
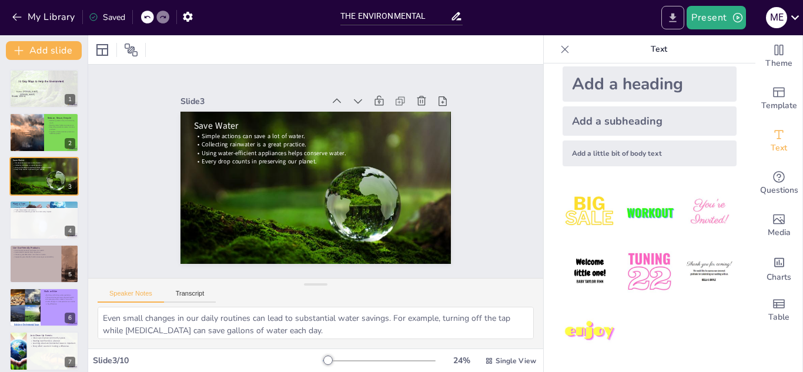
click at [684, 13] on button "Export to PowerPoint" at bounding box center [672, 18] width 23 height 24
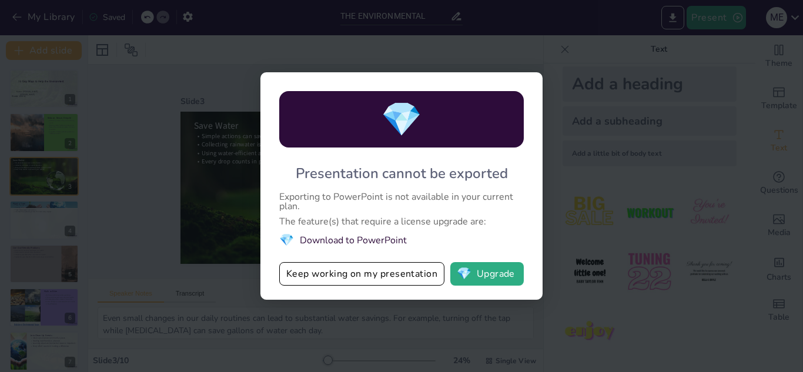
click at [695, 66] on div "💎 Presentation cannot be exported Exporting to PowerPoint is not available in y…" at bounding box center [401, 186] width 803 height 372
click at [138, 218] on div "💎 Presentation cannot be exported Exporting to PowerPoint is not available in y…" at bounding box center [401, 186] width 803 height 372
click at [243, 146] on div "💎 Presentation cannot be exported Exporting to PowerPoint is not available in y…" at bounding box center [401, 186] width 803 height 372
click at [231, 107] on div "💎 Presentation cannot be exported Exporting to PowerPoint is not available in y…" at bounding box center [401, 186] width 803 height 372
drag, startPoint x: 231, startPoint y: 107, endPoint x: 182, endPoint y: 88, distance: 52.8
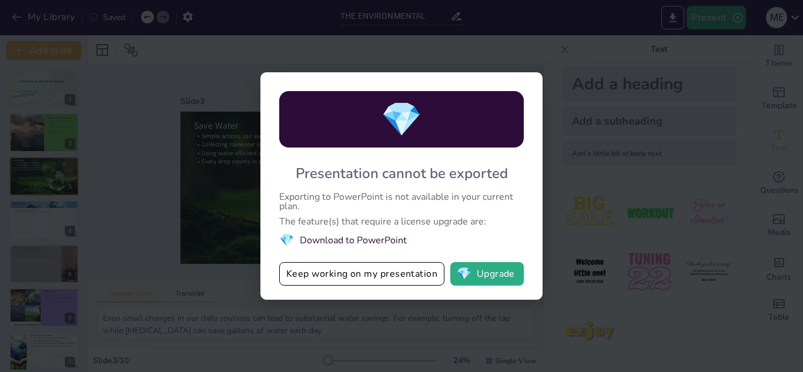
click at [182, 88] on div "💎 Presentation cannot be exported Exporting to PowerPoint is not available in y…" at bounding box center [401, 186] width 803 height 372
click at [409, 280] on button "Keep working on my presentation" at bounding box center [361, 274] width 165 height 24
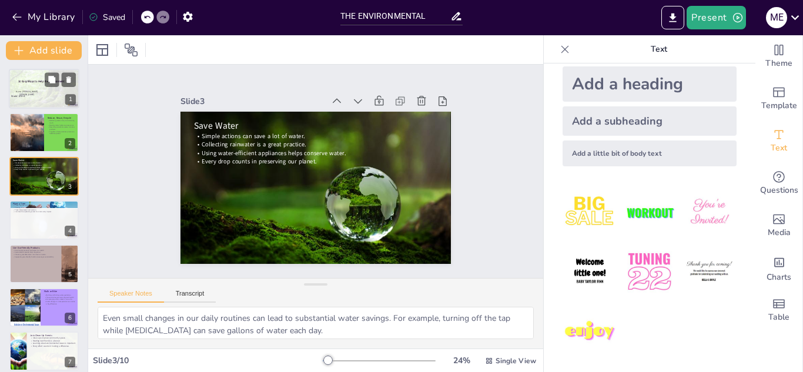
click at [58, 90] on div at bounding box center [44, 92] width 71 height 47
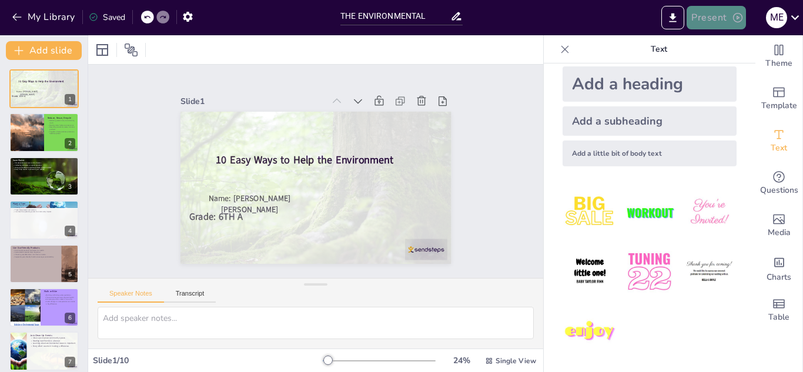
click at [719, 13] on button "Present" at bounding box center [715, 18] width 59 height 24
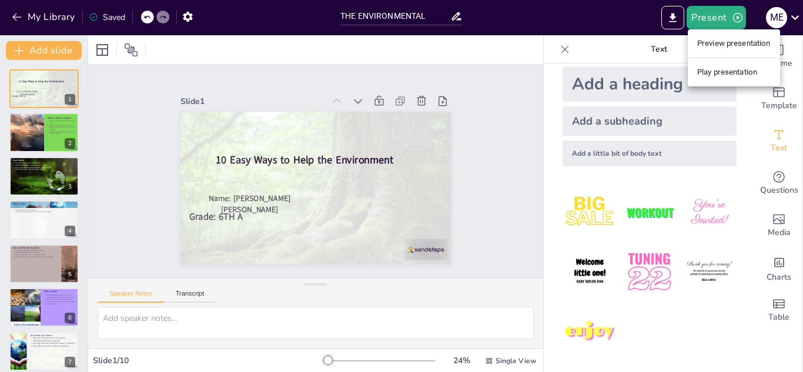
click at [721, 5] on div at bounding box center [401, 186] width 803 height 372
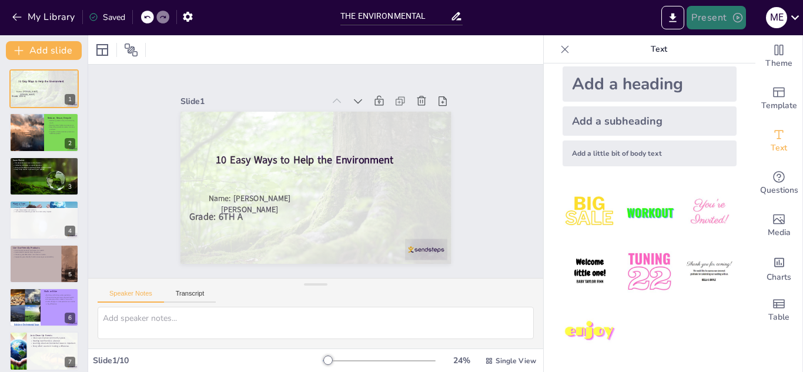
click at [721, 21] on button "Present" at bounding box center [715, 18] width 59 height 24
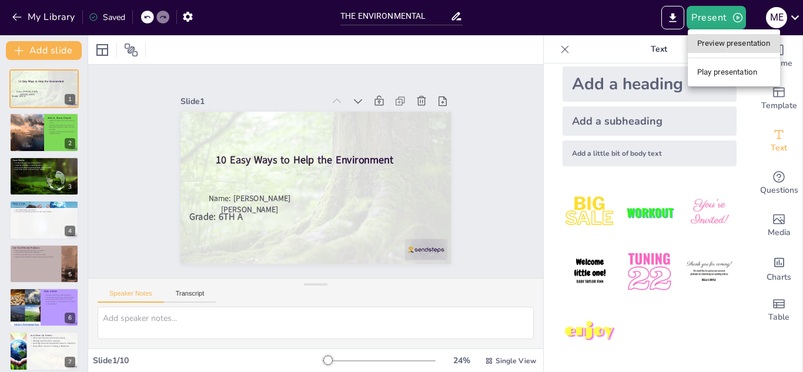
click at [718, 15] on div at bounding box center [401, 186] width 803 height 372
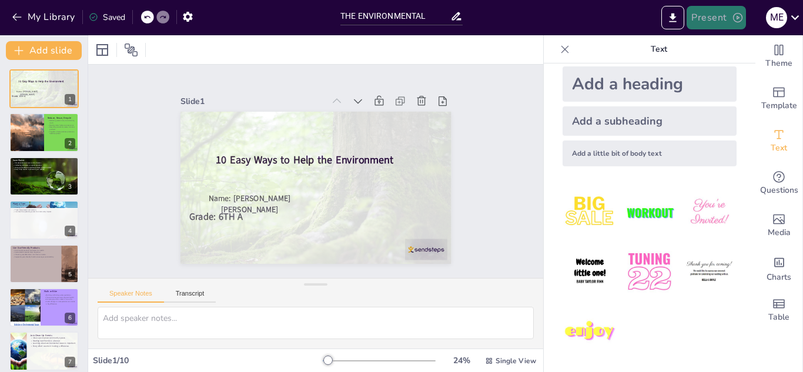
click at [710, 21] on button "Present" at bounding box center [715, 18] width 59 height 24
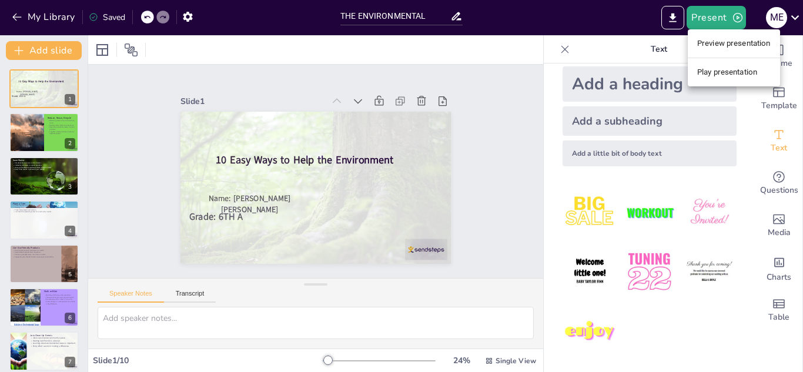
click at [743, 72] on li "Play presentation" at bounding box center [734, 72] width 92 height 19
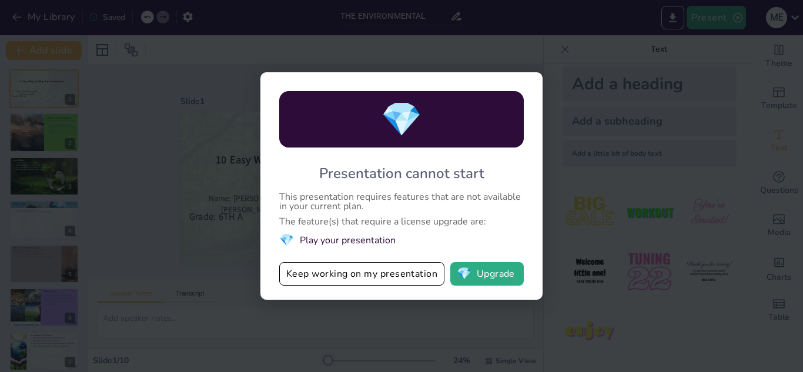
click at [652, 231] on div "💎 Presentation cannot start This presentation requires features that are not av…" at bounding box center [401, 186] width 803 height 372
click at [552, 122] on div "💎 Presentation cannot start This presentation requires features that are not av…" at bounding box center [401, 186] width 803 height 372
drag, startPoint x: 387, startPoint y: 271, endPoint x: 390, endPoint y: 263, distance: 8.0
click at [388, 270] on button "Keep working on my presentation" at bounding box center [361, 274] width 165 height 24
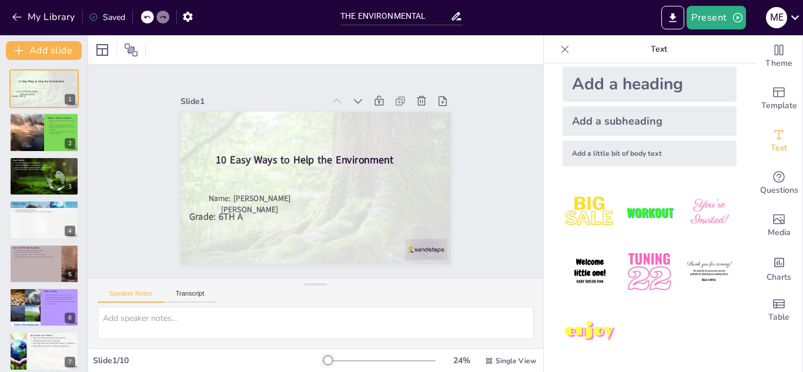
click at [561, 48] on icon at bounding box center [565, 49] width 8 height 8
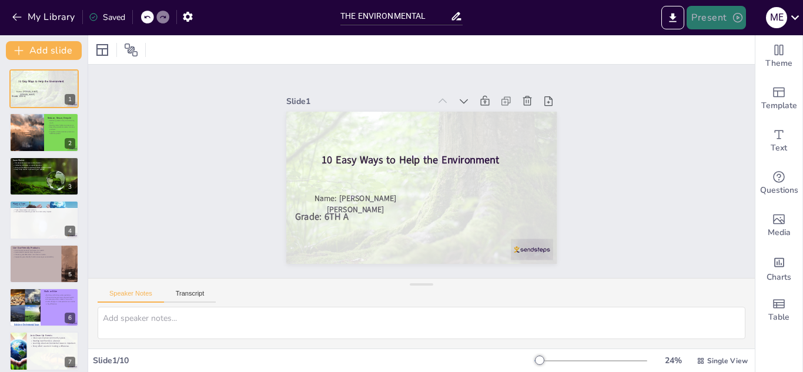
click at [742, 12] on icon "button" at bounding box center [738, 18] width 12 height 12
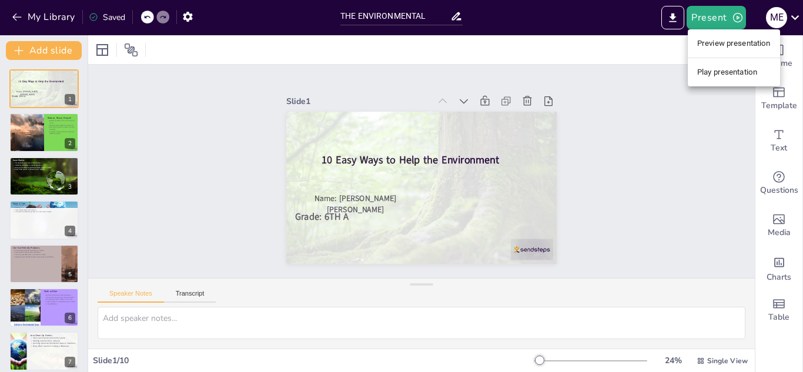
click at [736, 69] on li "Play presentation" at bounding box center [734, 72] width 92 height 19
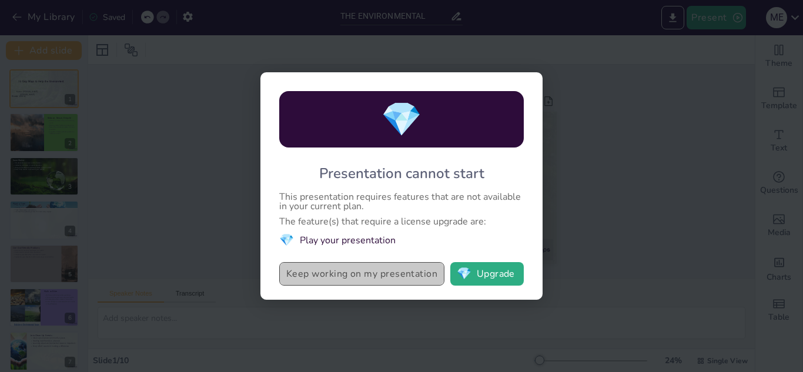
click at [391, 279] on button "Keep working on my presentation" at bounding box center [361, 274] width 165 height 24
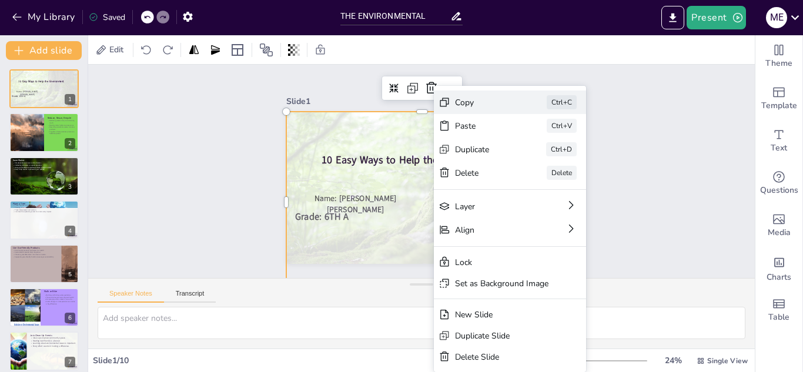
click at [543, 162] on div "Copy" at bounding box center [572, 167] width 59 height 11
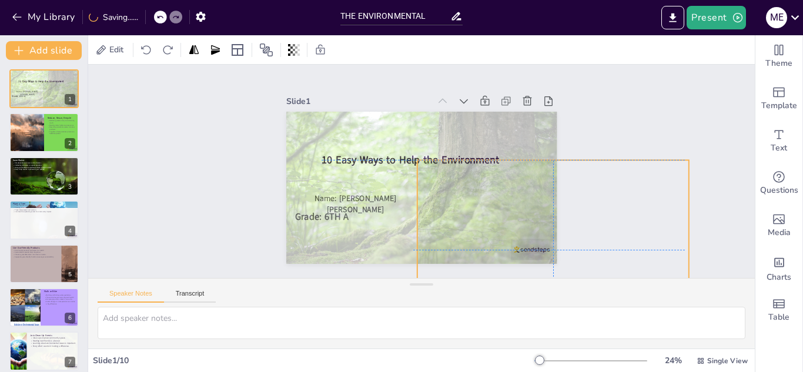
drag, startPoint x: 507, startPoint y: 197, endPoint x: 628, endPoint y: 213, distance: 122.1
click at [626, 249] on div "Slide 1 10 Easy Ways to Help the Environment Name: [PERSON_NAME] [PERSON_NAME] …" at bounding box center [421, 171] width 666 height 213
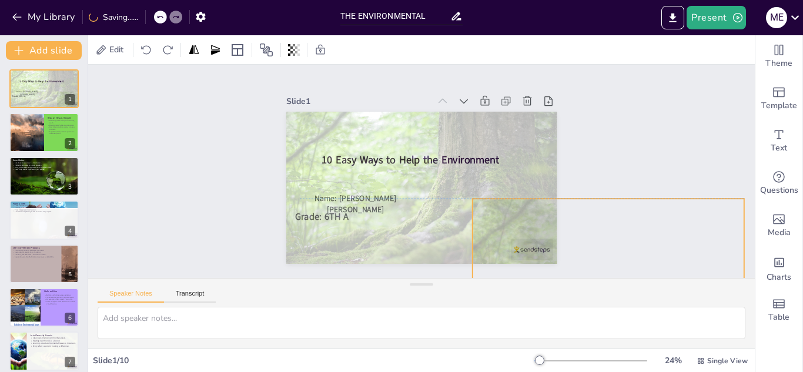
drag, startPoint x: 638, startPoint y: 253, endPoint x: 665, endPoint y: 266, distance: 30.7
click at [665, 266] on div "Slide 1 10 Easy Ways to Help the Environment Name: [PERSON_NAME] [PERSON_NAME] …" at bounding box center [421, 171] width 666 height 213
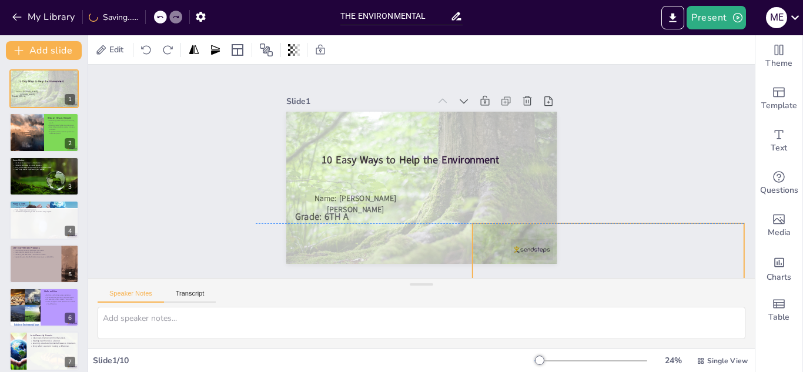
drag, startPoint x: 592, startPoint y: 234, endPoint x: 599, endPoint y: 271, distance: 37.1
click at [599, 271] on div "Slide 1 10 Easy Ways to Help the Environment Name: [PERSON_NAME] [PERSON_NAME] …" at bounding box center [421, 171] width 666 height 213
click at [524, 240] on div at bounding box center [607, 313] width 271 height 181
click at [298, 49] on icon at bounding box center [298, 50] width 2 height 12
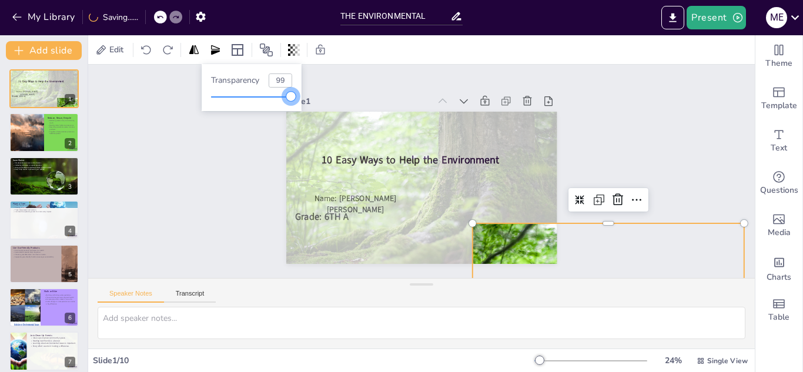
drag, startPoint x: 253, startPoint y: 96, endPoint x: 296, endPoint y: 108, distance: 44.5
click at [295, 107] on div "Transparency 99" at bounding box center [252, 87] width 100 height 47
type input "100"
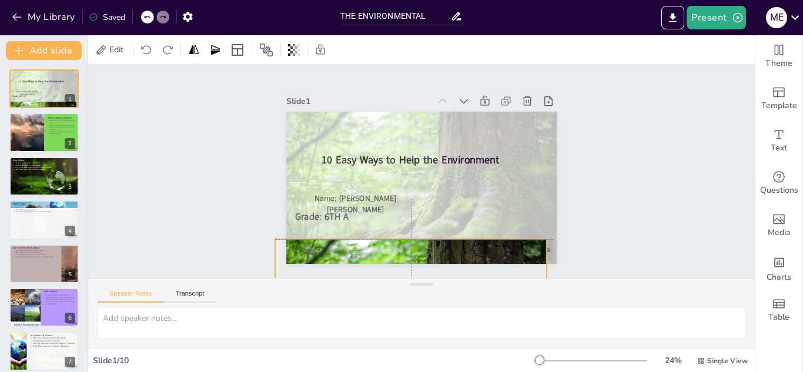
drag, startPoint x: 419, startPoint y: 193, endPoint x: 350, endPoint y: 266, distance: 100.2
click at [350, 266] on div "Slide 1 10 Easy Ways to Help the Environment Name: [PERSON_NAME] [PERSON_NAME] …" at bounding box center [421, 171] width 666 height 213
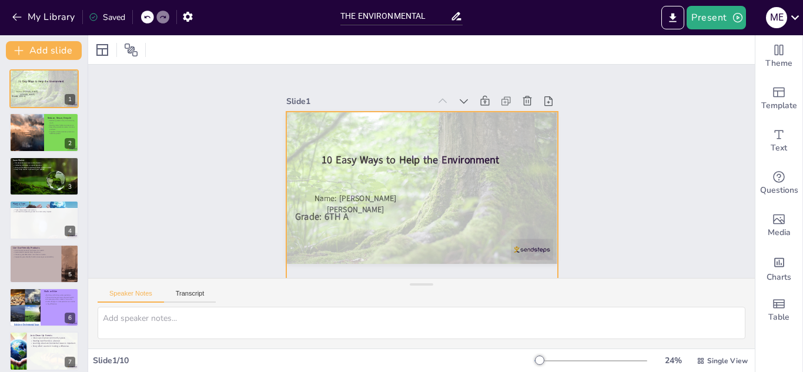
click at [505, 238] on div at bounding box center [418, 202] width 289 height 208
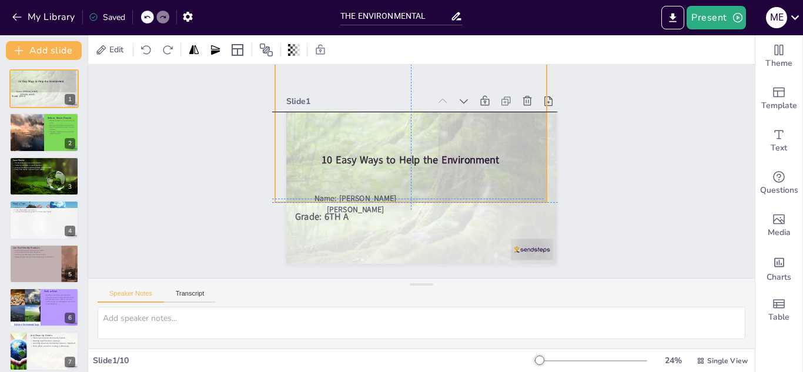
drag, startPoint x: 517, startPoint y: 190, endPoint x: 497, endPoint y: 123, distance: 69.9
click at [497, 123] on div at bounding box center [417, 110] width 289 height 208
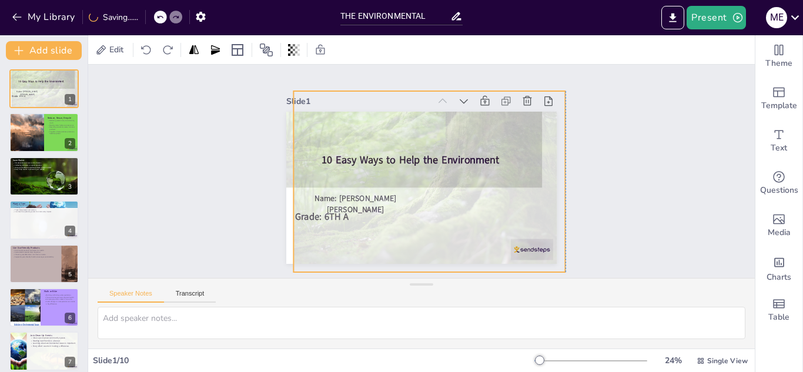
drag, startPoint x: 525, startPoint y: 247, endPoint x: 529, endPoint y: 226, distance: 20.9
click at [529, 226] on div at bounding box center [428, 181] width 271 height 181
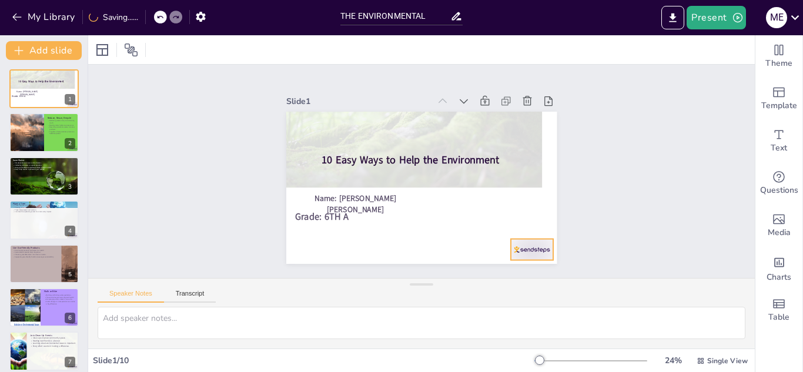
click at [526, 240] on div at bounding box center [532, 249] width 42 height 21
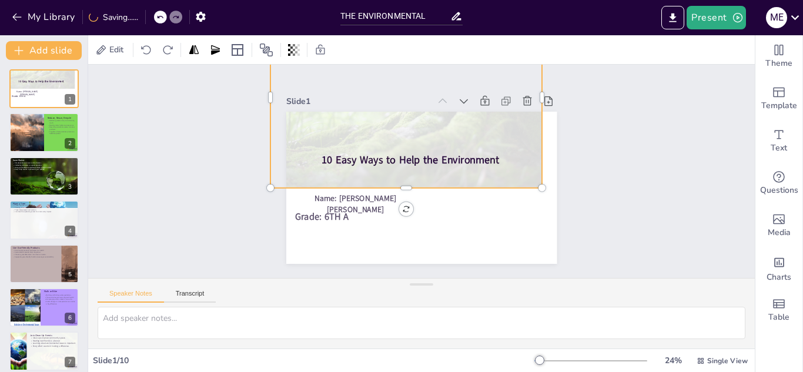
click at [491, 166] on div at bounding box center [413, 96] width 289 height 208
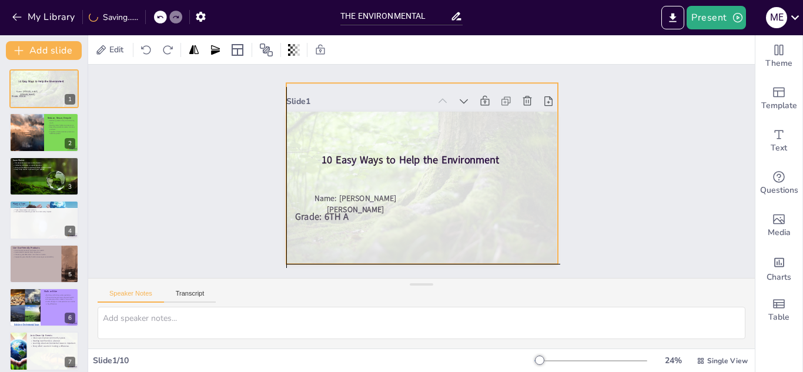
drag, startPoint x: 512, startPoint y: 202, endPoint x: 513, endPoint y: 248, distance: 46.4
click at [513, 248] on div at bounding box center [421, 173] width 271 height 181
click at [237, 166] on div "Slide 1 10 Easy Ways to Help the Environment Name: [PERSON_NAME] [PERSON_NAME] …" at bounding box center [421, 171] width 666 height 213
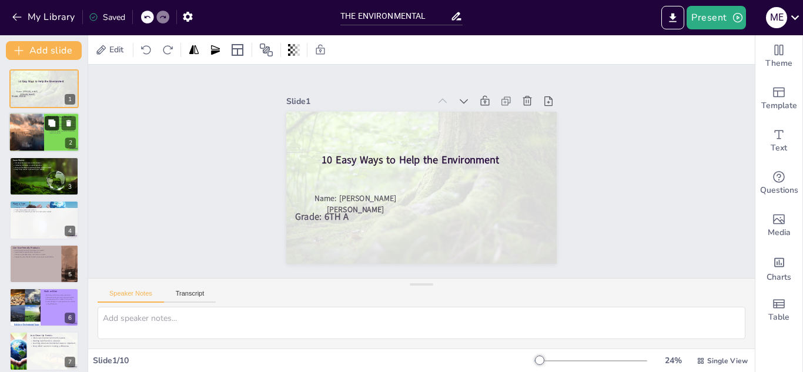
click at [56, 123] on icon at bounding box center [52, 123] width 8 height 8
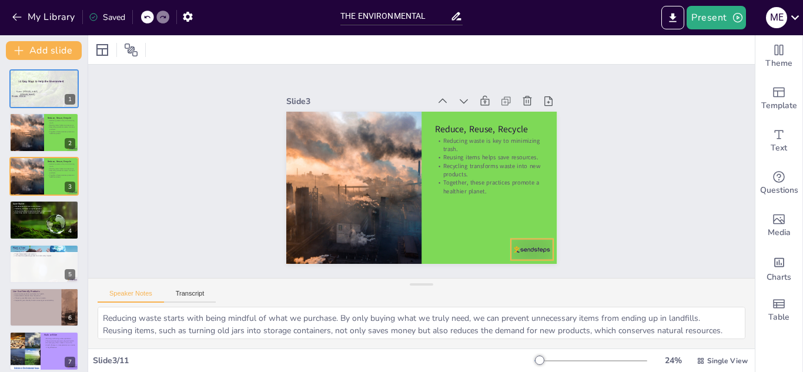
click at [527, 244] on div at bounding box center [532, 249] width 42 height 21
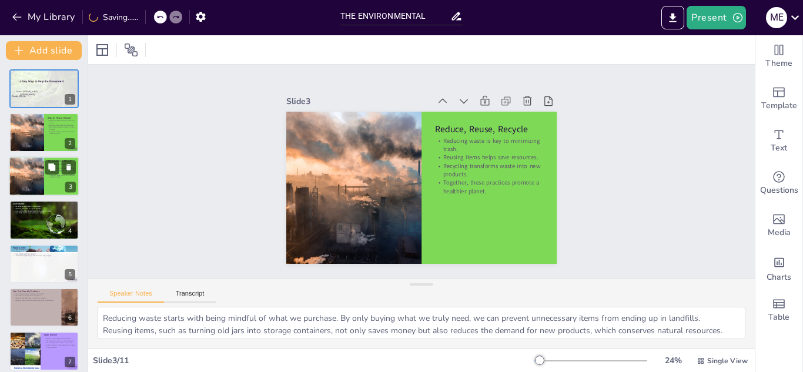
click at [42, 184] on div at bounding box center [26, 176] width 71 height 40
click at [68, 168] on icon at bounding box center [68, 167] width 5 height 6
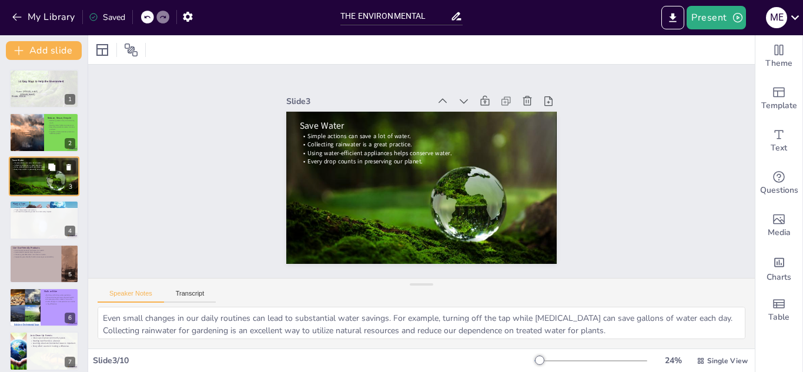
click at [32, 186] on div "10 Easy Ways to Help the Environment Name: [PERSON_NAME] [PERSON_NAME] Grade: 6…" at bounding box center [44, 285] width 88 height 432
click at [22, 228] on div at bounding box center [44, 241] width 70 height 65
type textarea "Trees are essential for maintaining clean air. They absorb harmful pollutants a…"
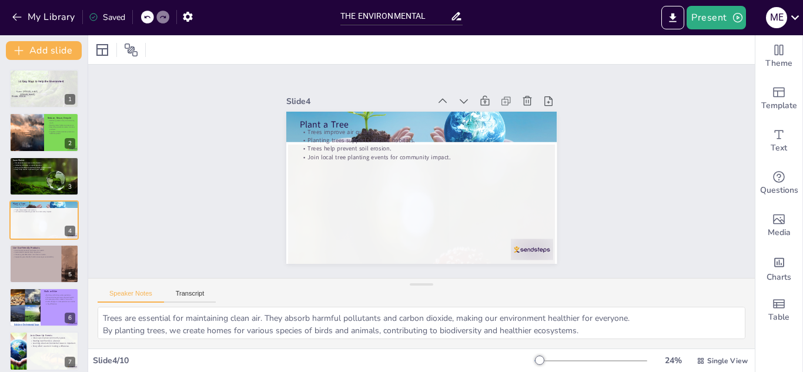
scroll to position [4, 0]
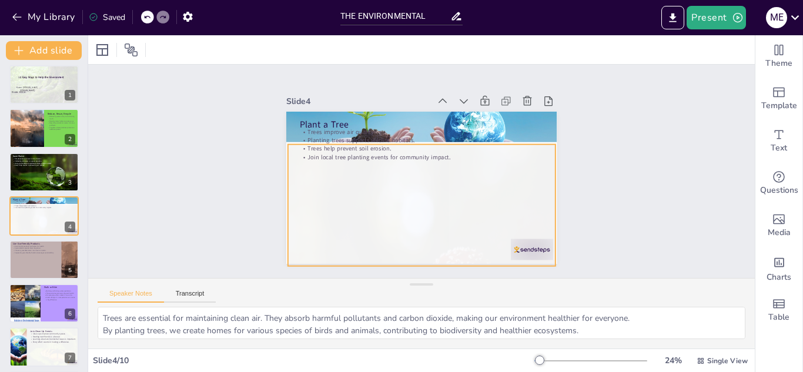
click at [526, 243] on div at bounding box center [421, 269] width 267 height 249
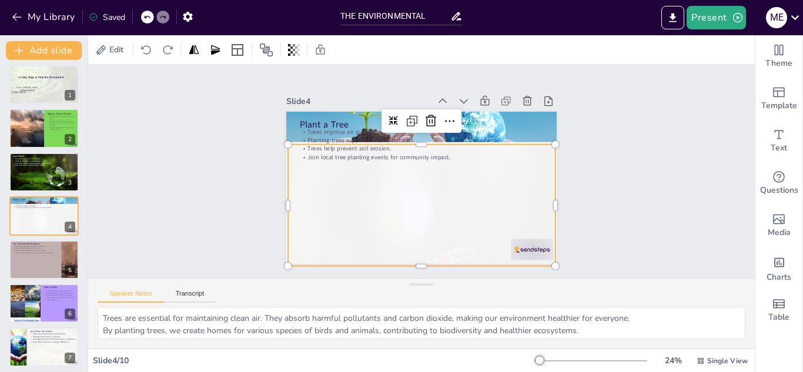
click at [531, 250] on div at bounding box center [421, 269] width 267 height 249
click at [644, 220] on div "Slide 1 10 Easy Ways to Help the Environment Name: [PERSON_NAME] [PERSON_NAME] …" at bounding box center [421, 172] width 685 height 282
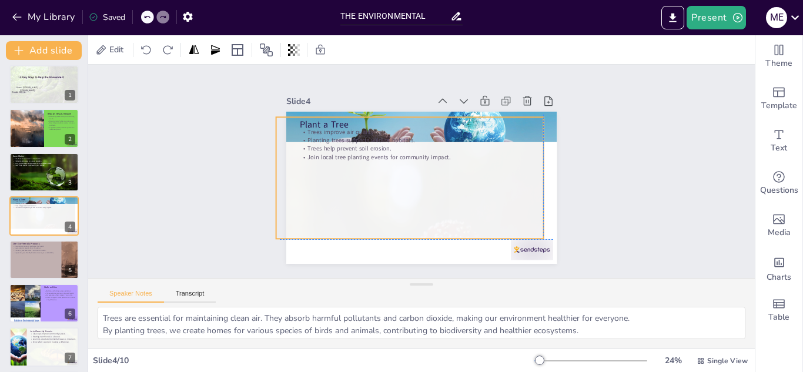
drag, startPoint x: 532, startPoint y: 190, endPoint x: 519, endPoint y: 200, distance: 16.5
click at [527, 173] on div at bounding box center [409, 241] width 267 height 249
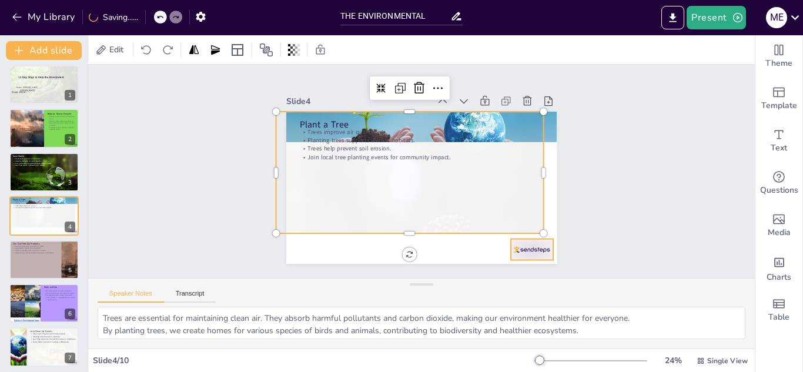
click at [522, 247] on div at bounding box center [532, 249] width 42 height 21
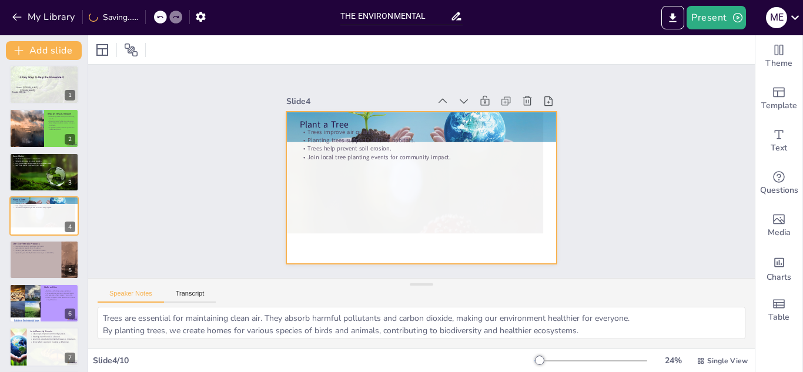
click at [483, 195] on div at bounding box center [409, 236] width 267 height 249
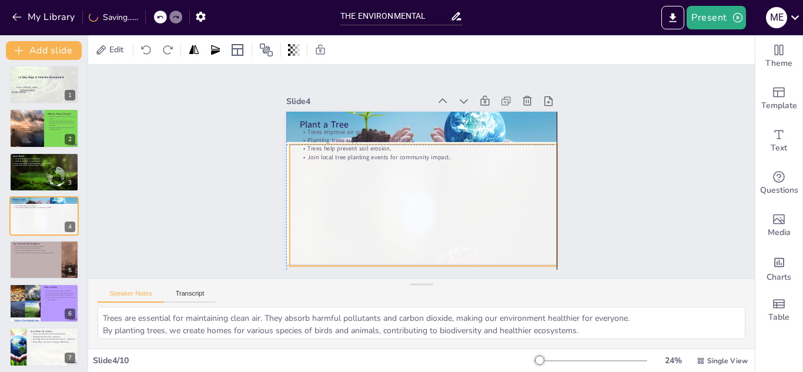
drag, startPoint x: 485, startPoint y: 193, endPoint x: 495, endPoint y: 230, distance: 37.9
click at [495, 230] on div at bounding box center [422, 269] width 267 height 249
click at [277, 199] on div at bounding box center [281, 206] width 9 height 122
click at [311, 172] on div at bounding box center [391, 266] width 336 height 324
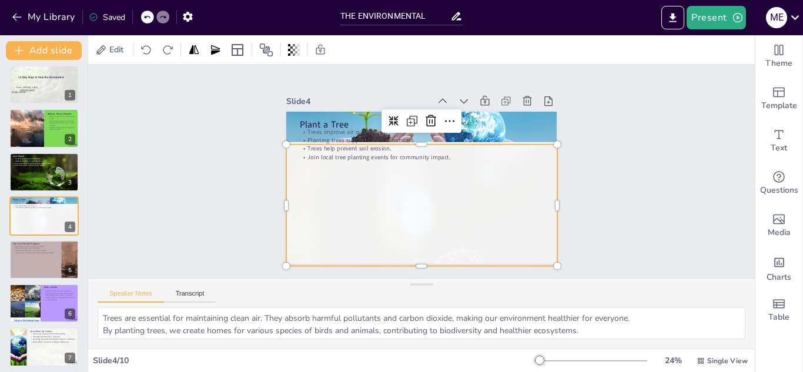
click at [318, 149] on div at bounding box center [411, 270] width 296 height 280
click at [331, 140] on div at bounding box center [411, 269] width 296 height 279
click at [336, 149] on div at bounding box center [421, 271] width 271 height 253
click at [336, 230] on div at bounding box center [411, 269] width 296 height 279
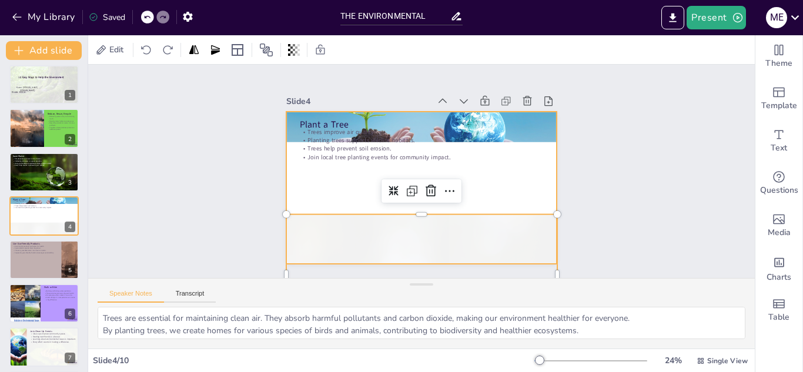
click at [345, 147] on p "Trees help prevent soil erosion." at bounding box center [421, 149] width 243 height 8
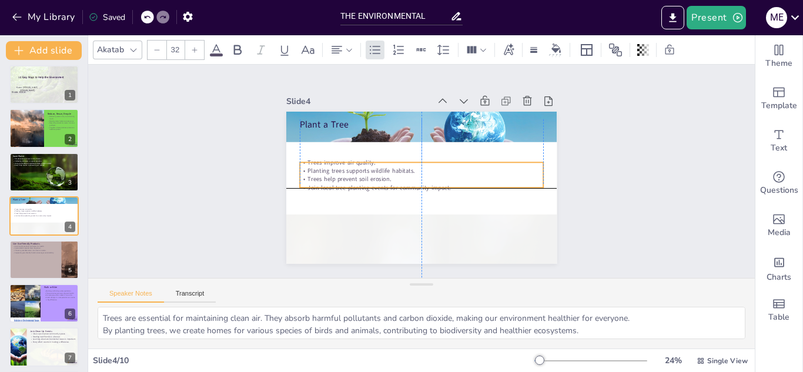
drag, startPoint x: 345, startPoint y: 147, endPoint x: 340, endPoint y: 176, distance: 28.6
click at [340, 176] on p "Trees help prevent soil erosion." at bounding box center [420, 179] width 243 height 34
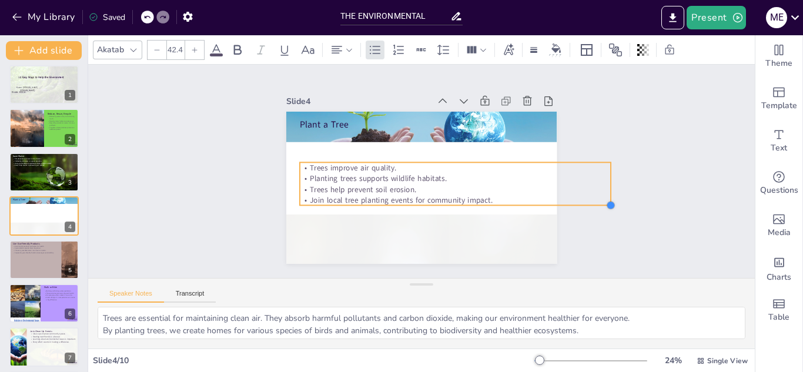
type input "43.1"
drag, startPoint x: 537, startPoint y: 187, endPoint x: 537, endPoint y: 196, distance: 8.8
click at [537, 196] on div "Plant a Tree Trees improve air quality. Planting trees supports wildlife habita…" at bounding box center [421, 188] width 270 height 152
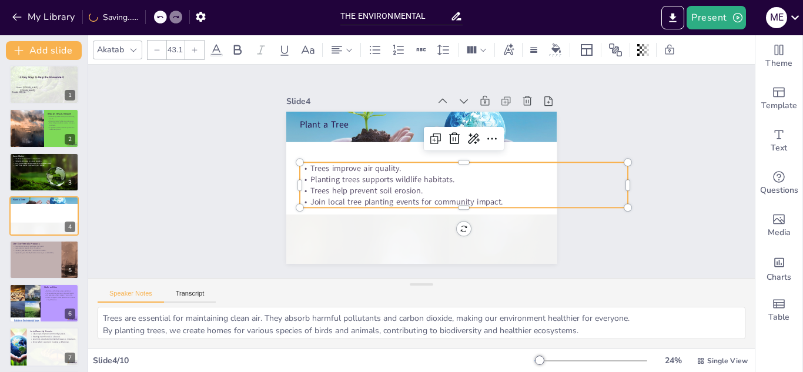
drag, startPoint x: 526, startPoint y: 189, endPoint x: 510, endPoint y: 182, distance: 17.1
click at [510, 185] on p "Trees help prevent soil erosion." at bounding box center [464, 190] width 328 height 11
click at [508, 208] on div at bounding box center [464, 212] width 328 height 9
drag, startPoint x: 512, startPoint y: 194, endPoint x: 476, endPoint y: 189, distance: 36.2
click at [494, 191] on div "Trees improve air quality. Planting trees supports wildlife habitats. Trees hel…" at bounding box center [464, 184] width 328 height 45
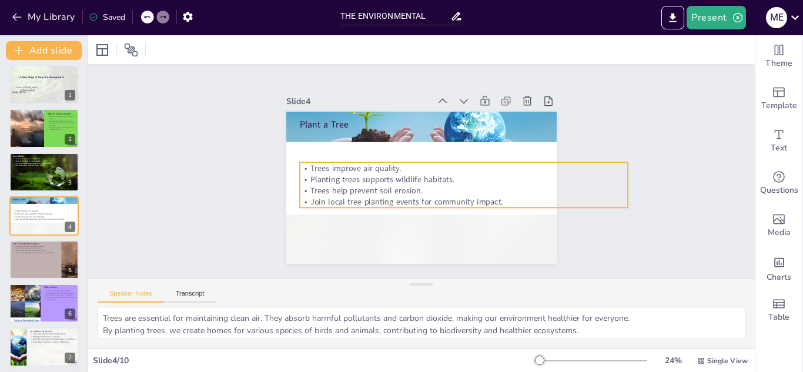
click at [324, 186] on p "Trees help prevent soil erosion." at bounding box center [464, 190] width 328 height 11
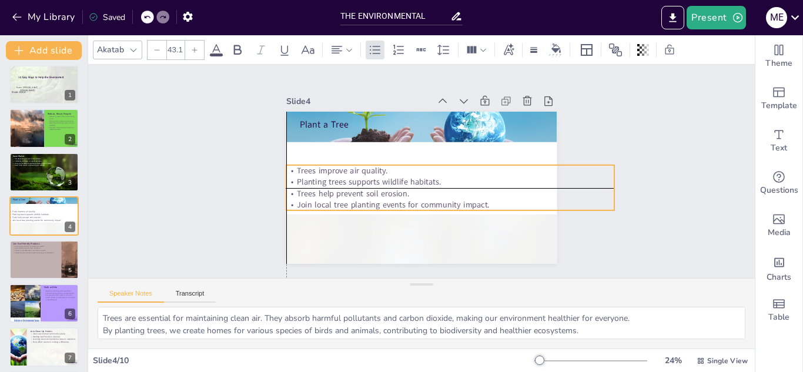
click at [307, 182] on div "Trees improve air quality. Planting trees supports wildlife habitats. Trees hel…" at bounding box center [450, 187] width 328 height 45
click at [309, 176] on p "Planting trees supports wildlife habitats." at bounding box center [450, 181] width 328 height 11
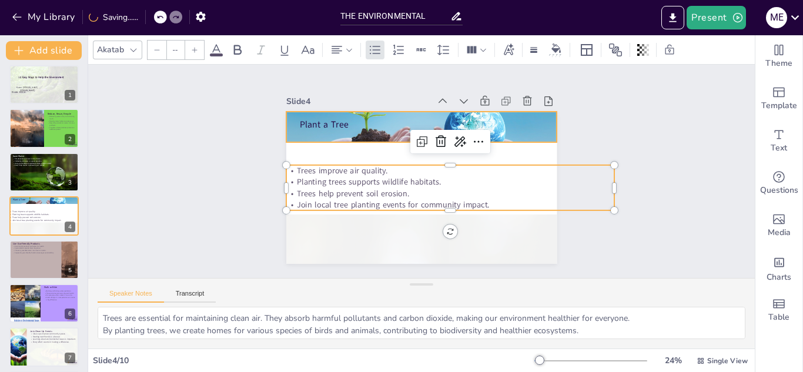
click at [325, 126] on div "Plant a Tree Trees improve air quality. Planting trees supports wildlife habita…" at bounding box center [421, 188] width 270 height 152
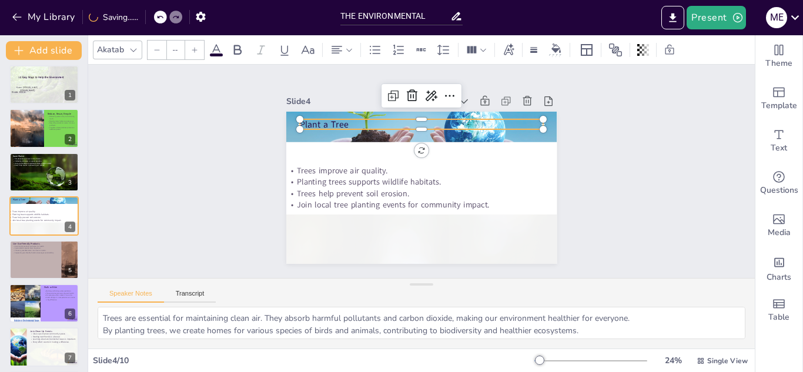
type input "48"
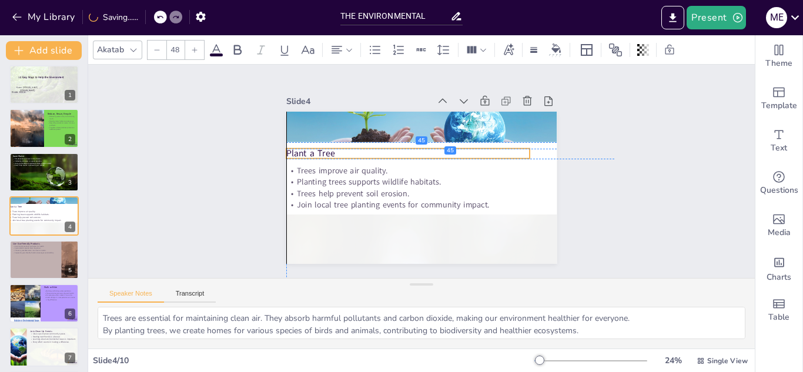
drag, startPoint x: 328, startPoint y: 123, endPoint x: 317, endPoint y: 149, distance: 28.2
click at [317, 149] on p "Plant a Tree" at bounding box center [407, 153] width 243 height 12
click at [354, 149] on p "Plant a Tree" at bounding box center [412, 153] width 243 height 12
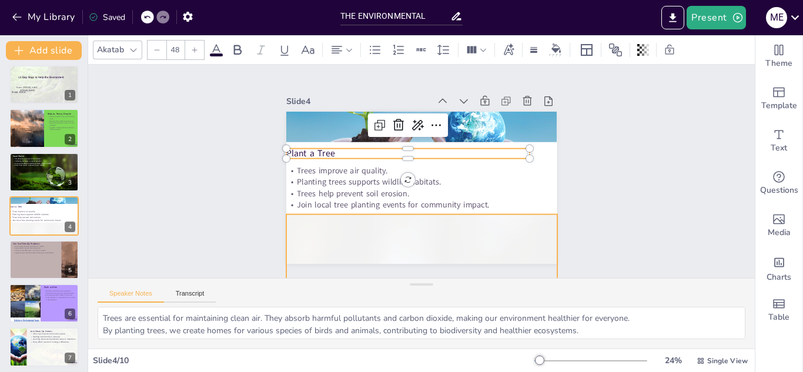
click at [358, 226] on div at bounding box center [421, 340] width 271 height 253
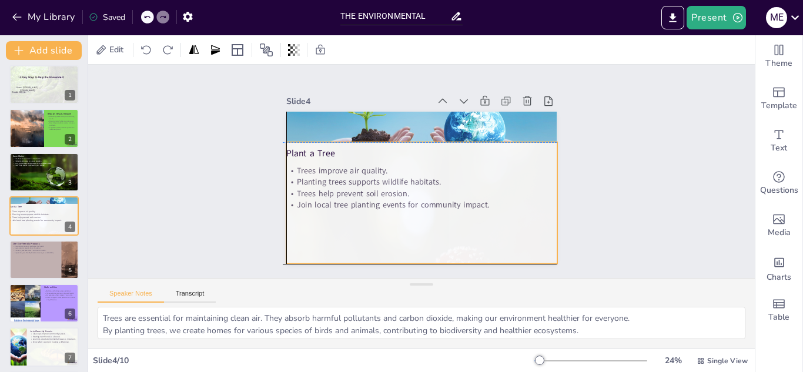
drag, startPoint x: 362, startPoint y: 193, endPoint x: 353, endPoint y: 162, distance: 32.9
click at [353, 162] on div at bounding box center [411, 268] width 296 height 280
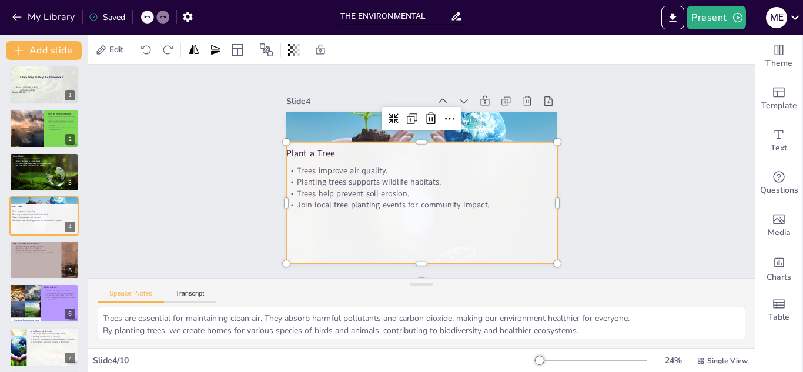
click at [23, 265] on div at bounding box center [43, 259] width 69 height 39
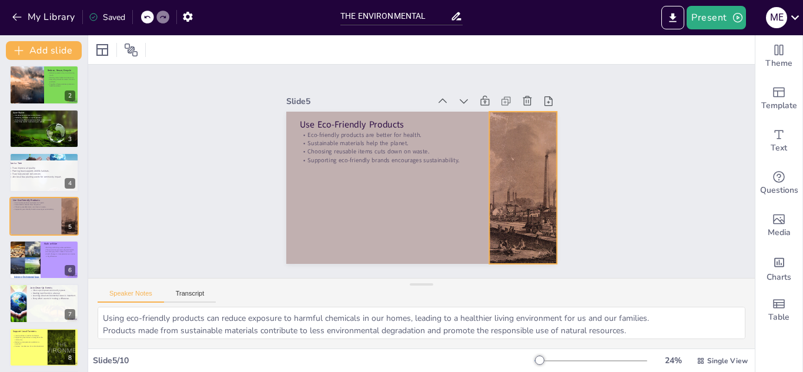
click at [500, 214] on div at bounding box center [512, 218] width 269 height 217
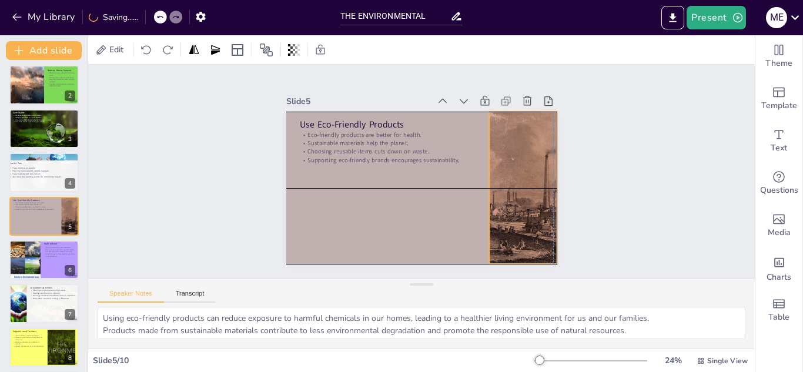
click at [497, 212] on div at bounding box center [522, 188] width 233 height 152
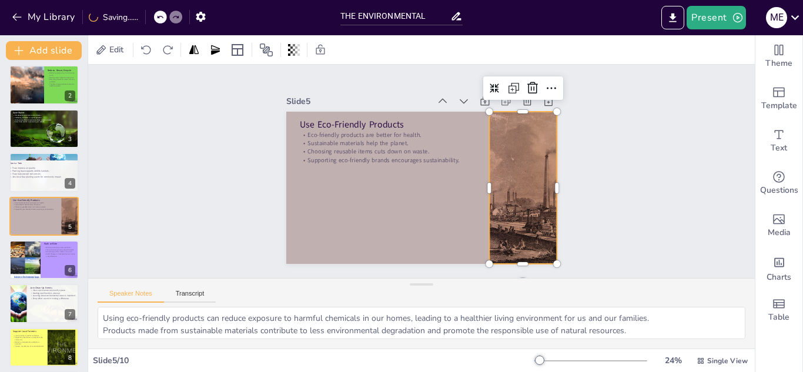
click at [189, 206] on div "Slide 1 10 Easy Ways to Help the Environment Name: [PERSON_NAME] [PERSON_NAME] …" at bounding box center [421, 171] width 666 height 213
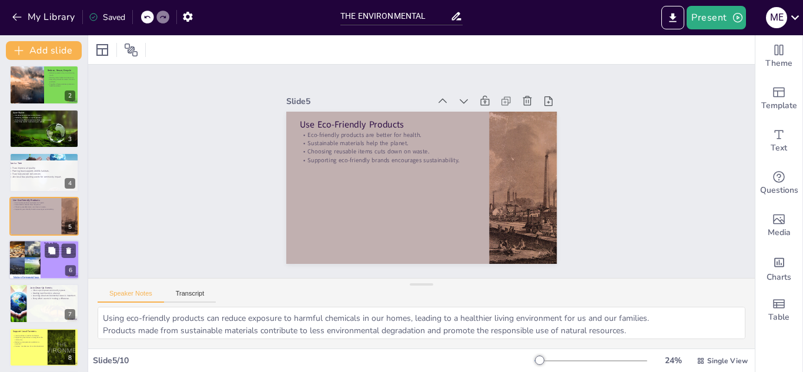
click at [51, 264] on div at bounding box center [44, 260] width 71 height 40
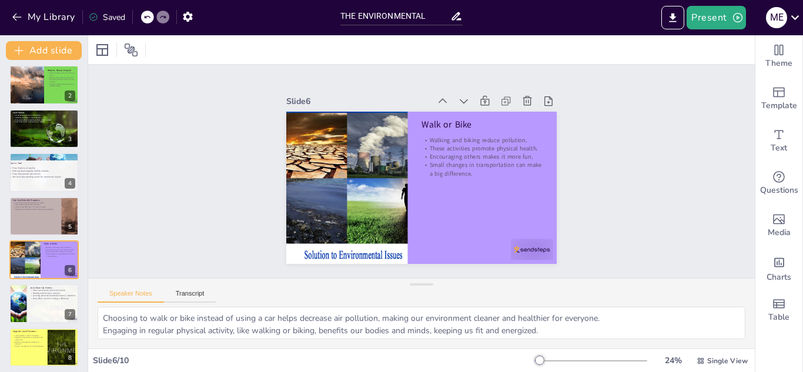
scroll to position [92, 0]
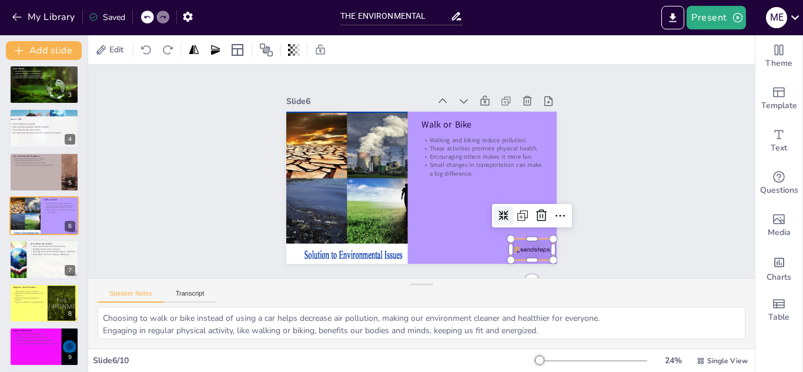
click at [529, 249] on div at bounding box center [523, 260] width 44 height 25
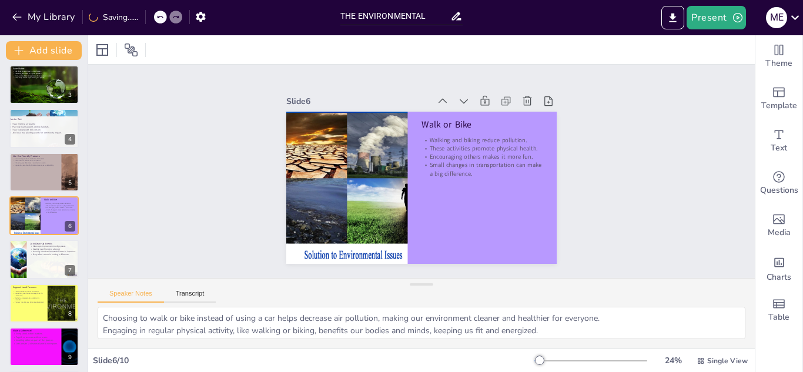
click at [39, 280] on div "10 Easy Ways to Help the Environment Name: [PERSON_NAME] [PERSON_NAME] Grade: 6…" at bounding box center [44, 194] width 88 height 432
click at [44, 256] on div at bounding box center [54, 262] width 56 height 44
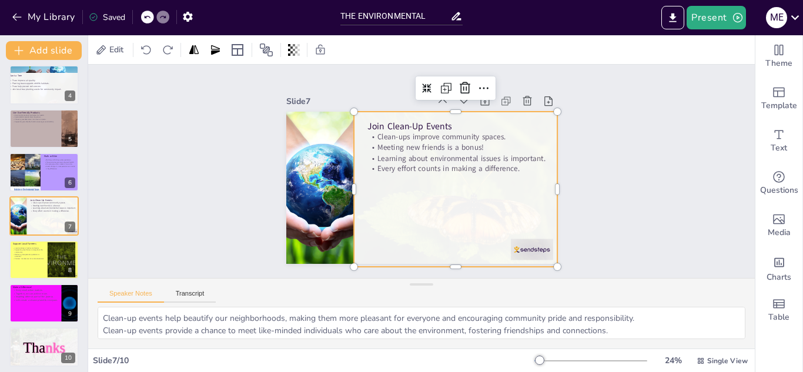
click at [527, 243] on div at bounding box center [458, 199] width 231 height 189
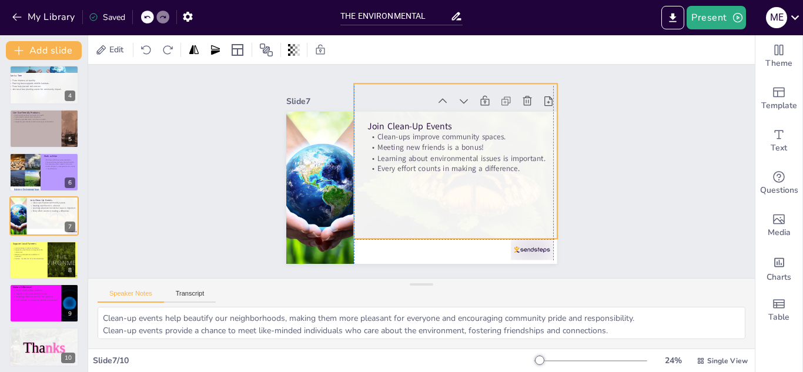
click at [512, 183] on div at bounding box center [461, 166] width 214 height 167
click at [518, 246] on div at bounding box center [532, 249] width 42 height 21
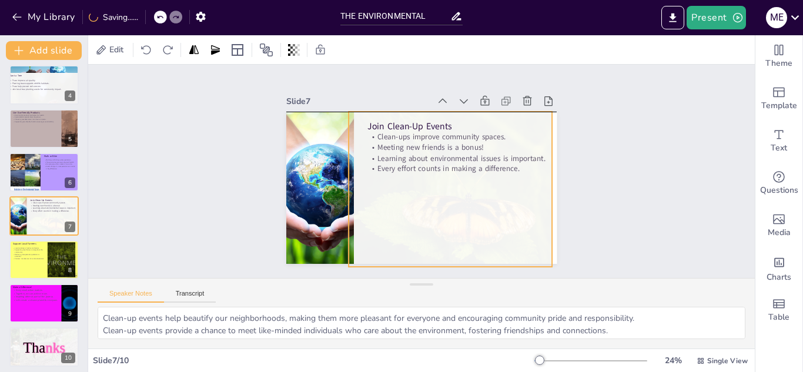
drag, startPoint x: 480, startPoint y: 196, endPoint x: 475, endPoint y: 221, distance: 25.8
click at [475, 221] on div at bounding box center [455, 195] width 214 height 167
click at [508, 202] on div at bounding box center [461, 195] width 214 height 167
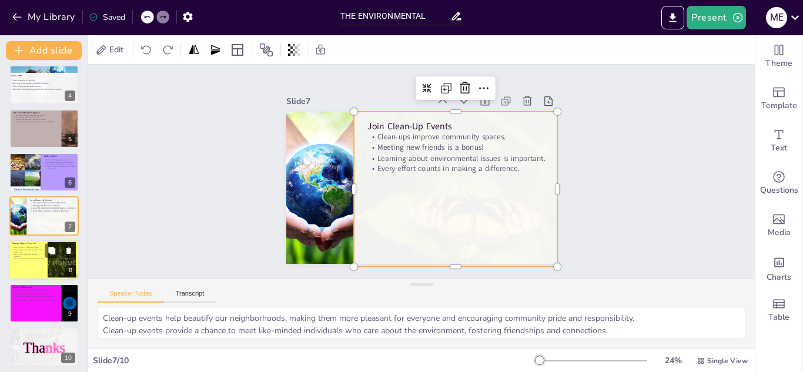
click at [33, 269] on div at bounding box center [44, 260] width 71 height 40
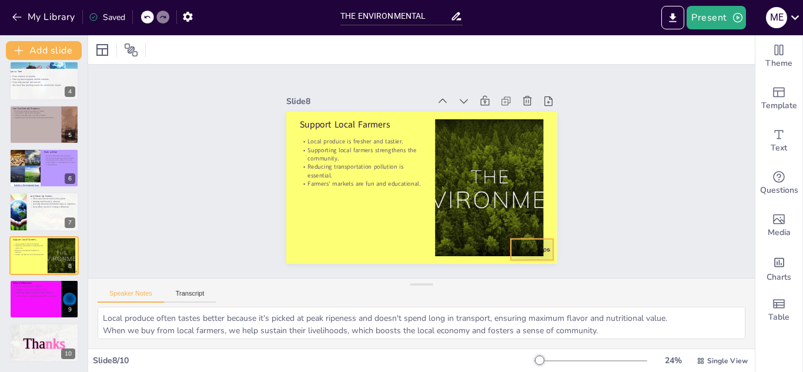
click at [539, 247] on div at bounding box center [532, 249] width 42 height 21
click at [34, 296] on p "Let's create a cleaner planet for everyone." at bounding box center [45, 295] width 67 height 3
type textarea "Each of us has the power to make a difference through our daily actions. By bei…"
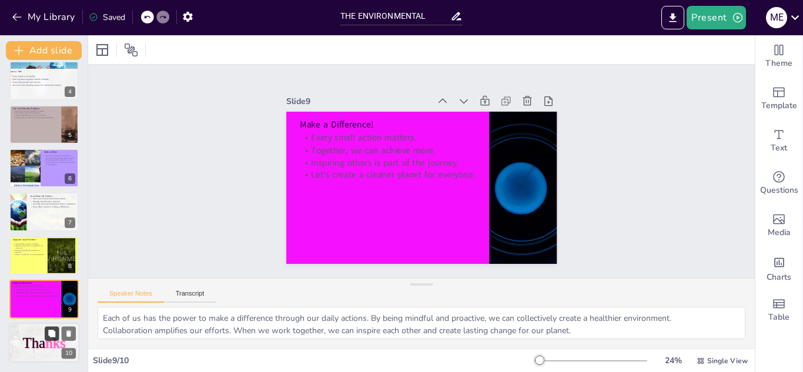
click at [48, 339] on button at bounding box center [52, 334] width 14 height 14
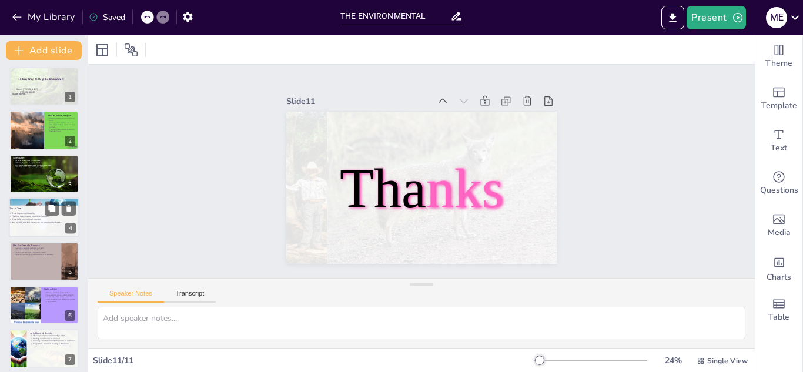
scroll to position [0, 0]
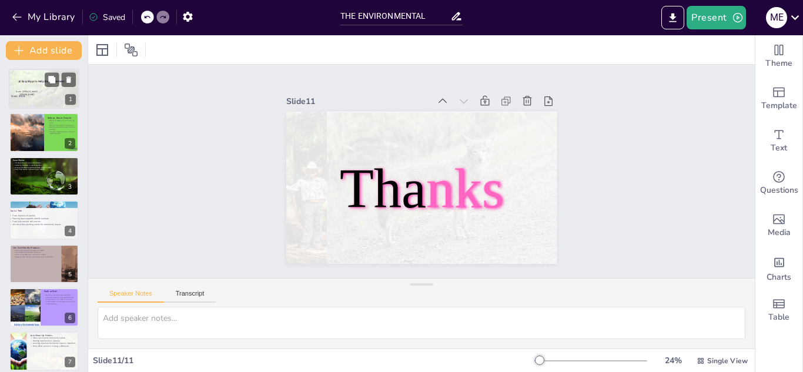
click at [27, 95] on div at bounding box center [44, 85] width 71 height 47
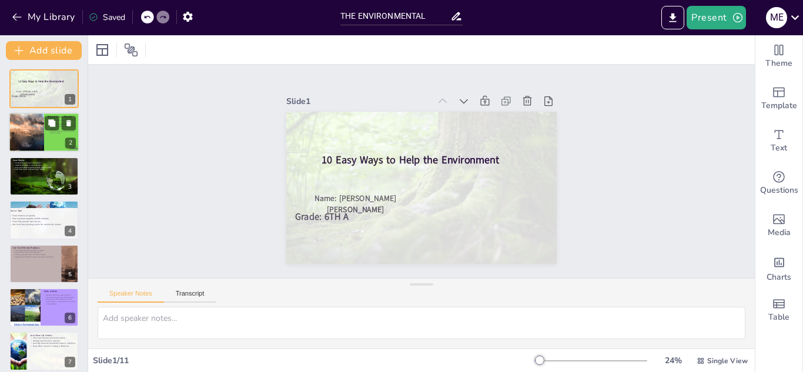
click at [49, 141] on div at bounding box center [44, 133] width 71 height 40
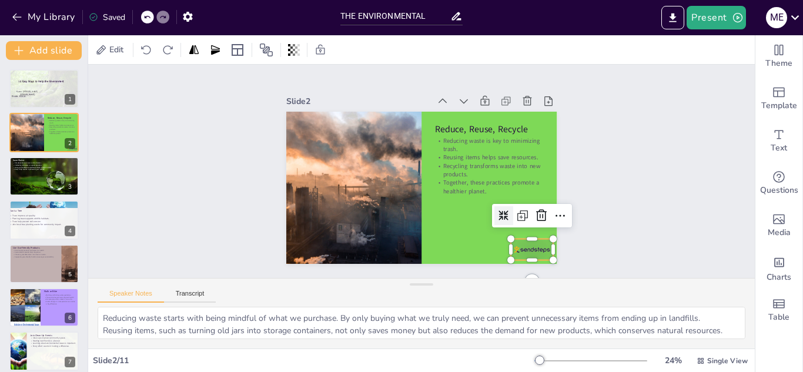
click at [519, 249] on div at bounding box center [532, 249] width 42 height 21
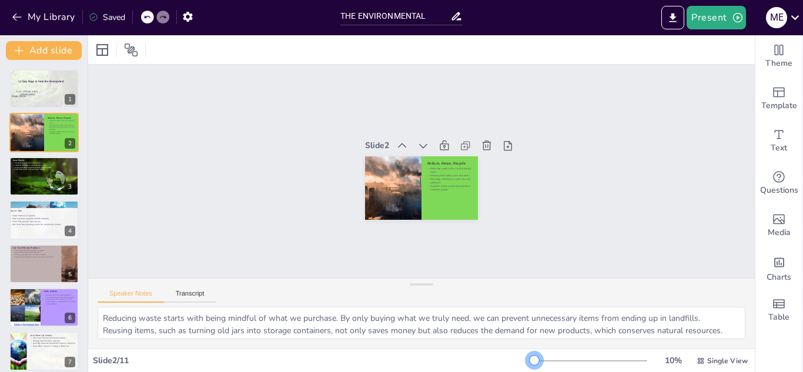
drag, startPoint x: 535, startPoint y: 363, endPoint x: 515, endPoint y: 371, distance: 21.6
click at [515, 371] on div "Slide 2 / 11 10 % Single View" at bounding box center [421, 360] width 666 height 24
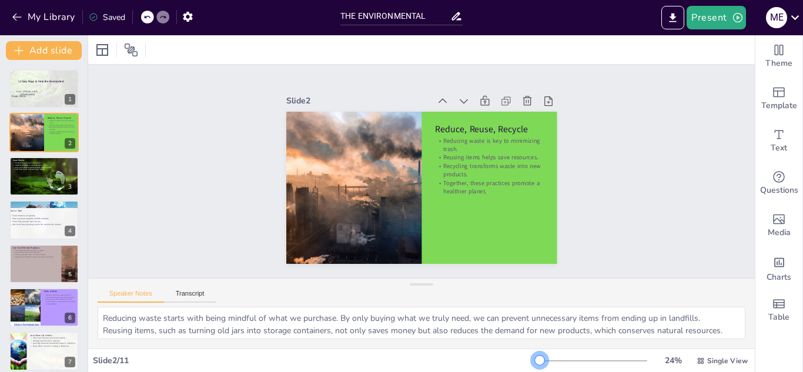
click at [535, 361] on div at bounding box center [539, 360] width 9 height 9
click at [19, 180] on div at bounding box center [44, 176] width 71 height 47
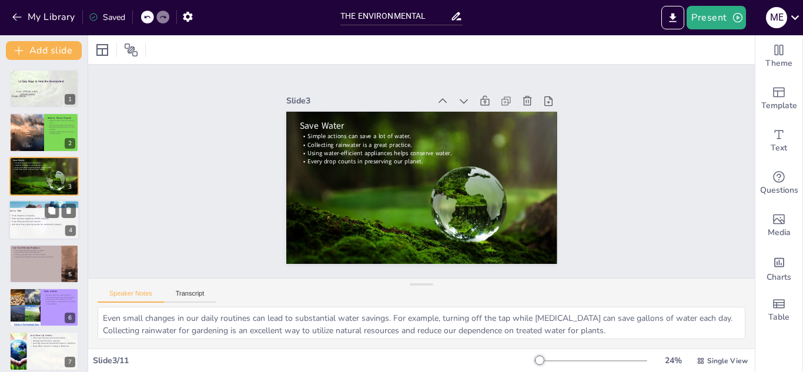
click at [43, 213] on div at bounding box center [44, 241] width 71 height 66
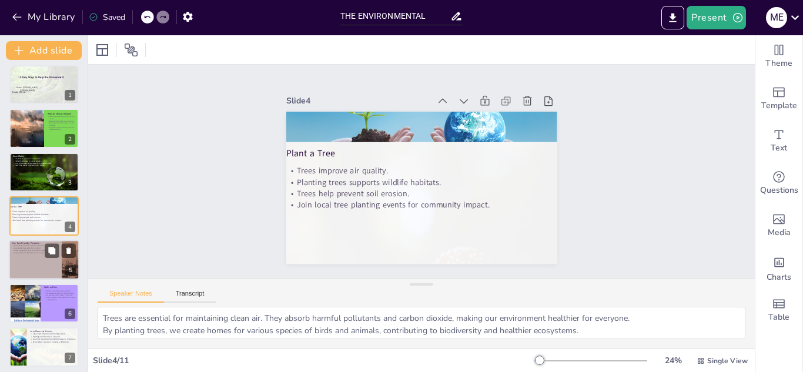
click at [49, 260] on div at bounding box center [44, 260] width 71 height 40
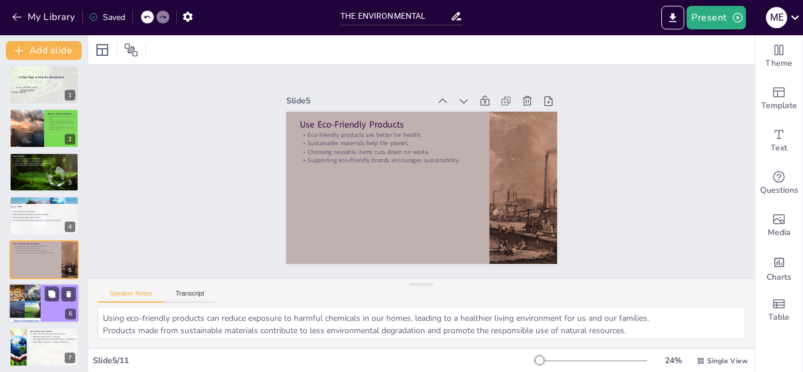
scroll to position [48, 0]
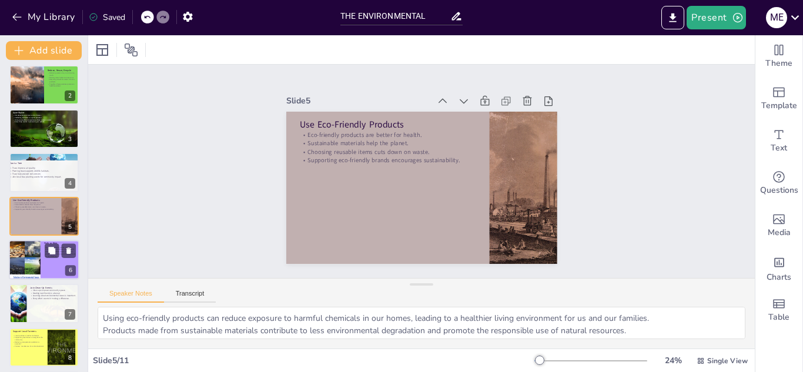
click at [31, 260] on div at bounding box center [25, 260] width 66 height 40
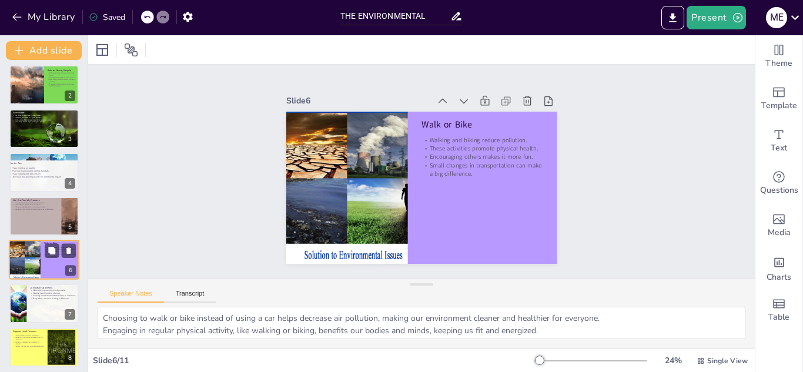
scroll to position [92, 0]
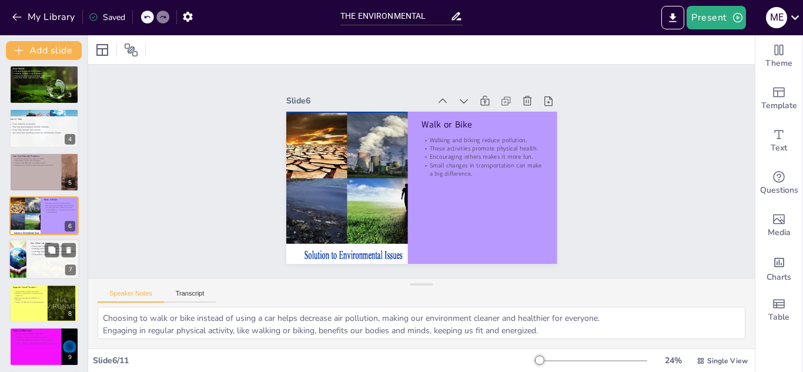
click at [43, 269] on div at bounding box center [54, 262] width 56 height 44
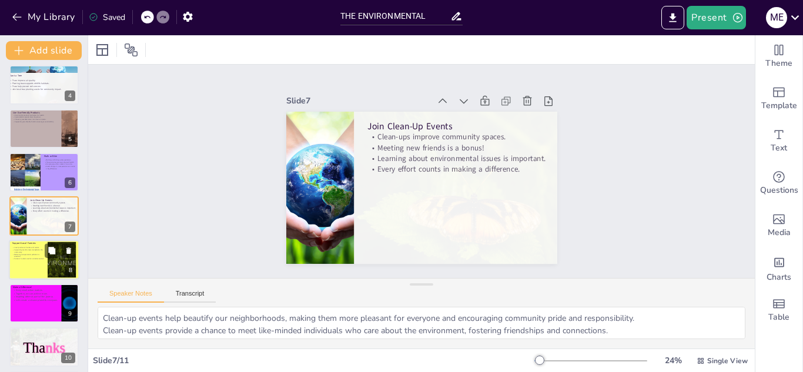
click at [33, 265] on div at bounding box center [44, 260] width 71 height 40
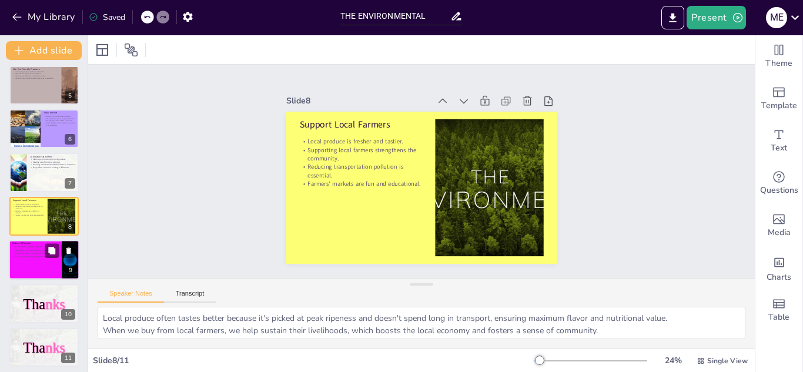
click at [32, 267] on div at bounding box center [44, 260] width 71 height 40
type textarea "Each of us has the power to make a difference through our daily actions. By bei…"
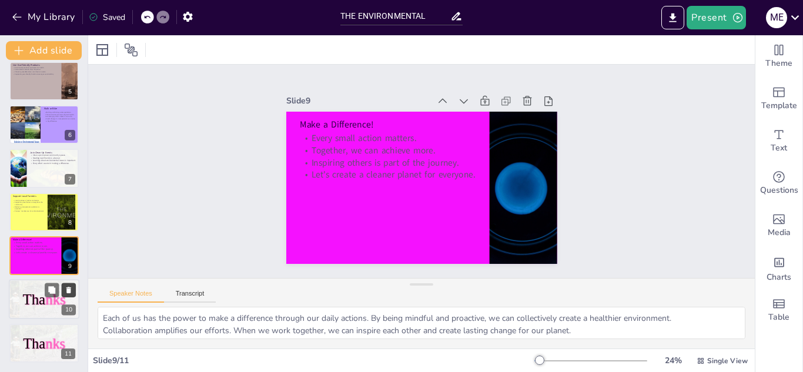
click at [72, 290] on icon at bounding box center [69, 290] width 8 height 8
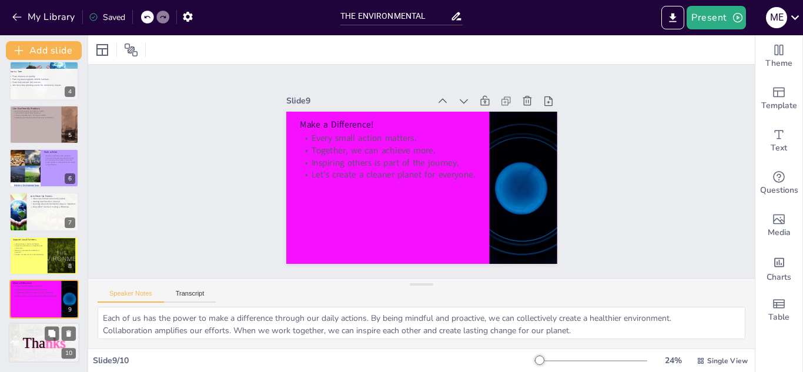
click at [29, 344] on span "Tha" at bounding box center [34, 343] width 22 height 16
